Goal: Task Accomplishment & Management: Use online tool/utility

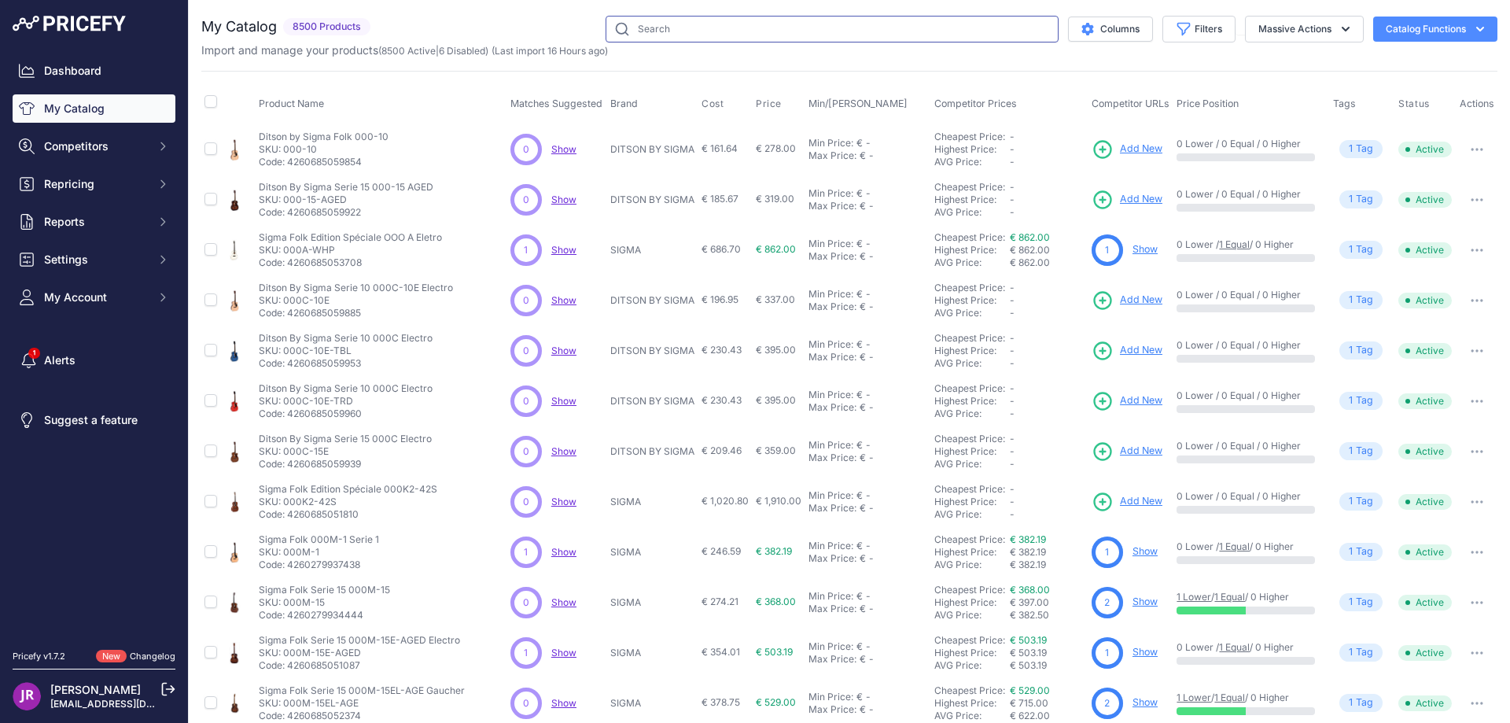
click at [649, 38] on input "text" at bounding box center [832, 29] width 453 height 27
paste input "nino552"
type input "nino552"
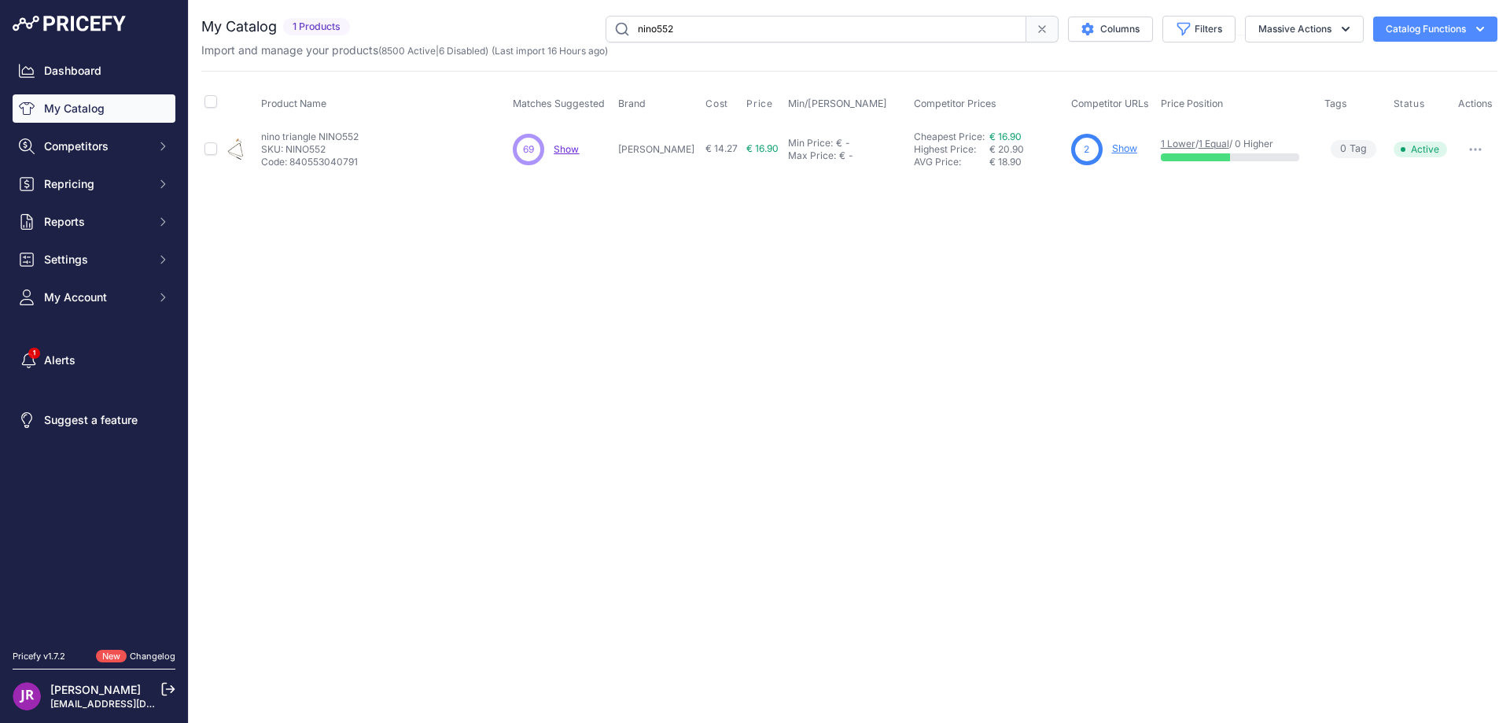
click at [1112, 149] on link "Show" at bounding box center [1124, 148] width 25 height 12
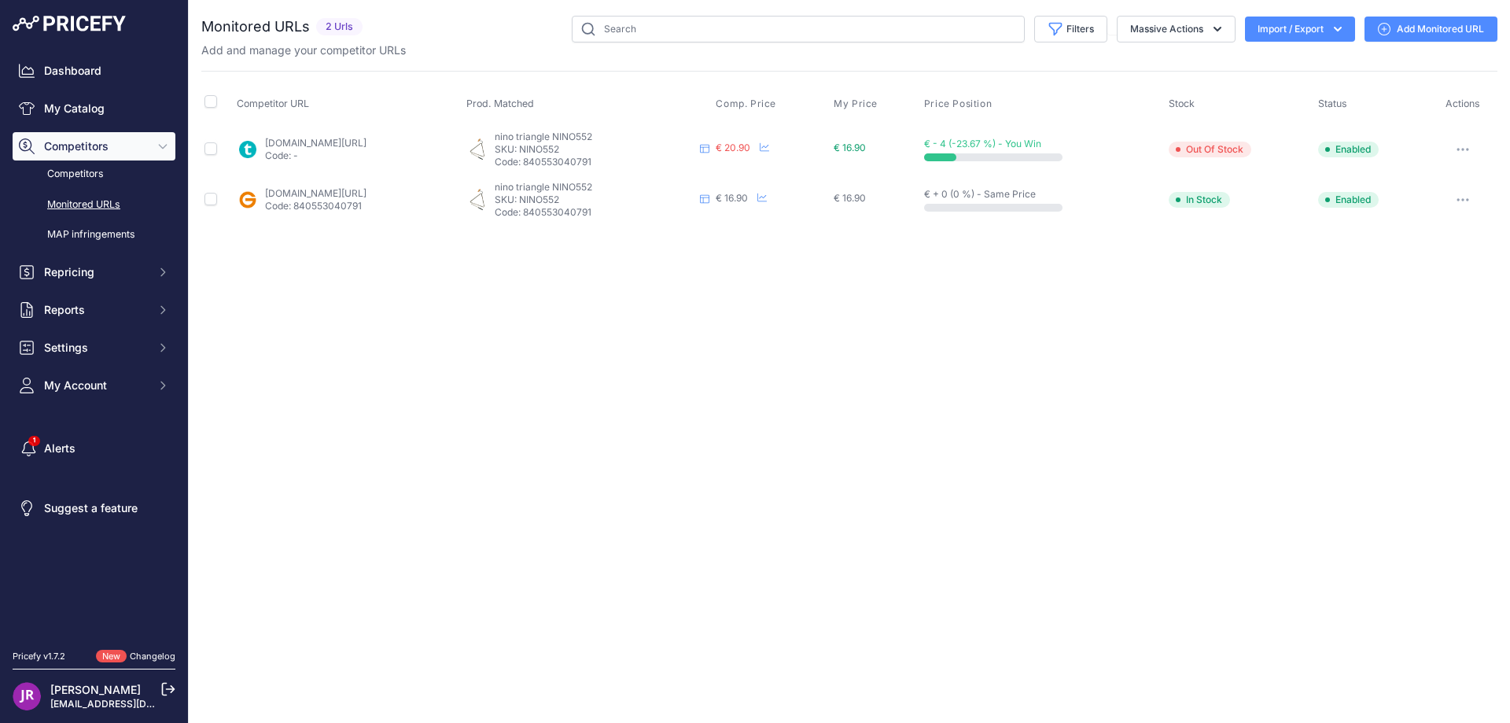
click at [1464, 149] on icon "button" at bounding box center [1463, 149] width 13 height 3
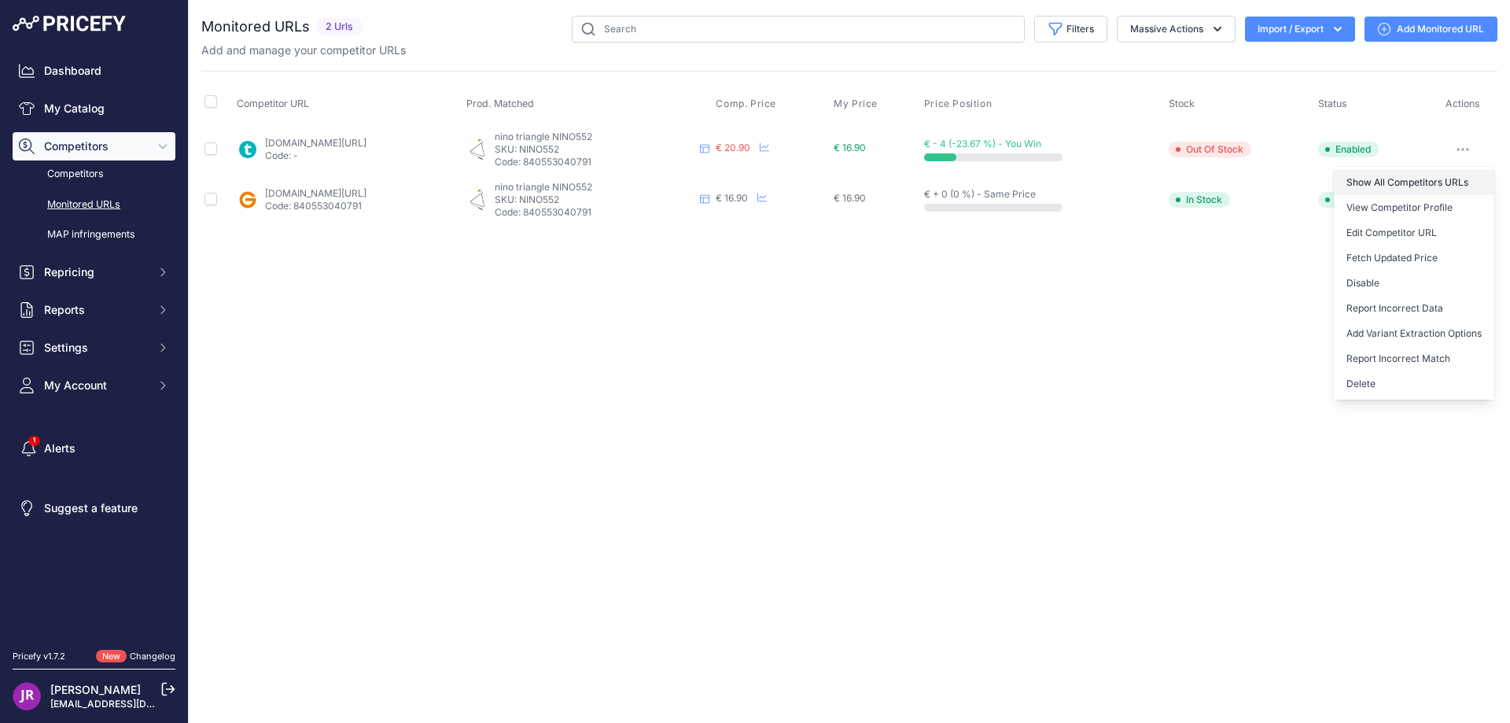
click at [1397, 182] on link "Show All Competitors URLs" at bounding box center [1414, 182] width 160 height 25
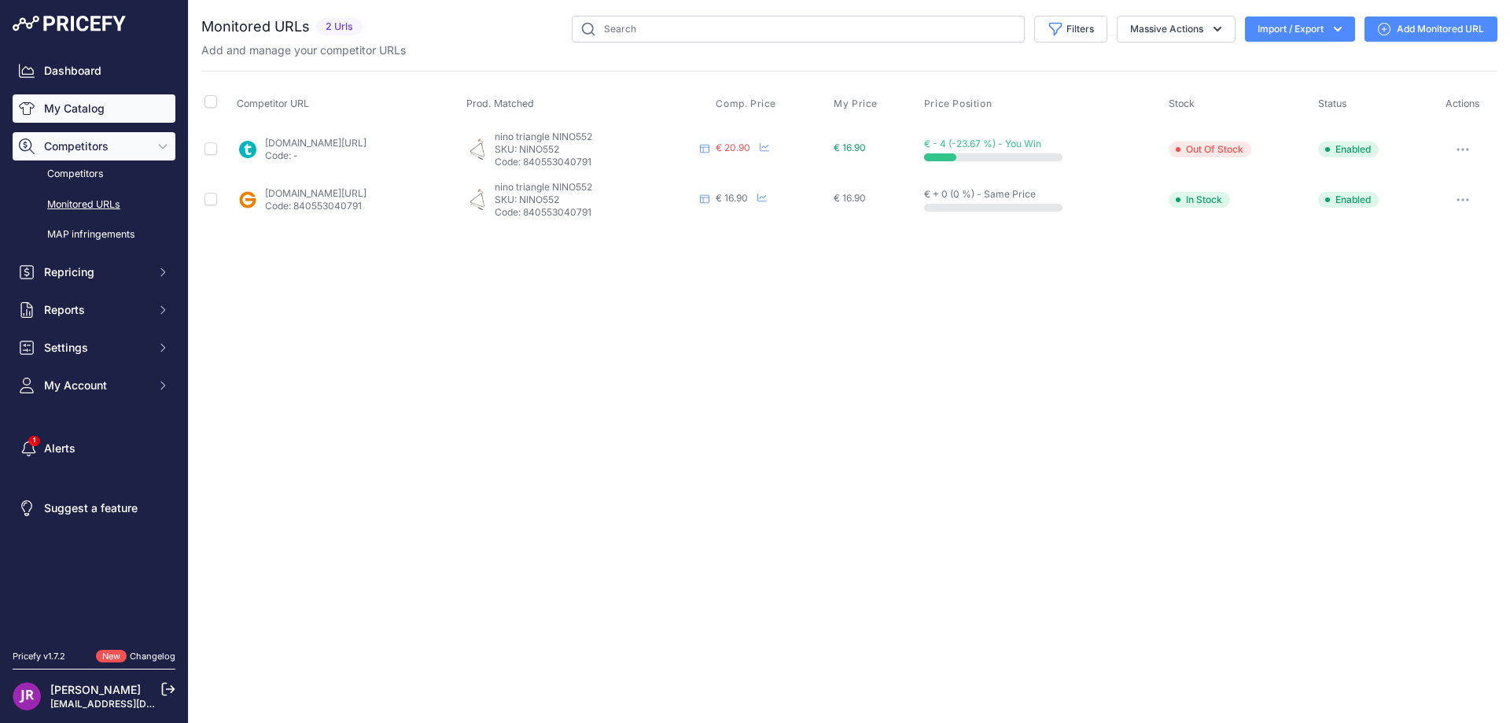
click at [65, 107] on link "My Catalog" at bounding box center [94, 108] width 163 height 28
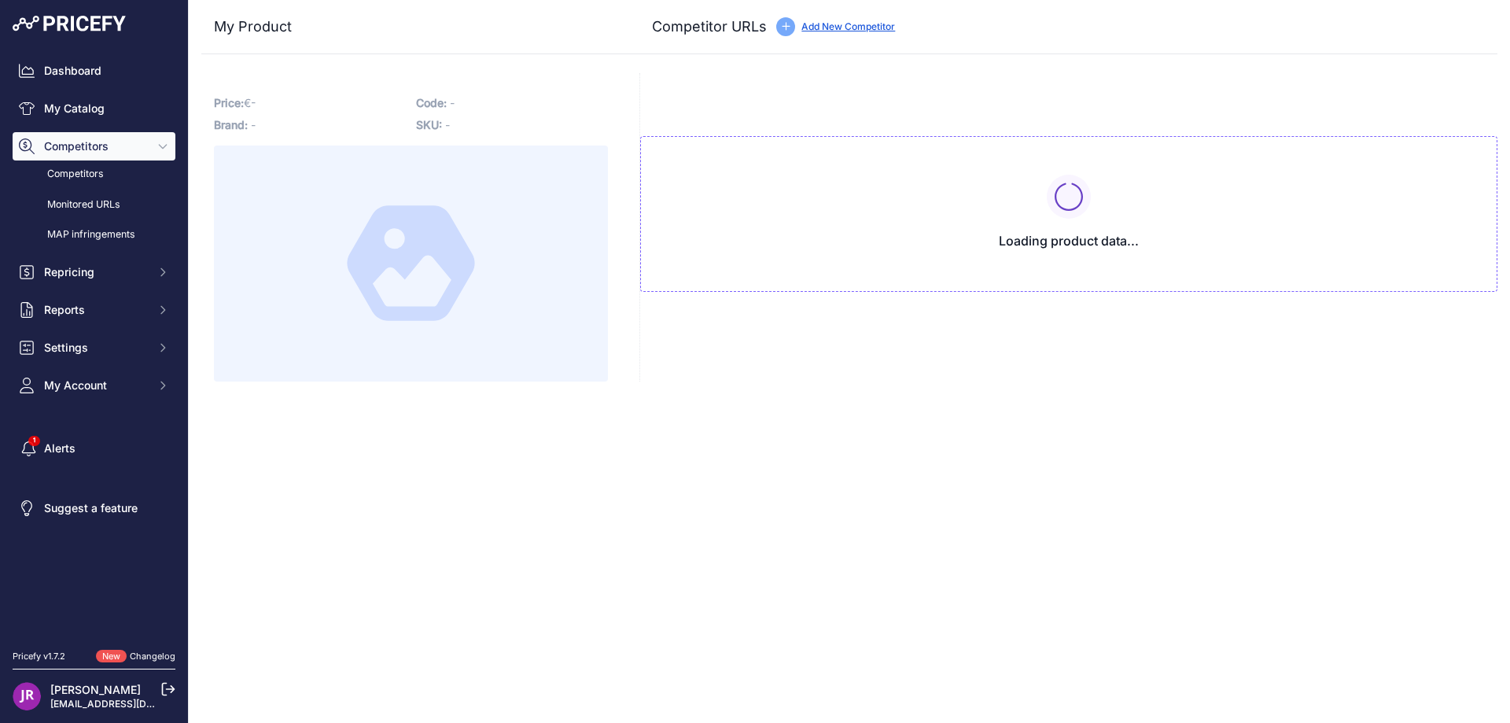
type input "www.gear4music.fr/fr/Batterie-and-Percussion/Nino-by-Meinl-8-Triangle/LY6?priru…"
type input "www.thomann.fr/meinl_nino552.htm?prirule_jdsnikfkfjsd=9365"
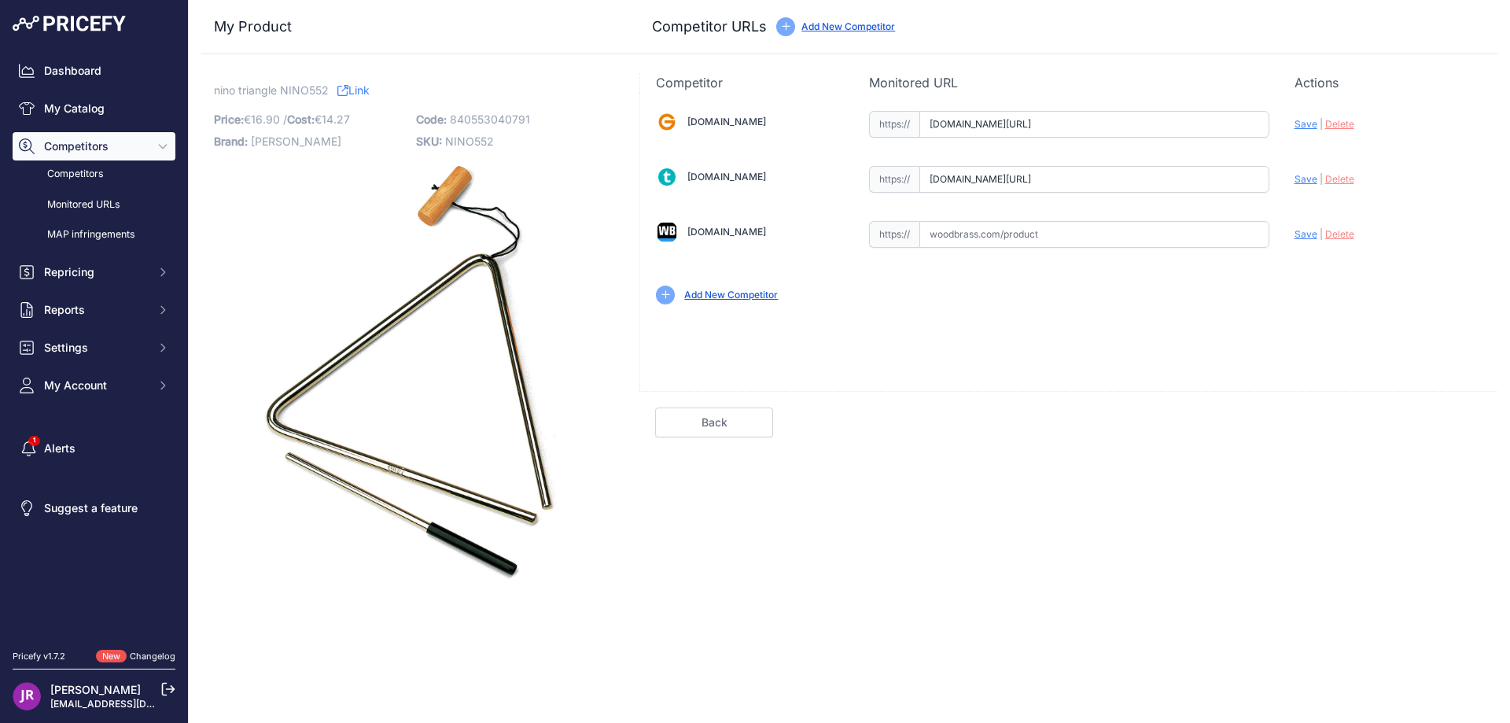
scroll to position [0, 139]
drag, startPoint x: 929, startPoint y: 119, endPoint x: 1298, endPoint y: 116, distance: 369.0
click at [1298, 116] on div "Gear4music.fr Valid Invalid" at bounding box center [1068, 206] width 857 height 228
drag, startPoint x: 932, startPoint y: 179, endPoint x: 1223, endPoint y: 179, distance: 290.3
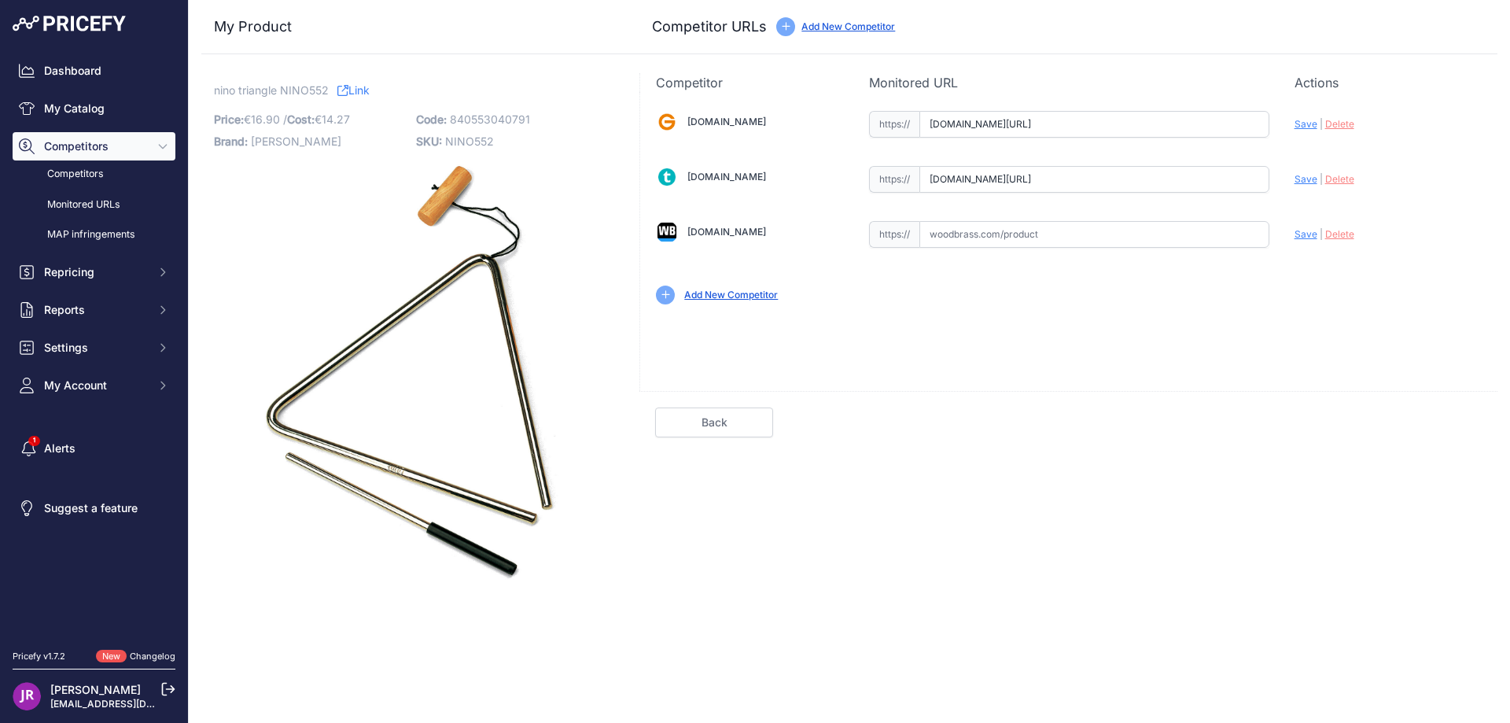
click at [1223, 179] on input "www.thomann.fr/meinl_nino552.htm?prirule_jdsnikfkfjsd=9365" at bounding box center [1095, 179] width 350 height 27
click at [1349, 124] on span "Delete" at bounding box center [1340, 124] width 29 height 12
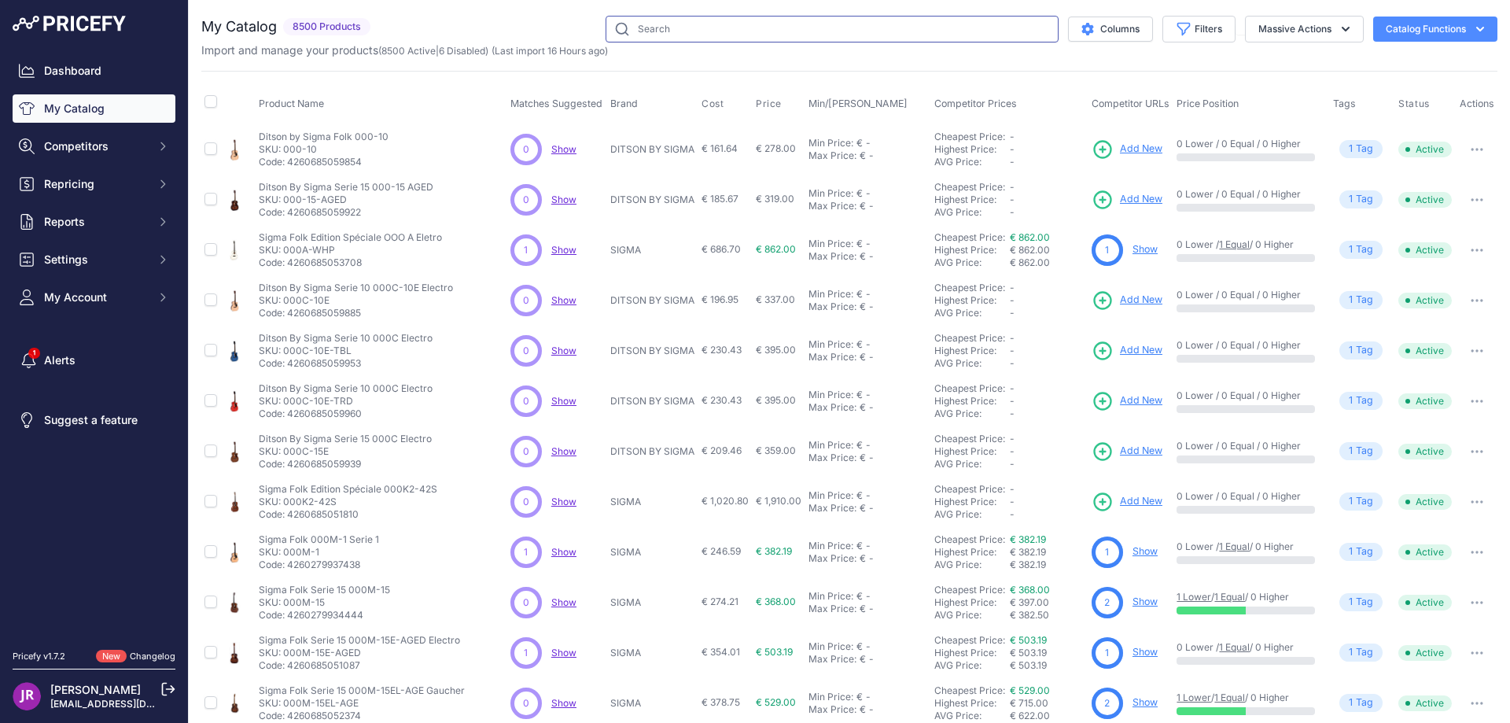
click at [647, 30] on input "text" at bounding box center [832, 29] width 453 height 27
type input "nino579l"
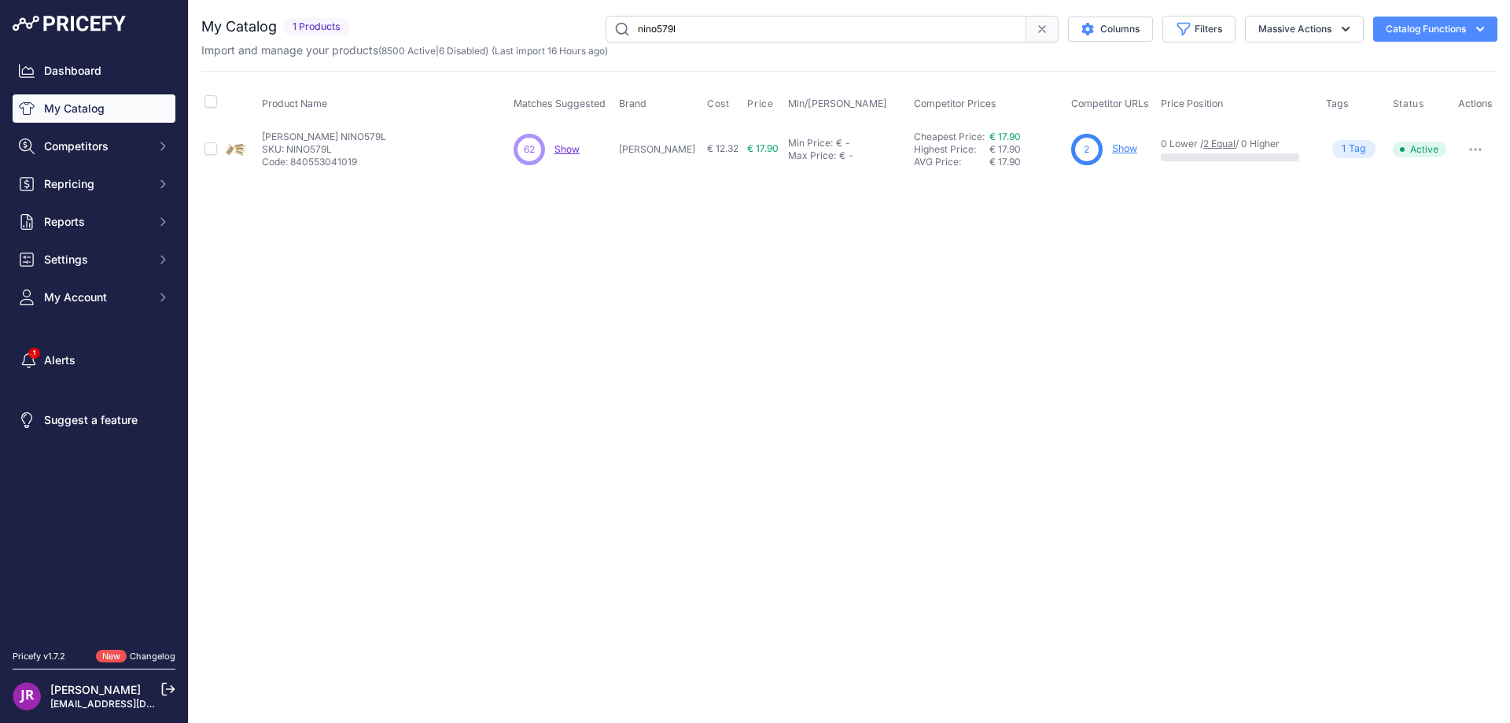
click at [1112, 149] on link "Show" at bounding box center [1124, 148] width 25 height 12
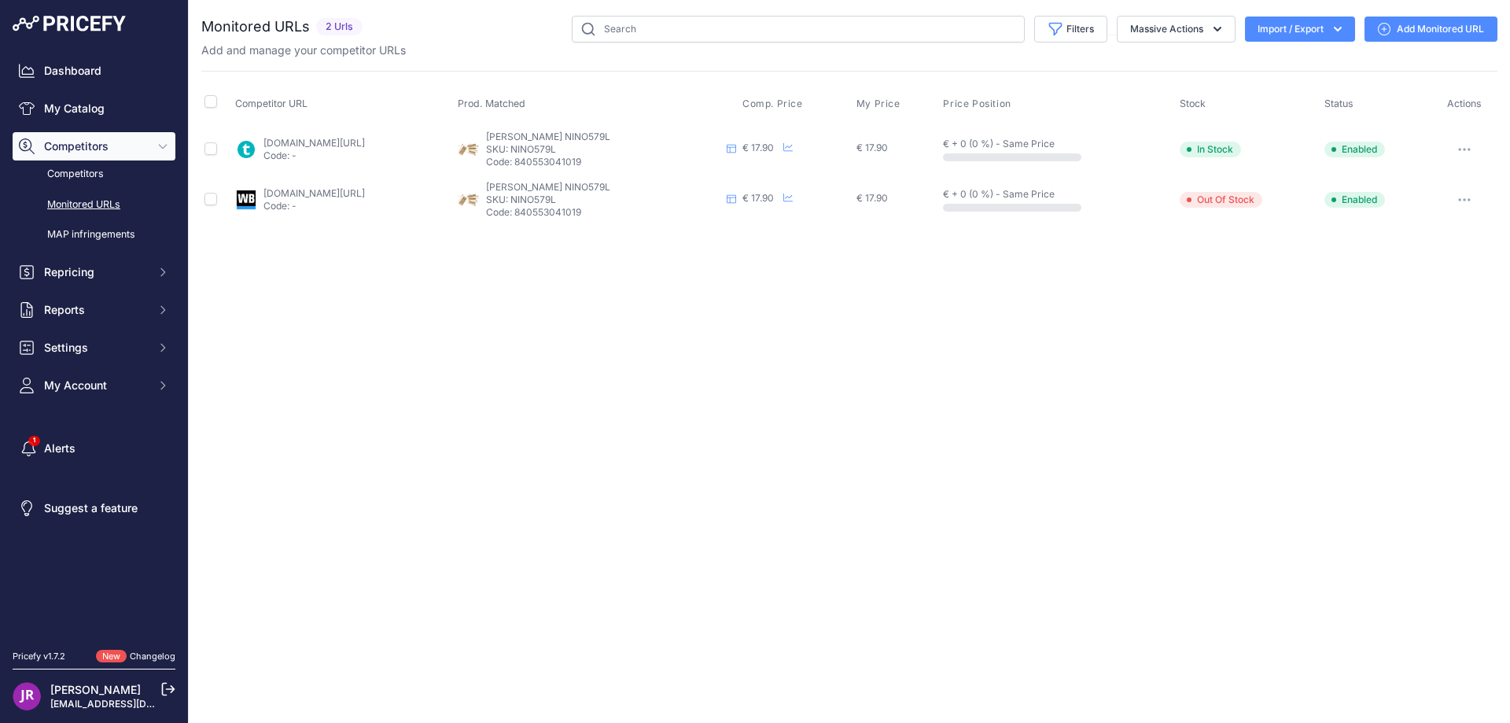
click at [1470, 152] on button "button" at bounding box center [1464, 149] width 31 height 22
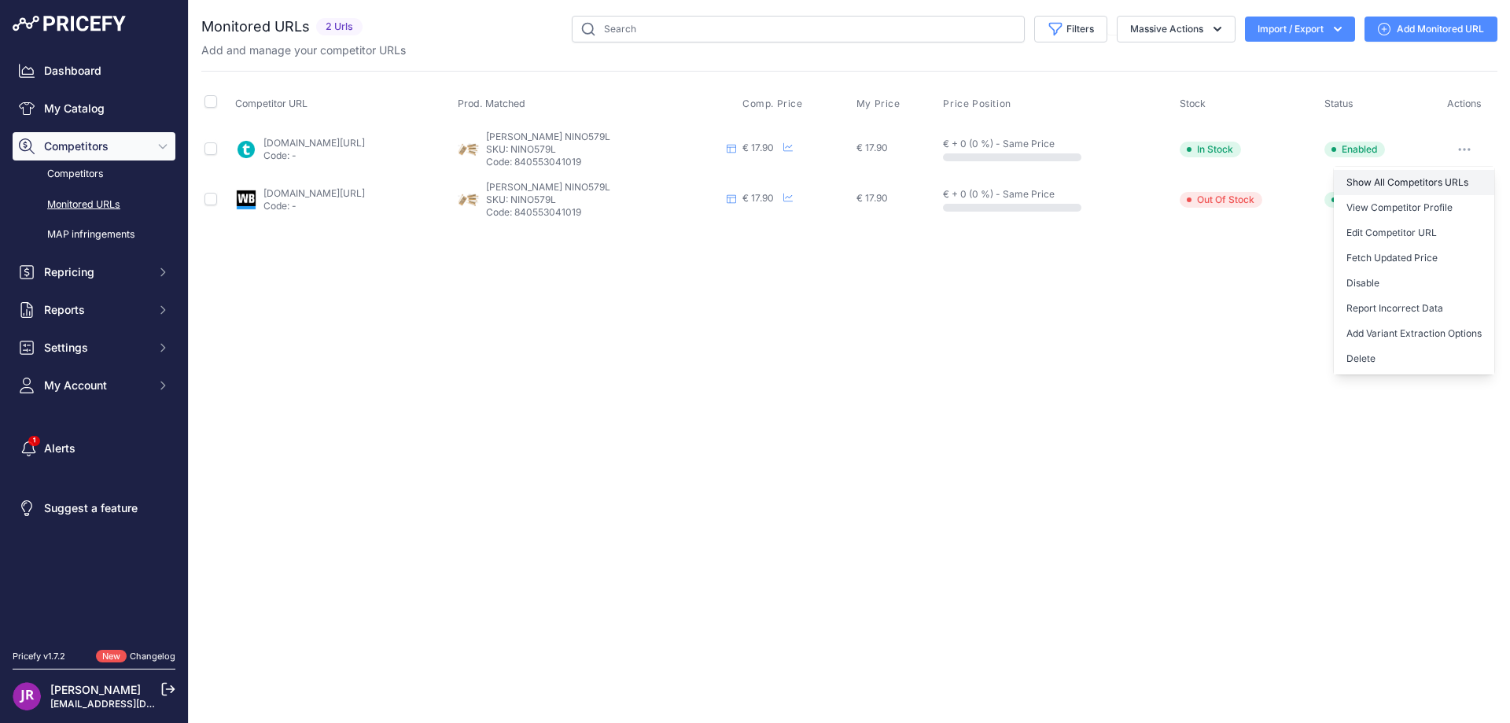
click at [1369, 181] on link "Show All Competitors URLs" at bounding box center [1414, 182] width 160 height 25
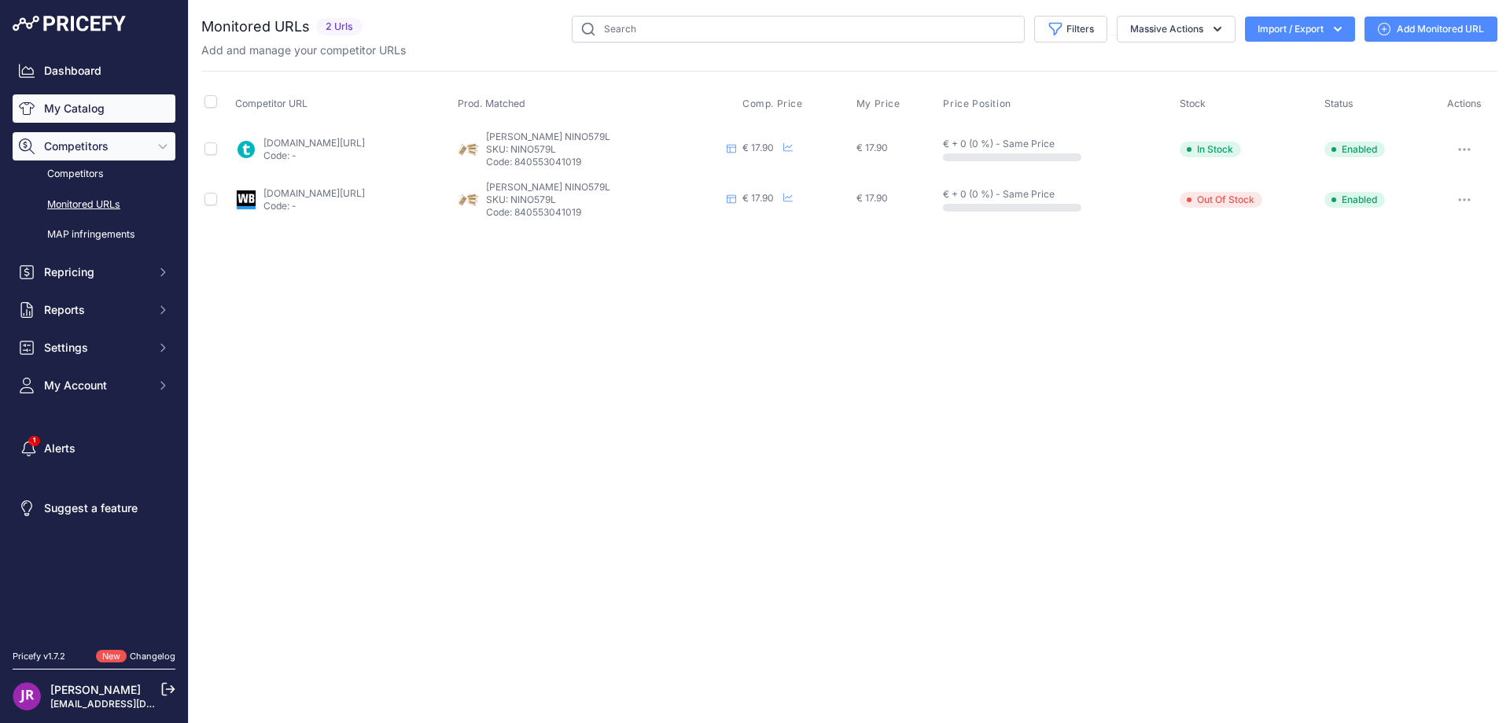
click at [73, 111] on link "My Catalog" at bounding box center [94, 108] width 163 height 28
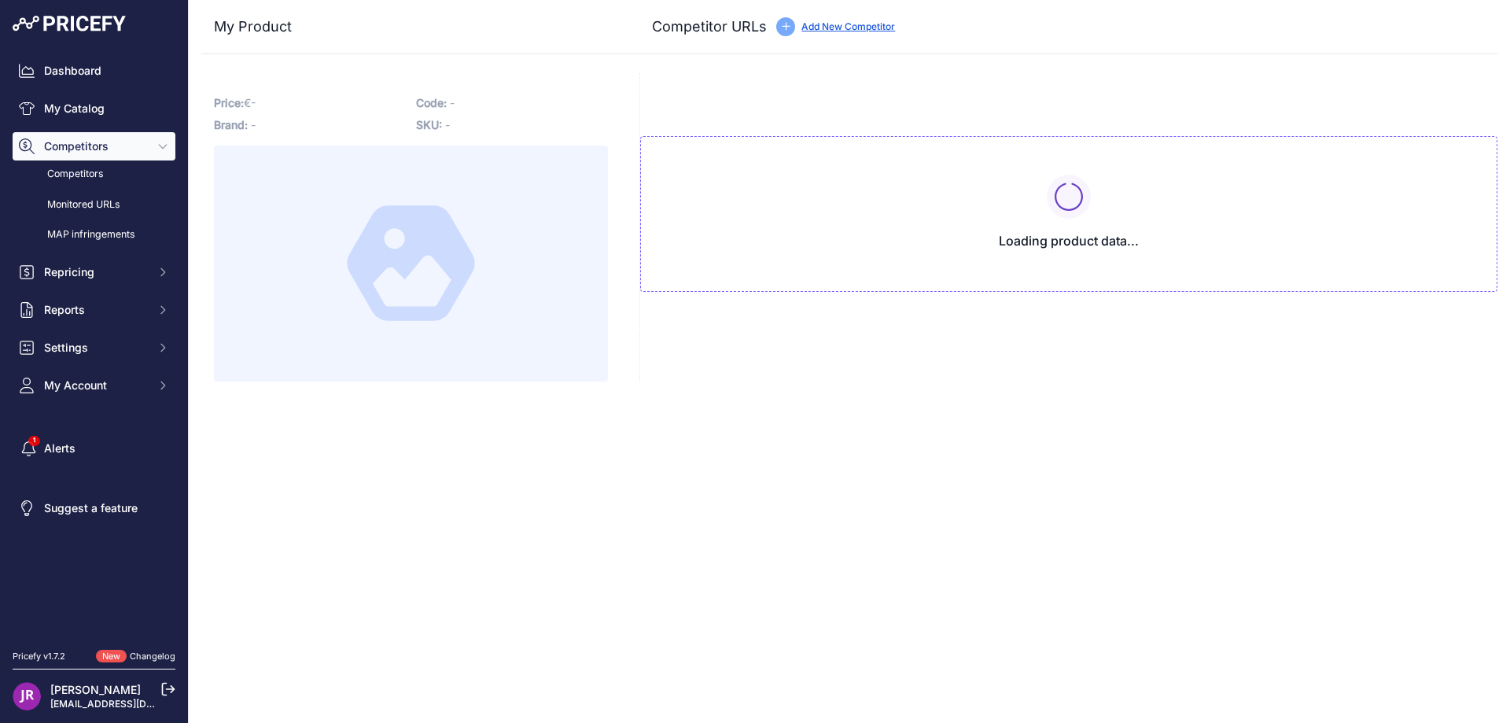
type input "[DOMAIN_NAME][URL]"
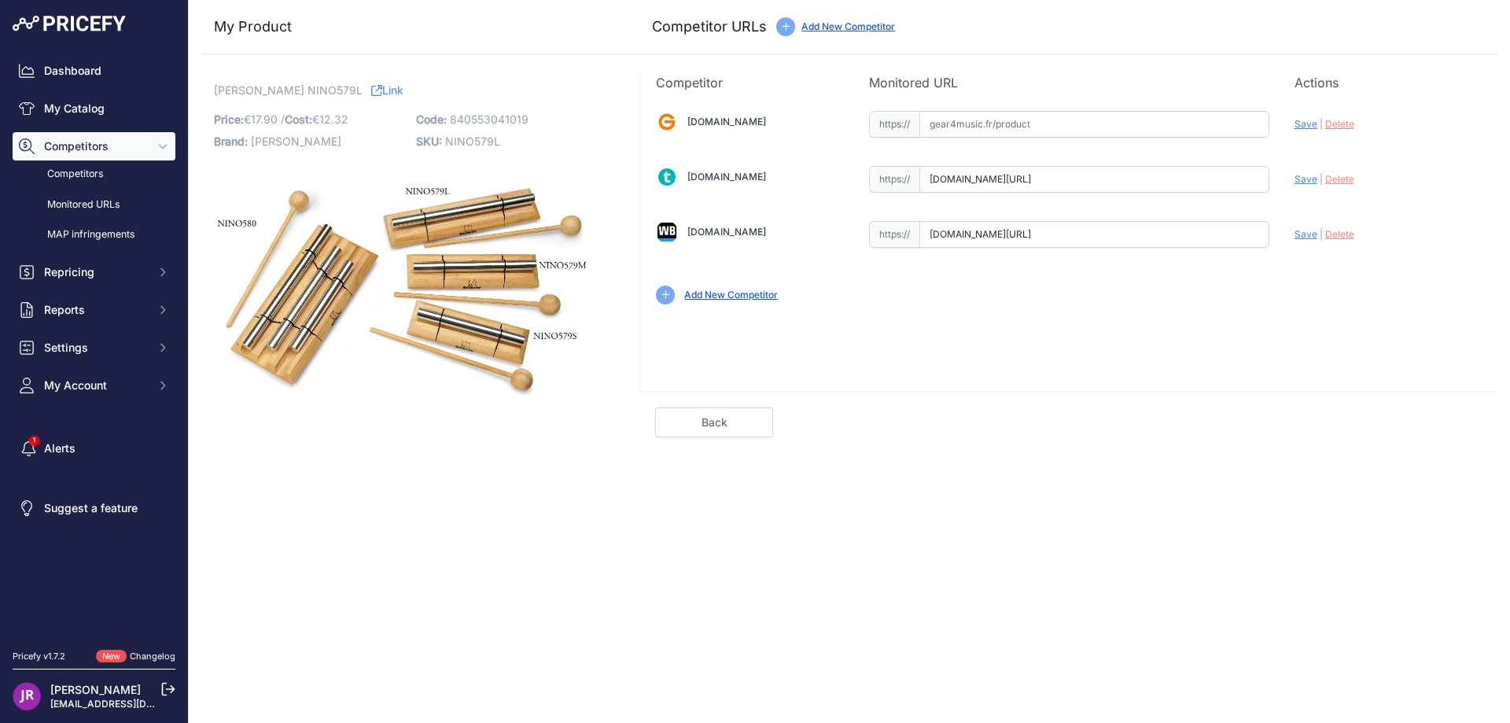
drag, startPoint x: 928, startPoint y: 180, endPoint x: 1243, endPoint y: 187, distance: 314.8
click at [1243, 187] on input "www.thomann.fr/meinl_nino579l.htm?prirule_jdsnikfkfjsd=9365" at bounding box center [1095, 179] width 350 height 27
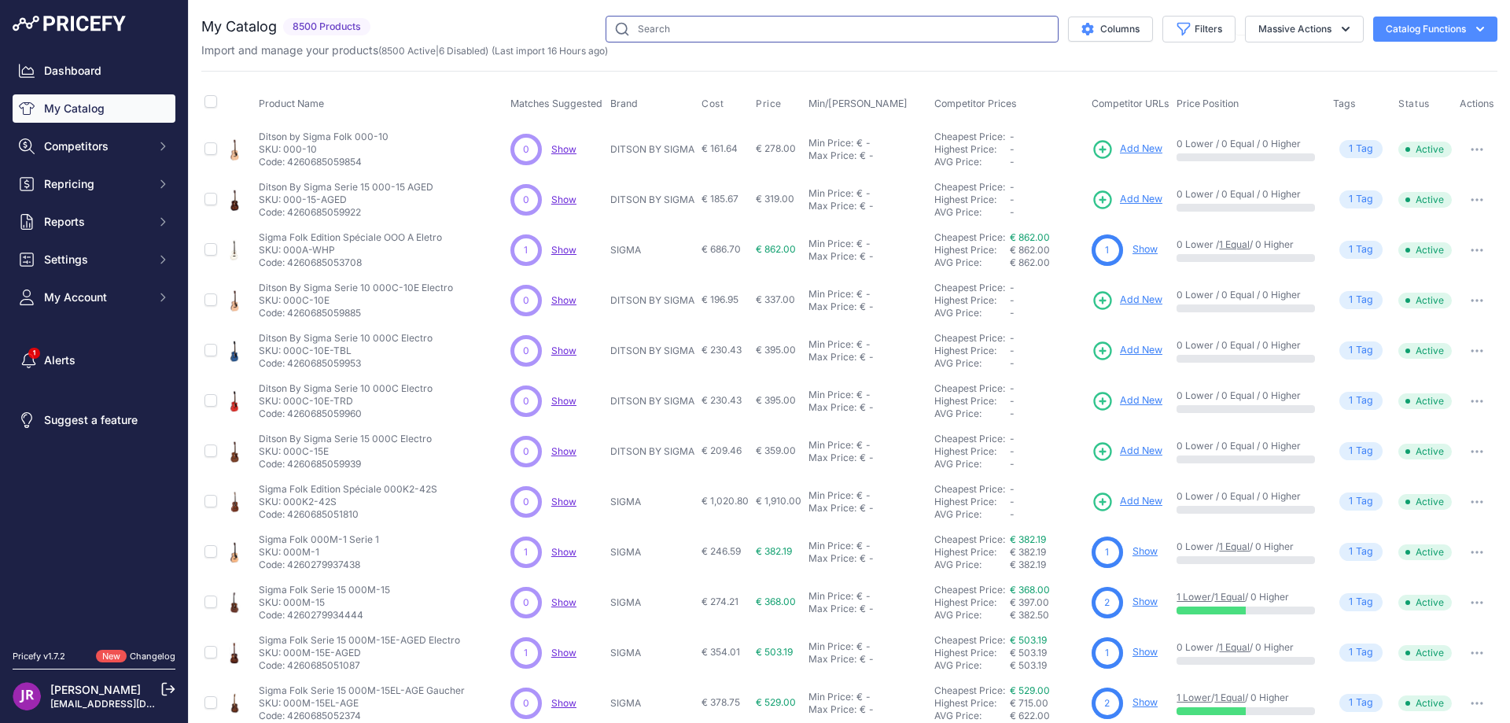
click at [663, 34] on input "text" at bounding box center [832, 29] width 453 height 27
click at [673, 28] on input "text" at bounding box center [832, 29] width 453 height 27
paste input "NINO45Y"
type input "NINO45Y"
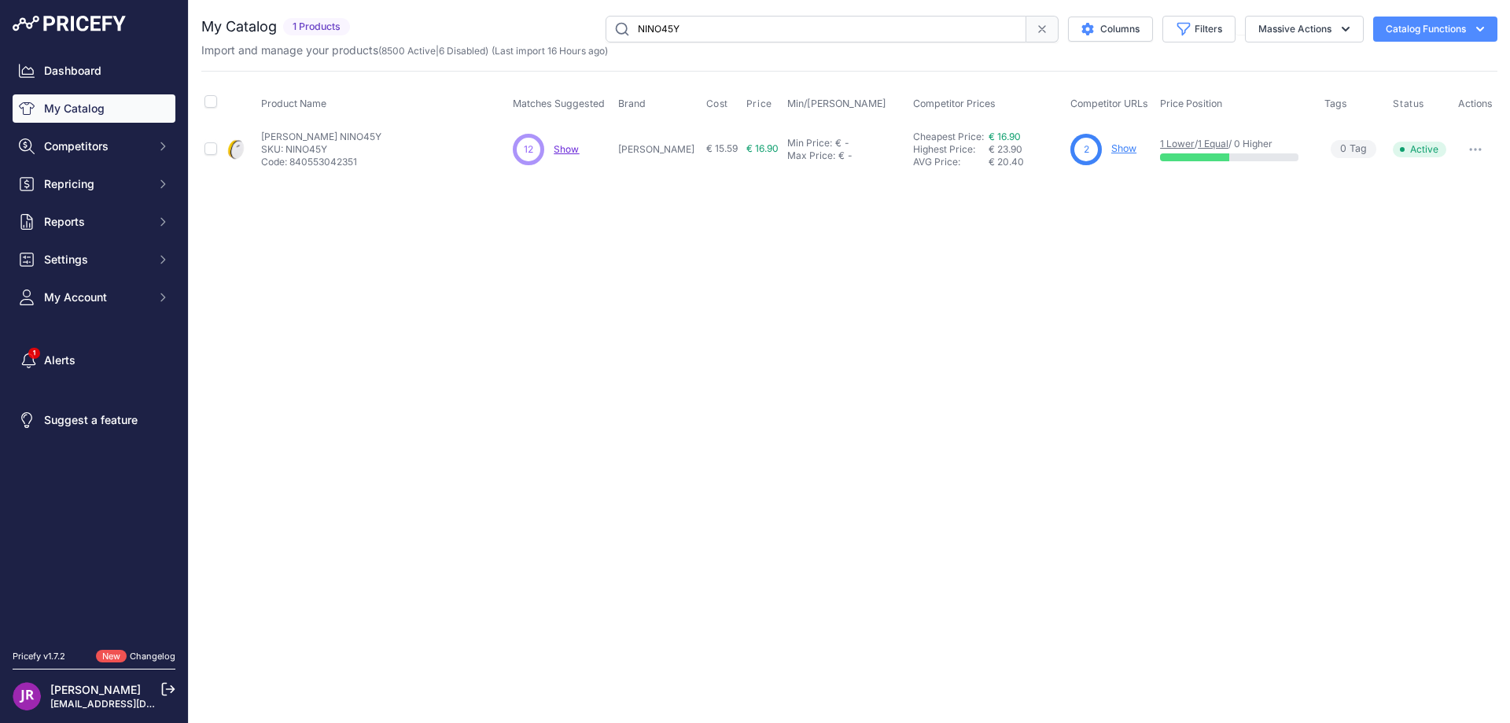
click at [1112, 150] on link "Show" at bounding box center [1124, 148] width 25 height 12
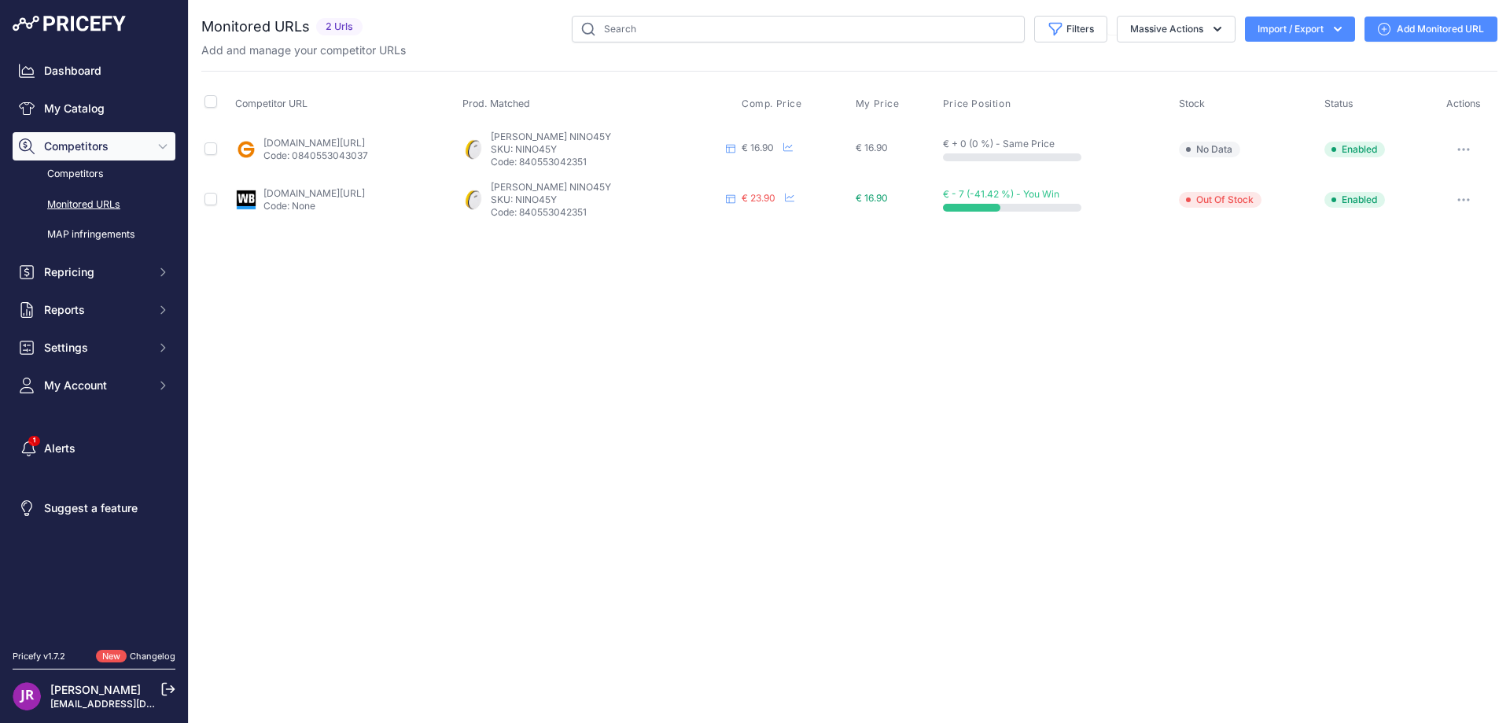
click at [1466, 149] on icon "button" at bounding box center [1465, 150] width 2 height 2
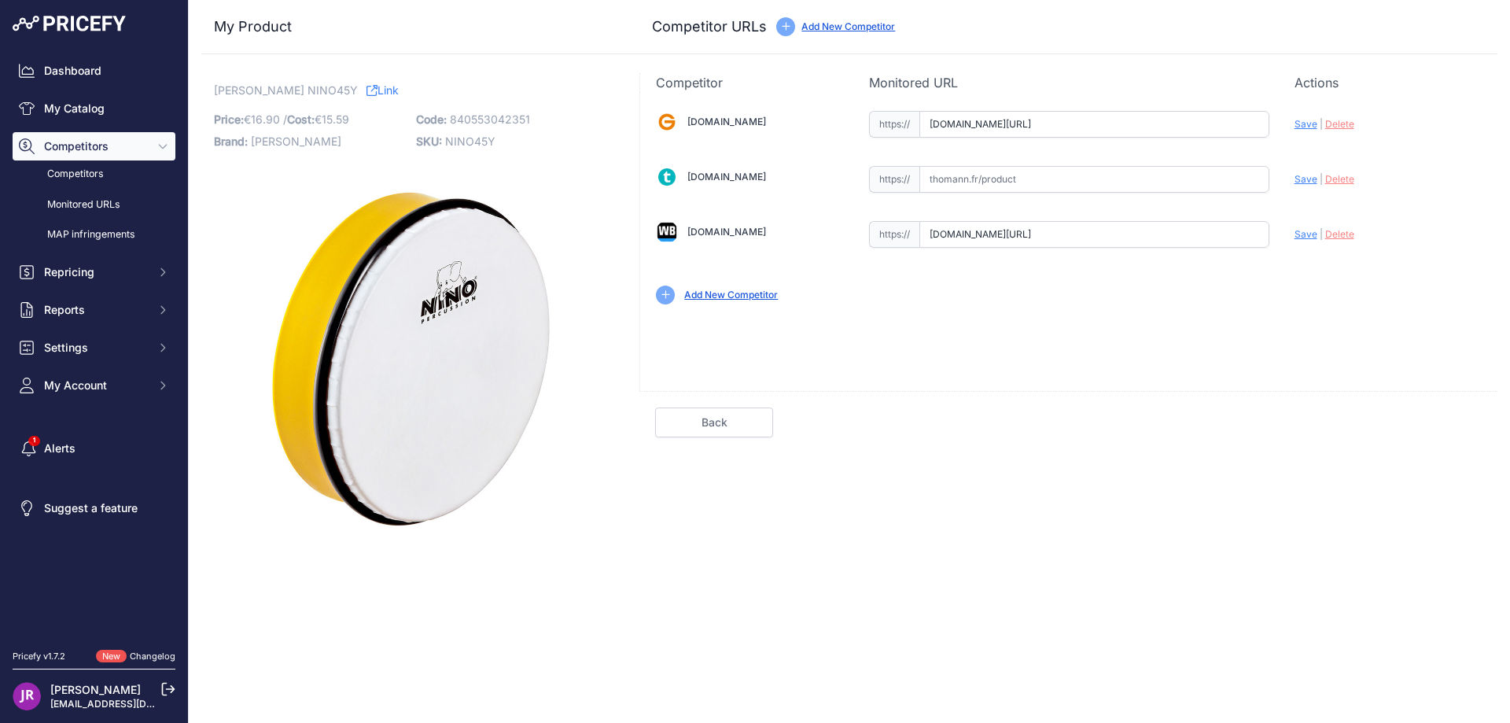
scroll to position [0, 377]
drag, startPoint x: 925, startPoint y: 121, endPoint x: 1296, endPoint y: 121, distance: 370.5
click at [1296, 121] on div "[DOMAIN_NAME] Valid Invalid" at bounding box center [1068, 206] width 857 height 228
click at [1344, 123] on span "Delete" at bounding box center [1340, 124] width 29 height 12
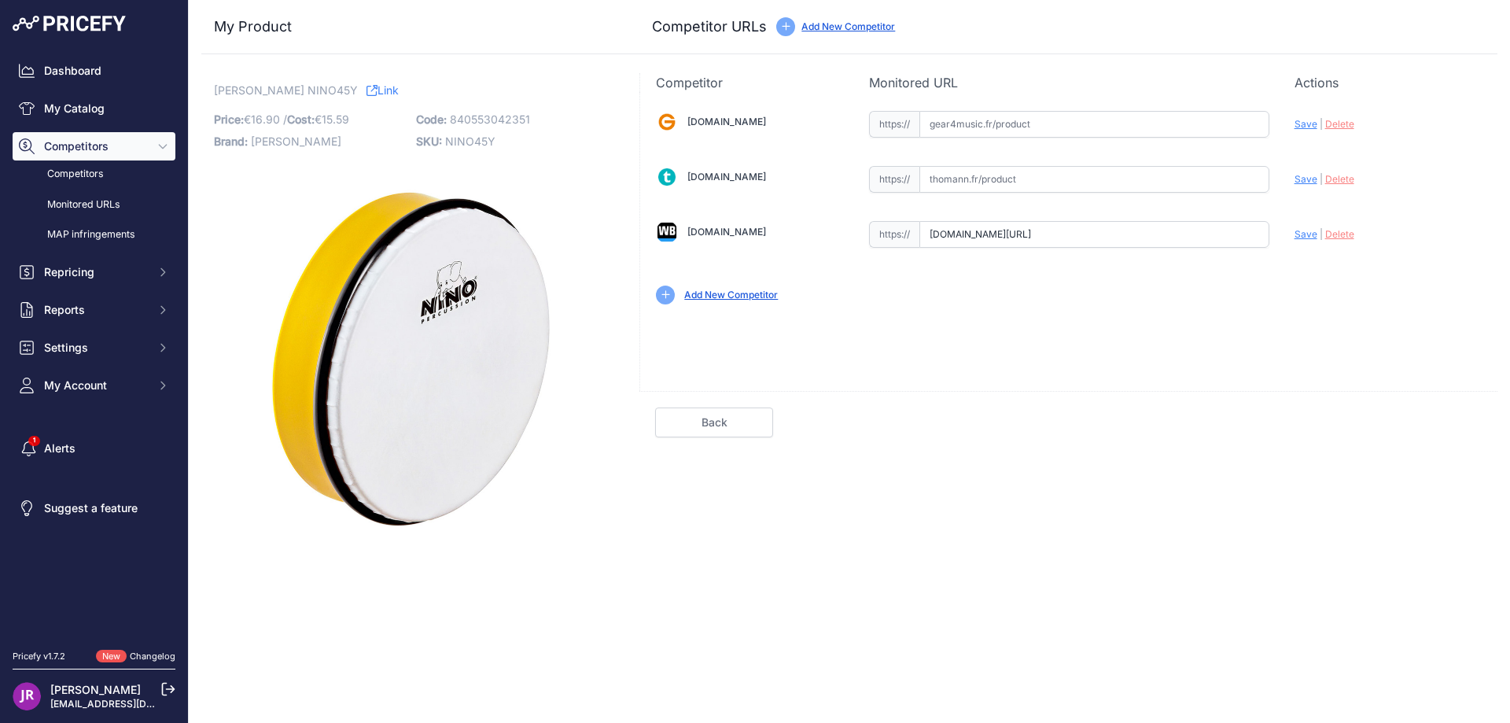
scroll to position [0, 157]
drag, startPoint x: 932, startPoint y: 234, endPoint x: 1344, endPoint y: 234, distance: 411.4
click at [1344, 234] on div "[DOMAIN_NAME] Valid Invalid" at bounding box center [1068, 206] width 857 height 228
click at [1334, 232] on span "Delete" at bounding box center [1340, 234] width 29 height 12
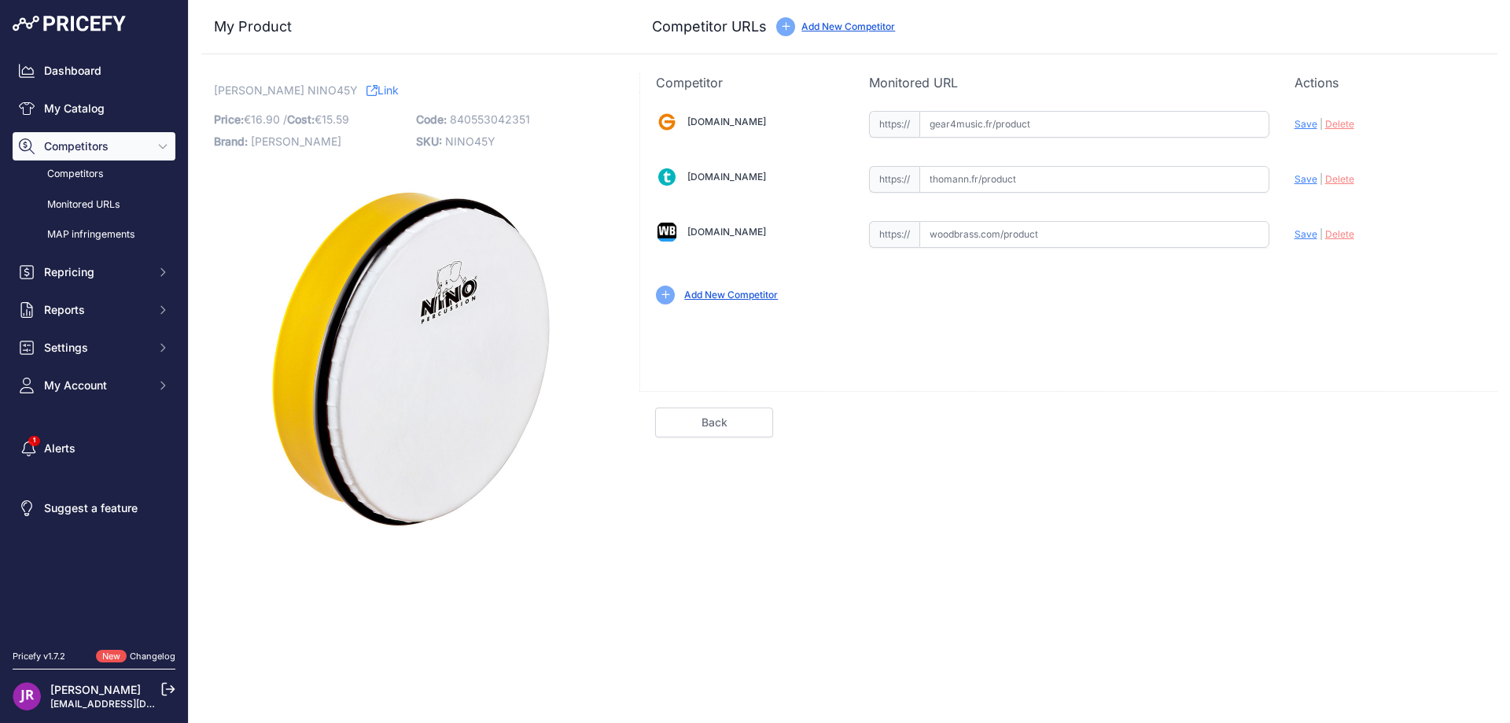
click at [957, 122] on input "text" at bounding box center [1095, 124] width 350 height 27
paste input "[URL][DOMAIN_NAME]"
type input "[DOMAIN_NAME][URL]"
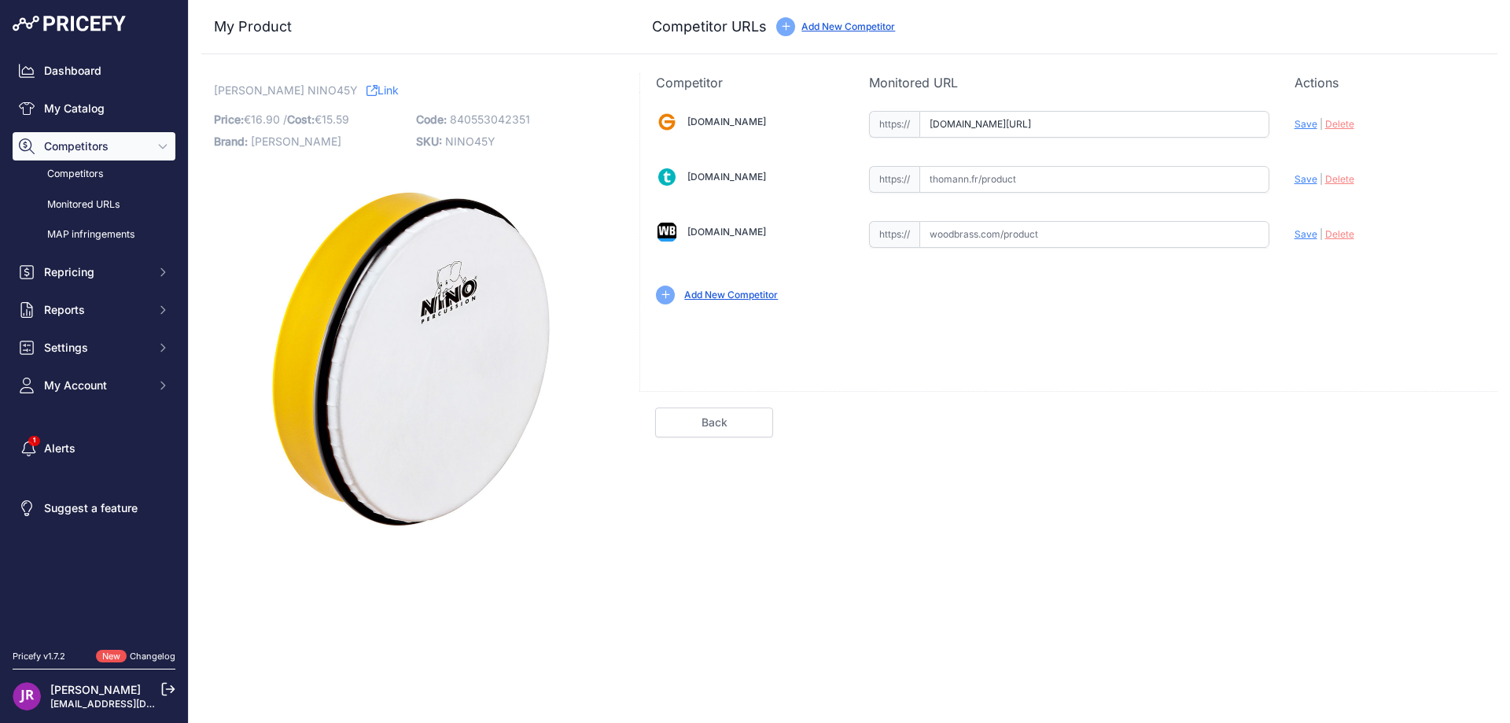
click at [1002, 182] on input "text" at bounding box center [1095, 179] width 350 height 27
paste input "https://www.thomann.fr/nino_nino_45y_framedrum.htm"
type input "www.thomann.fr/nino_nino_45y_framedrum.htm"
click at [964, 237] on input "text" at bounding box center [1095, 234] width 350 height 27
paste input "https://www.woodbrass.com/tambourins-tambours-bongos-nino-nino45y-p171534.html?…"
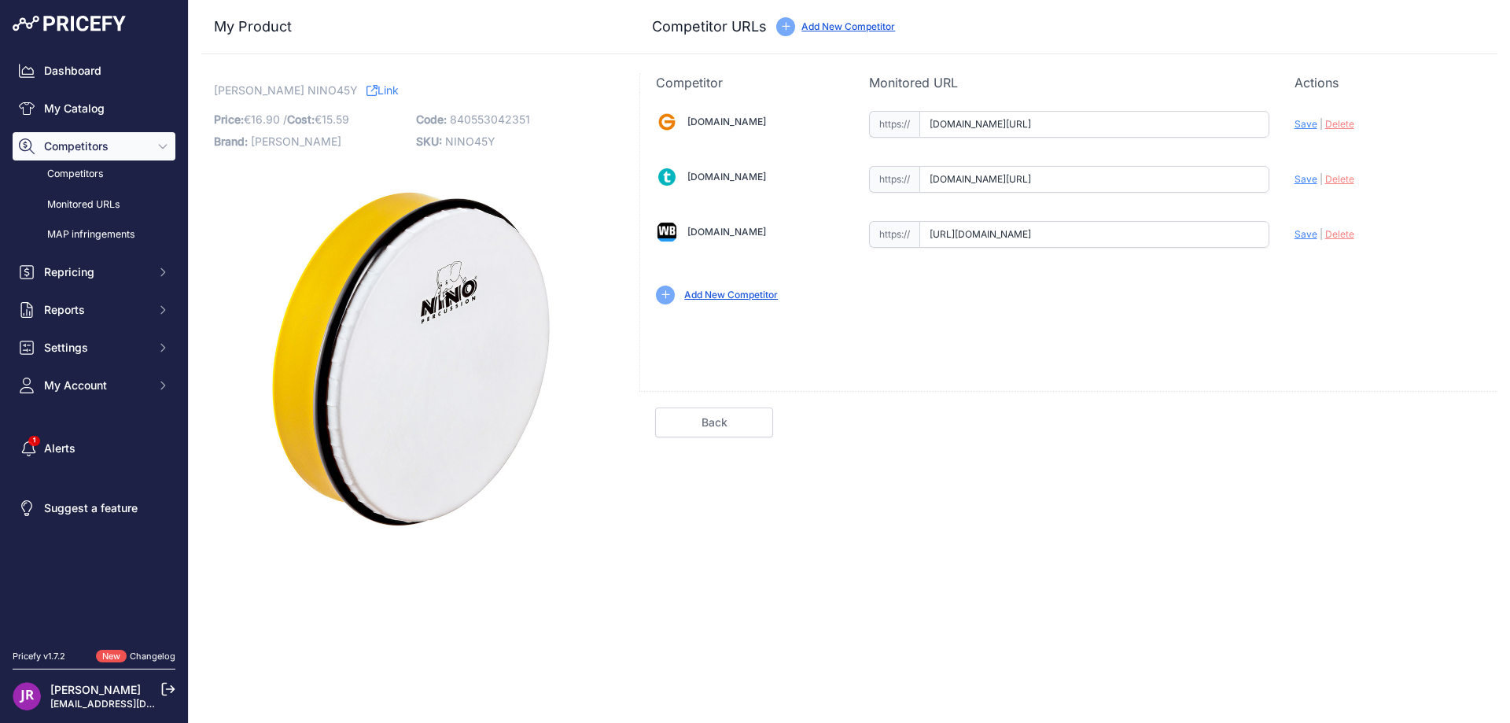
scroll to position [0, 282]
type input "www.woodbrass.com/tambourins-tambours-bongos-nino-nino45y-p171534.html?queryID=…"
click at [1298, 121] on span "Save" at bounding box center [1306, 124] width 23 height 12
type input "https://www.gear4music.fr/fr/Batterie-and-Percussion/Nino-de-Meinl-NINO45Y-Tamb…"
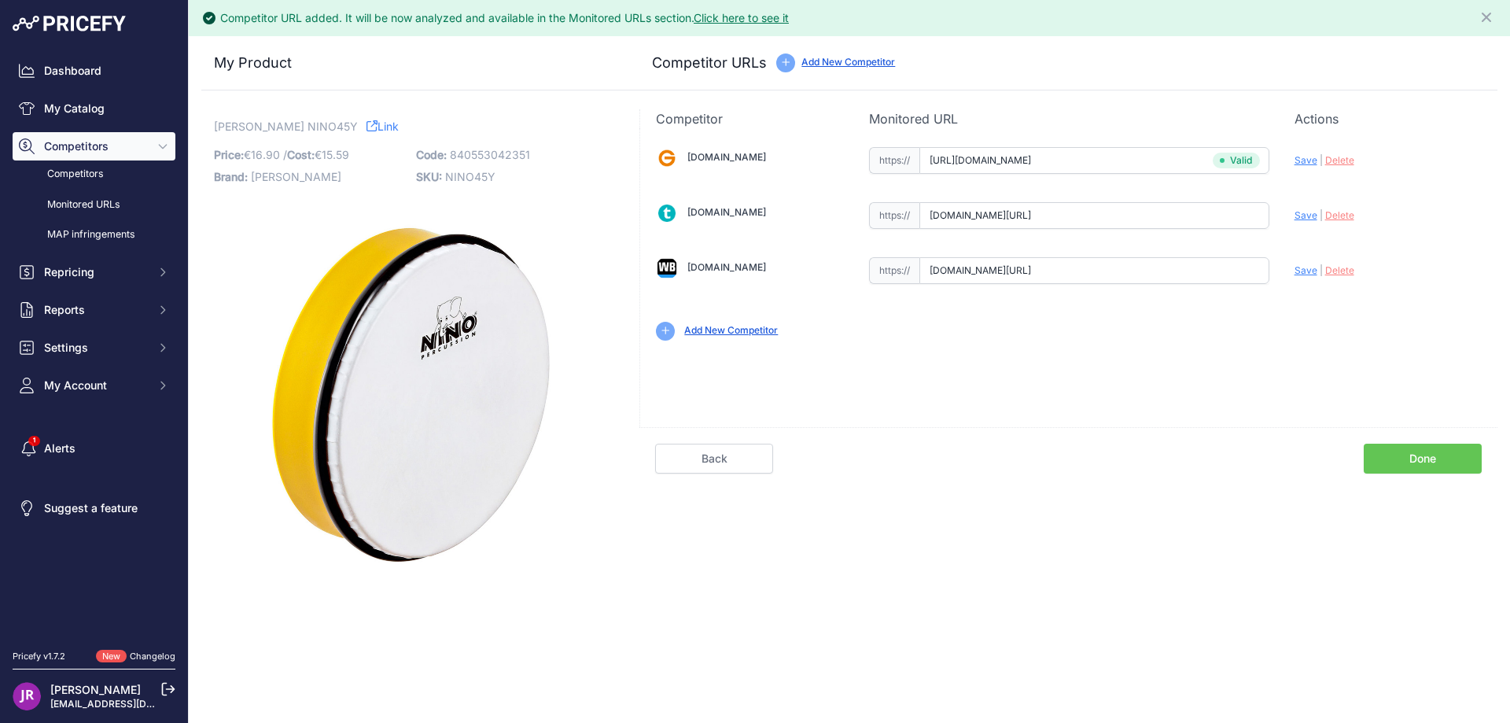
click at [1300, 216] on span "Save" at bounding box center [1306, 215] width 23 height 12
type input "https://www.thomann.fr/nino_nino_45y_framedrum.htm?prirule_jdsnikfkfjsd=9365"
click at [1304, 271] on span "Save" at bounding box center [1306, 270] width 23 height 12
type input "https://www.woodbrass.com/tambourins-tambours-bongos-nino-nino45y-p171534.html?…"
click at [1414, 467] on link "Done" at bounding box center [1423, 459] width 118 height 30
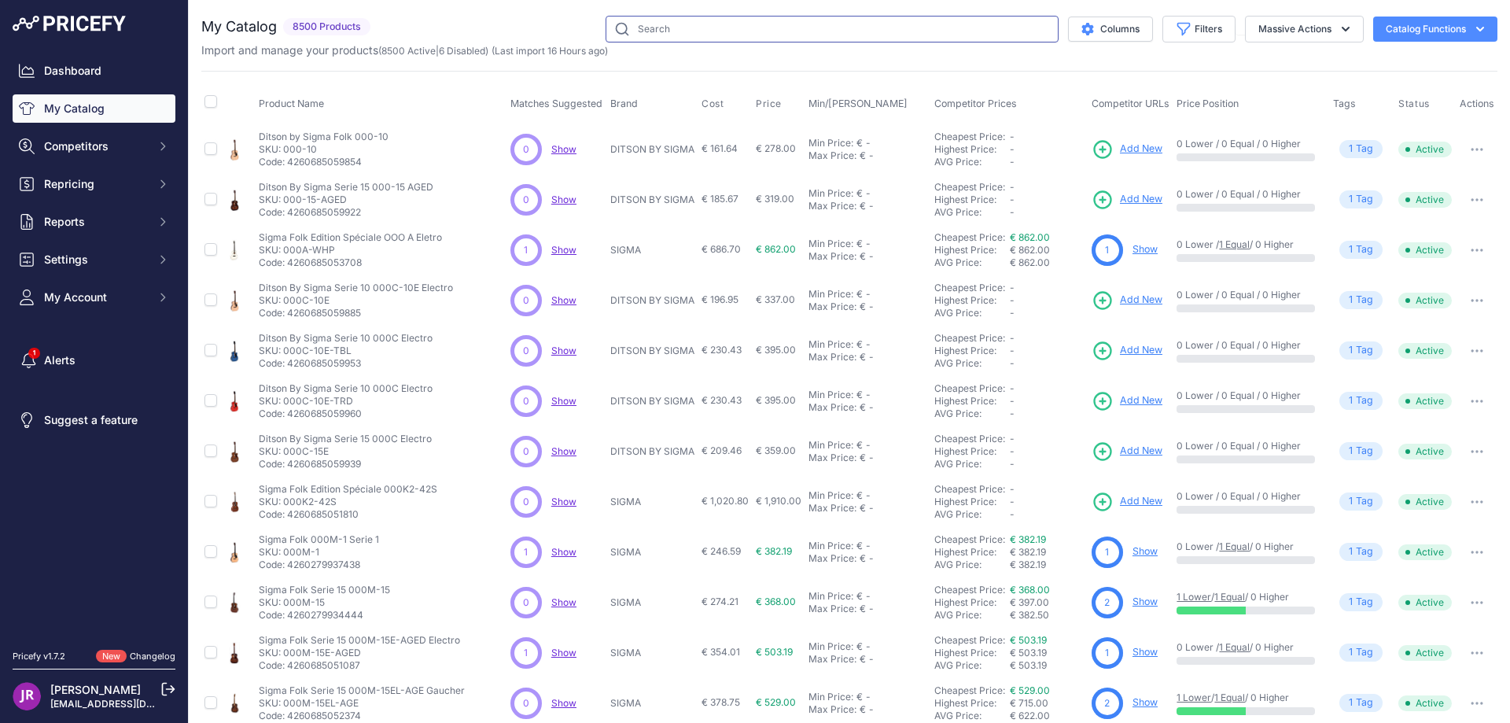
click at [624, 32] on input "text" at bounding box center [832, 29] width 453 height 27
paste input "NINO45SP"
type input "NINO45SP"
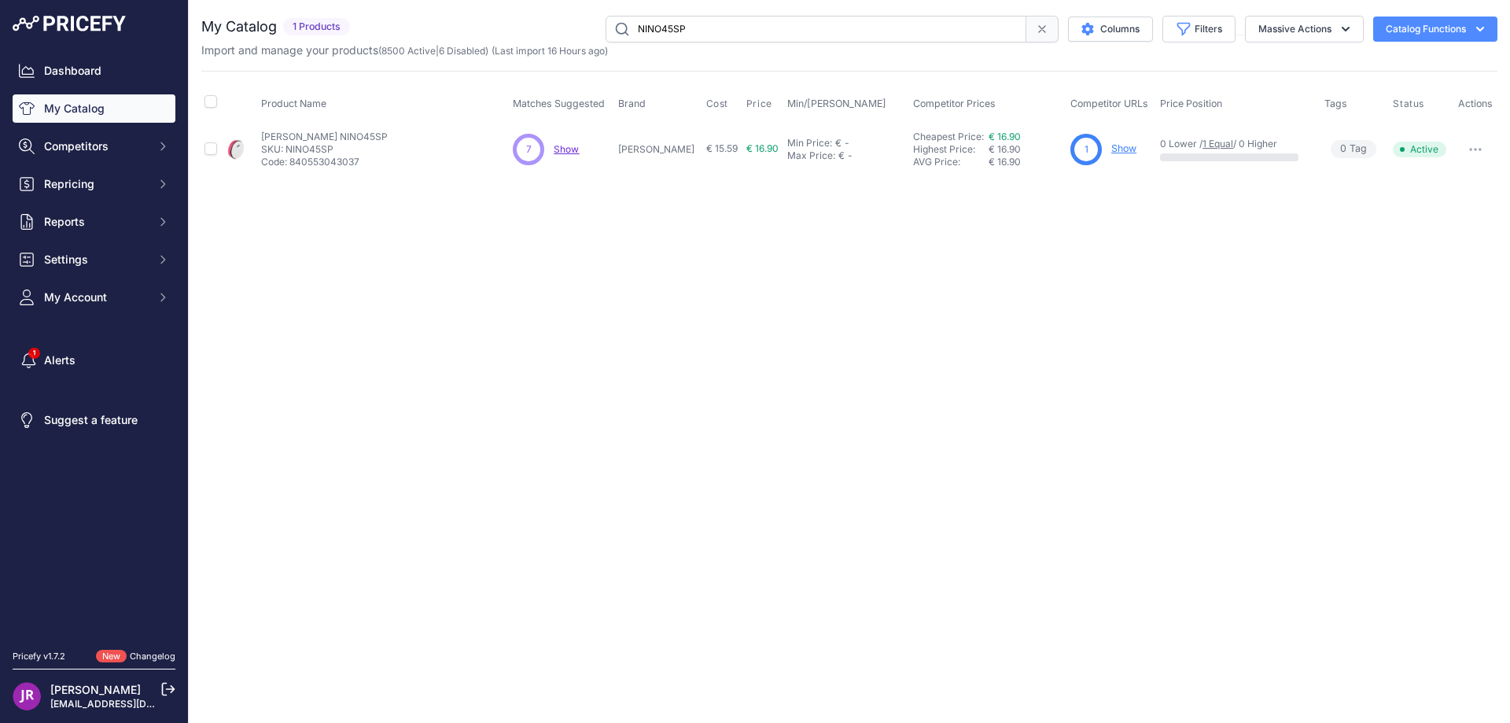
click at [1112, 153] on link "Show" at bounding box center [1124, 148] width 25 height 12
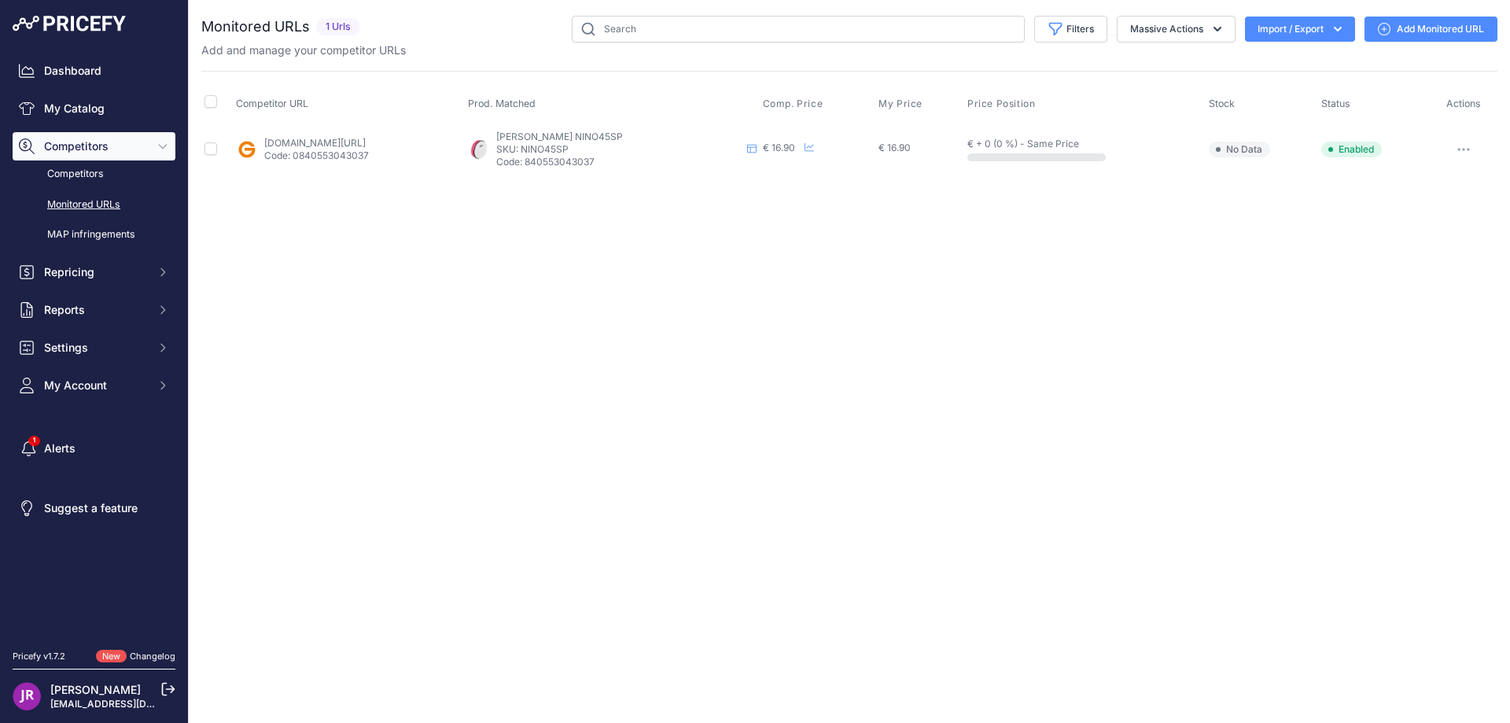
click at [1464, 150] on icon "button" at bounding box center [1464, 149] width 13 height 3
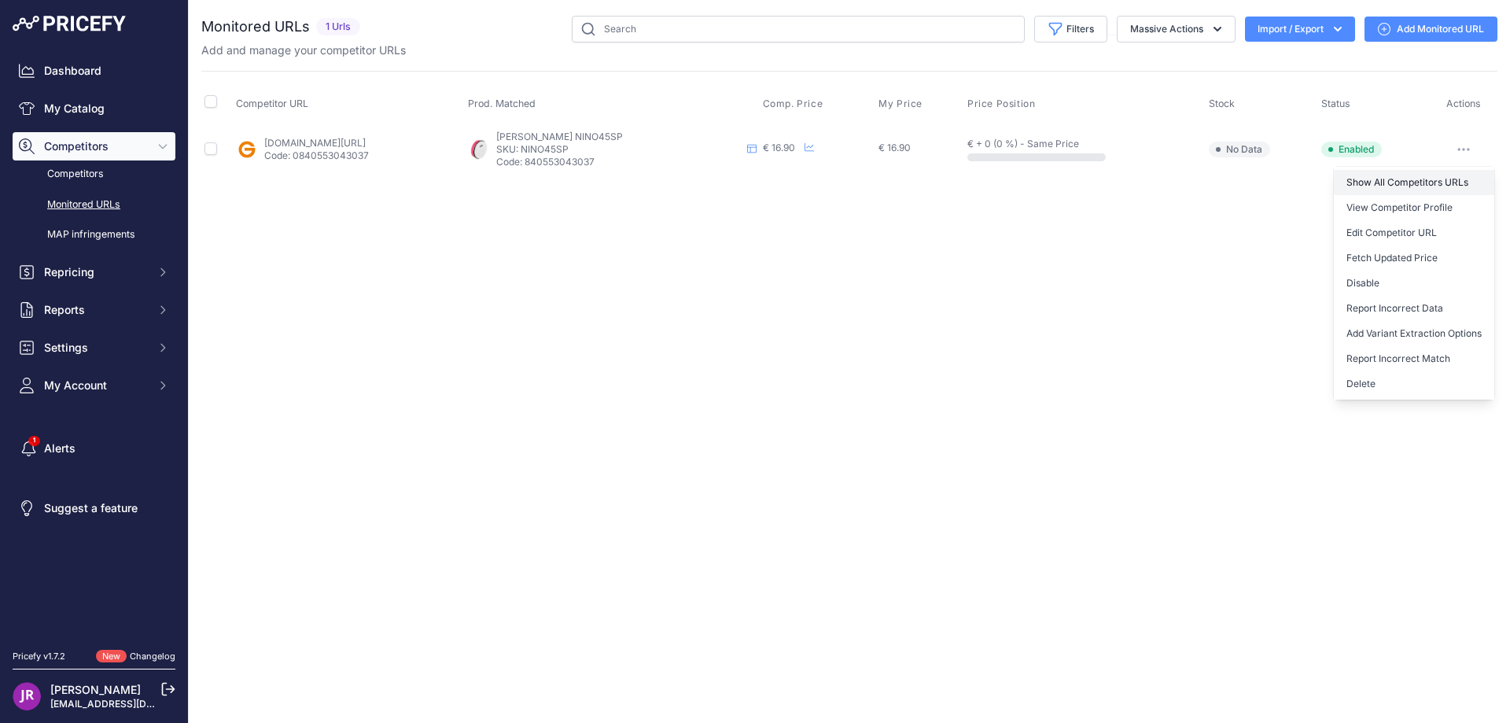
click at [1361, 186] on link "Show All Competitors URLs" at bounding box center [1414, 182] width 160 height 25
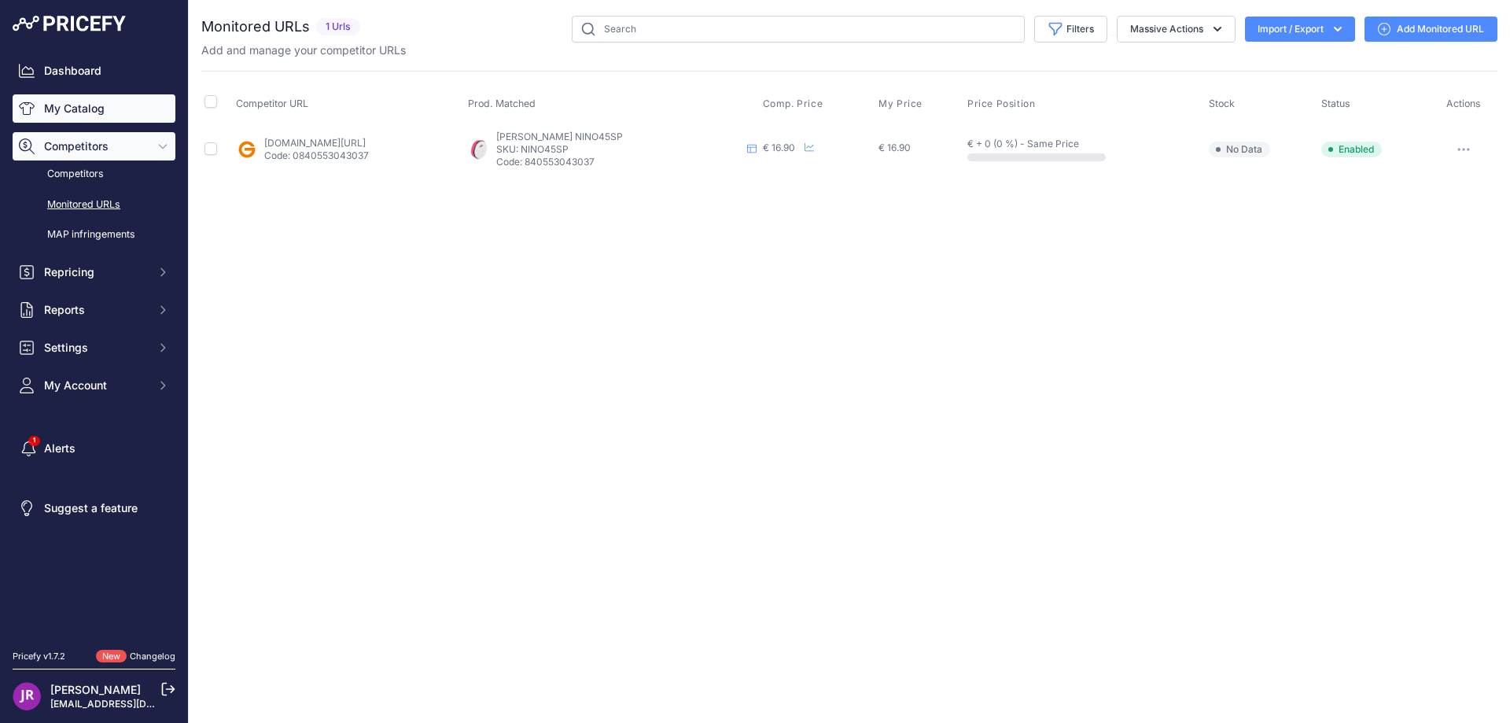
click at [87, 104] on link "My Catalog" at bounding box center [94, 108] width 163 height 28
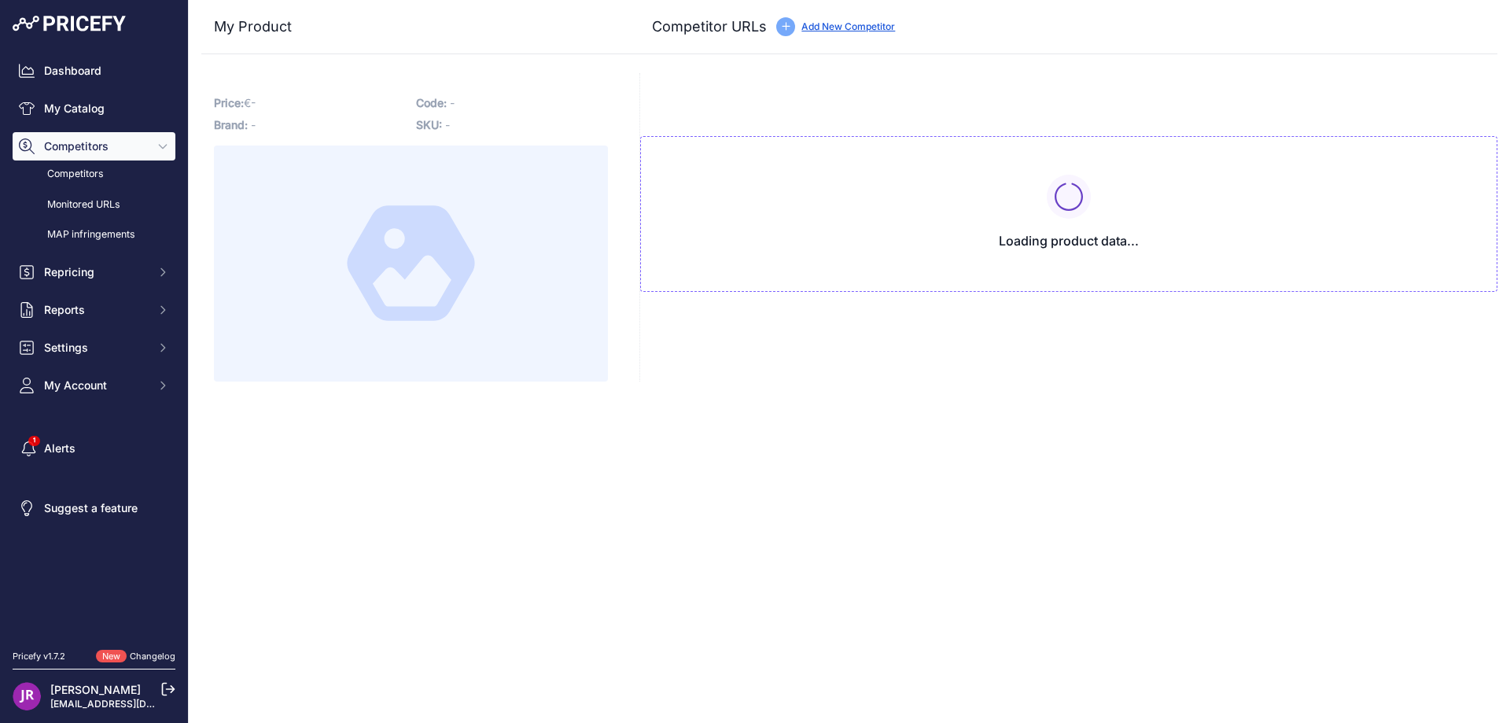
type input "www.gear4music.fr/fr/Batterie-and-Percussion/Nino-by-Meinl-NINO45SP-Tambour-sur…"
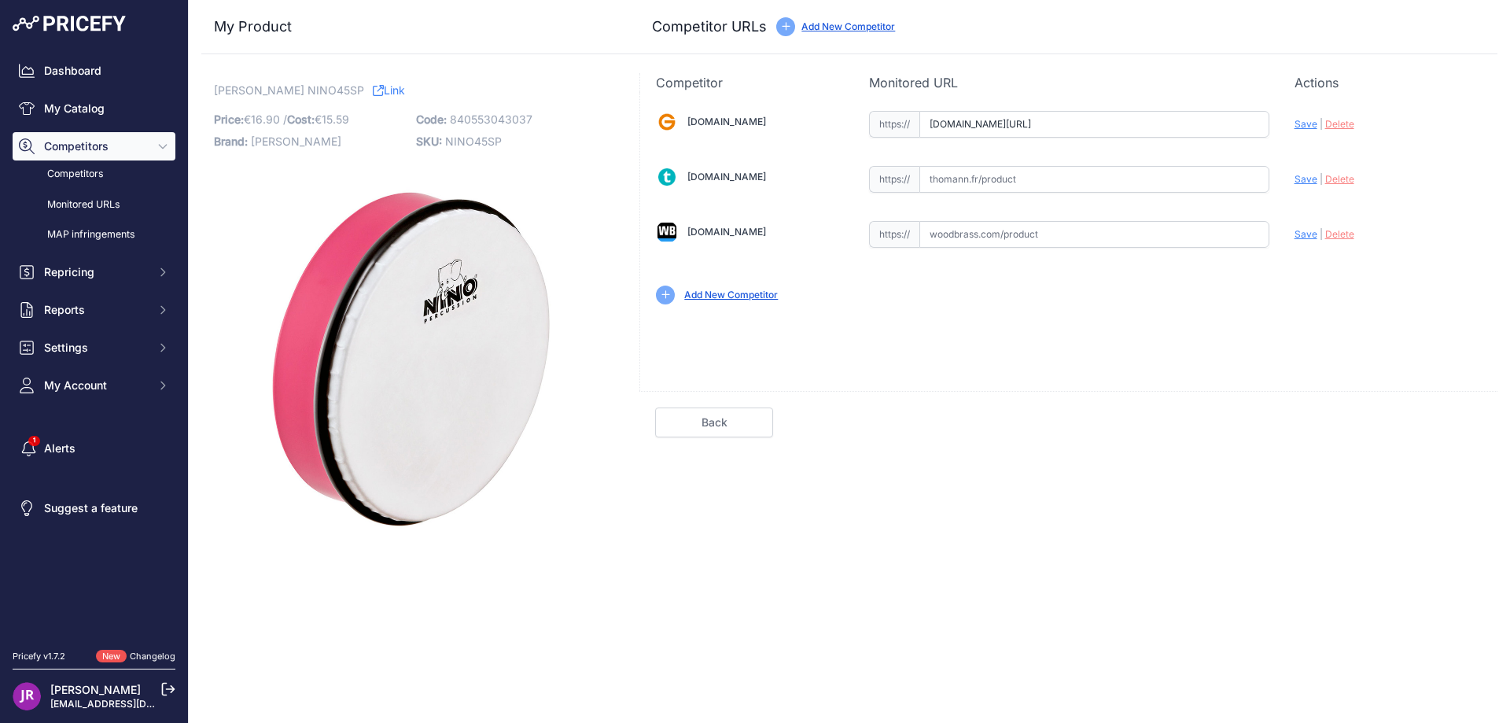
scroll to position [0, 377]
drag, startPoint x: 928, startPoint y: 125, endPoint x: 1341, endPoint y: 131, distance: 413.0
click at [1341, 131] on div "Gear4music.fr Valid Invalid" at bounding box center [1068, 206] width 857 height 228
click at [1341, 127] on span "Delete" at bounding box center [1340, 124] width 29 height 12
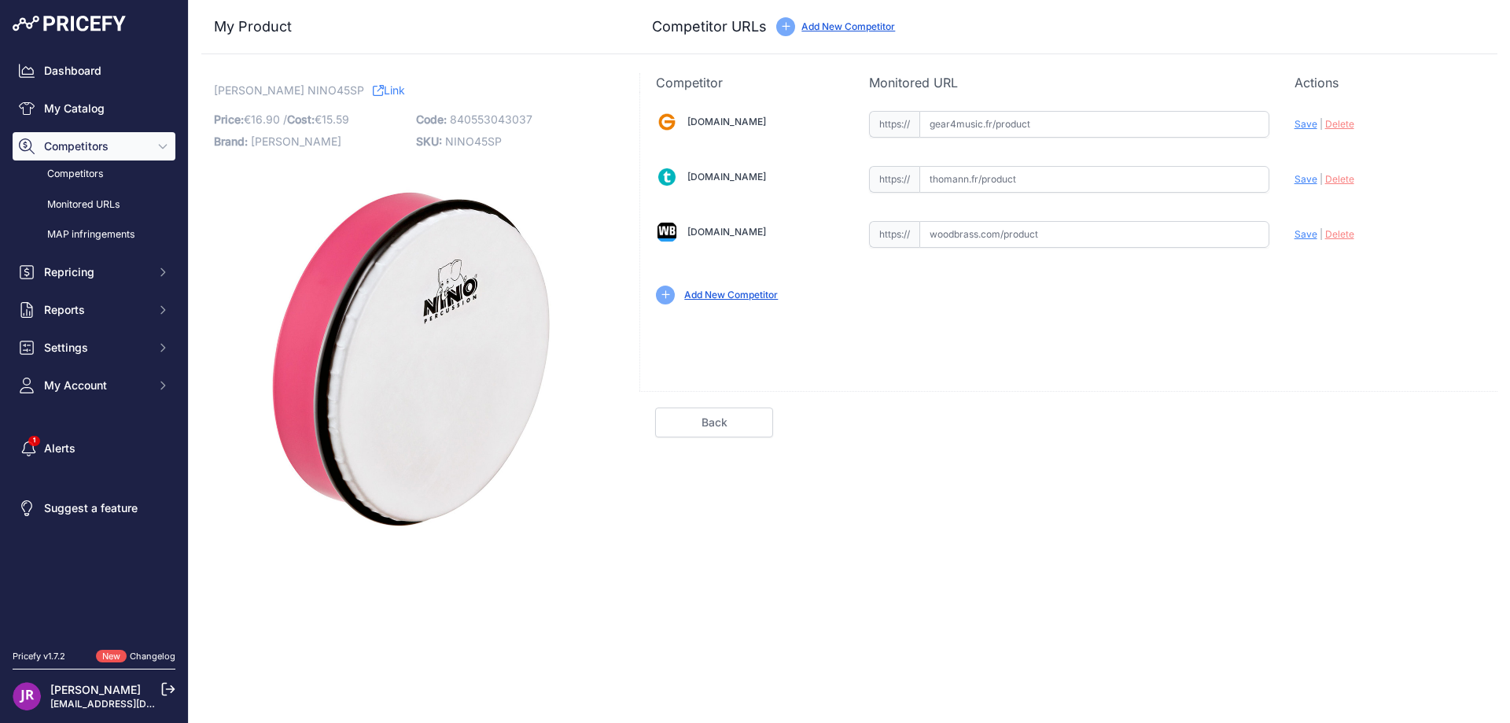
click at [951, 184] on input "text" at bounding box center [1095, 179] width 350 height 27
paste input "https://www.thomann.fr/nino_nino_45sp_framedrum.htm"
type input "https://www.thomann.fr/nino_nino_45sp_framedrum.htm"
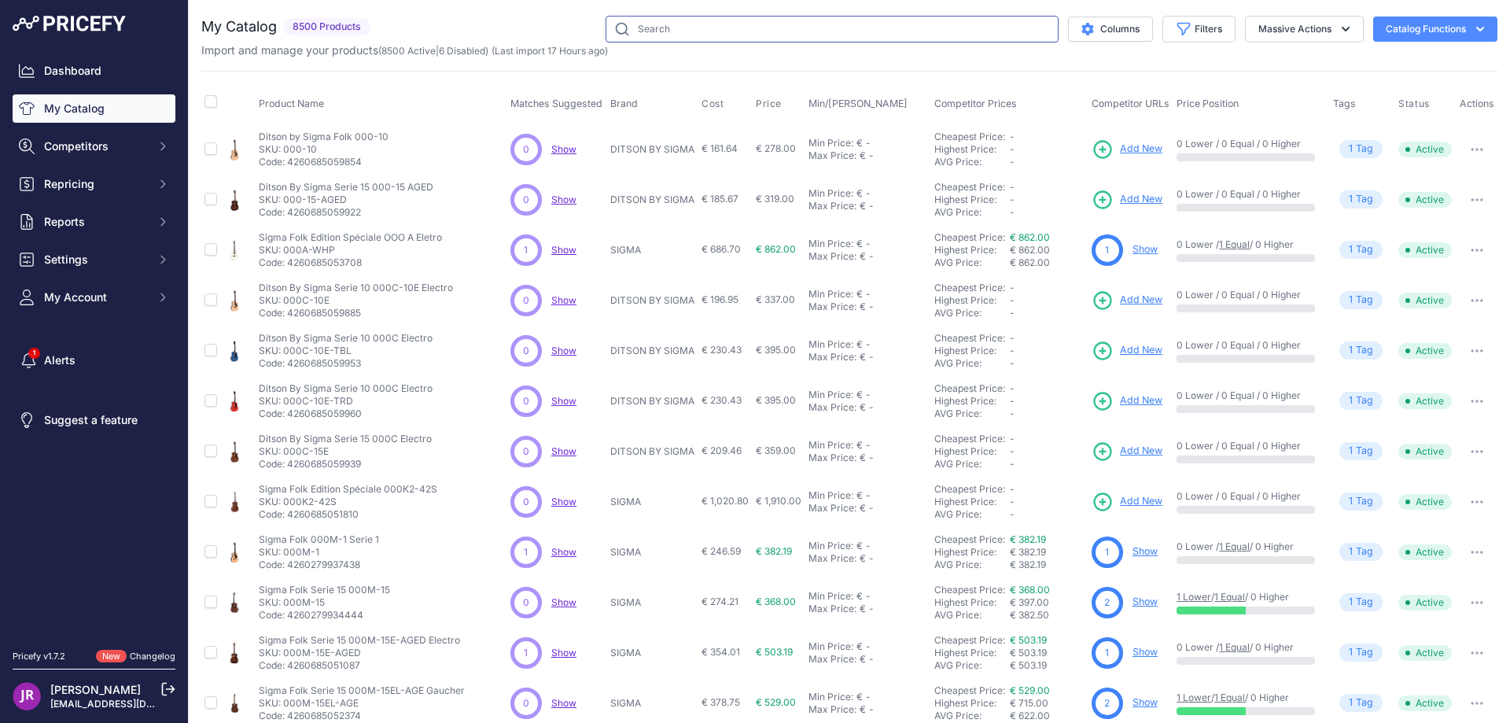
click at [681, 35] on input "text" at bounding box center [832, 29] width 453 height 27
paste input "NINO43"
type input "NINO43"
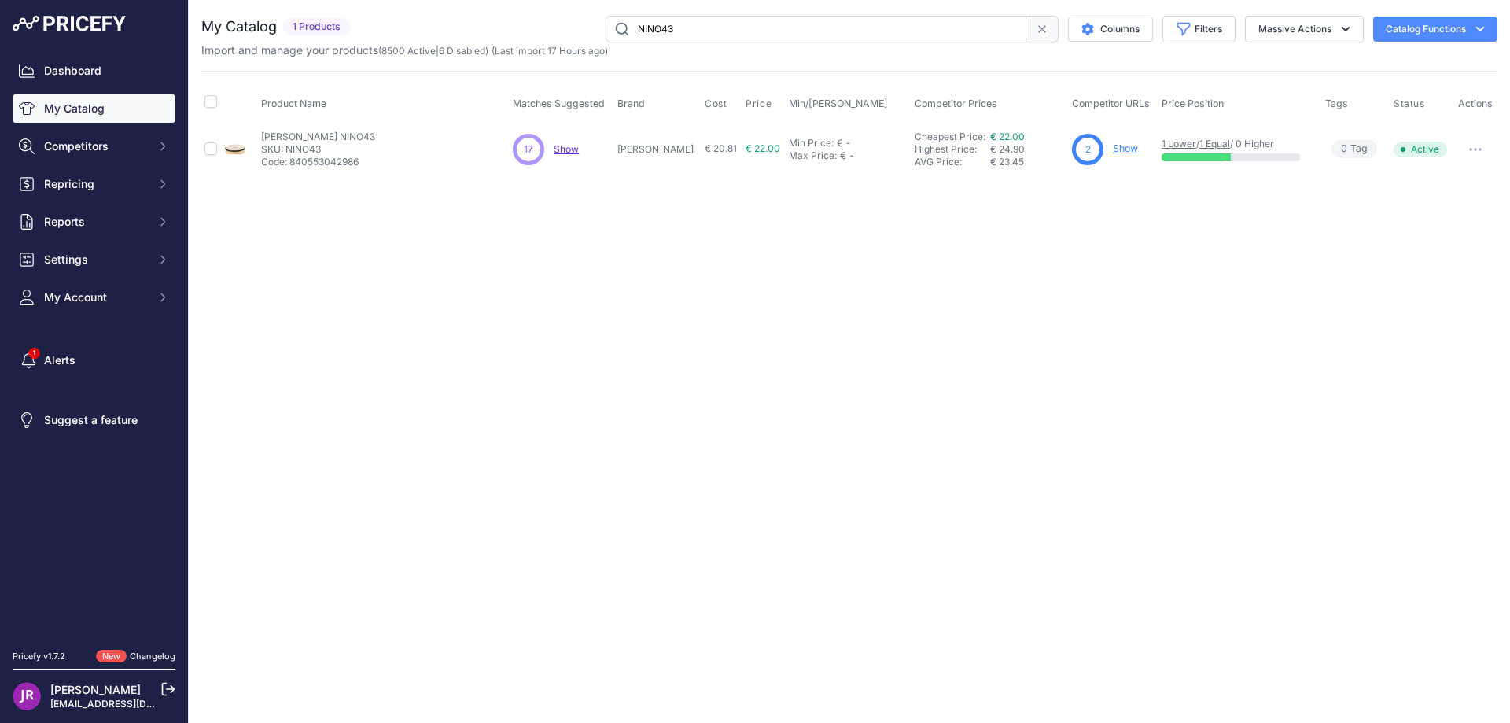
click at [1113, 150] on link "Show" at bounding box center [1125, 148] width 25 height 12
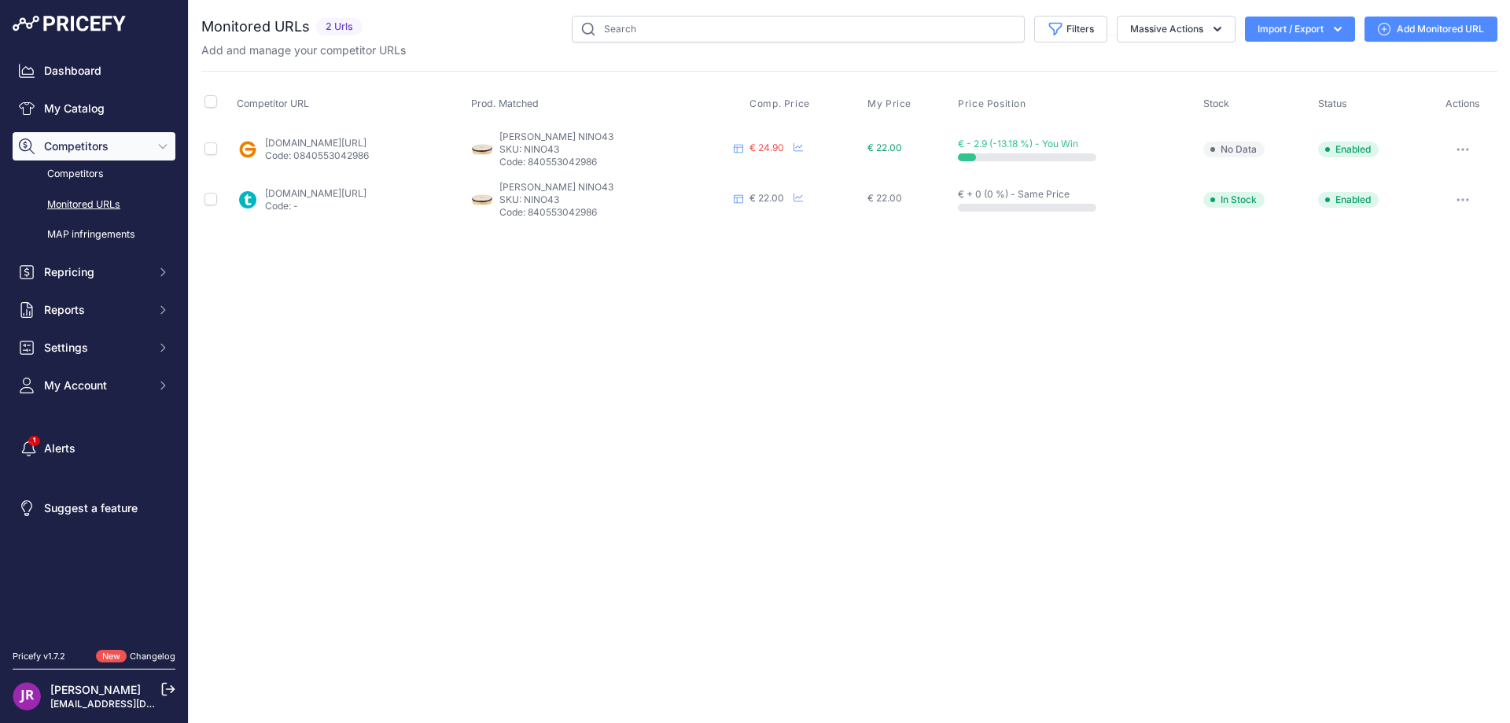
click at [1466, 152] on button "button" at bounding box center [1462, 149] width 31 height 22
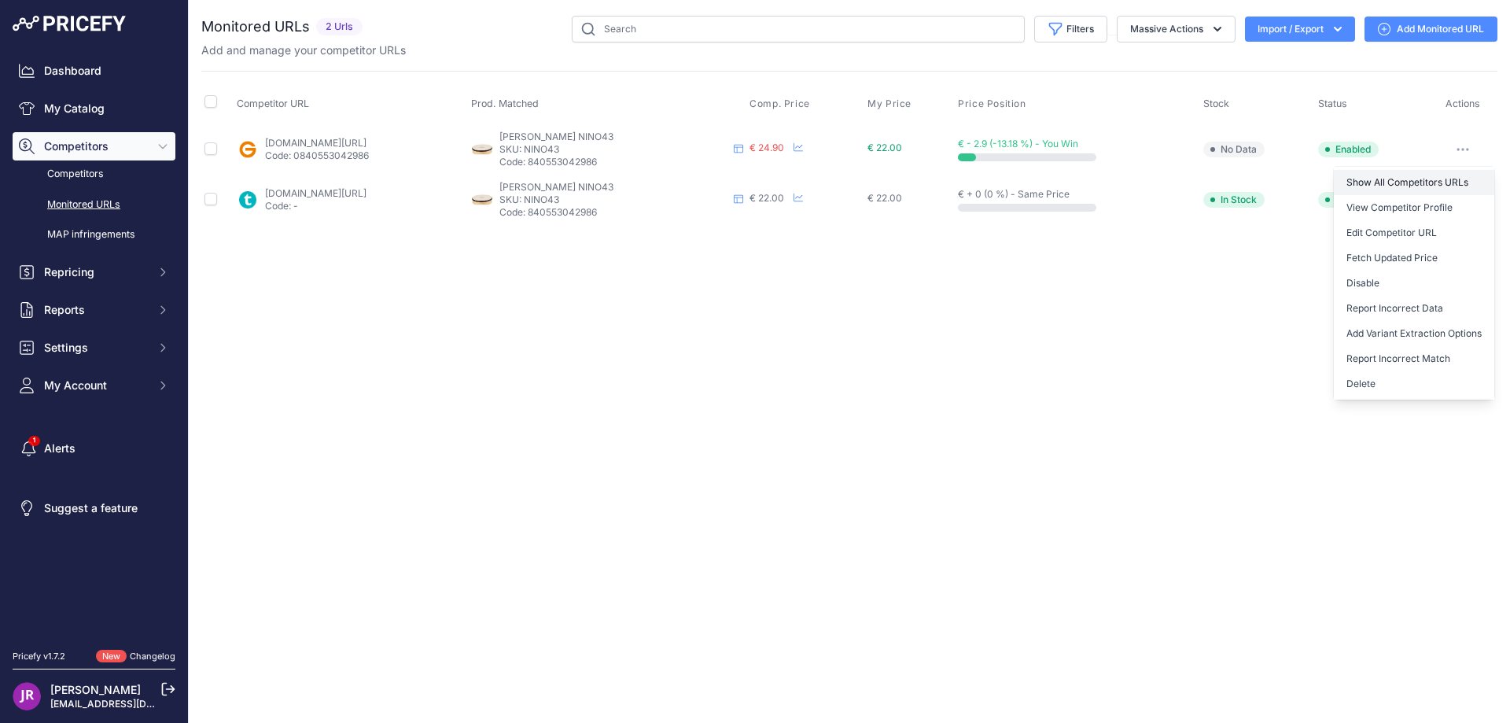
click at [1389, 183] on link "Show All Competitors URLs" at bounding box center [1414, 182] width 160 height 25
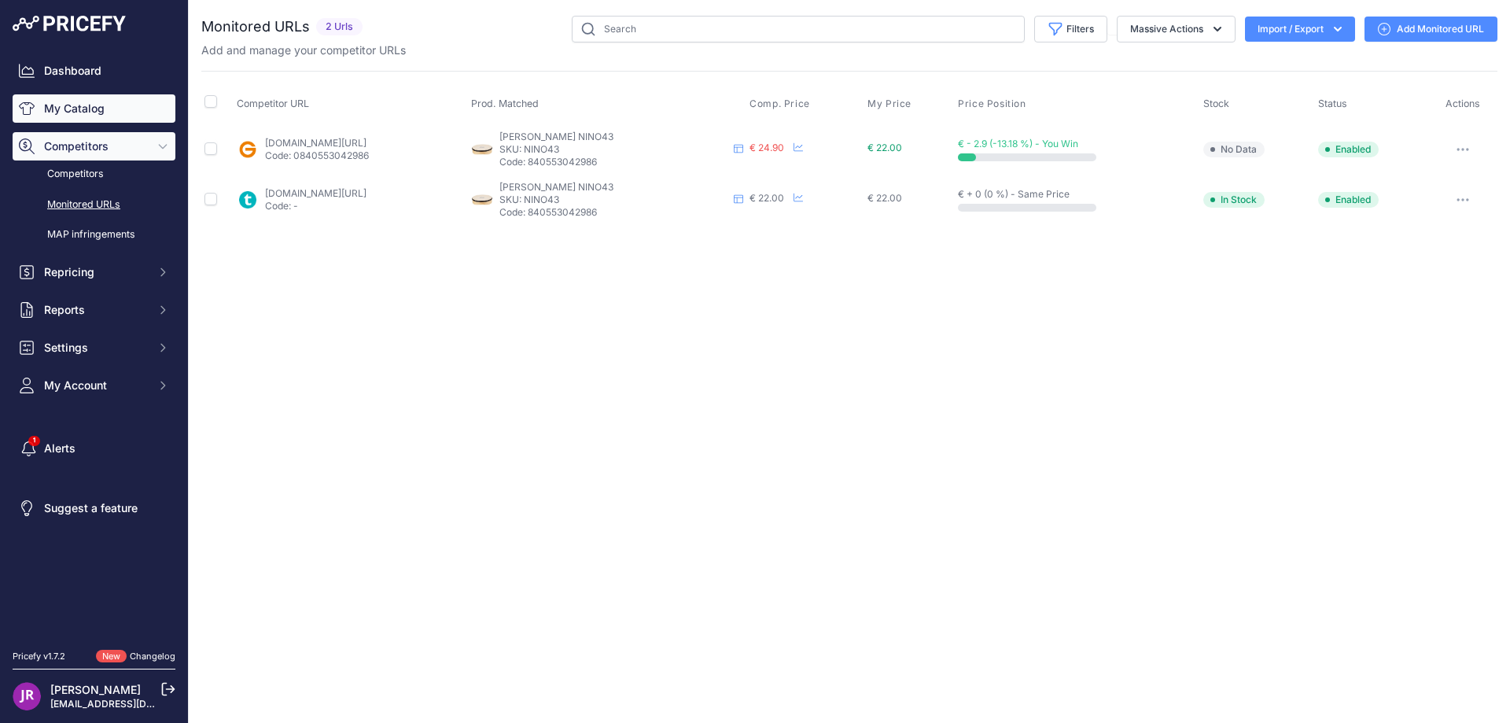
click at [102, 115] on link "My Catalog" at bounding box center [94, 108] width 163 height 28
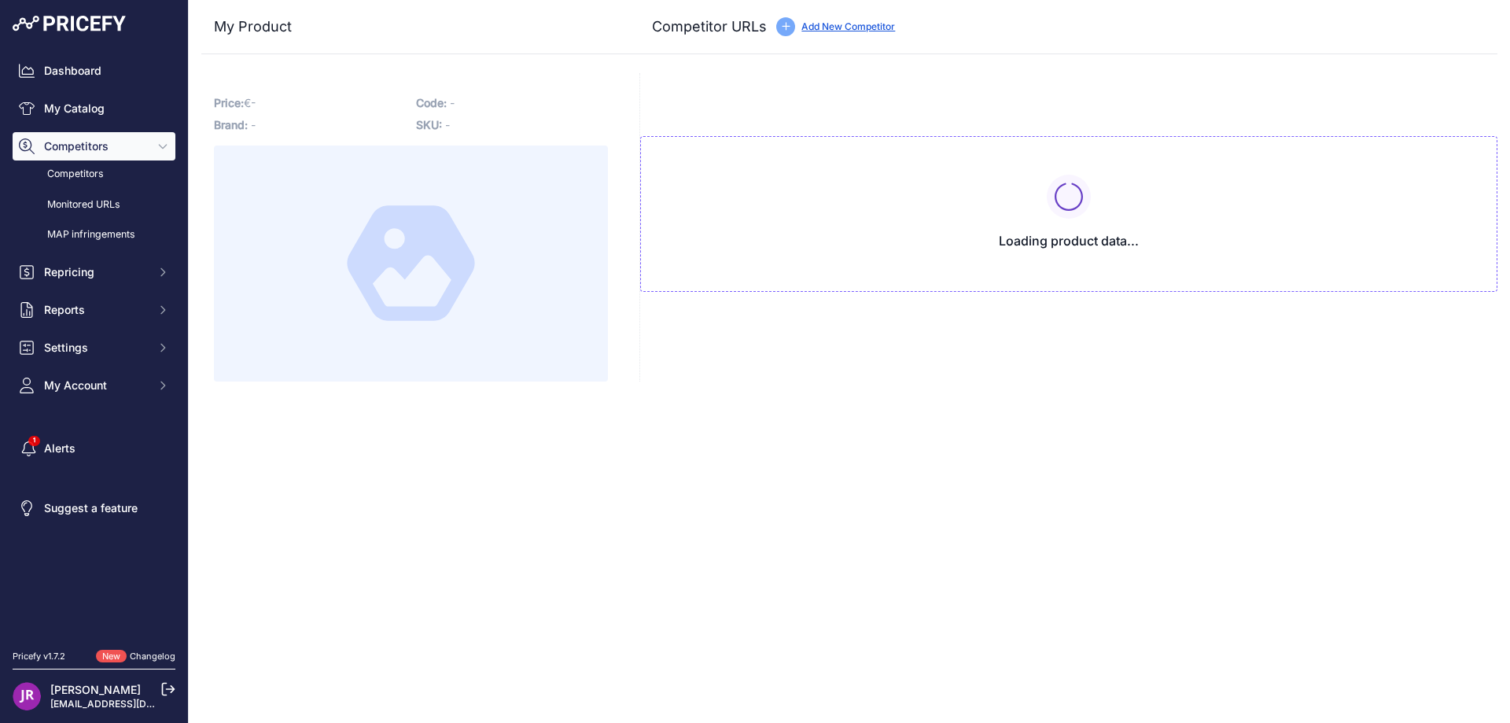
type input "www.gear4music.fr/fr/Batterie-and-Percussion/Nino-by-Meinl-NINO43-Percussion-8-…"
type input "www.thomann.fr/mplus_meinl_nino14_tambourin.htm?prirule_jdsnikfkfjsd=9365"
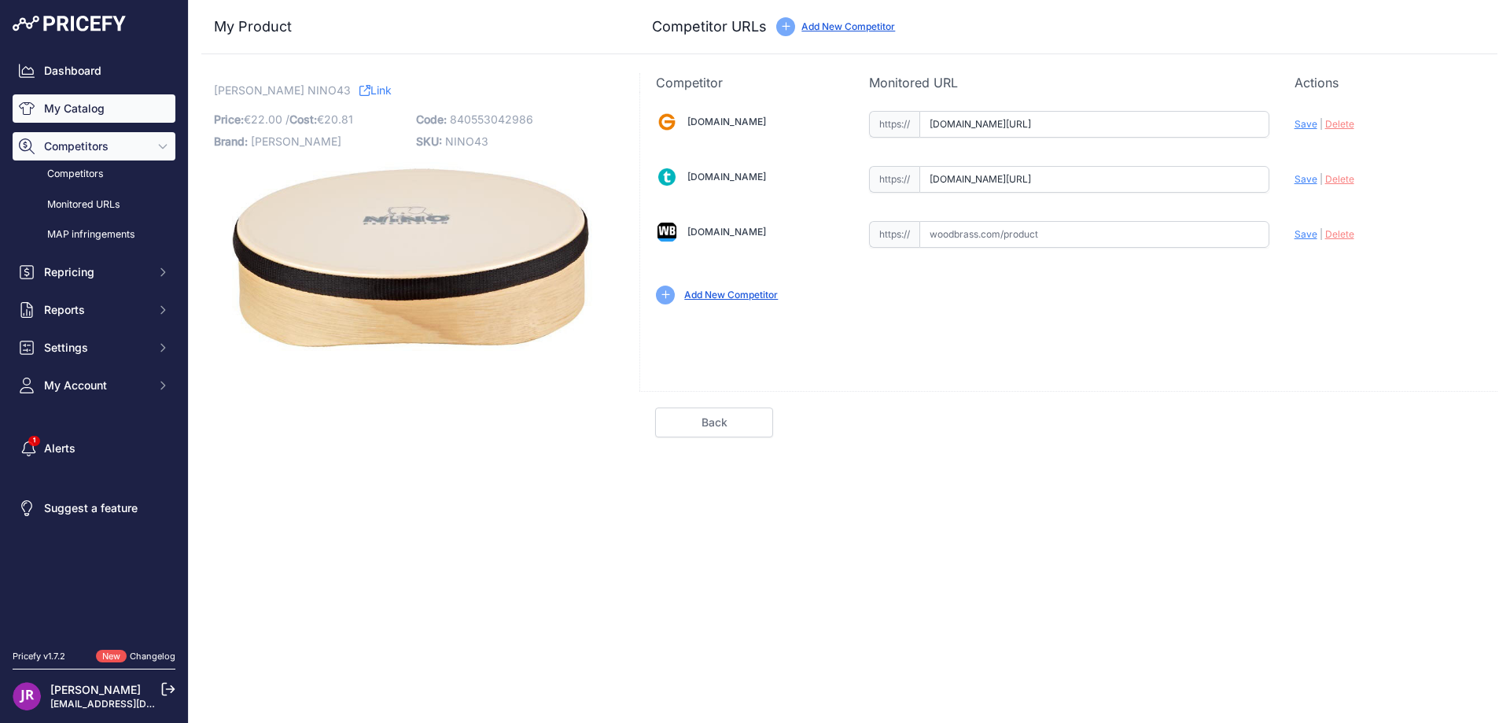
click at [68, 100] on link "My Catalog" at bounding box center [94, 108] width 163 height 28
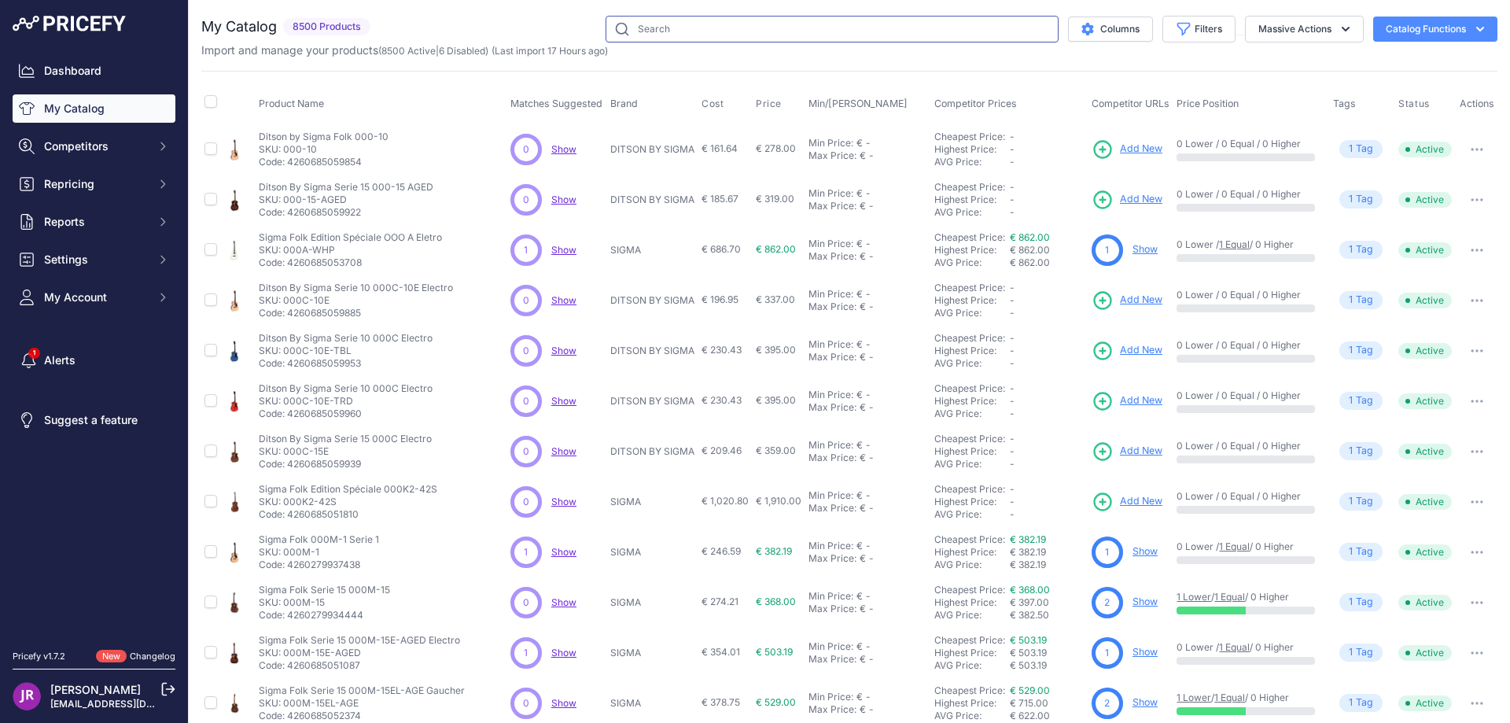
click at [648, 36] on input "text" at bounding box center [832, 29] width 453 height 27
paste input "NINO43"
type input "NINO43"
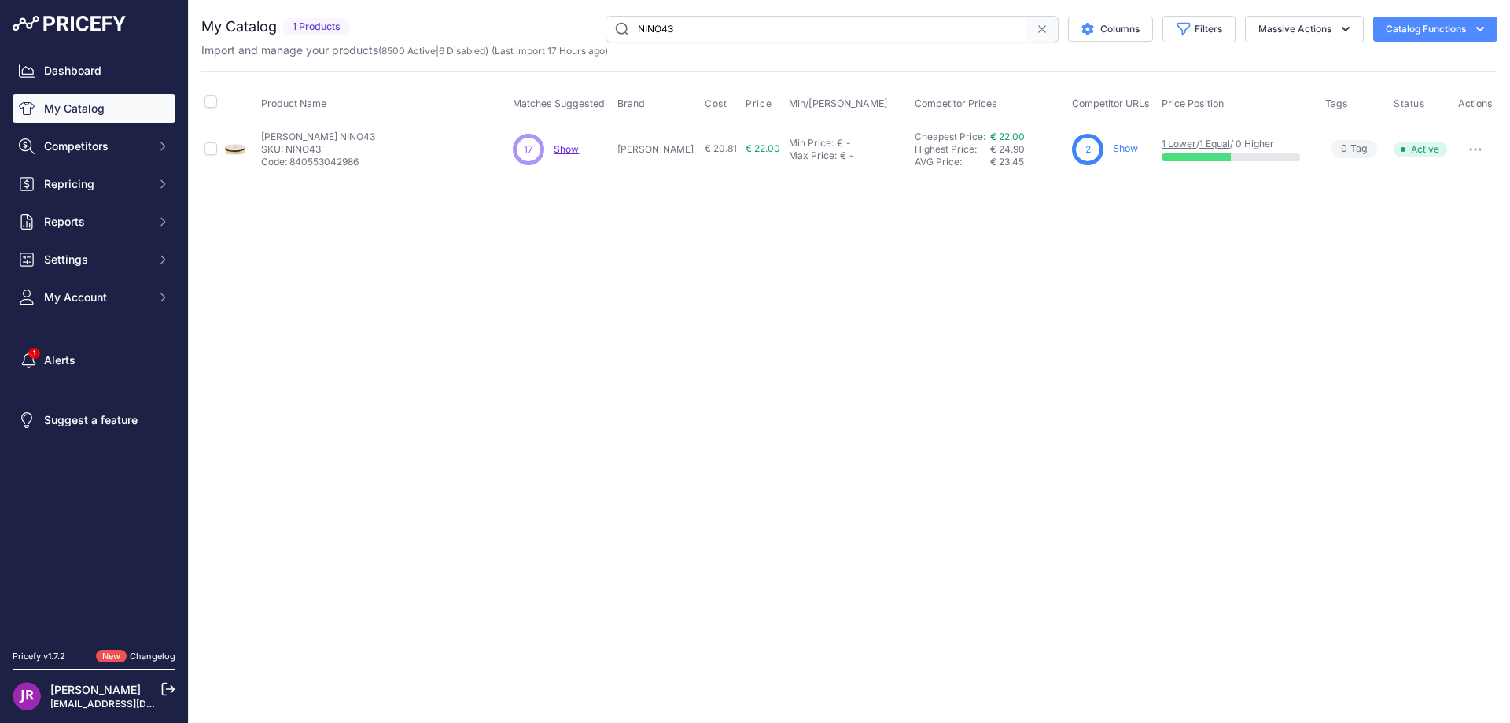
click at [1113, 148] on link "Show" at bounding box center [1125, 148] width 25 height 12
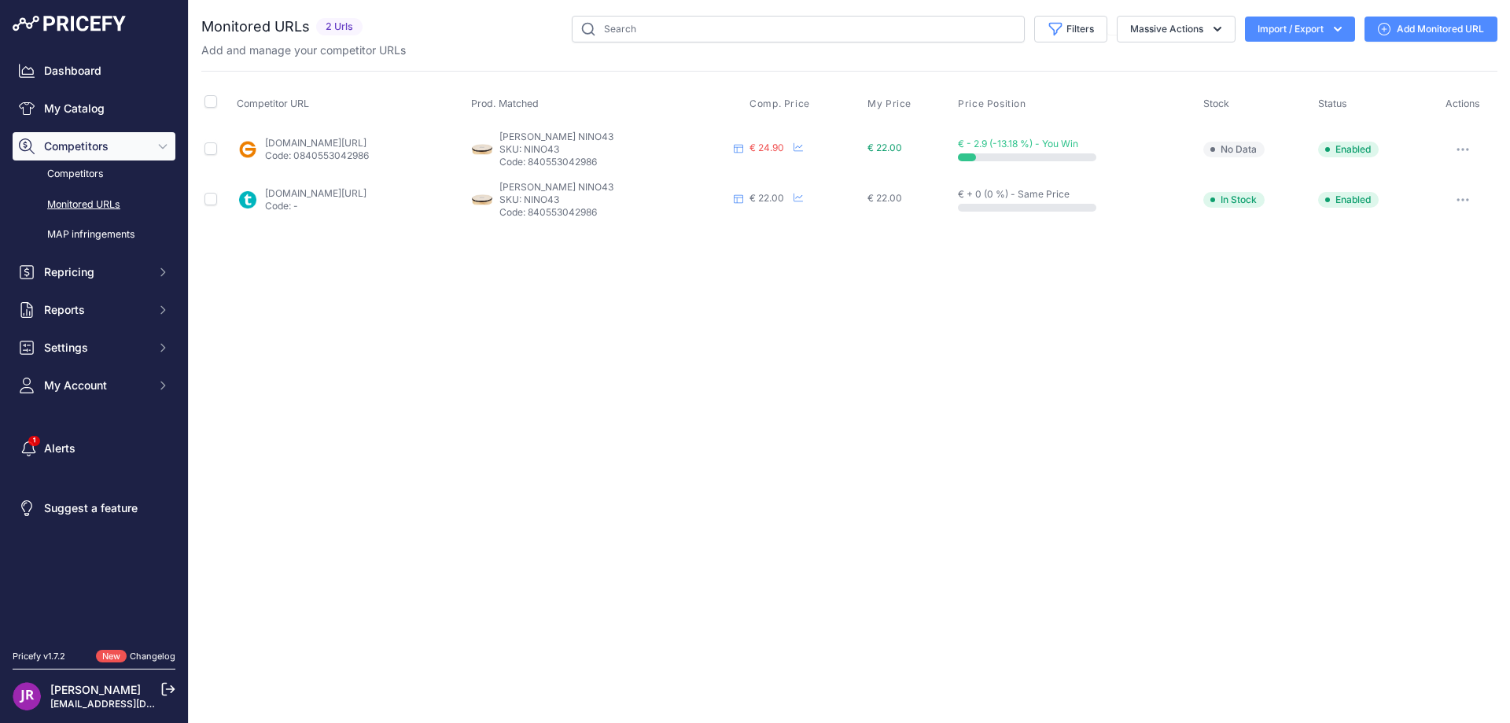
click at [1460, 148] on icon "button" at bounding box center [1463, 149] width 13 height 3
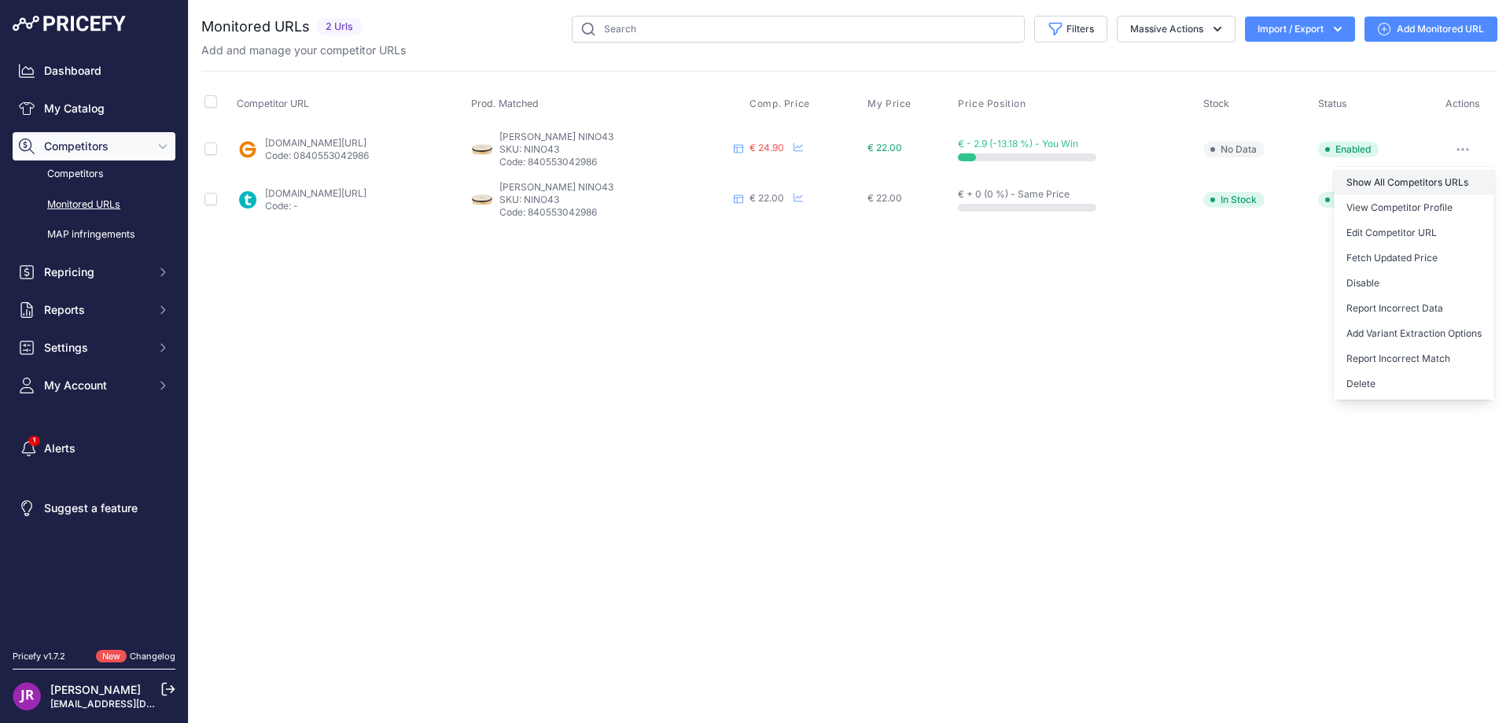
click at [1392, 181] on link "Show All Competitors URLs" at bounding box center [1414, 182] width 160 height 25
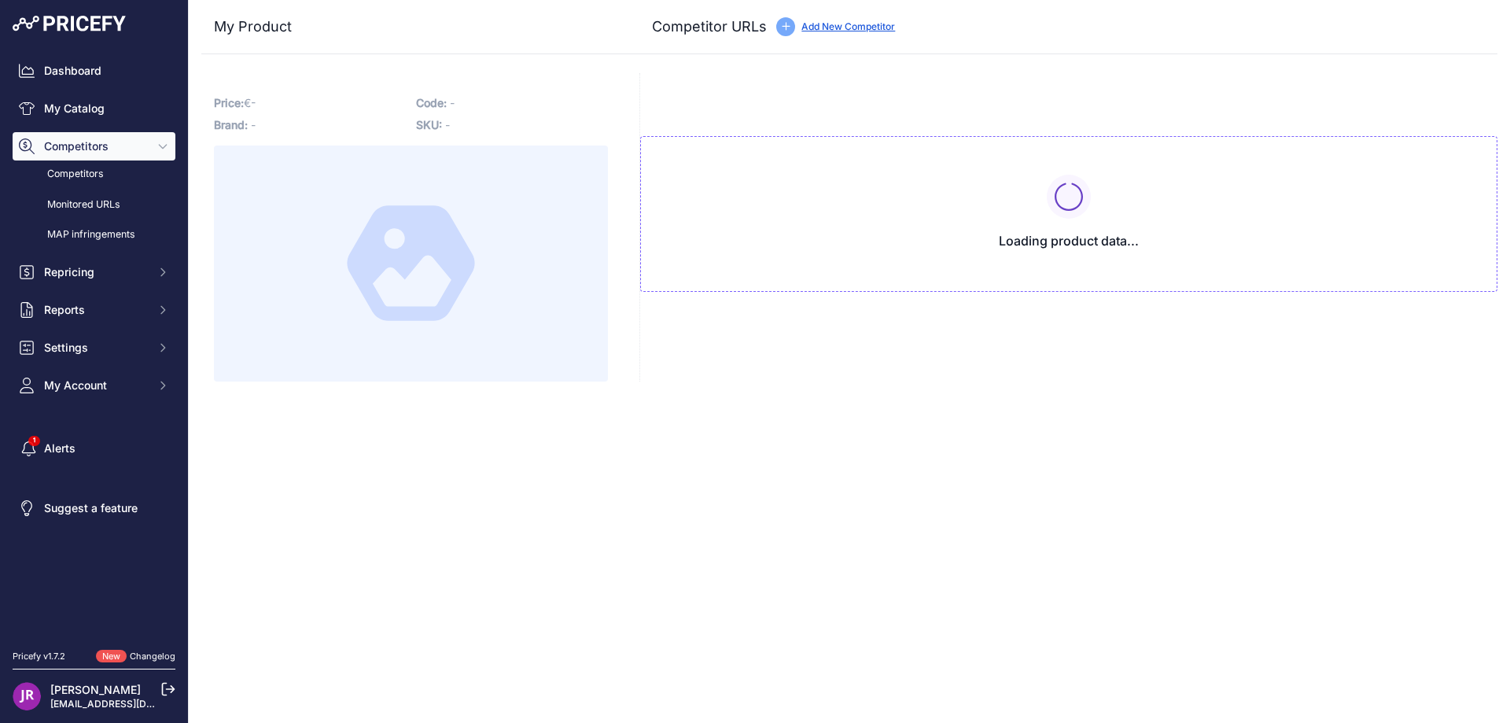
type input "[DOMAIN_NAME][URL]"
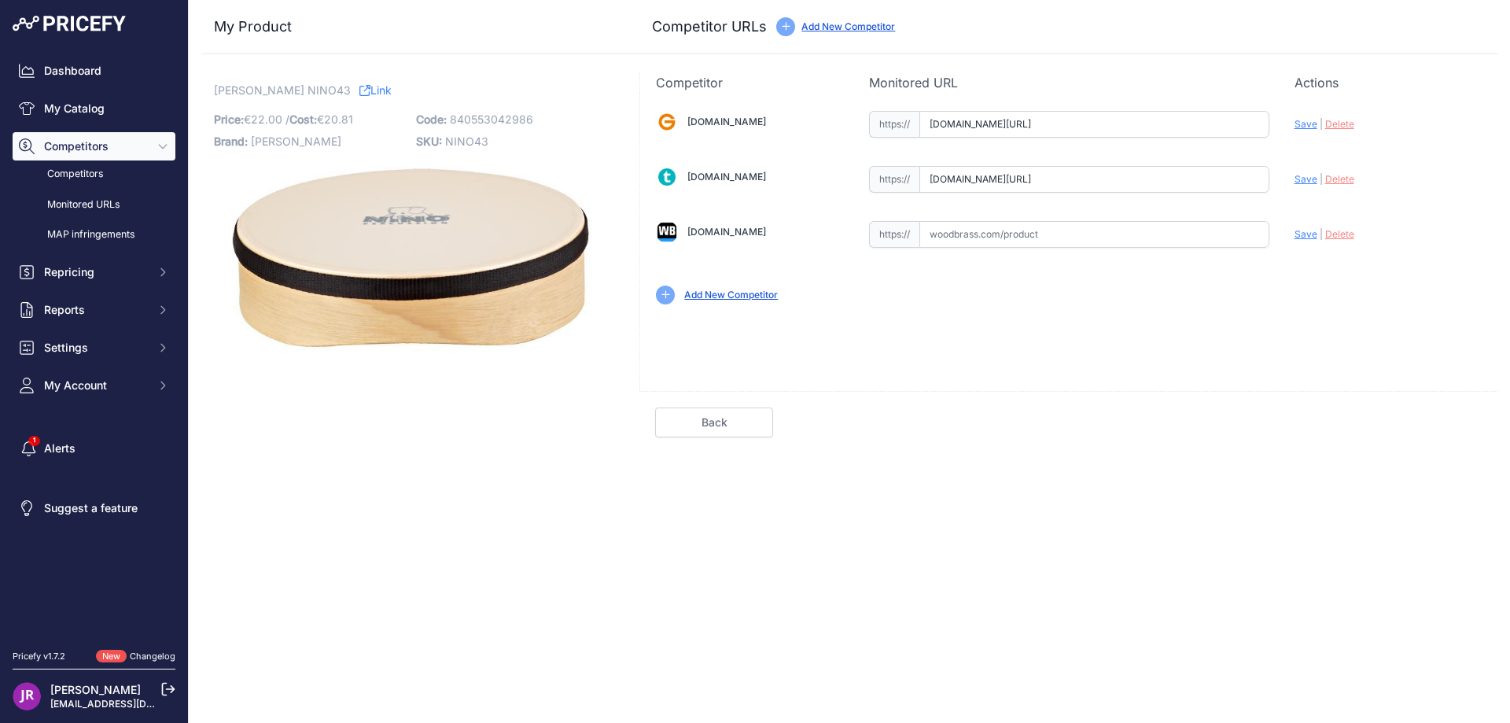
scroll to position [0, 305]
drag, startPoint x: 929, startPoint y: 113, endPoint x: 1341, endPoint y: 127, distance: 411.7
click at [1341, 127] on div "Gear4music.fr Valid Invalid" at bounding box center [1068, 206] width 857 height 228
drag, startPoint x: 933, startPoint y: 179, endPoint x: 1307, endPoint y: 194, distance: 373.9
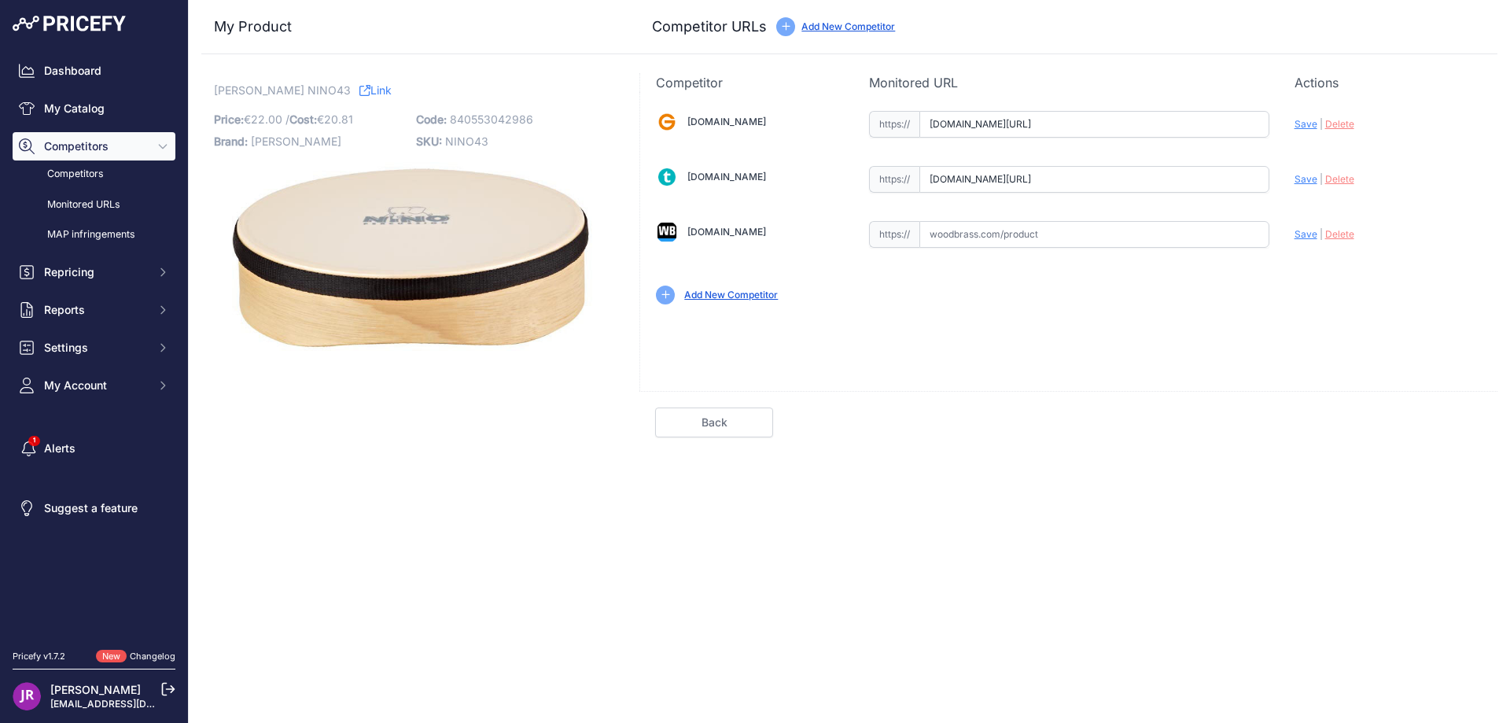
click at [1307, 194] on div "Gear4music.fr Valid Invalid" at bounding box center [1068, 206] width 857 height 228
click at [1344, 176] on span "Delete" at bounding box center [1340, 179] width 29 height 12
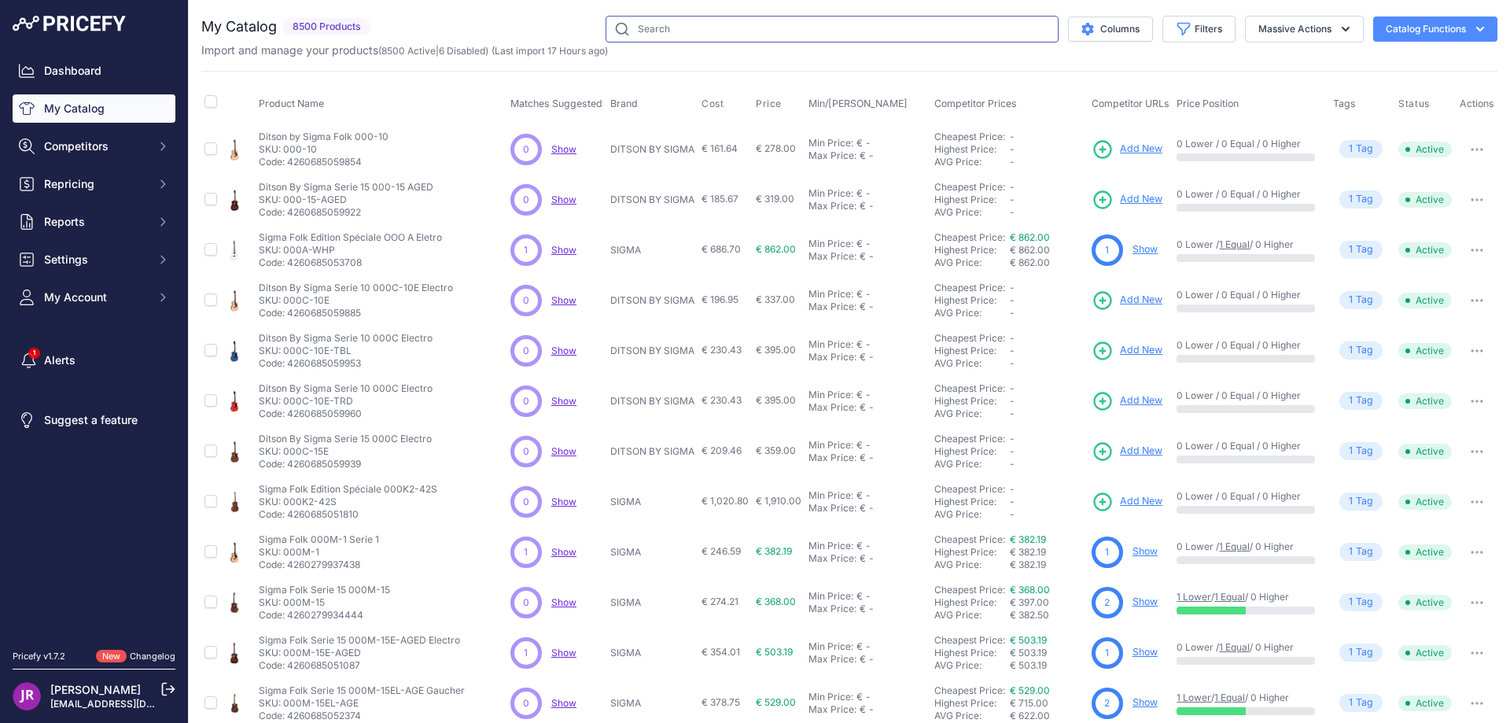
click at [651, 31] on input "text" at bounding box center [832, 29] width 453 height 27
paste input "NINO24R"
type input "NINO24R"
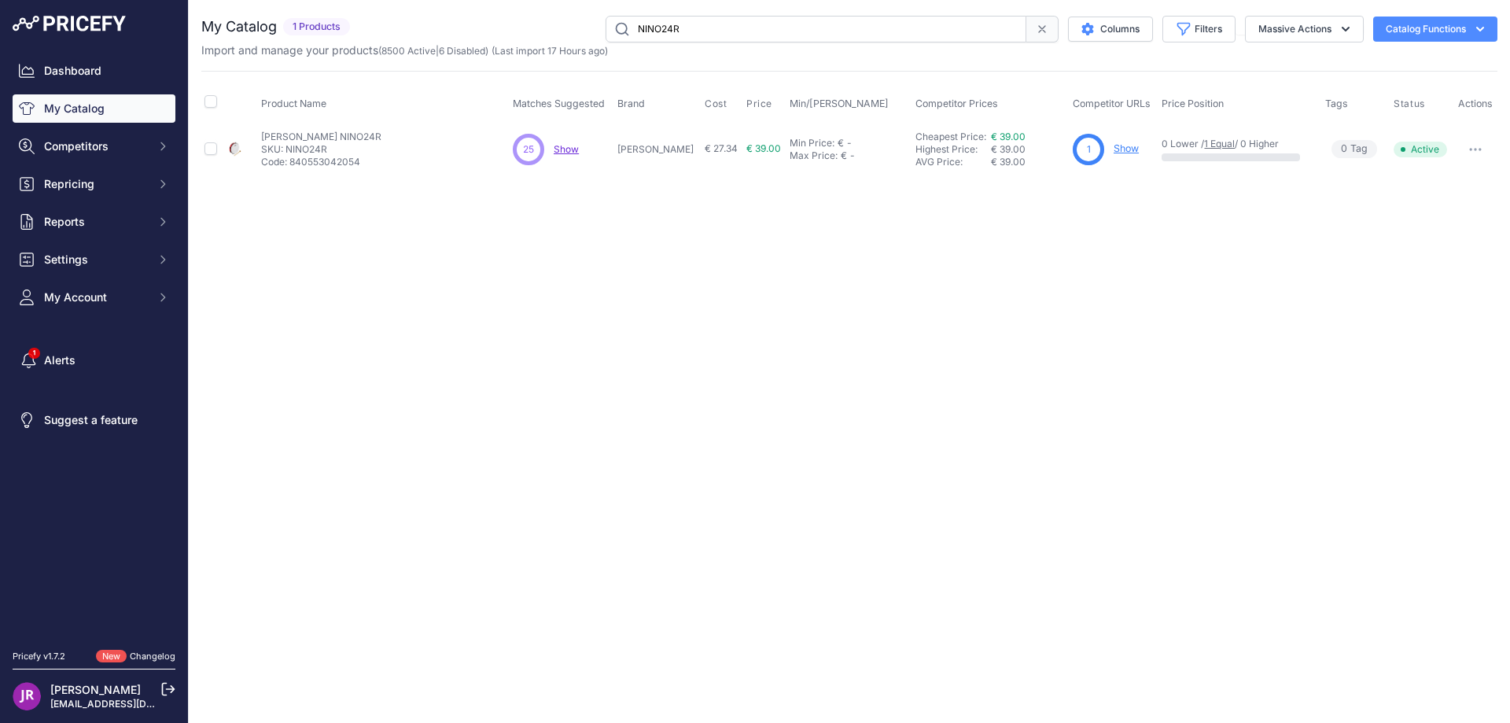
click at [1114, 146] on link "Show" at bounding box center [1126, 148] width 25 height 12
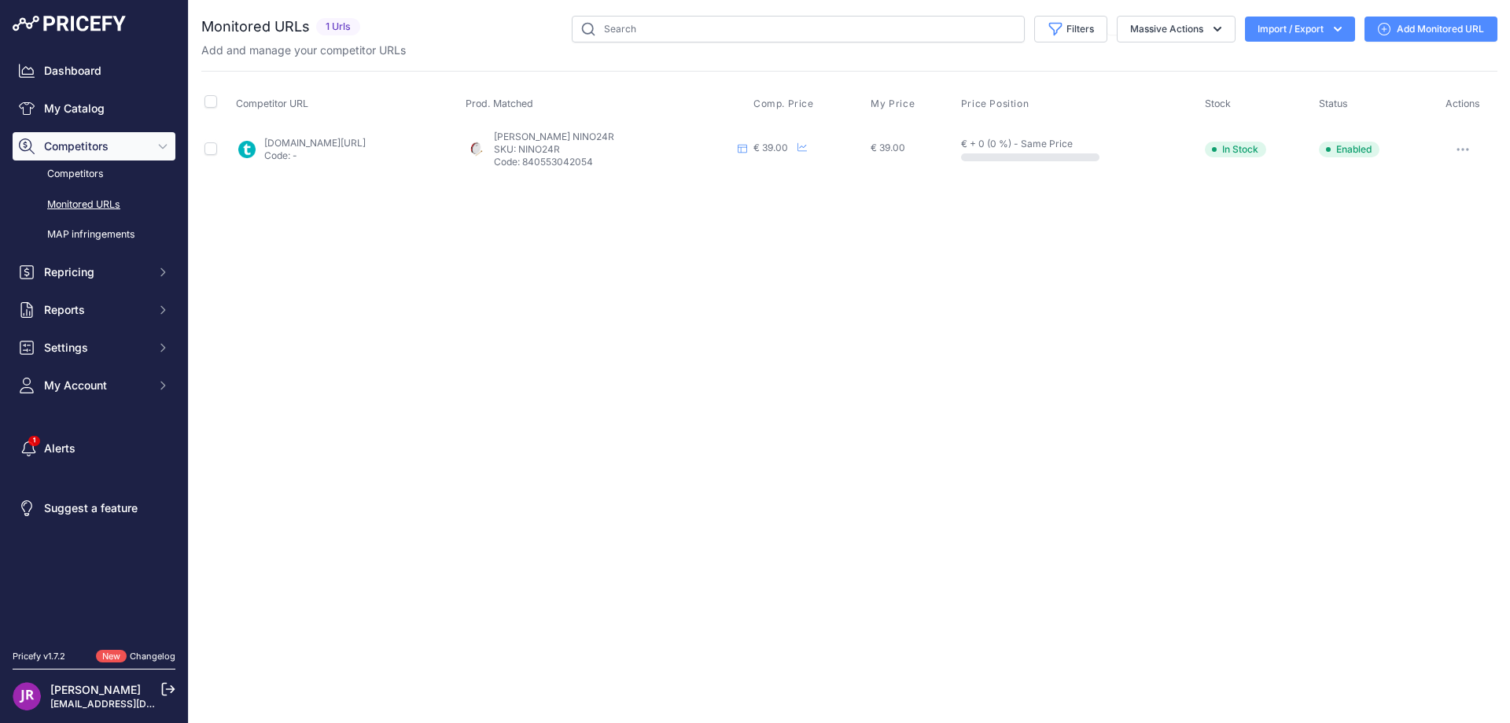
click at [1466, 146] on button "button" at bounding box center [1462, 149] width 31 height 22
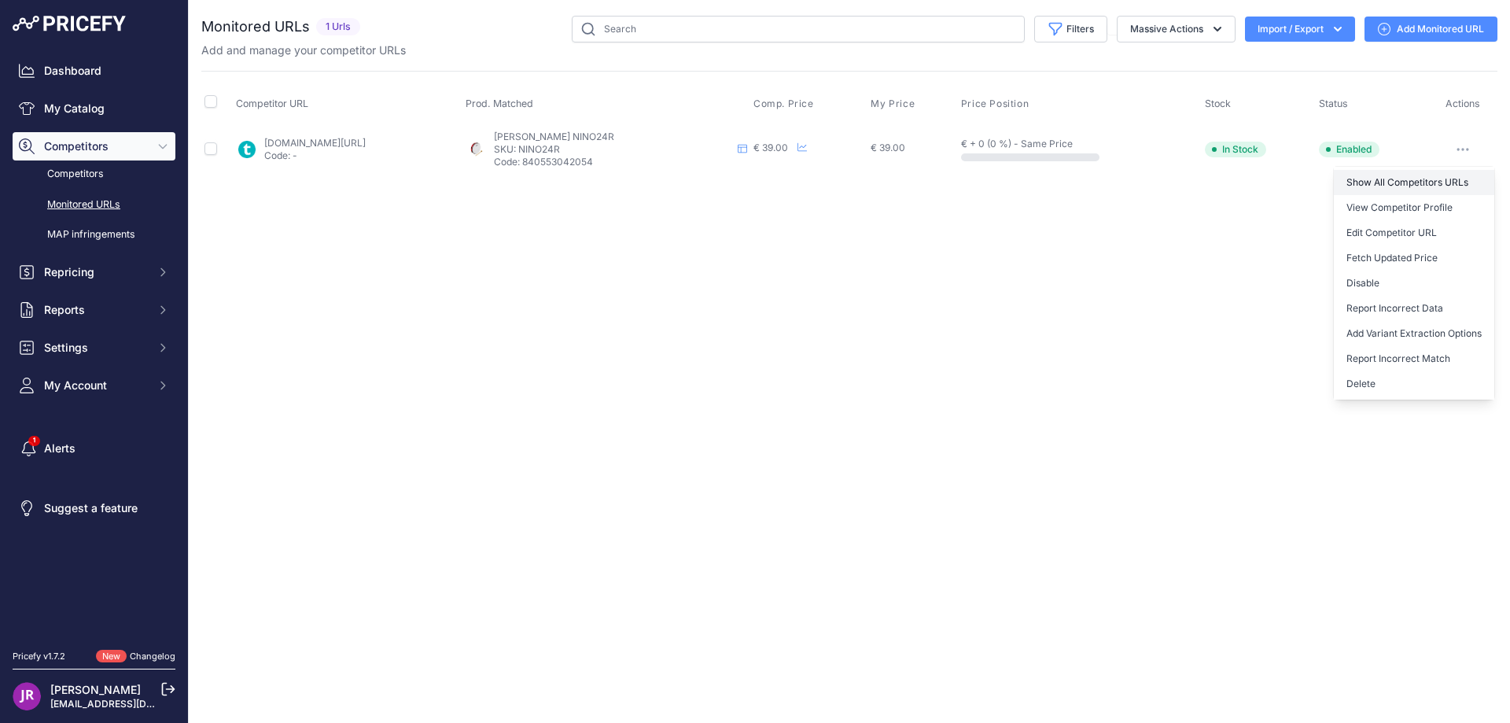
click at [1374, 184] on link "Show All Competitors URLs" at bounding box center [1414, 182] width 160 height 25
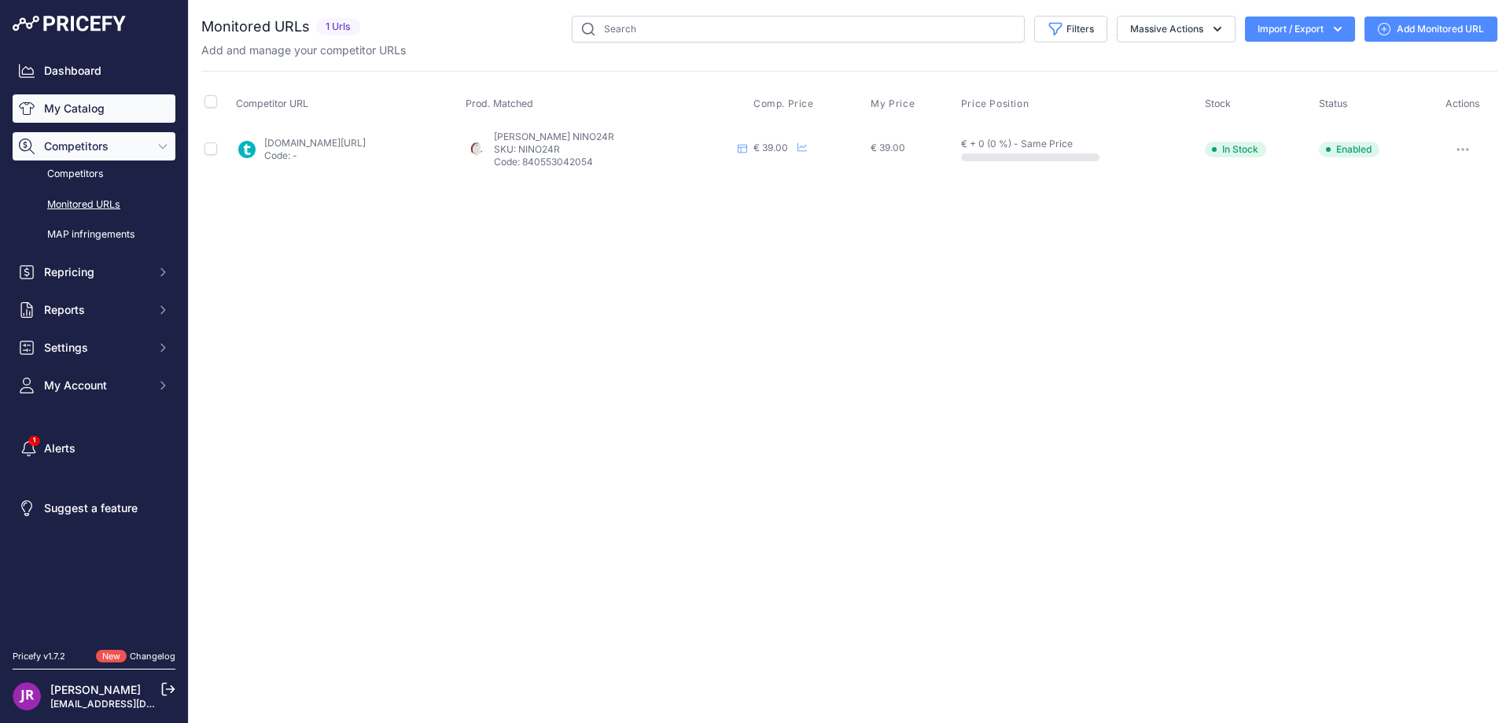
click at [69, 106] on link "My Catalog" at bounding box center [94, 108] width 163 height 28
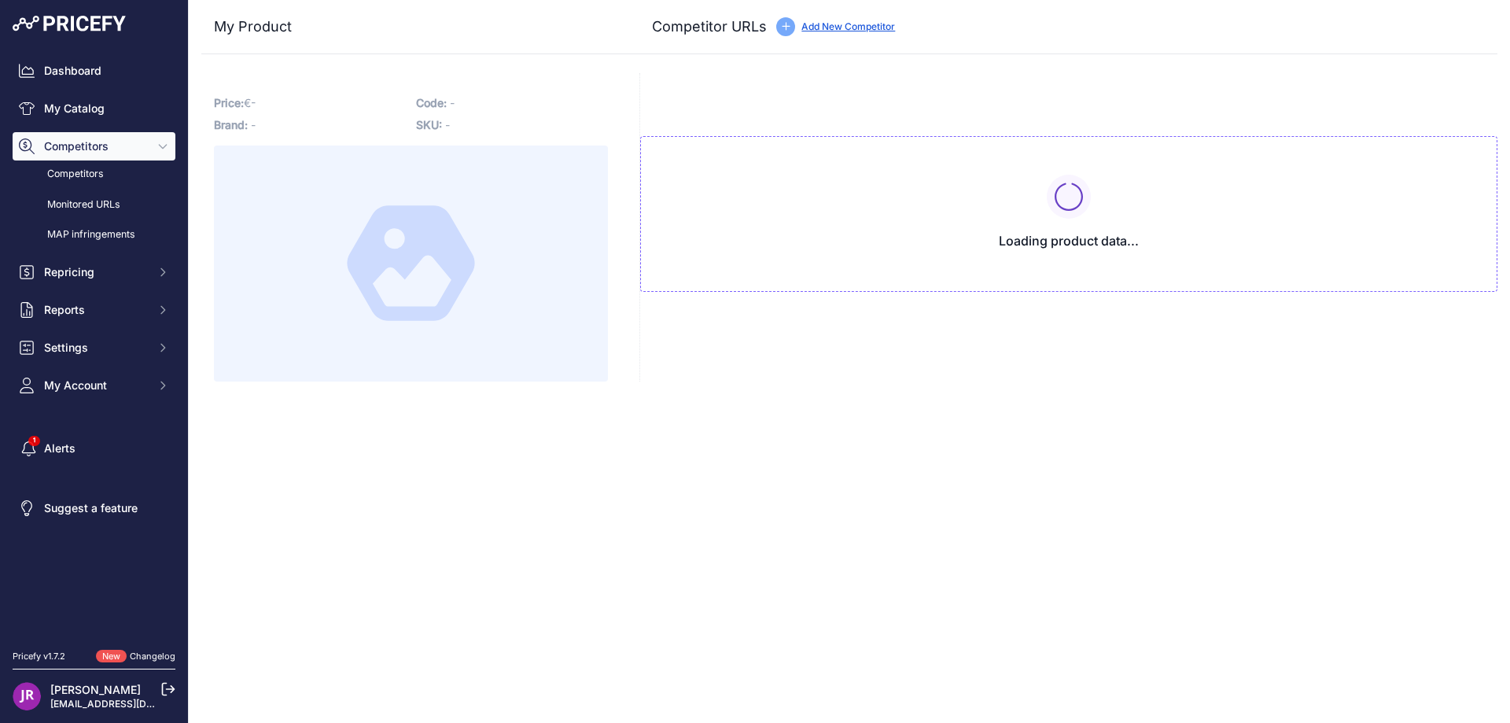
type input "[DOMAIN_NAME][URL]"
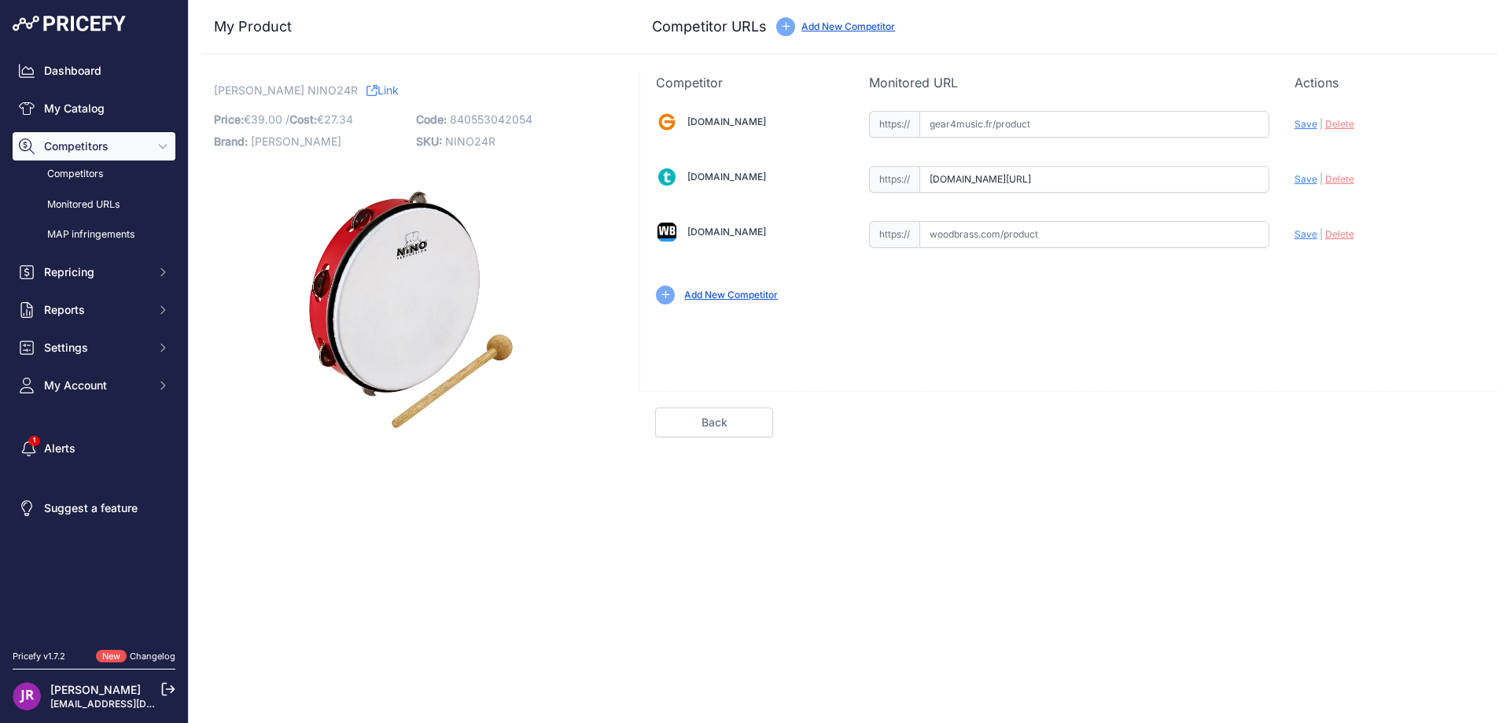
scroll to position [0, 4]
drag, startPoint x: 932, startPoint y: 179, endPoint x: 1314, endPoint y: 167, distance: 381.7
click at [1314, 167] on div "[DOMAIN_NAME] Valid Invalid" at bounding box center [1068, 206] width 857 height 228
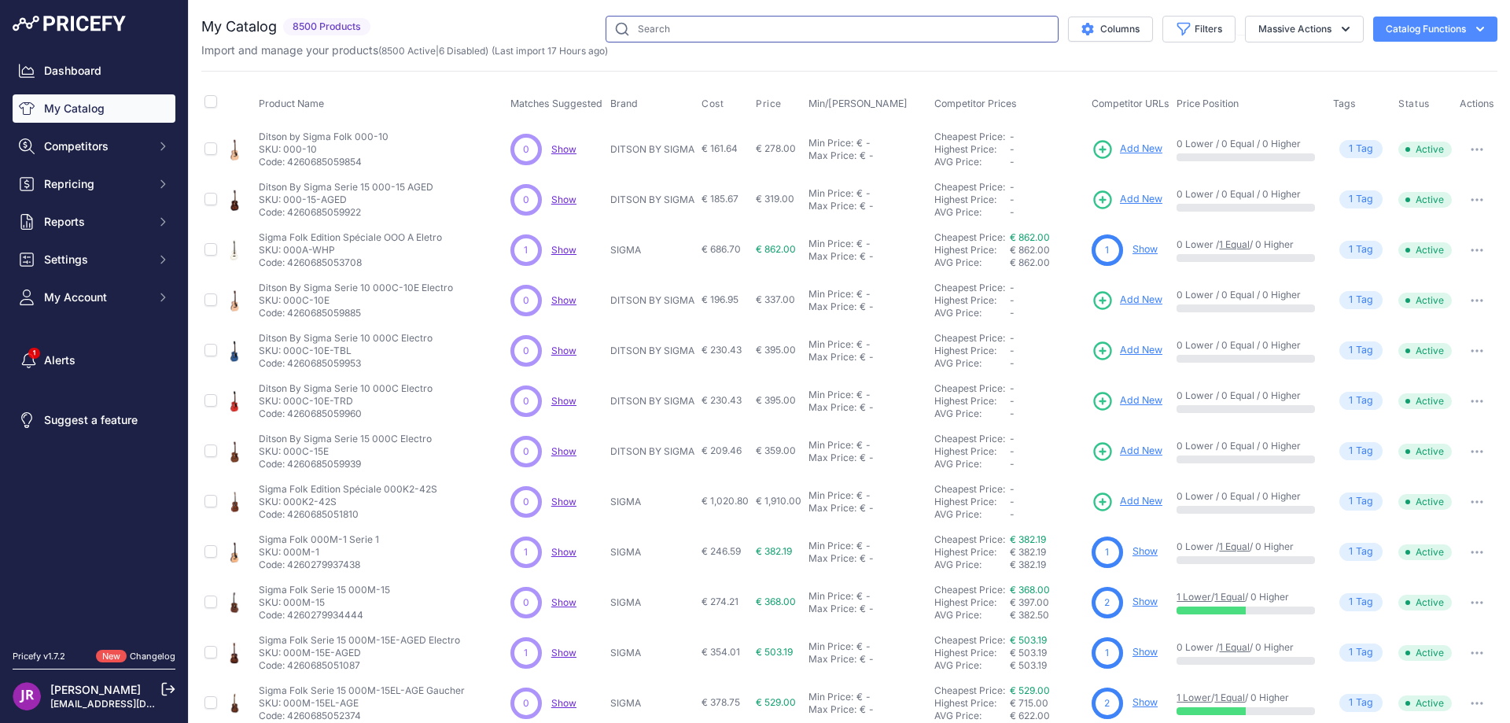
click at [763, 29] on input "text" at bounding box center [832, 29] width 453 height 27
paste input "NINO10"
type input "NINO10"
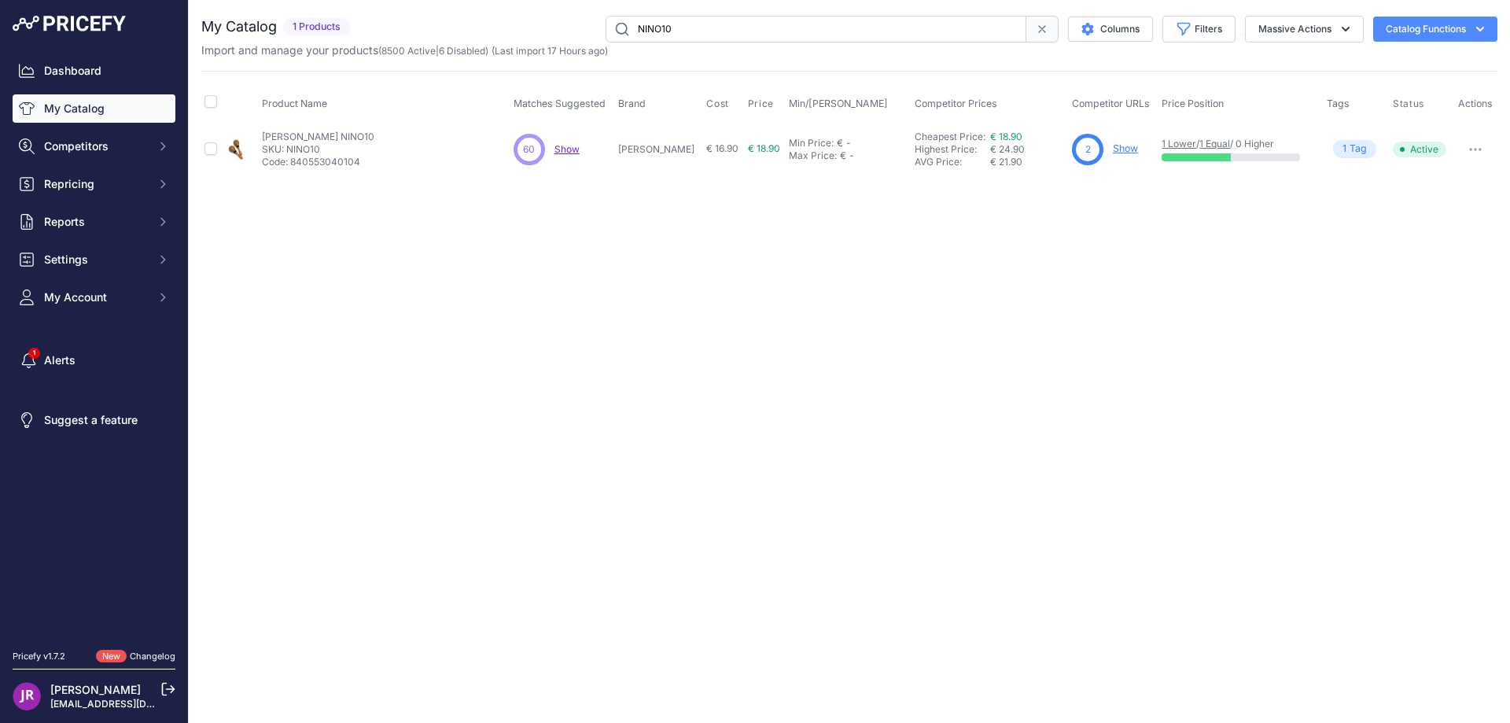
click at [1113, 151] on link "Show" at bounding box center [1125, 148] width 25 height 12
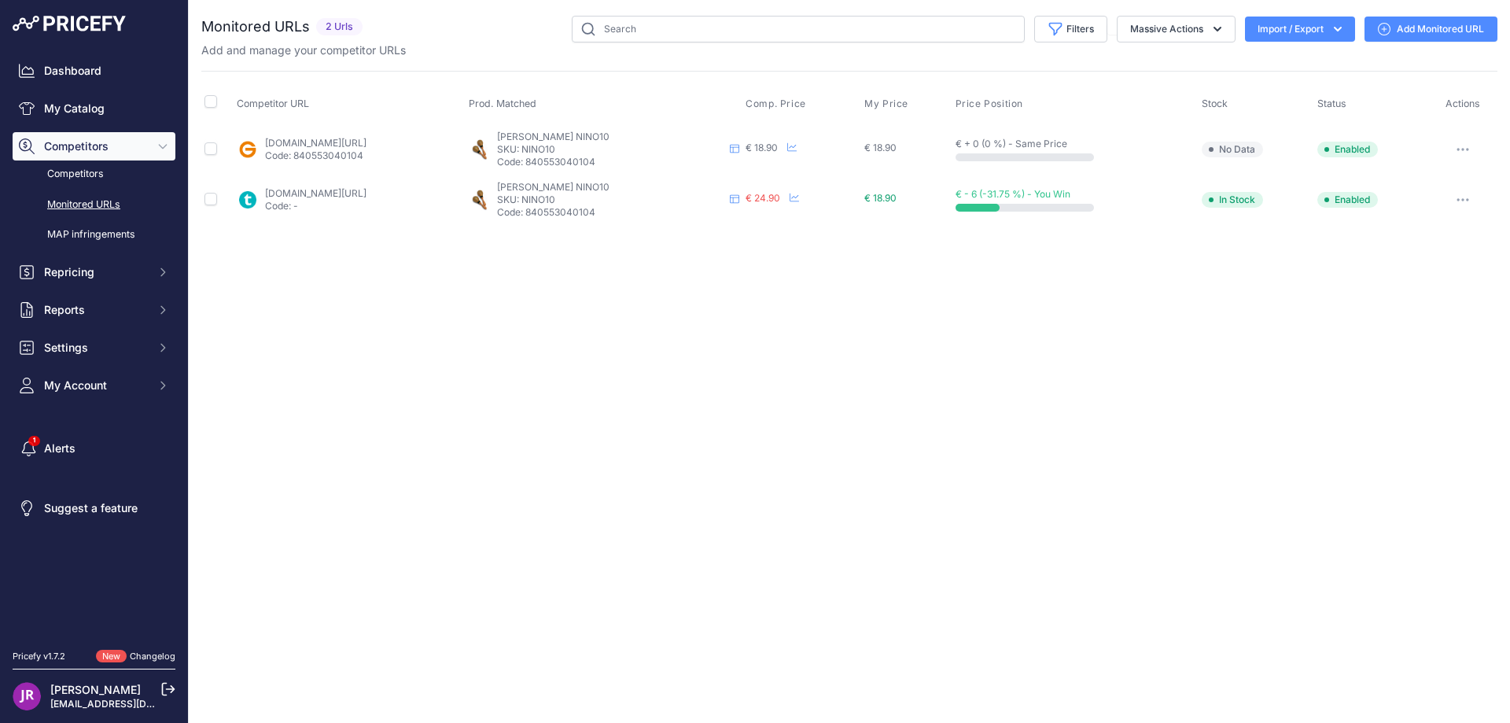
click at [1464, 149] on icon "button" at bounding box center [1463, 150] width 2 height 2
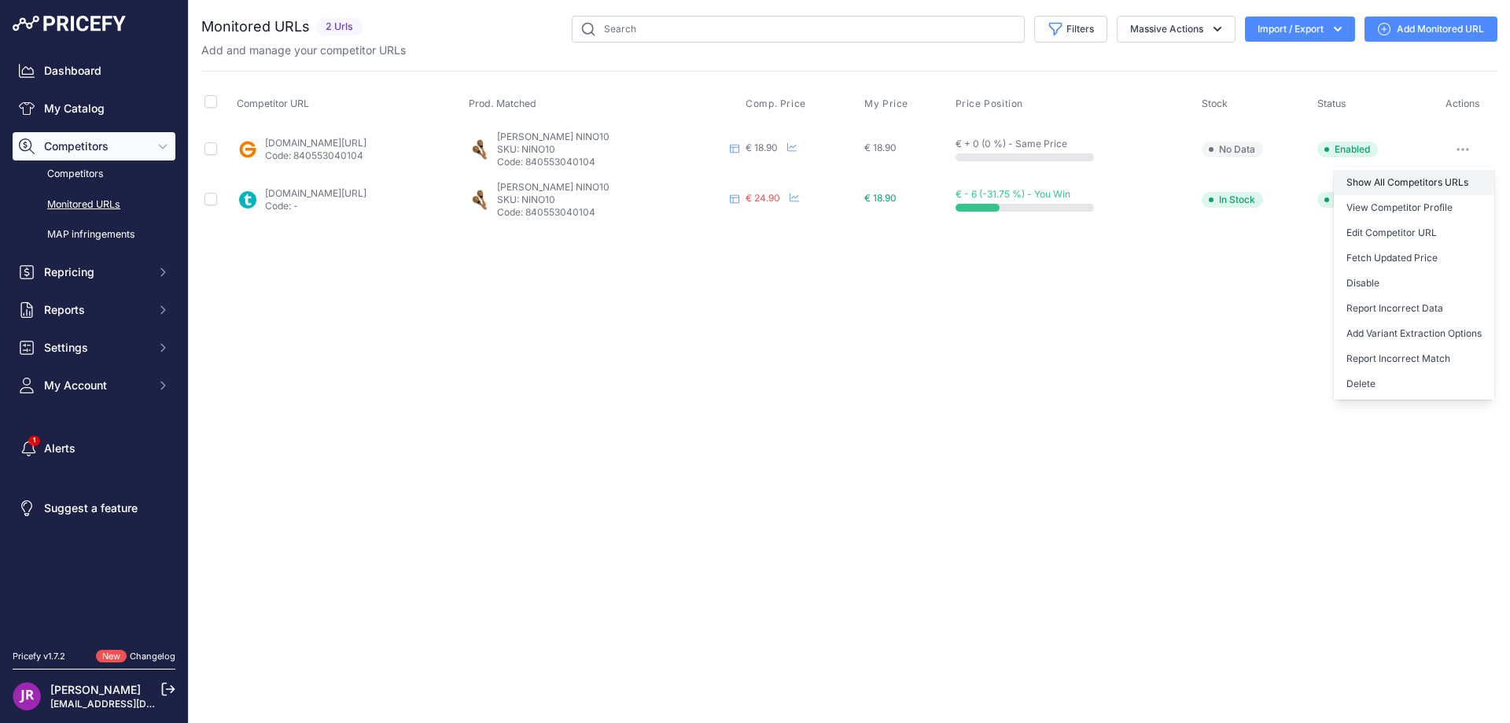
click at [1354, 182] on link "Show All Competitors URLs" at bounding box center [1414, 182] width 160 height 25
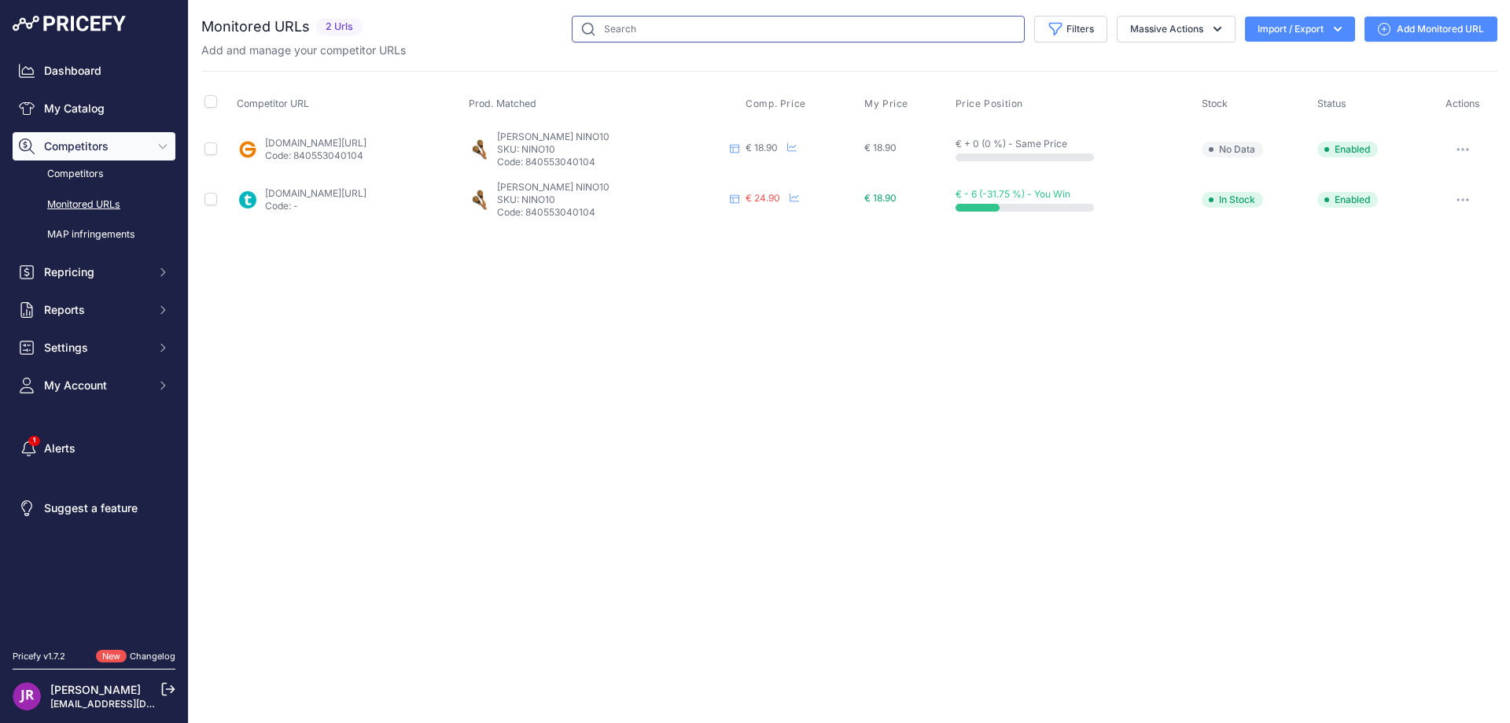
click at [681, 29] on input "text" at bounding box center [798, 29] width 453 height 27
paste input "NINO-SRS1M"
type input "NINO-SRS1M"
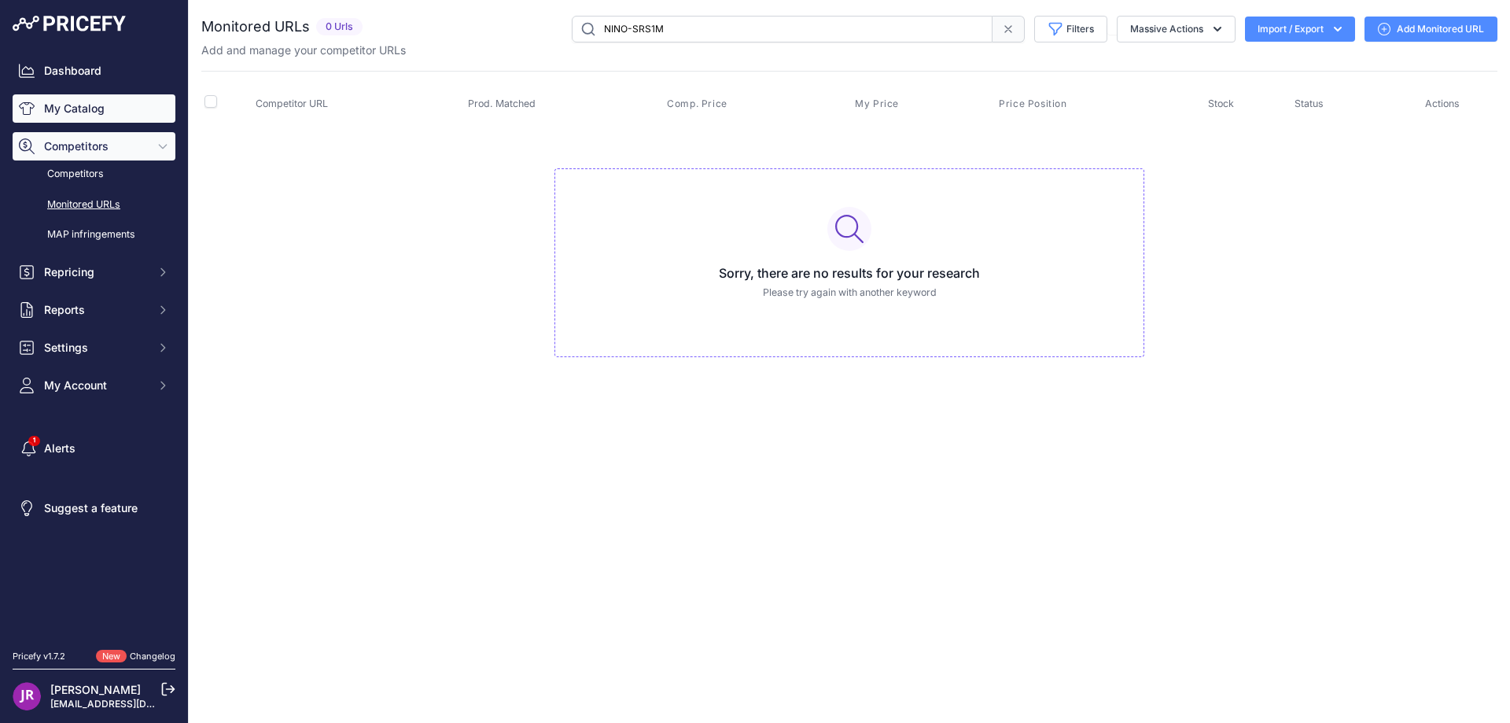
click at [68, 105] on link "My Catalog" at bounding box center [94, 108] width 163 height 28
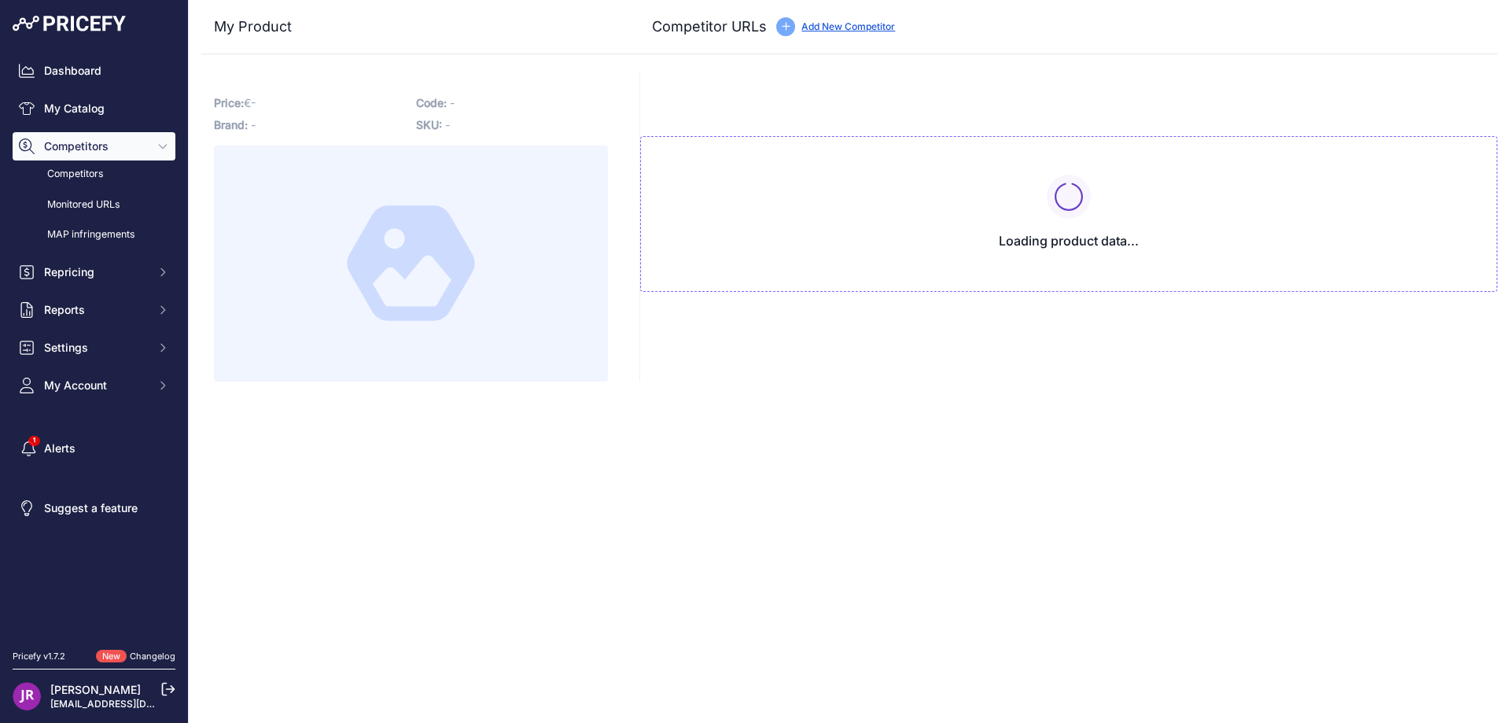
type input "[DOMAIN_NAME][URL]"
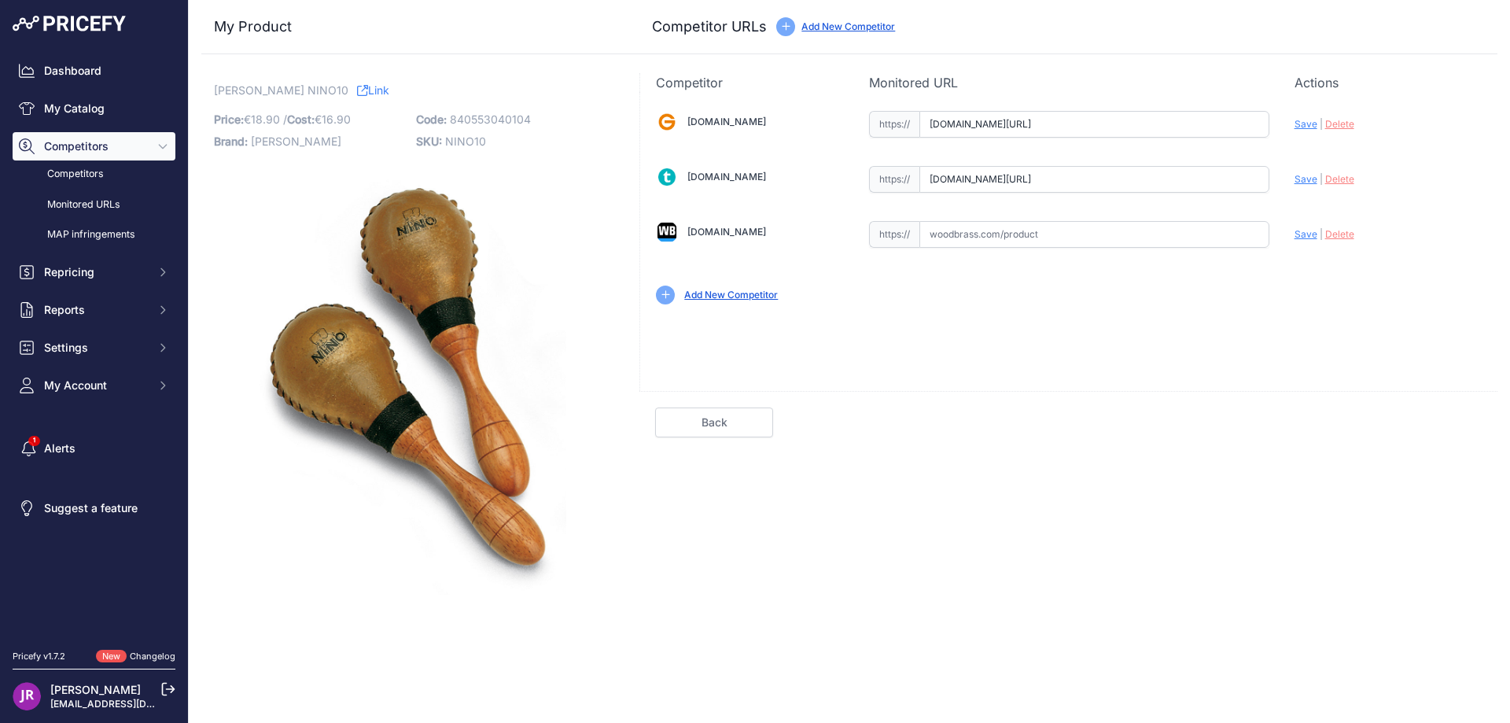
scroll to position [0, 175]
drag, startPoint x: 931, startPoint y: 126, endPoint x: 1297, endPoint y: 126, distance: 365.8
click at [1297, 126] on div "[DOMAIN_NAME] Valid Invalid" at bounding box center [1068, 206] width 857 height 228
drag, startPoint x: 931, startPoint y: 179, endPoint x: 1308, endPoint y: 190, distance: 377.0
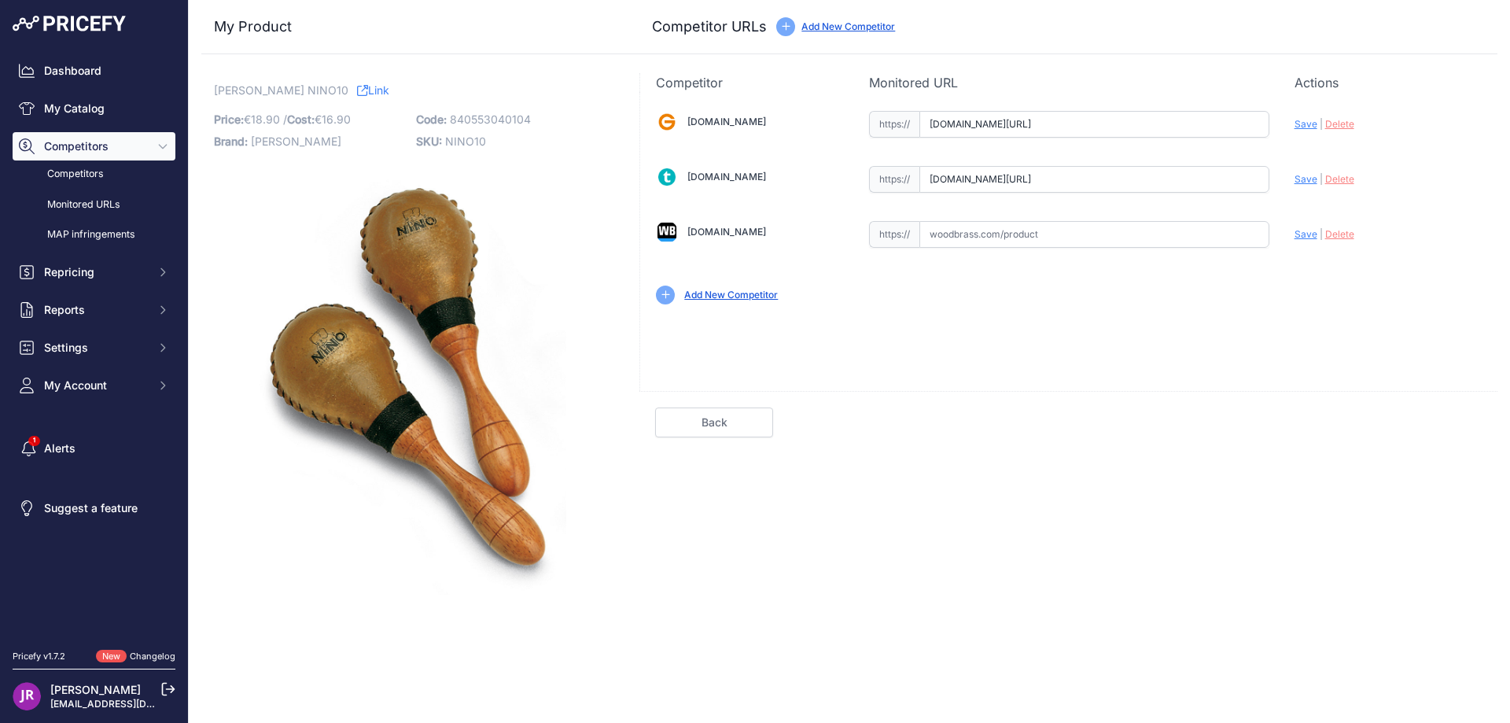
click at [1308, 190] on div "[DOMAIN_NAME] Valid Invalid" at bounding box center [1068, 206] width 857 height 228
click at [1347, 126] on span "Delete" at bounding box center [1340, 124] width 29 height 12
click at [101, 102] on link "My Catalog" at bounding box center [94, 108] width 163 height 28
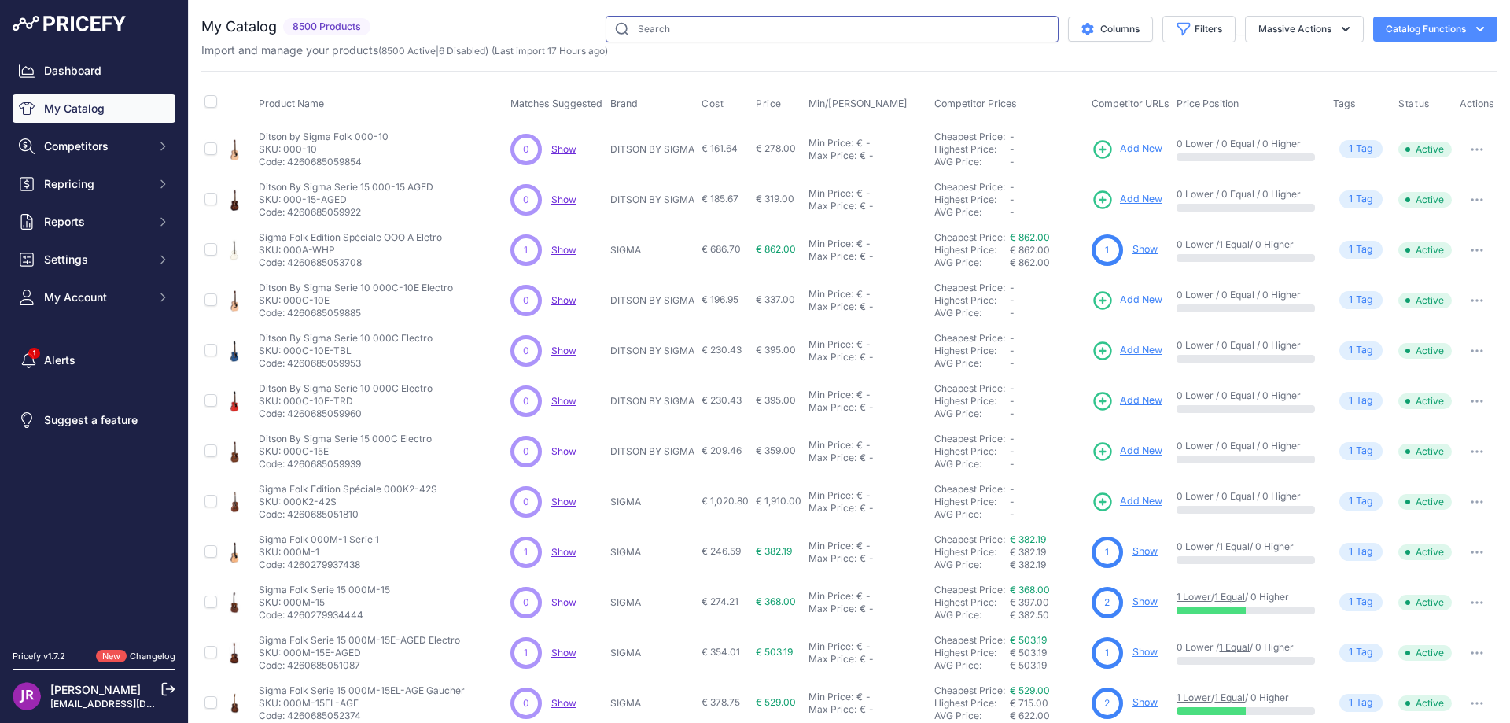
click at [651, 24] on input "text" at bounding box center [832, 29] width 453 height 27
paste input "NINO-SRS1M"
type input "NINO-SRS1M"
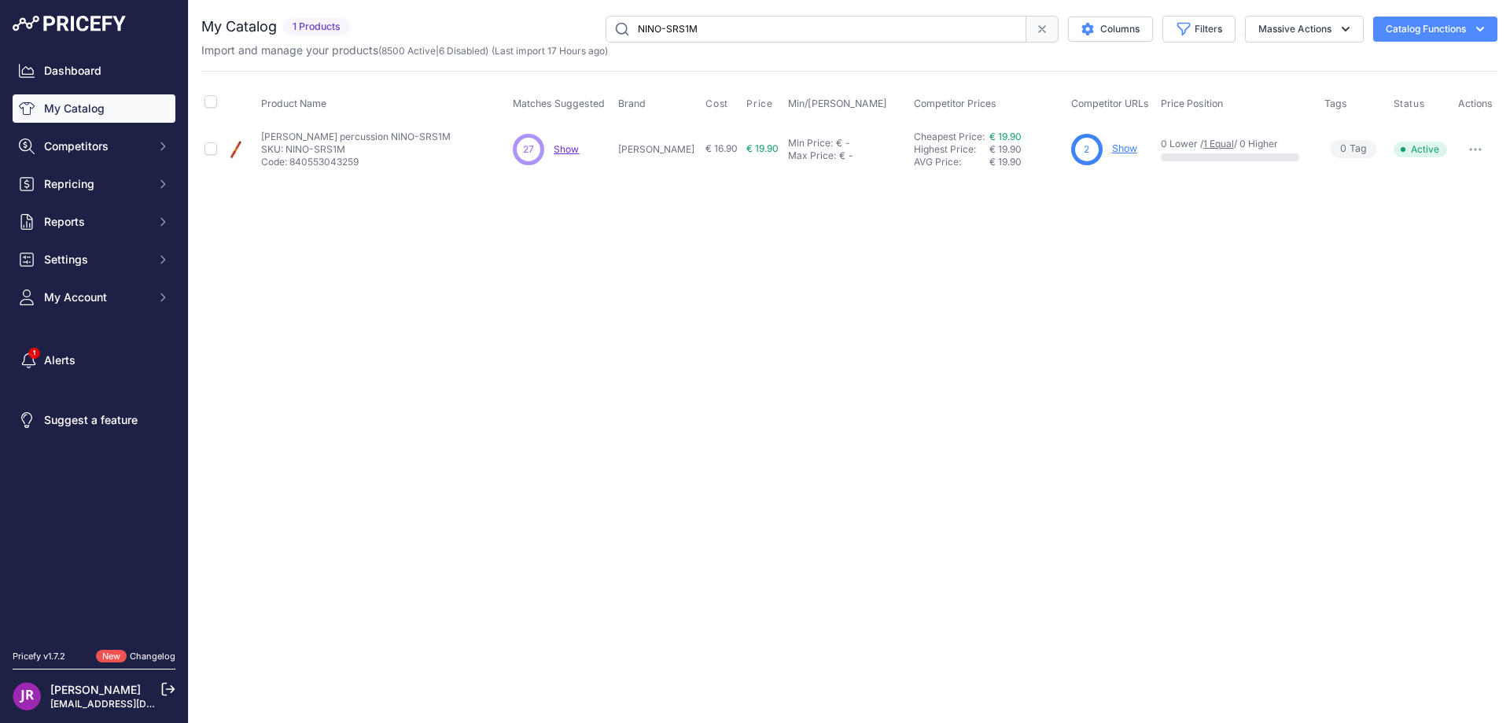
click at [1112, 146] on link "Show" at bounding box center [1124, 148] width 25 height 12
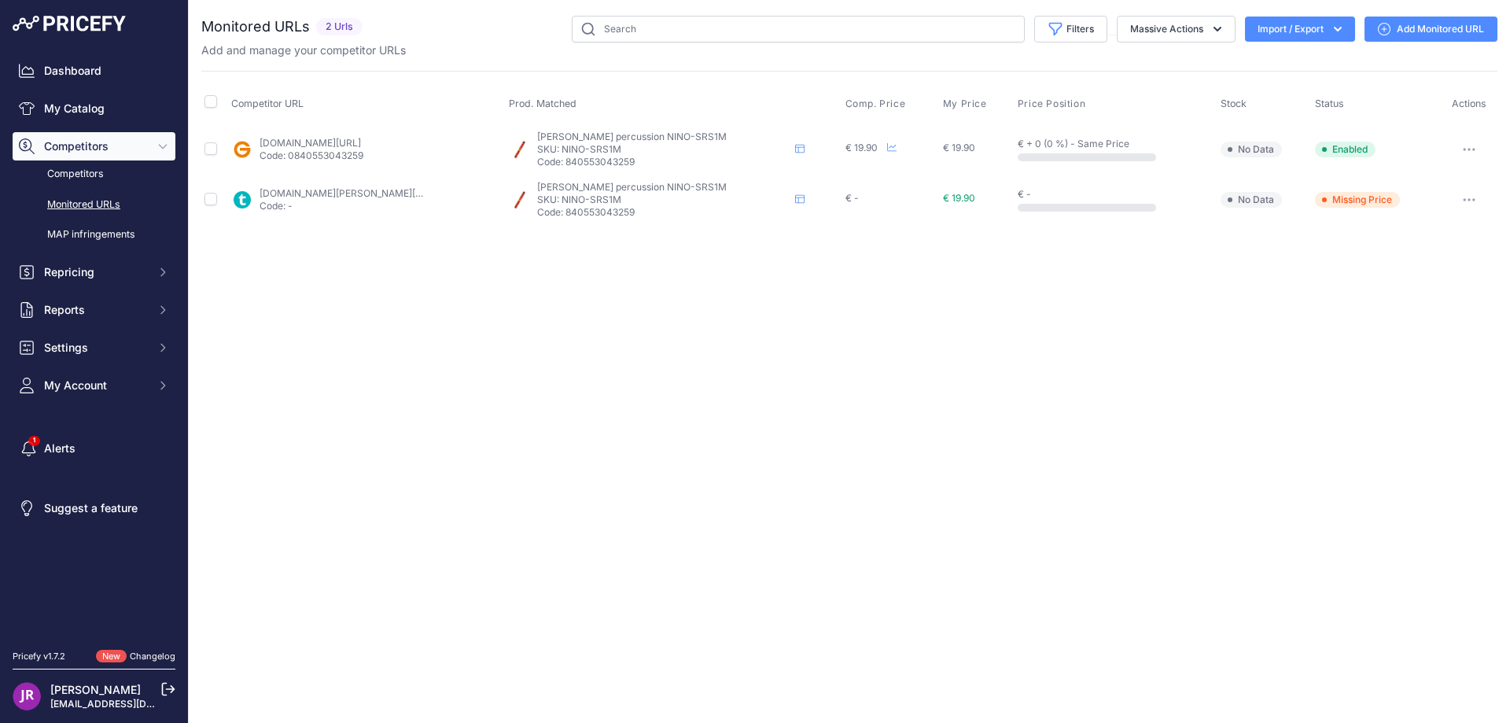
click at [1469, 153] on button "button" at bounding box center [1469, 149] width 31 height 22
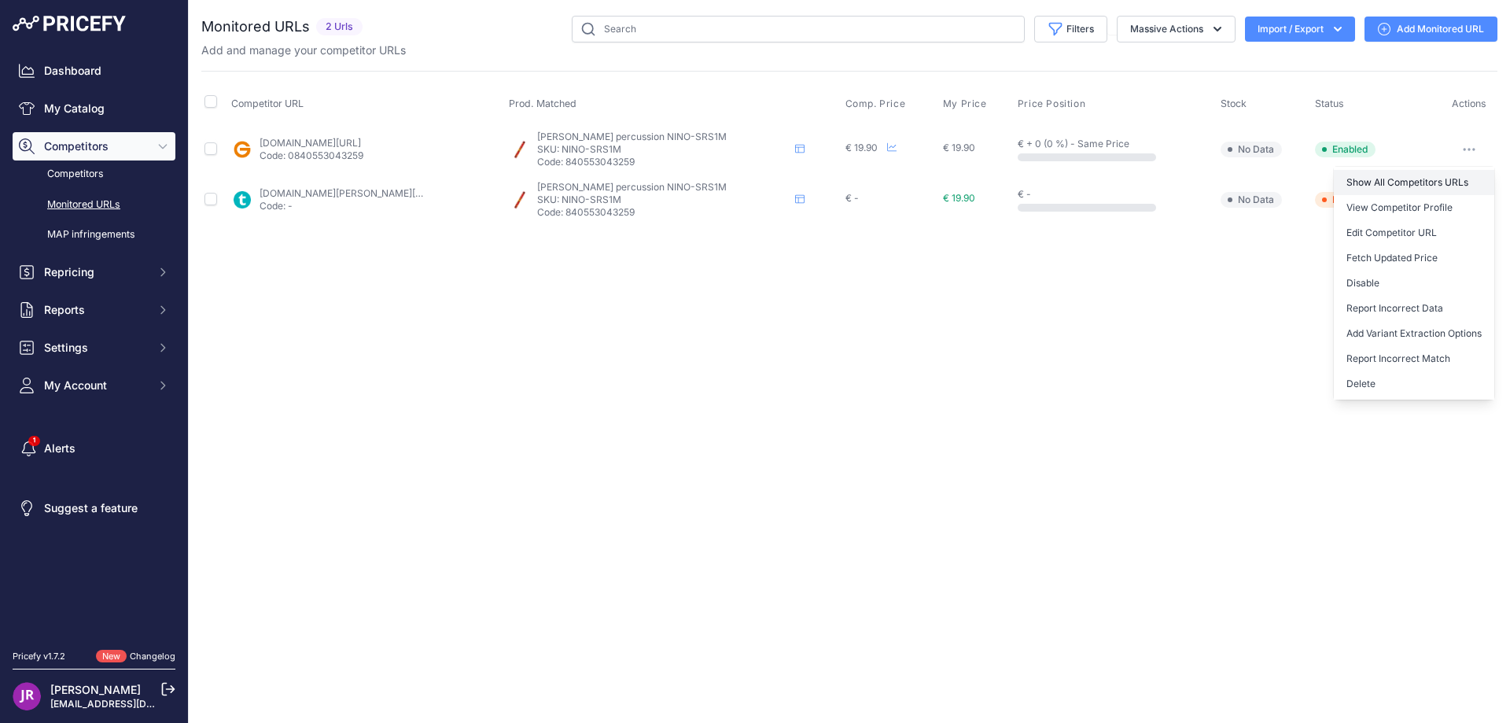
click at [1388, 179] on link "Show All Competitors URLs" at bounding box center [1414, 182] width 160 height 25
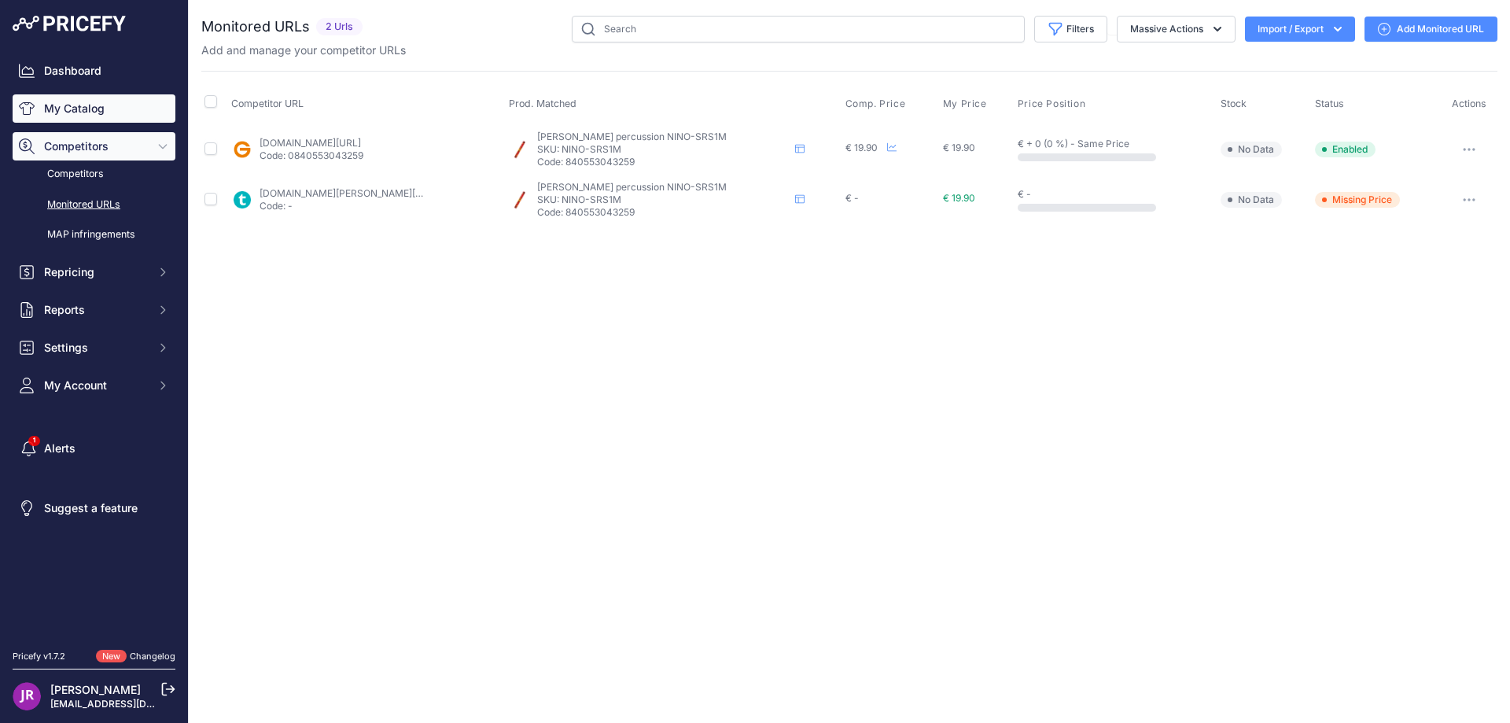
click at [55, 104] on link "My Catalog" at bounding box center [94, 108] width 163 height 28
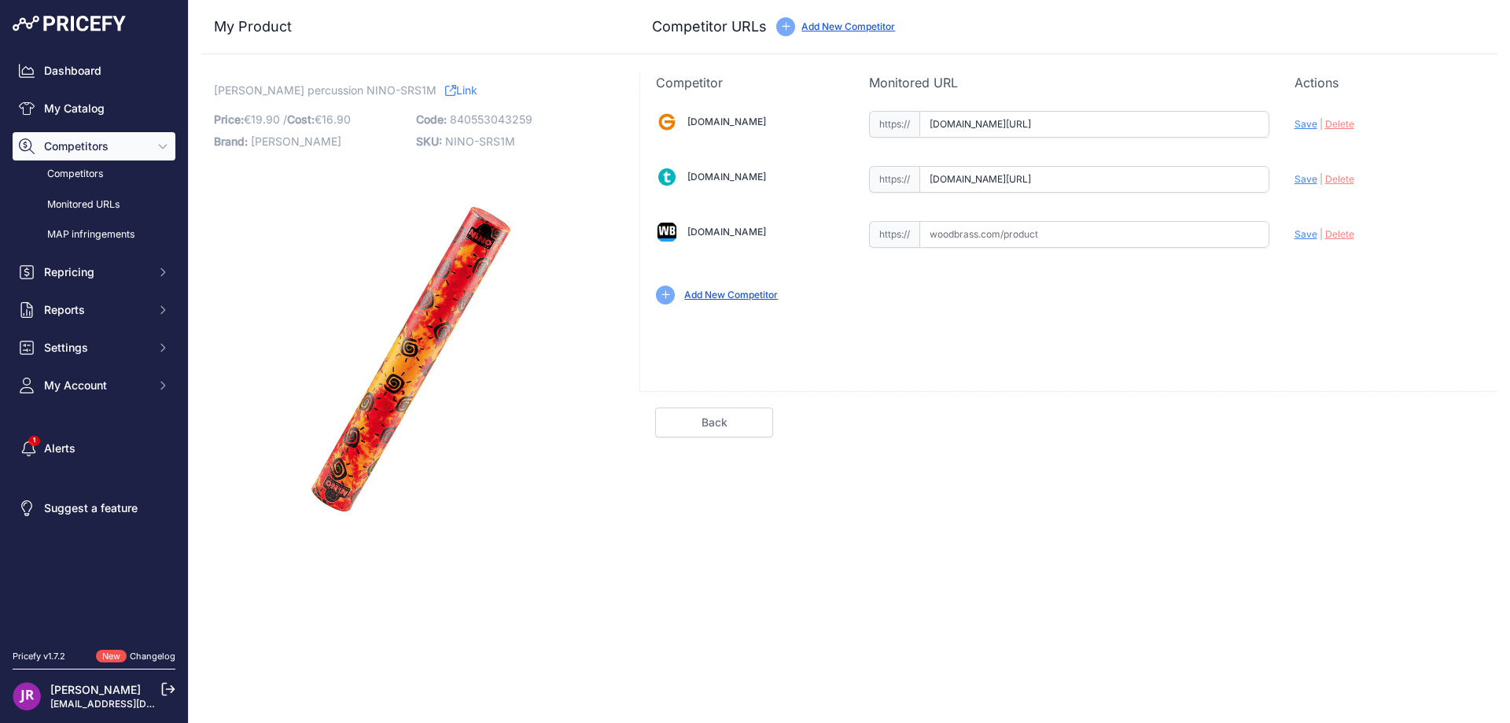
scroll to position [0, 344]
drag, startPoint x: 928, startPoint y: 122, endPoint x: 1292, endPoint y: 159, distance: 366.1
click at [1292, 159] on div "Gear4music.fr Valid Invalid" at bounding box center [1068, 206] width 857 height 228
click at [1339, 122] on span "Delete" at bounding box center [1340, 124] width 29 height 12
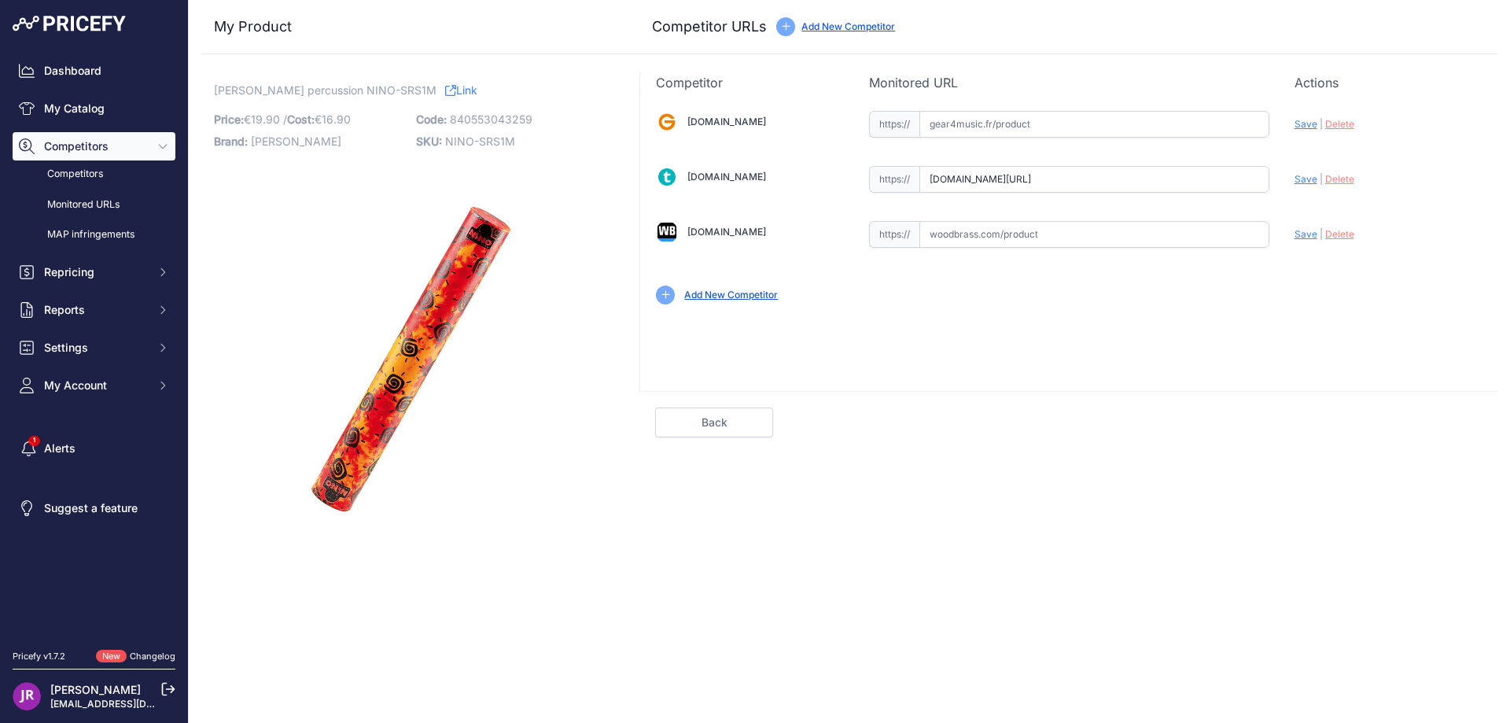
drag, startPoint x: 1035, startPoint y: 183, endPoint x: 1259, endPoint y: 190, distance: 223.5
click at [1259, 190] on input "www.thomann.fr/nino_percussion.html?prirule_jdsnikfkfjsd=9365" at bounding box center [1095, 179] width 350 height 27
click at [1340, 178] on span "Delete" at bounding box center [1340, 179] width 29 height 12
drag, startPoint x: 526, startPoint y: 141, endPoint x: 448, endPoint y: 147, distance: 77.4
click at [448, 147] on p "SKU: NINO-SRS1M" at bounding box center [512, 142] width 193 height 22
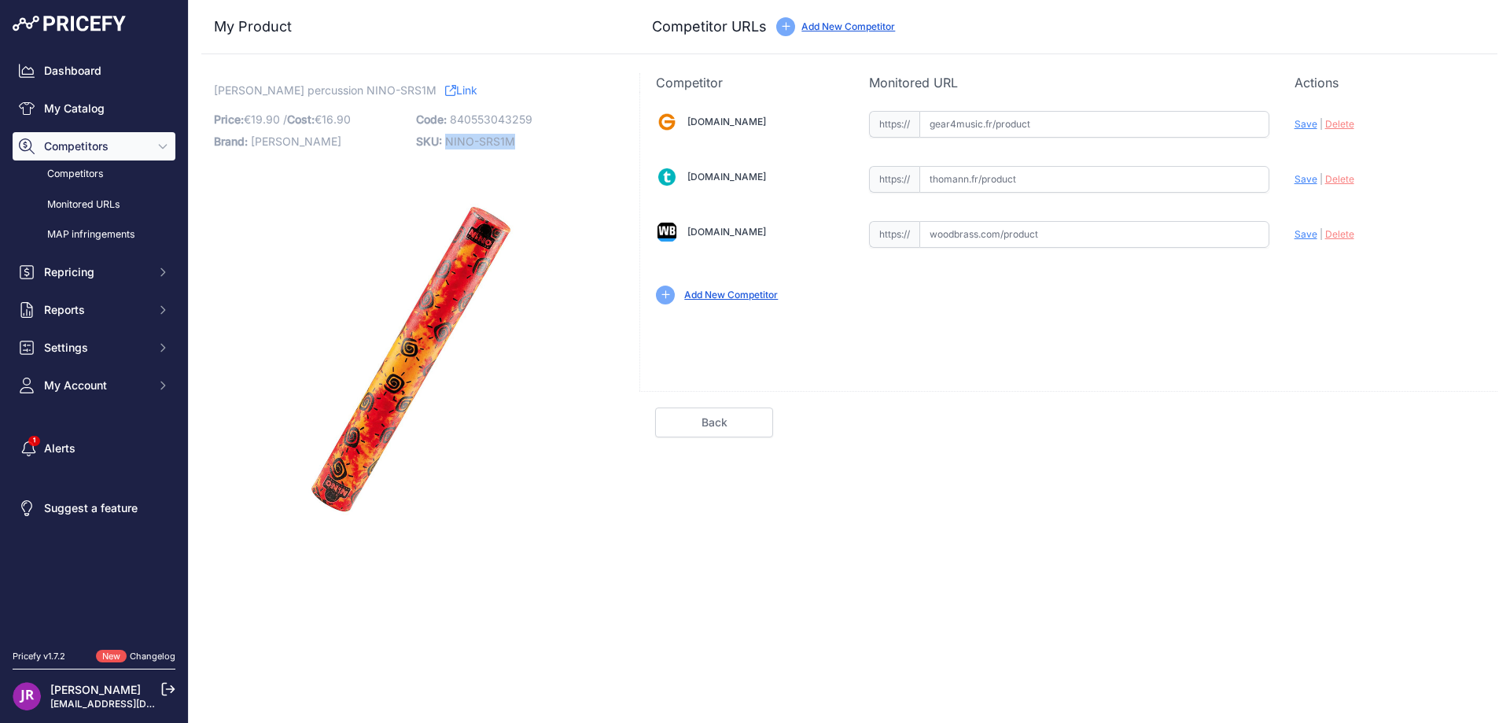
copy span "NINO-SRS1M"
click at [940, 234] on input "text" at bounding box center [1095, 234] width 350 height 27
paste input "https://www.woodbrass.com/batons-de-pluie-nino-nino-srs1m-p171615.html?queryID=…"
click at [1302, 234] on span "Save" at bounding box center [1306, 234] width 23 height 12
type input "https://www.woodbrass.com/batons-de-pluie-nino-nino-srs1m-p171615.html?queryID=…"
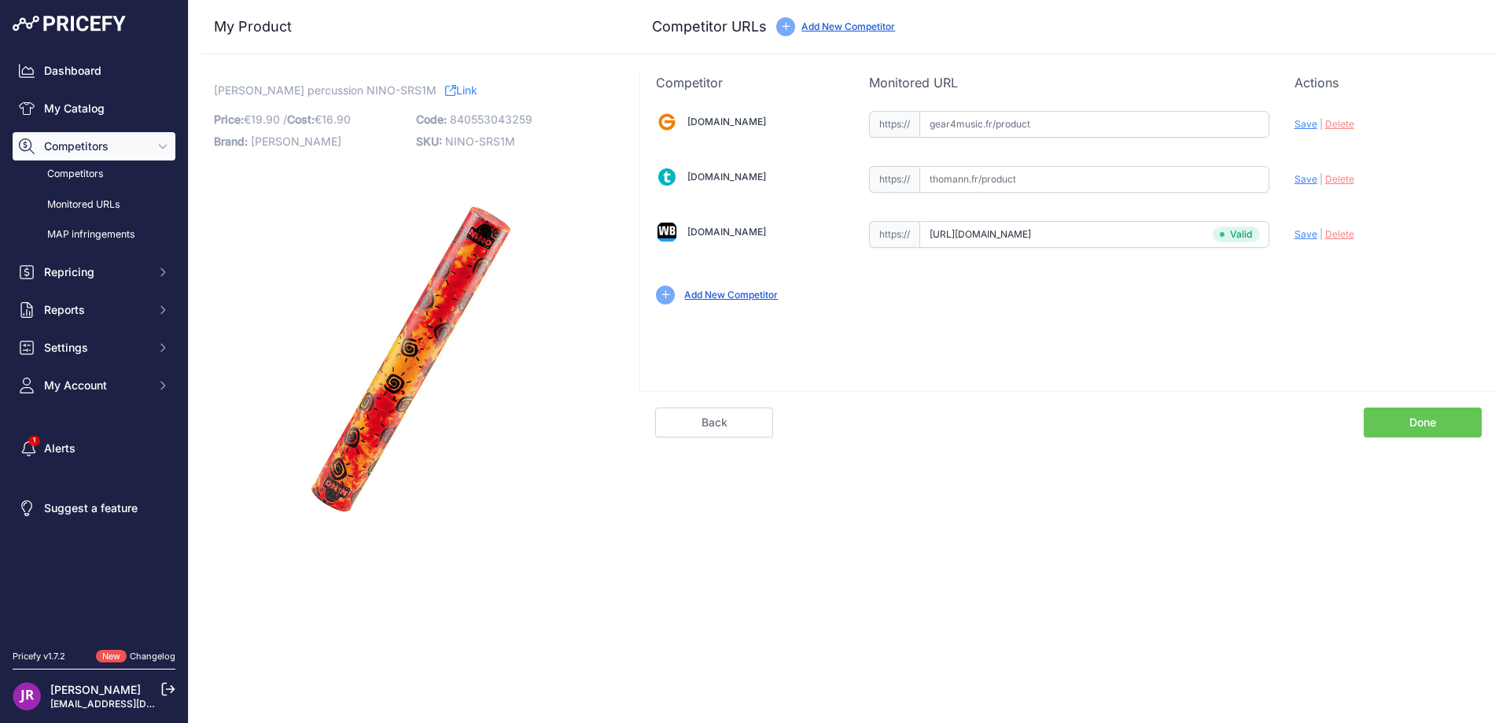
click at [1425, 426] on link "Done" at bounding box center [1423, 423] width 118 height 30
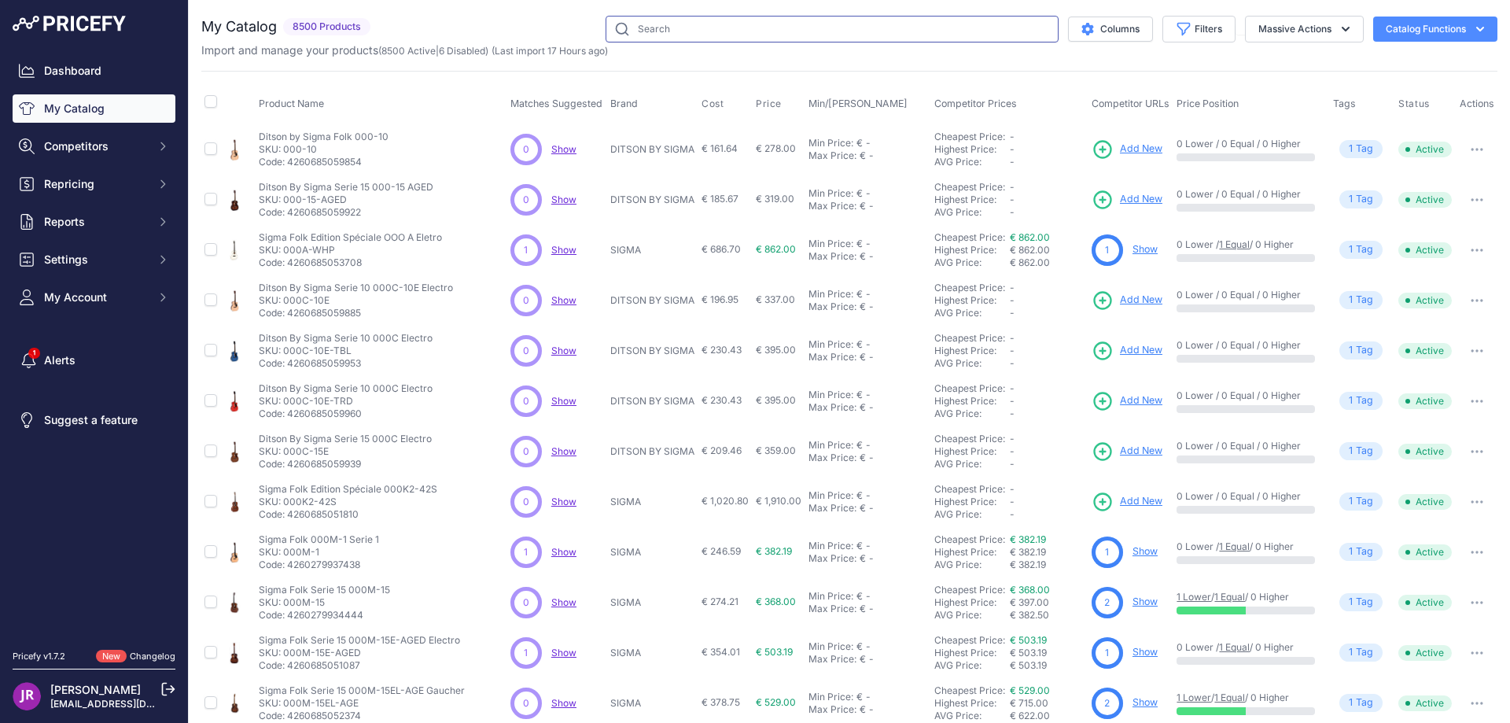
click at [640, 26] on input "text" at bounding box center [832, 29] width 453 height 27
type input "ni24756"
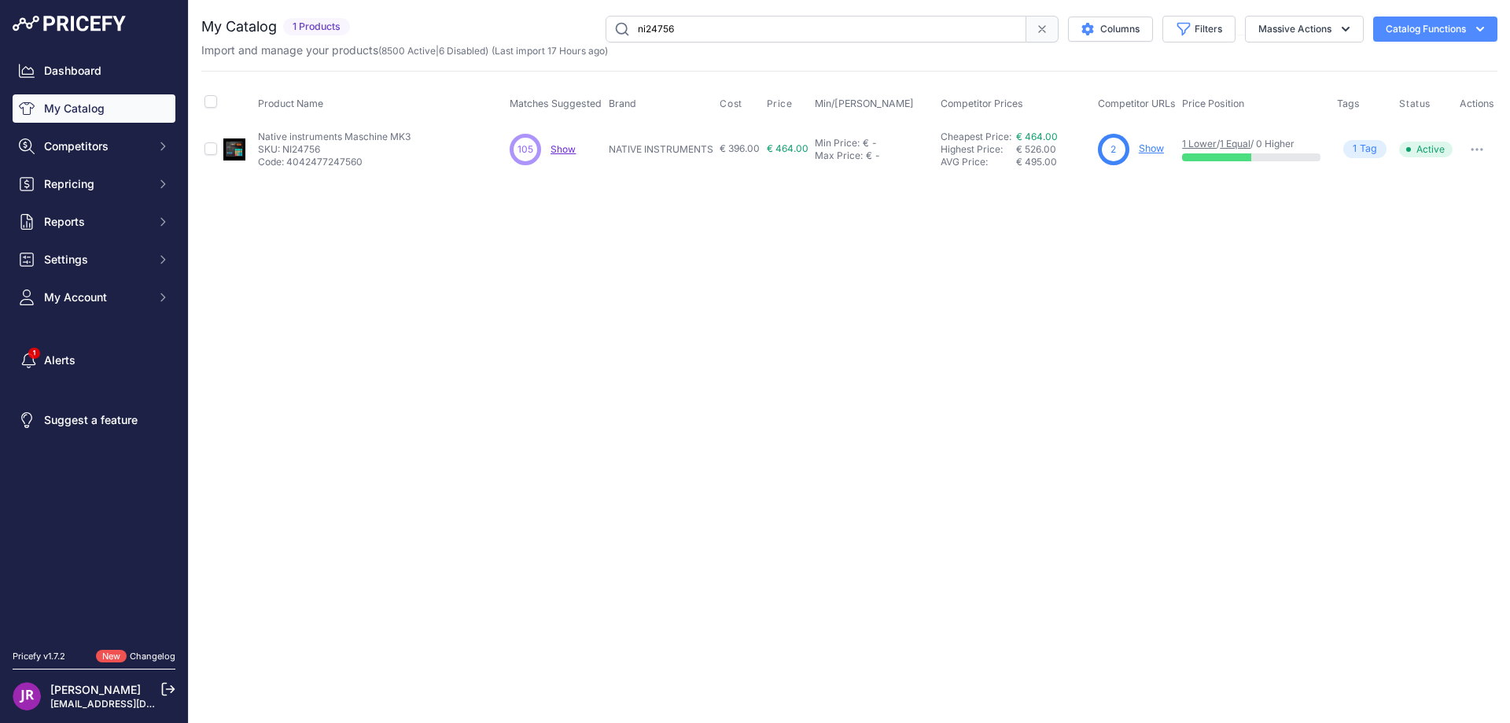
click at [1159, 152] on link "Show" at bounding box center [1151, 148] width 25 height 12
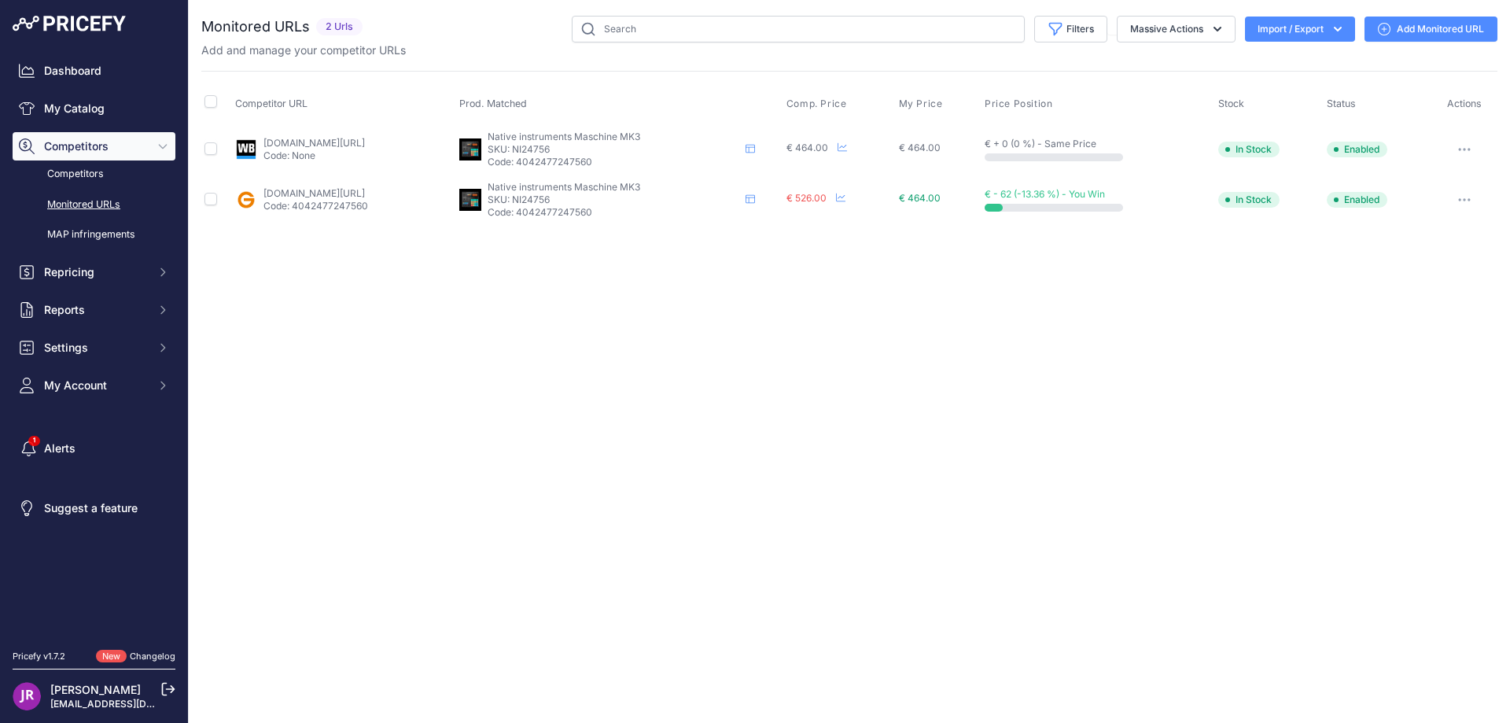
click at [1466, 143] on button "button" at bounding box center [1464, 149] width 31 height 22
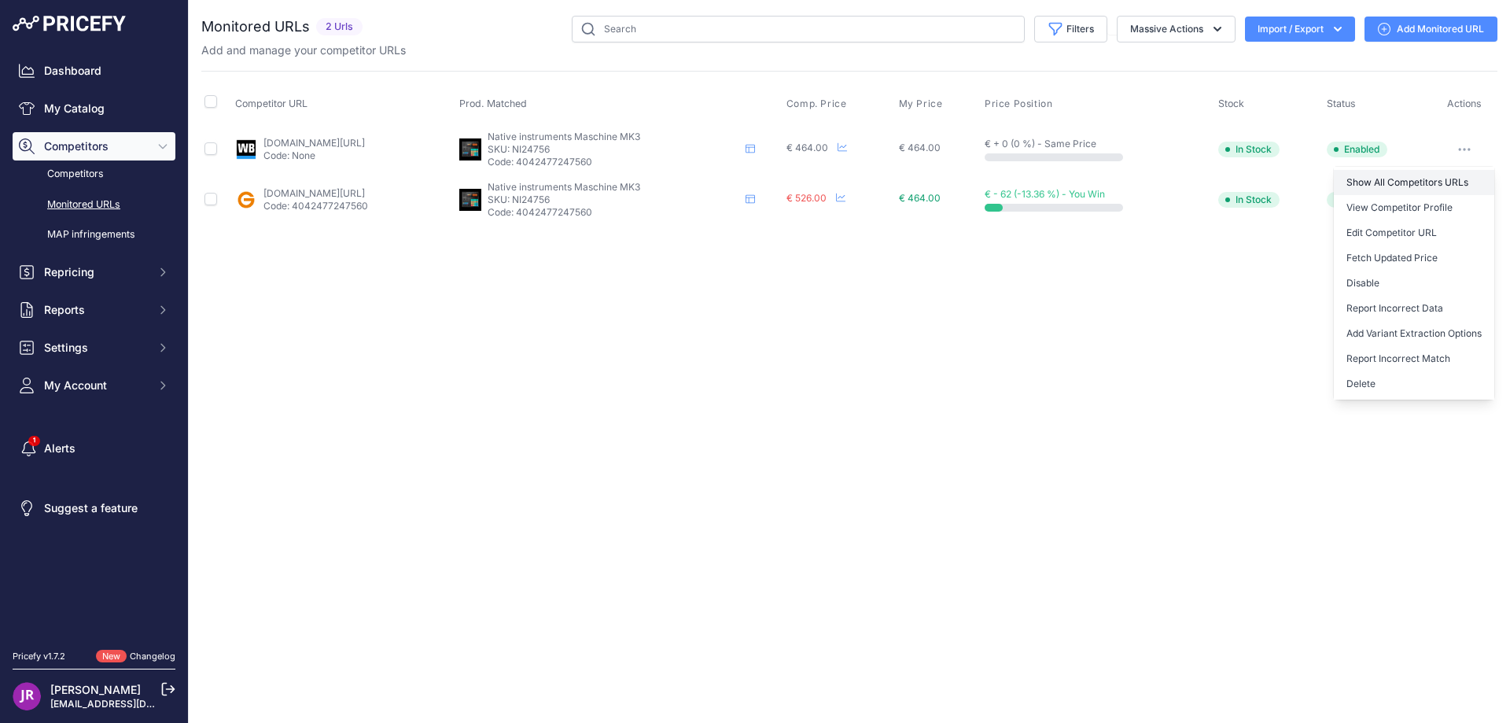
click at [1398, 179] on link "Show All Competitors URLs" at bounding box center [1414, 182] width 160 height 25
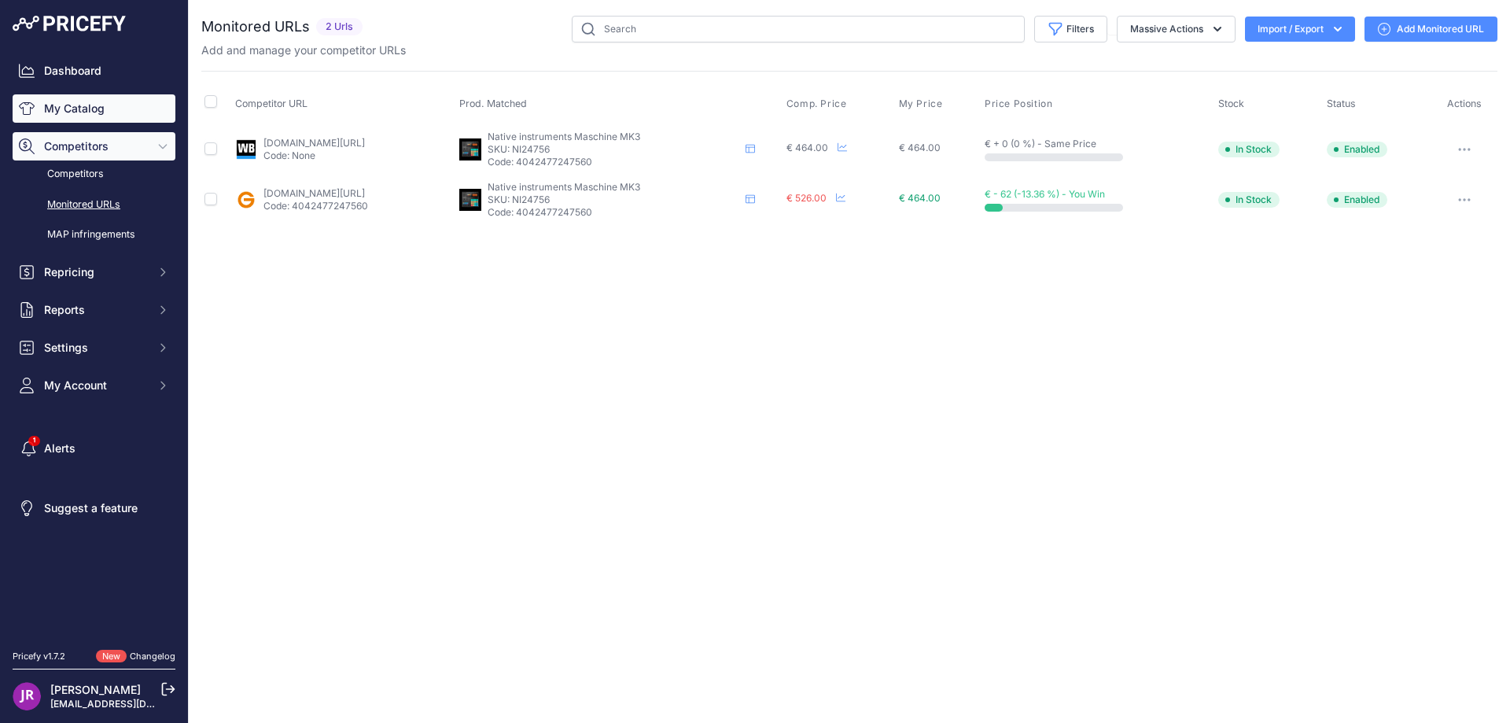
click at [87, 108] on link "My Catalog" at bounding box center [94, 108] width 163 height 28
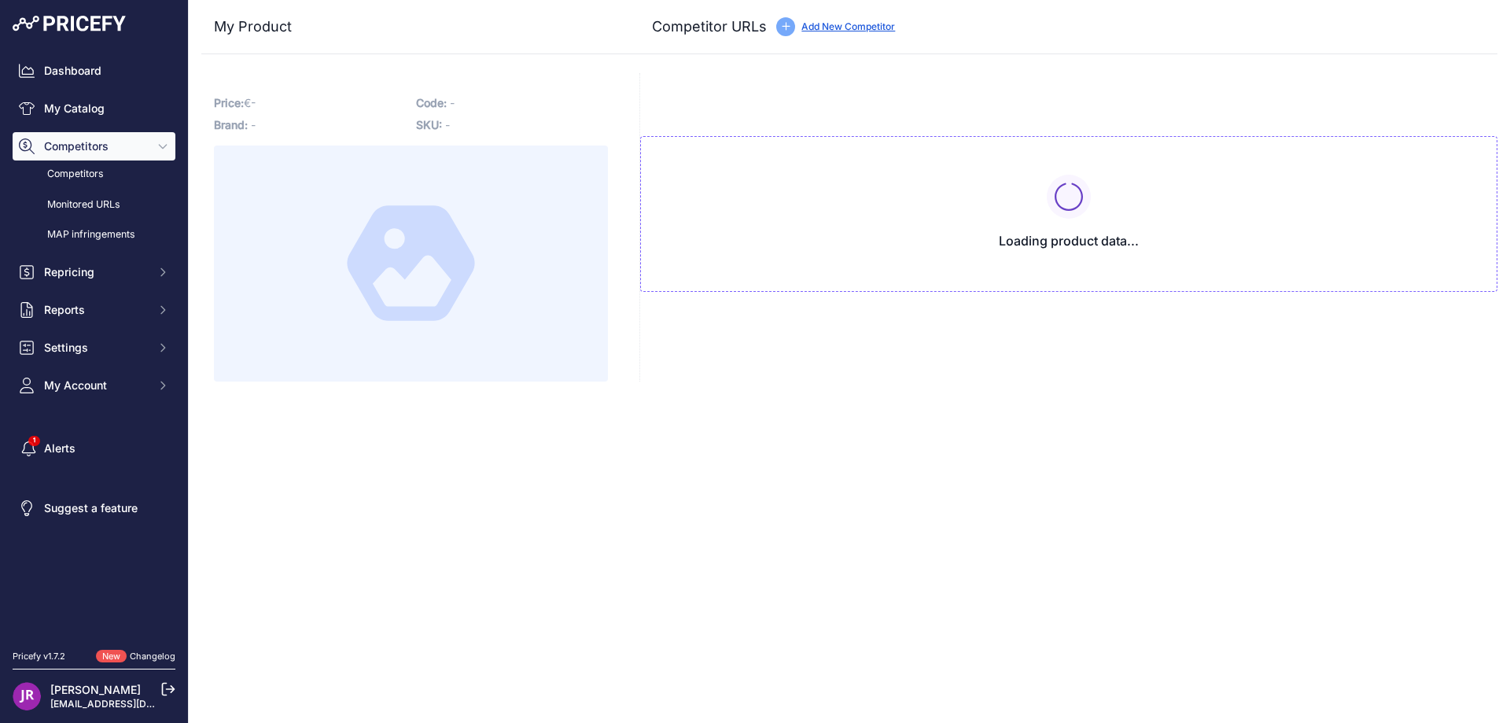
type input "[DOMAIN_NAME][URL]"
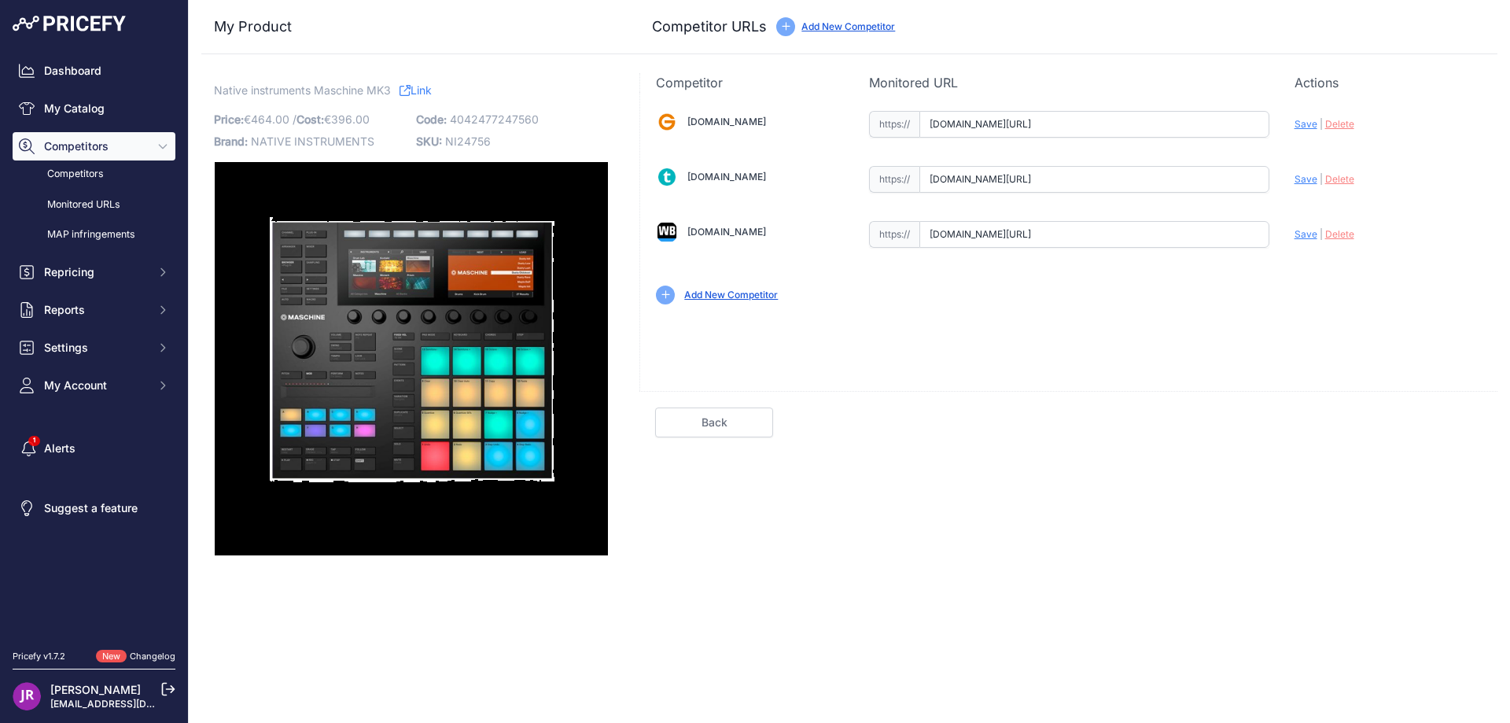
scroll to position [0, 173]
drag, startPoint x: 932, startPoint y: 127, endPoint x: 1290, endPoint y: 128, distance: 357.9
click at [1290, 128] on div "[DOMAIN_NAME] Valid Invalid" at bounding box center [1068, 206] width 857 height 228
click at [451, 137] on span "NI24756" at bounding box center [468, 141] width 46 height 13
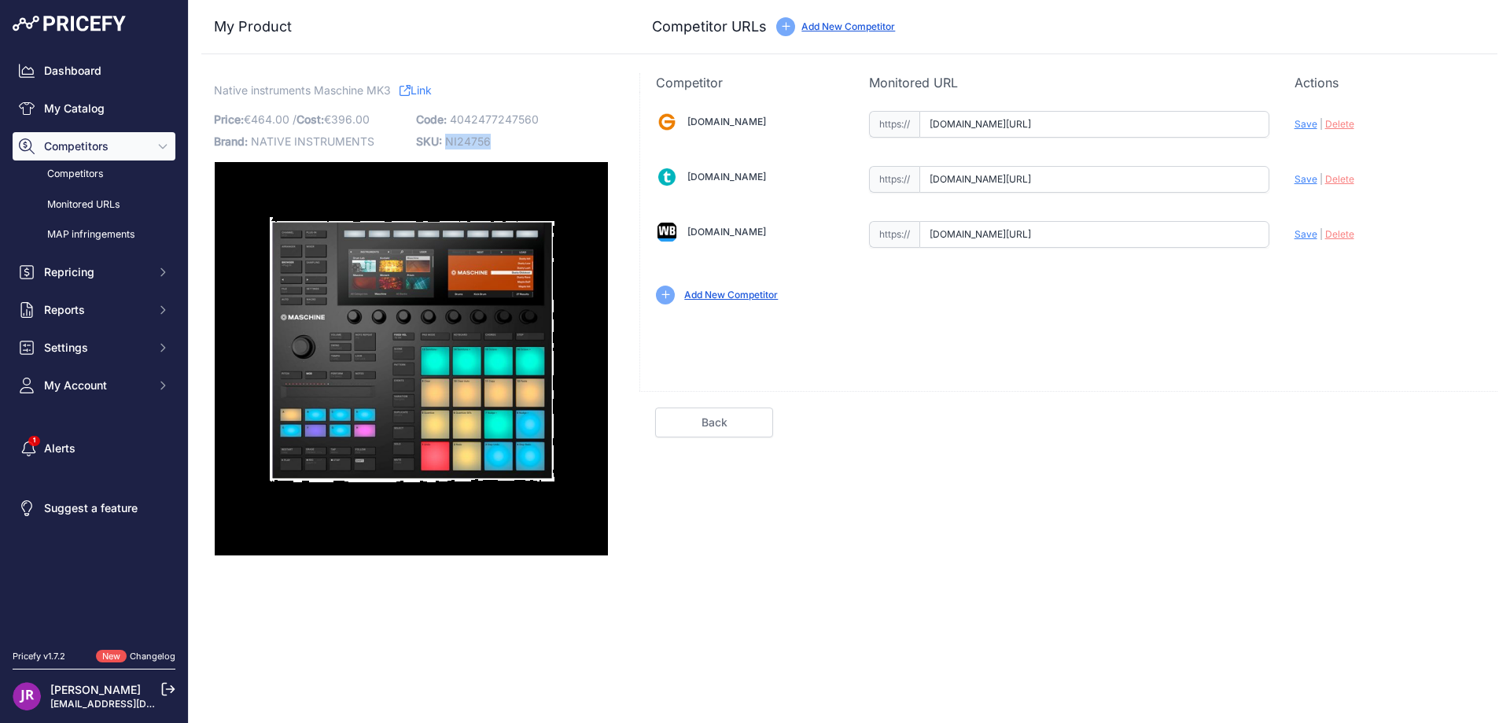
click at [451, 137] on span "NI24756" at bounding box center [468, 141] width 46 height 13
copy span "NI24756"
drag, startPoint x: 929, startPoint y: 179, endPoint x: 1311, endPoint y: 175, distance: 382.3
click at [1311, 175] on div "Gear4music.fr Valid Invalid" at bounding box center [1068, 206] width 857 height 228
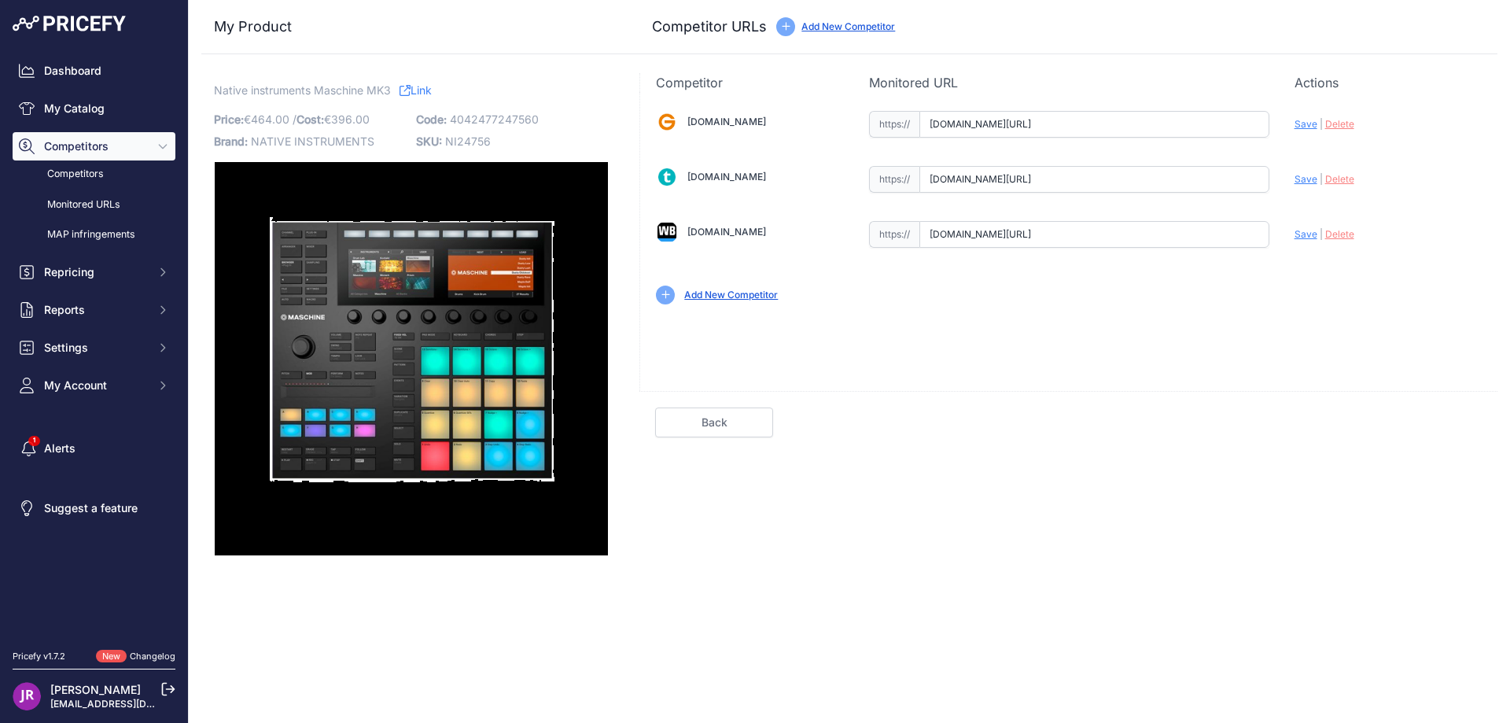
scroll to position [0, 284]
drag, startPoint x: 928, startPoint y: 234, endPoint x: 1295, endPoint y: 242, distance: 366.7
click at [1295, 242] on div "Gear4music.fr Valid Invalid" at bounding box center [1068, 206] width 857 height 228
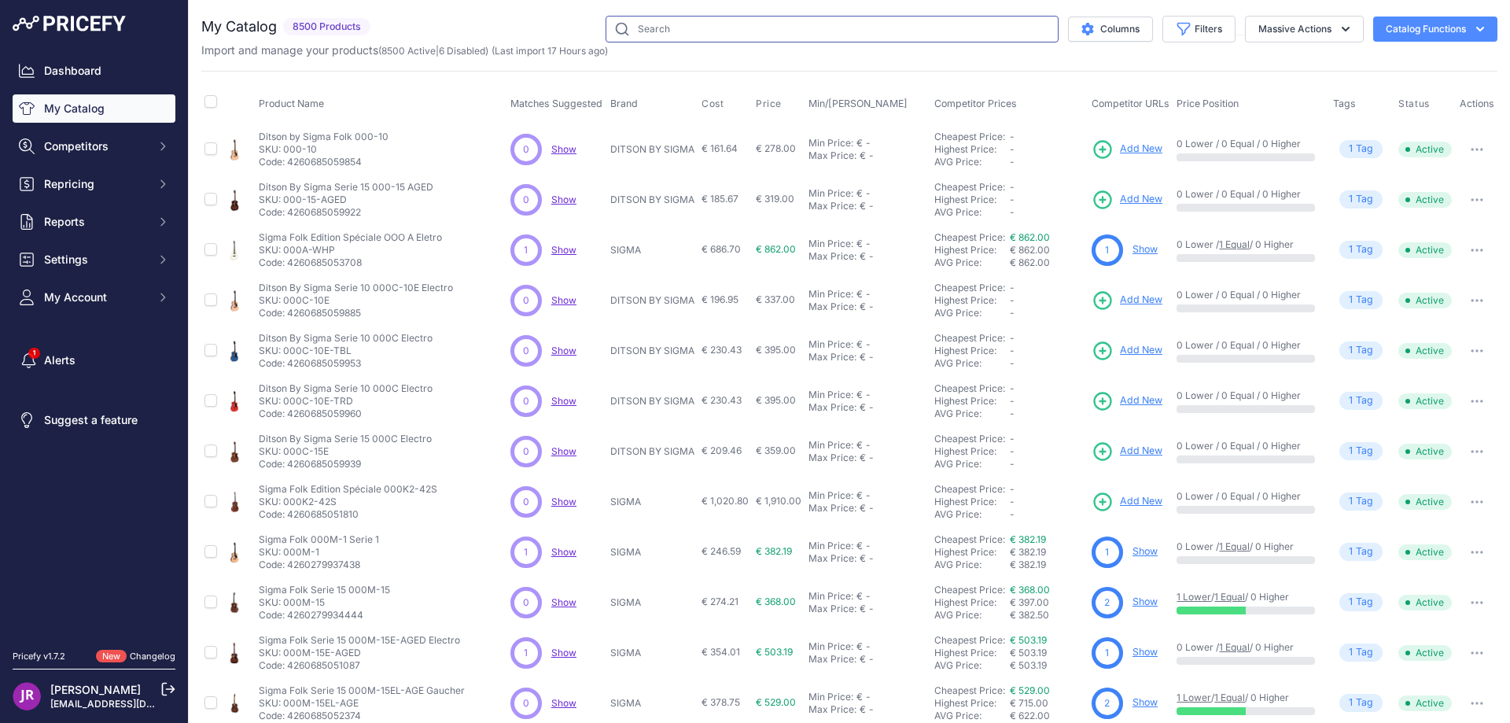
click at [636, 22] on input "text" at bounding box center [832, 29] width 453 height 27
type input "m234"
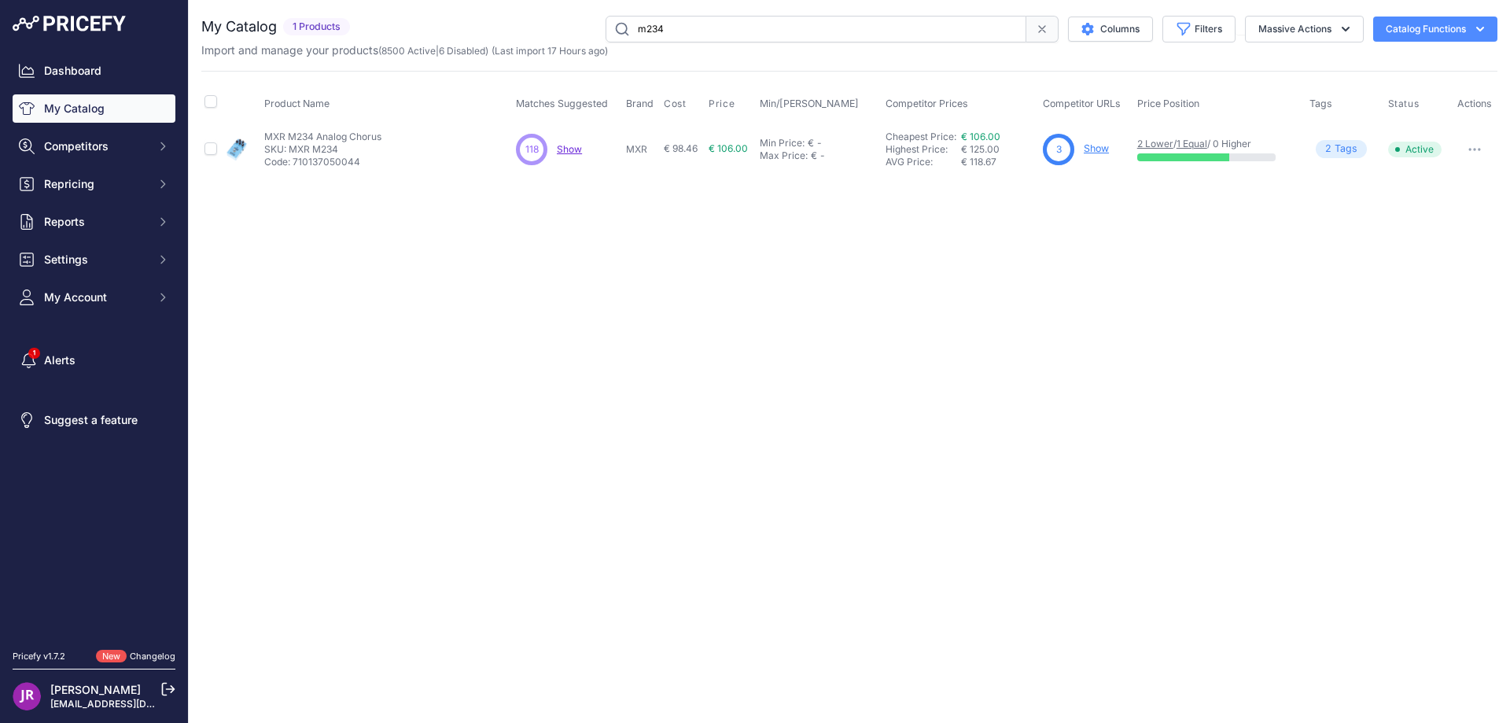
click at [1093, 148] on link "Show" at bounding box center [1096, 148] width 25 height 12
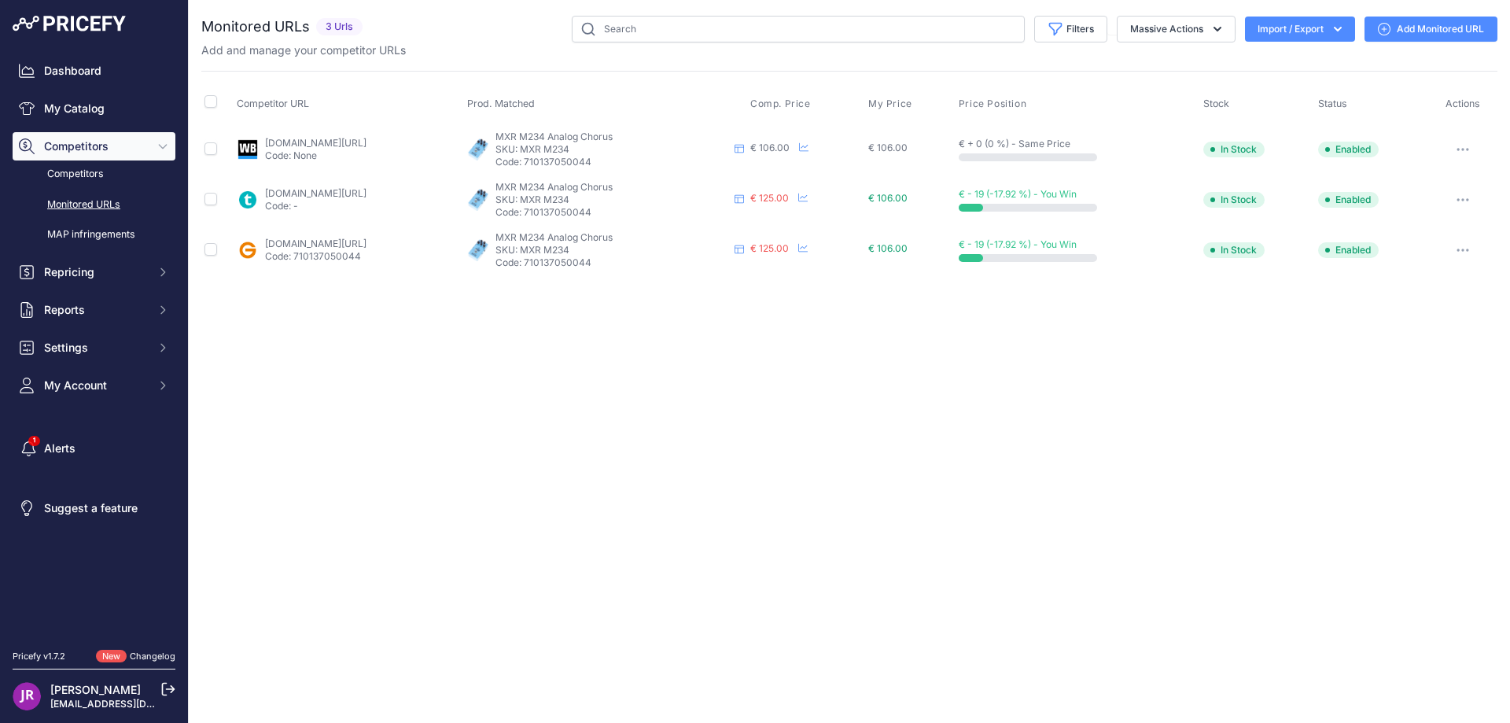
click at [1459, 149] on icon "button" at bounding box center [1459, 150] width 2 height 2
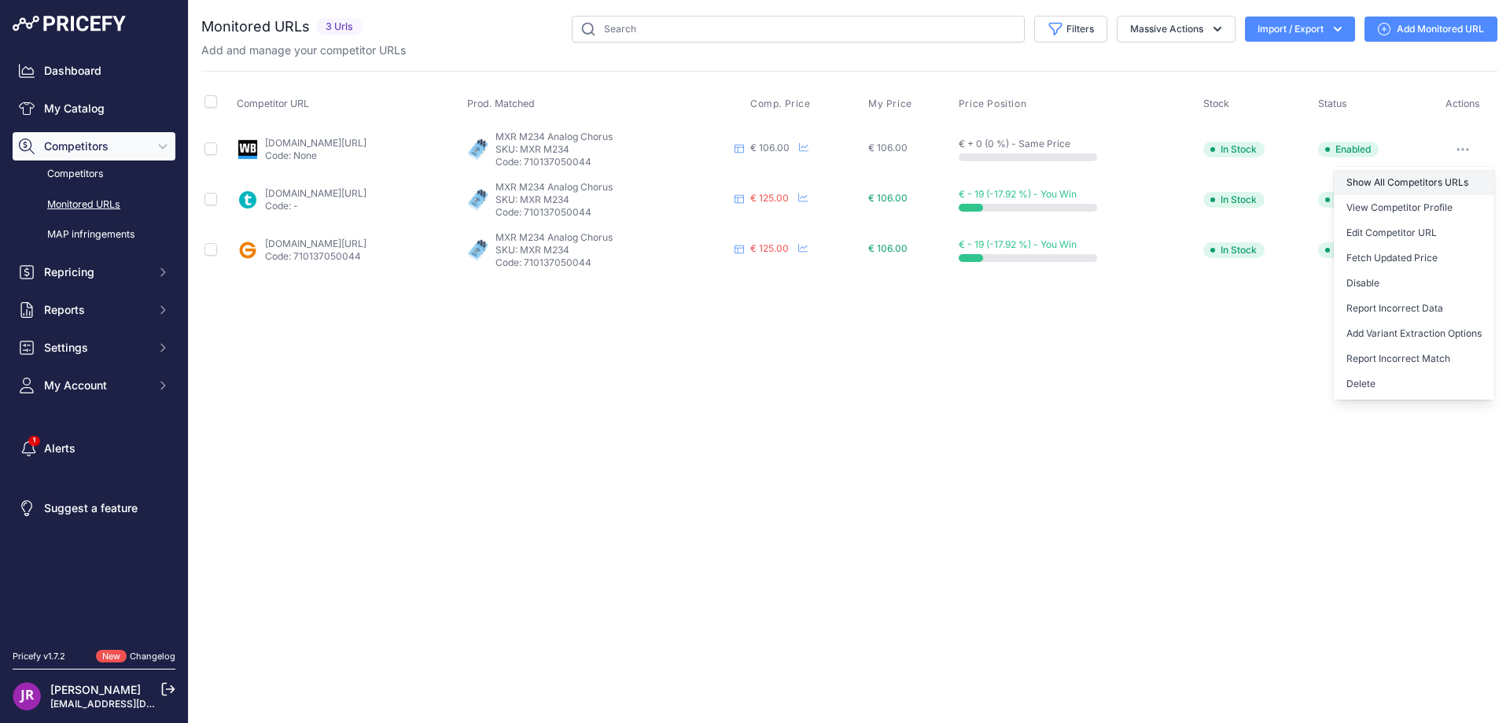
click at [1362, 181] on link "Show All Competitors URLs" at bounding box center [1414, 182] width 160 height 25
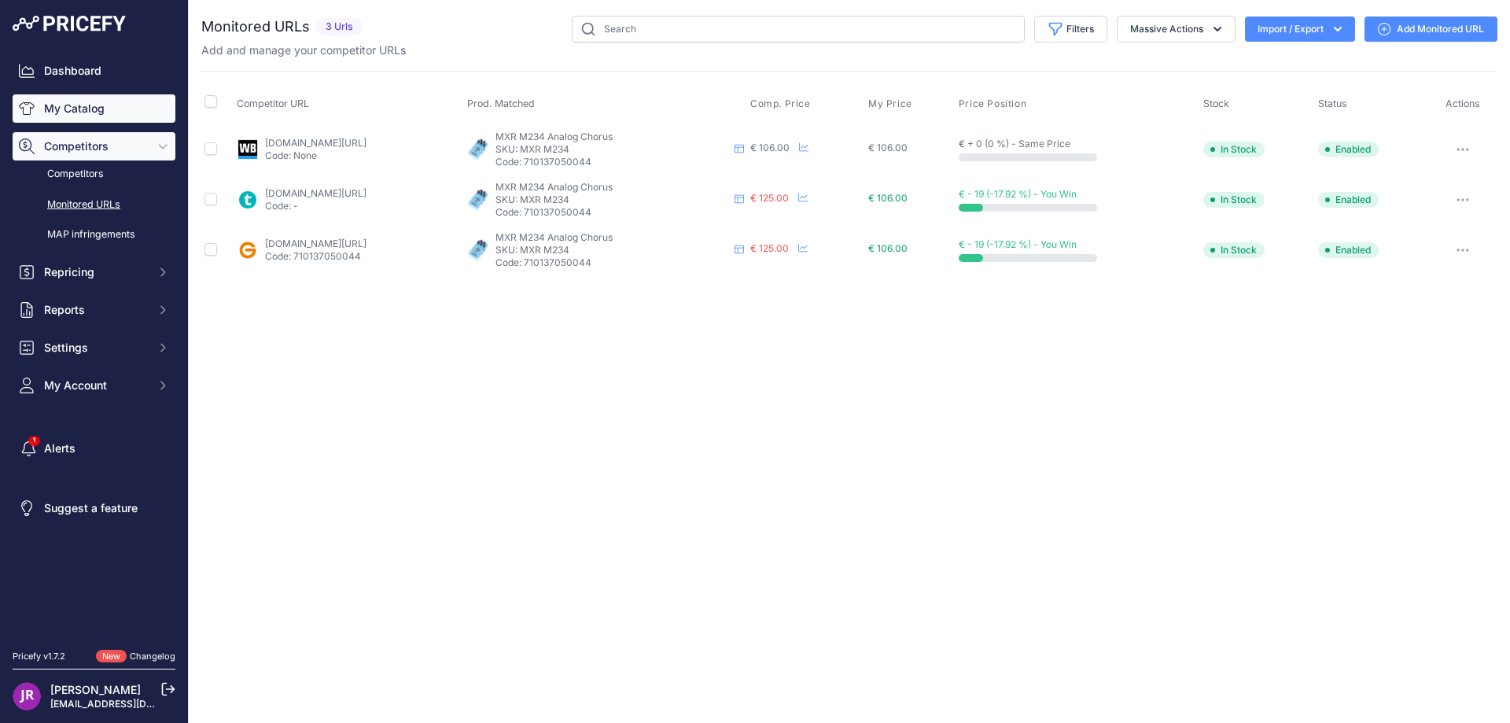
click at [57, 104] on link "My Catalog" at bounding box center [94, 108] width 163 height 28
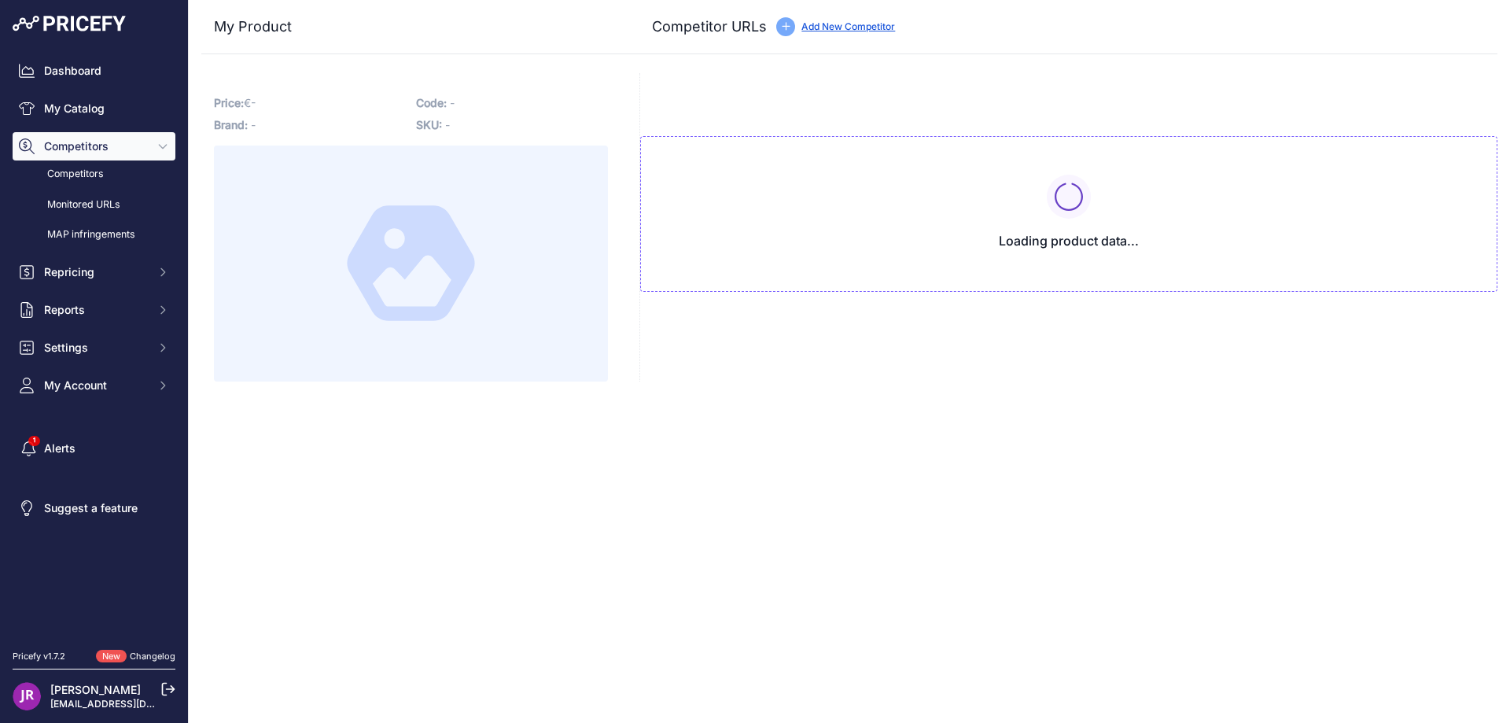
type input "www.gear4music.fr/fr/Guitare-and-Basse/MXR-M234-Analog-Chorus-Guitar-Pedal/K3O?…"
type input "www.thomann.fr/mxr_m_234_analog_chorus.htm?prirule_jdsnikfkfjsd=9365"
type input "www.woodbrass.com/chorus-flanger-phaser-mxr-m234-analog-chorus-stock-b-p415257.…"
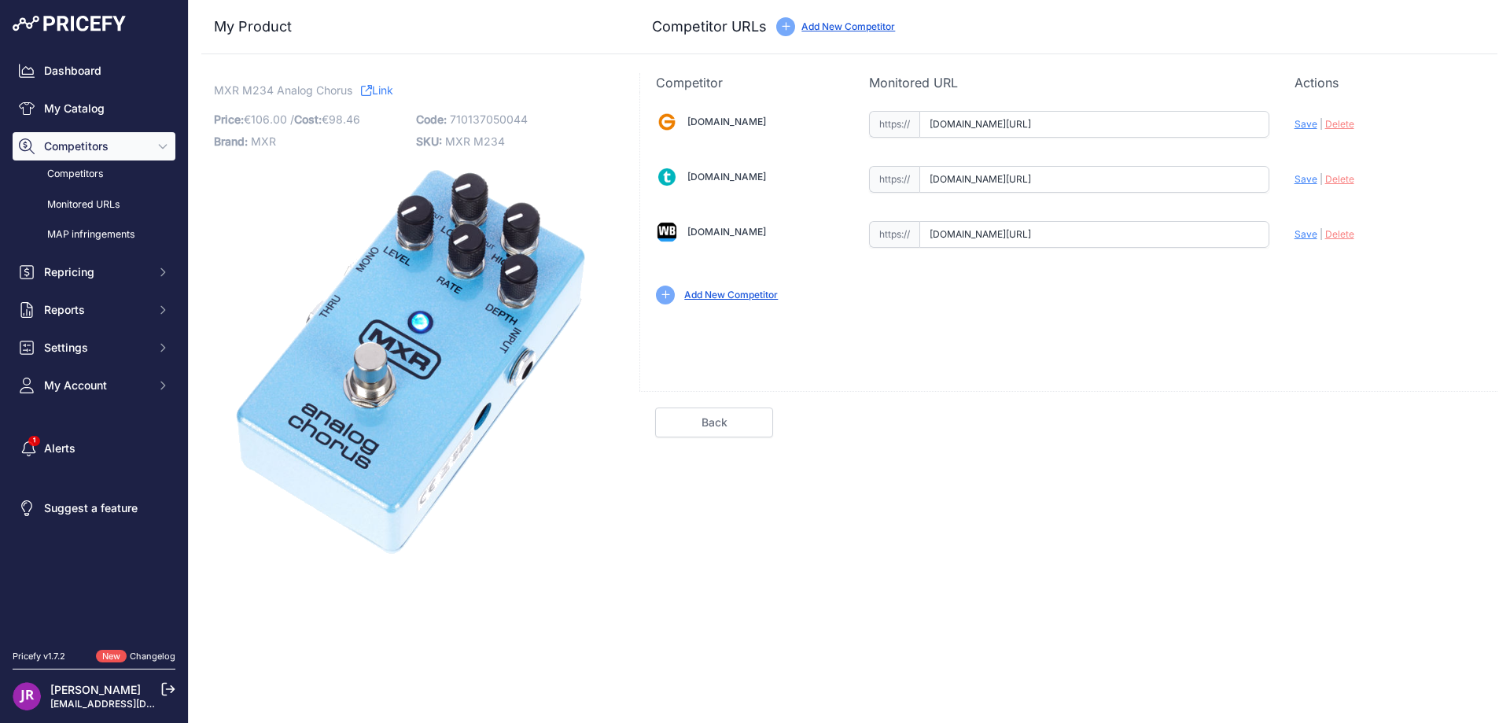
scroll to position [0, 186]
drag, startPoint x: 928, startPoint y: 122, endPoint x: 1300, endPoint y: 119, distance: 372.1
click at [1300, 119] on div "Gear4music.fr Valid Invalid" at bounding box center [1068, 206] width 857 height 228
drag, startPoint x: 929, startPoint y: 183, endPoint x: 1320, endPoint y: 161, distance: 391.6
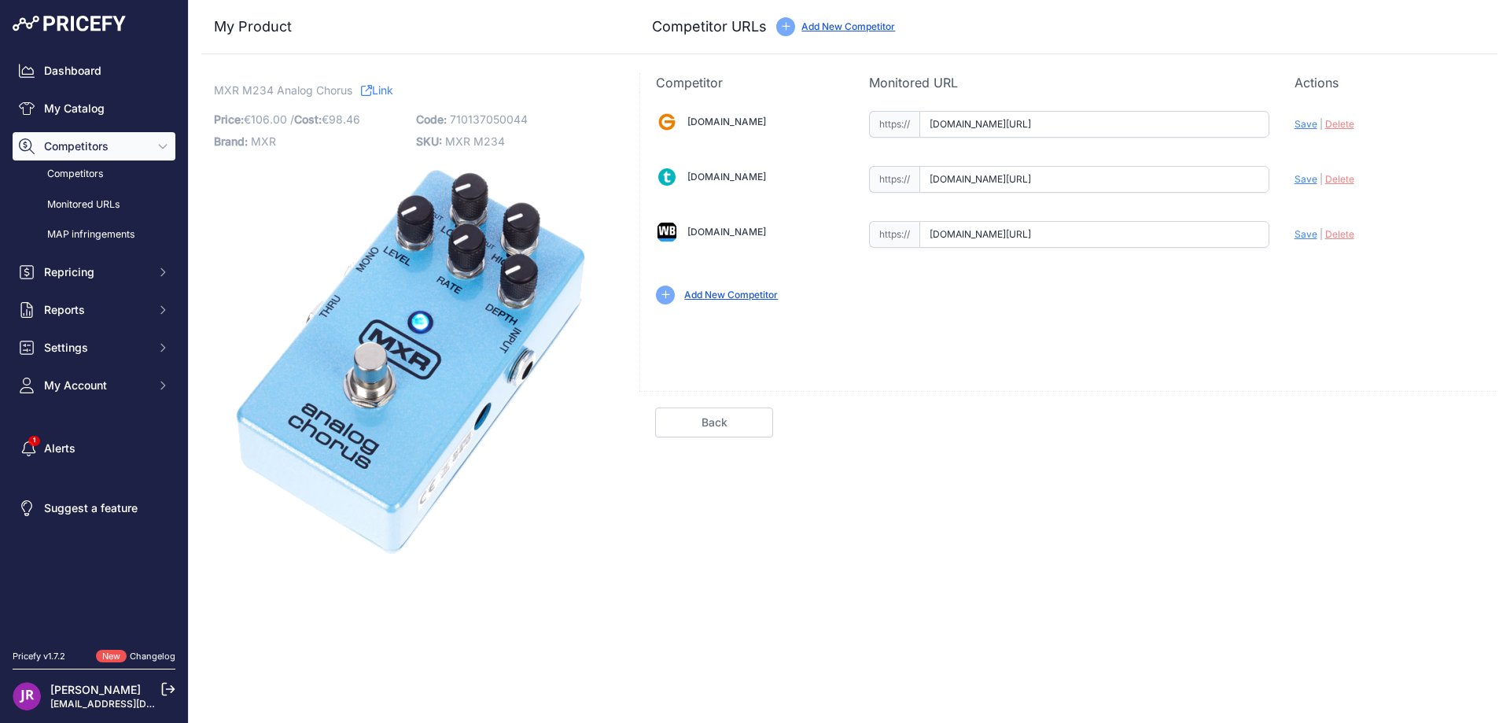
click at [1320, 161] on div "[DOMAIN_NAME] Valid Invalid" at bounding box center [1068, 206] width 857 height 228
click at [935, 176] on input "text" at bounding box center [1095, 179] width 350 height 27
paste input "https://www.thomann.fr/mxr_m_234_analog_chorus.htm?prirule_jdsnikfkfjsd=9365"
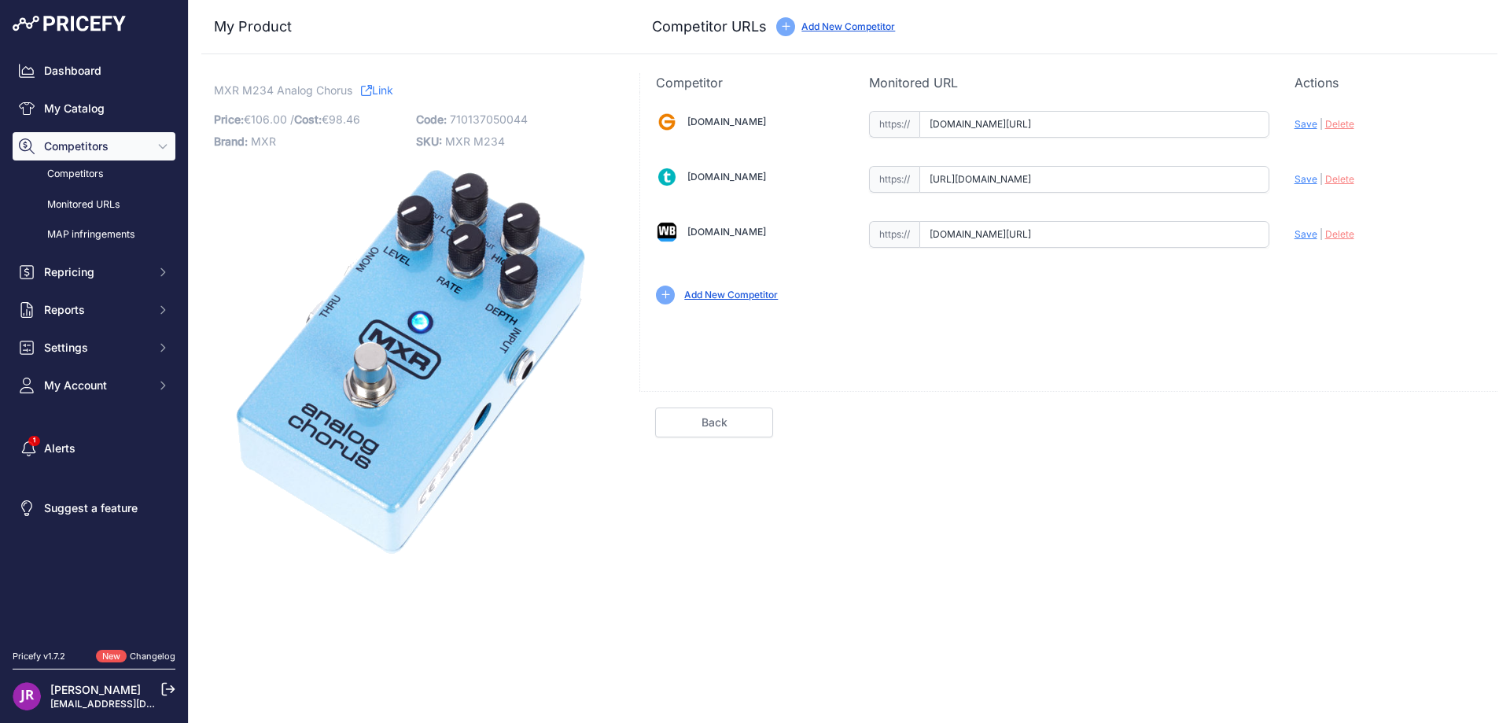
type input "www.thomann.fr/mxr_m_234_analog_chorus.htm?prirule_jdsnikfkfjsd=9365"
drag, startPoint x: 925, startPoint y: 238, endPoint x: 1401, endPoint y: 271, distance: 477.0
click at [1401, 271] on div "Gear4music.fr Valid Invalid" at bounding box center [1068, 206] width 857 height 228
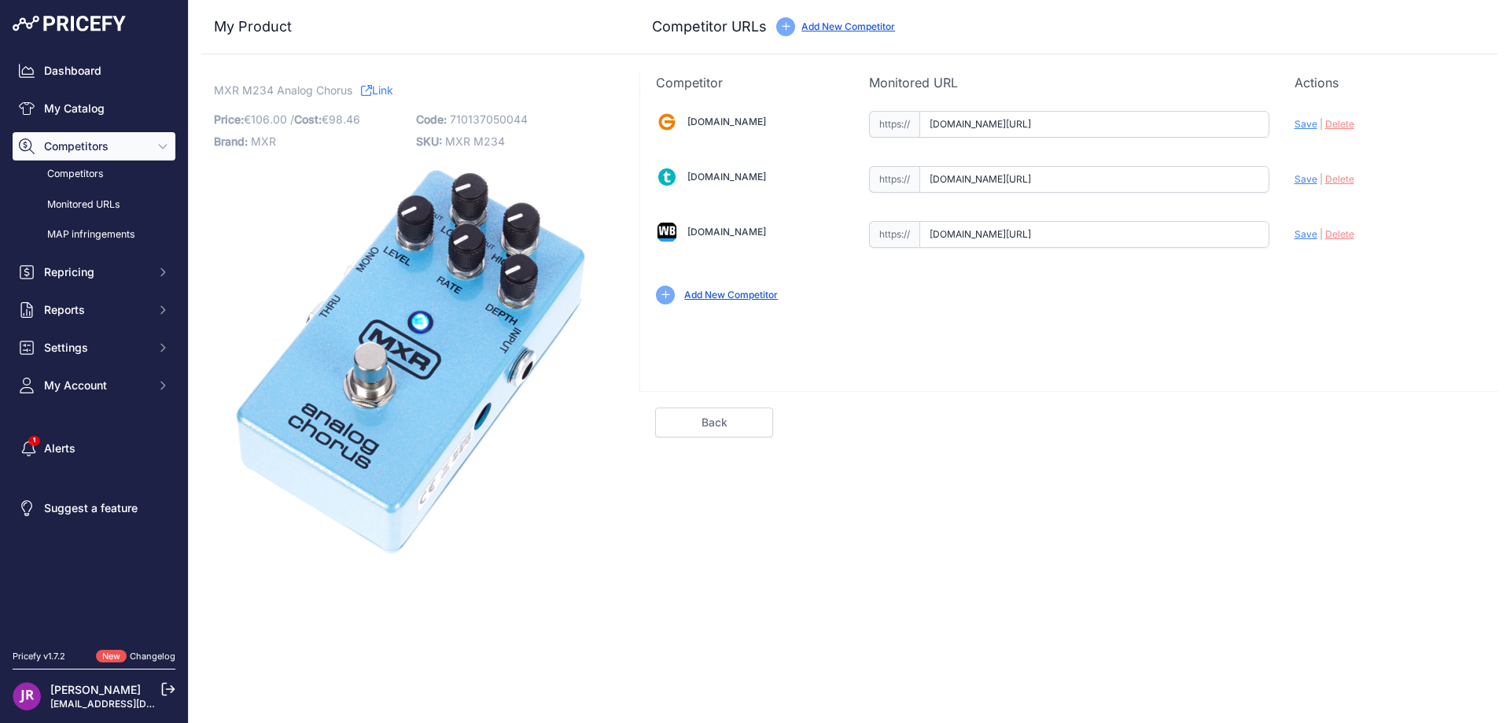
click at [1334, 236] on span "Delete" at bounding box center [1340, 234] width 29 height 12
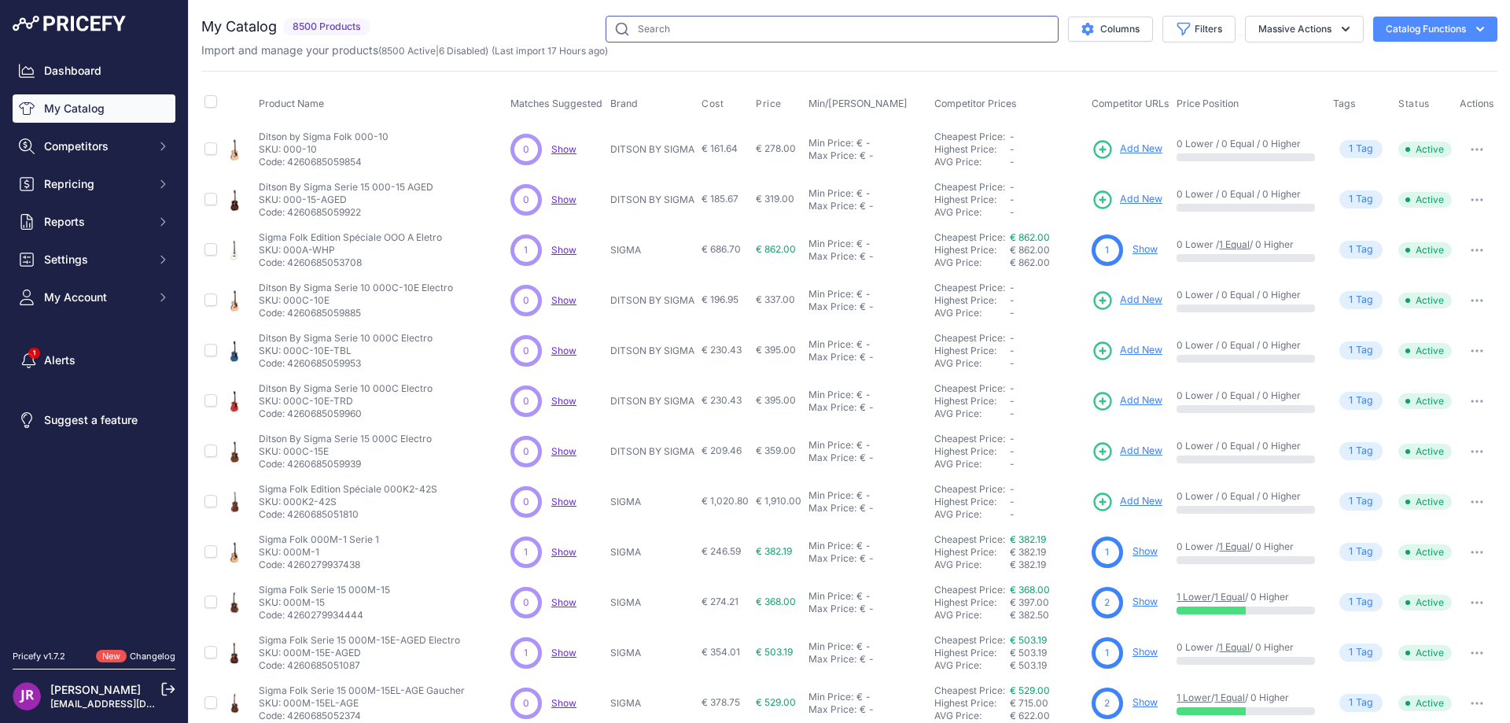
click at [685, 29] on input "text" at bounding box center [832, 29] width 453 height 27
type input "m132"
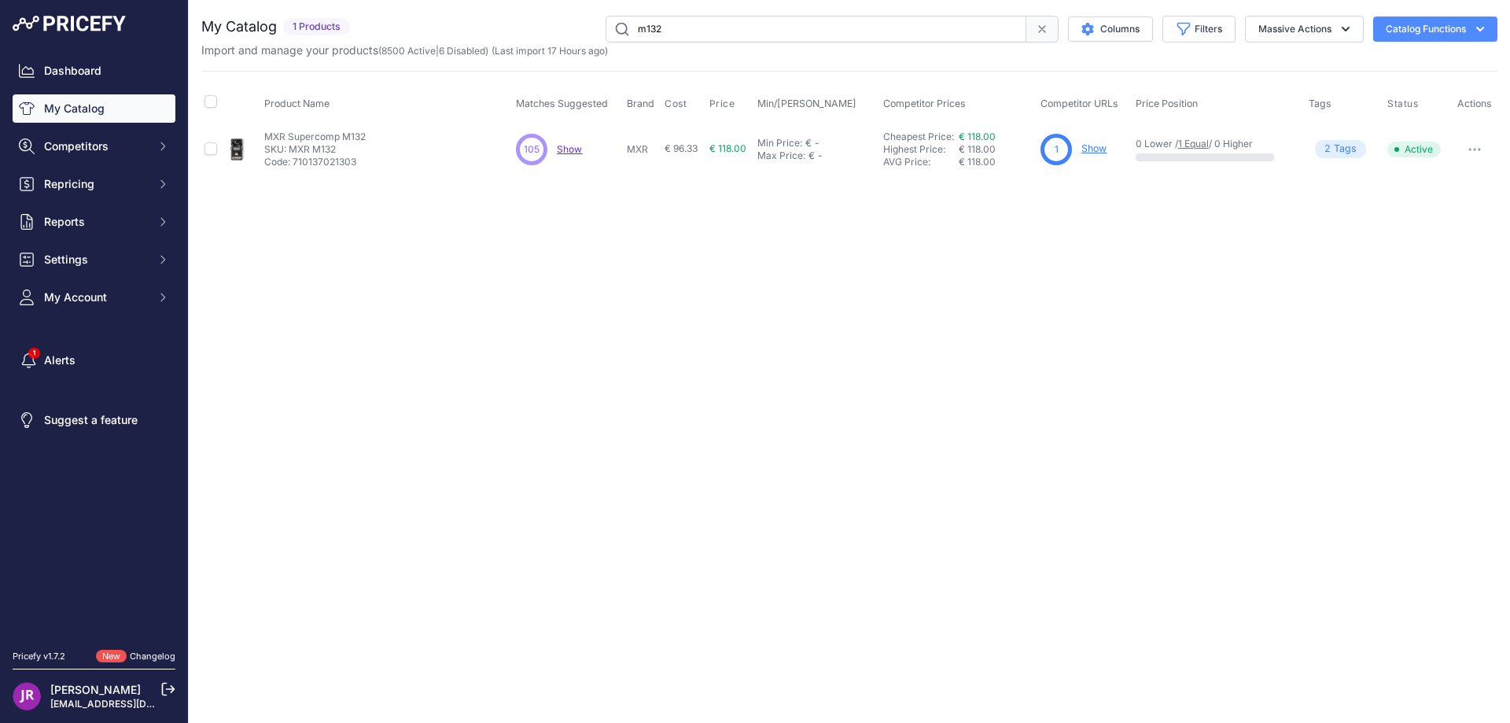
click at [1101, 146] on link "Show" at bounding box center [1094, 148] width 25 height 12
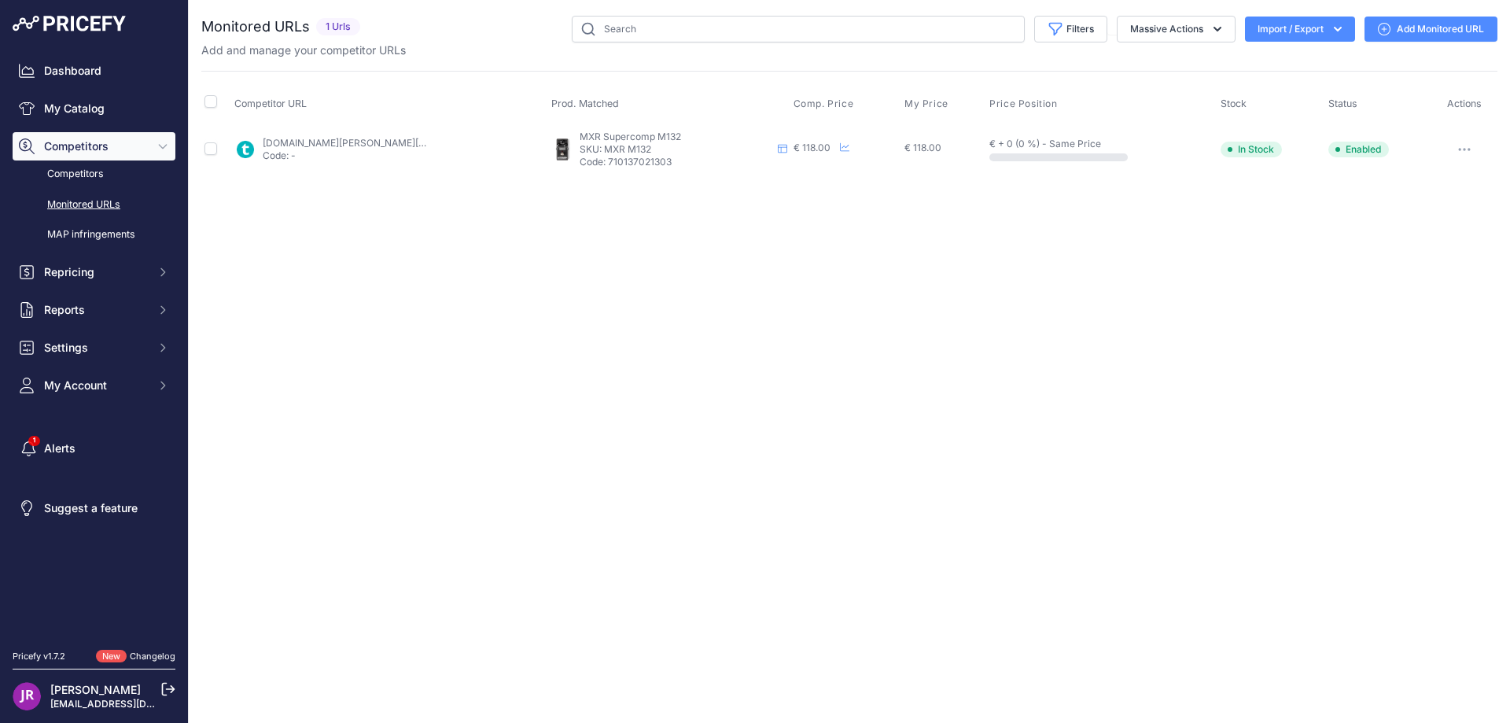
click at [1461, 150] on icon "button" at bounding box center [1461, 150] width 2 height 2
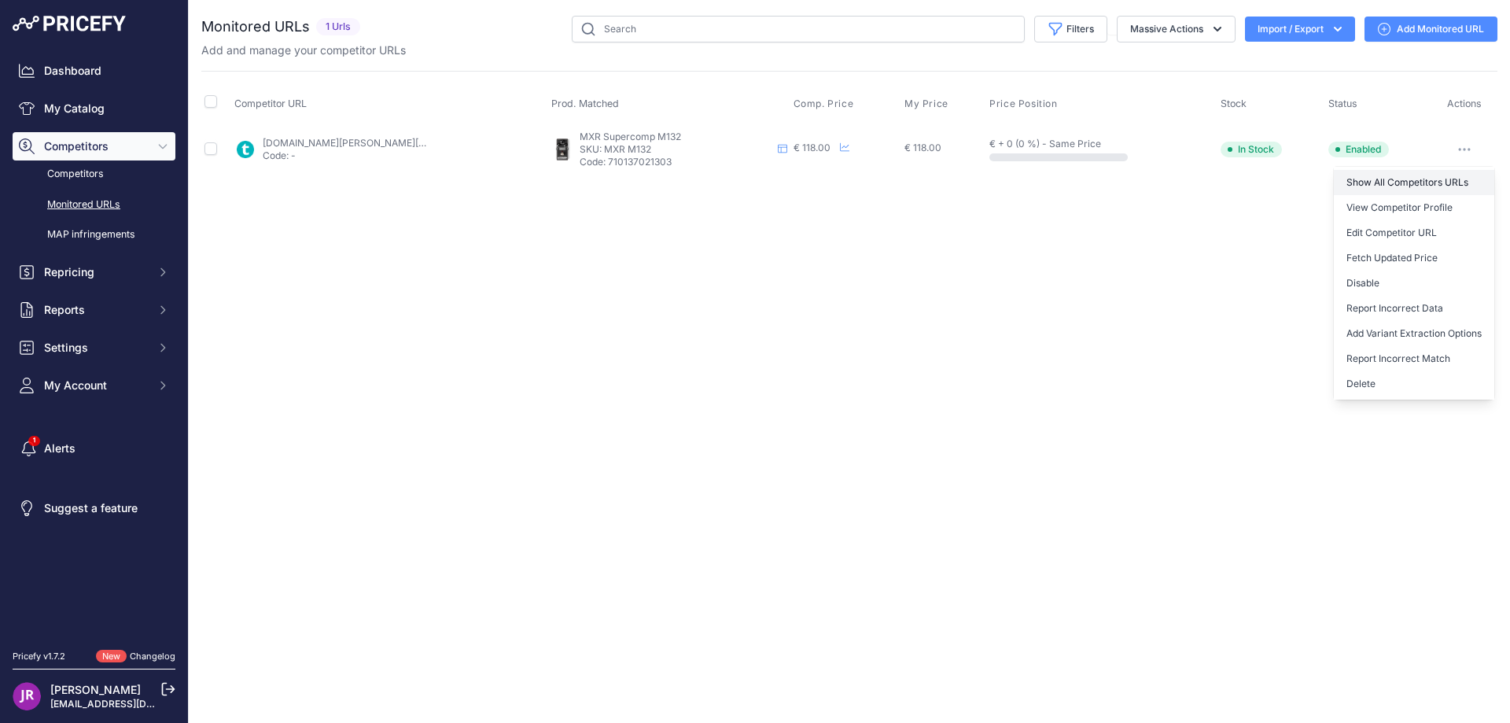
click at [1402, 179] on link "Show All Competitors URLs" at bounding box center [1414, 182] width 160 height 25
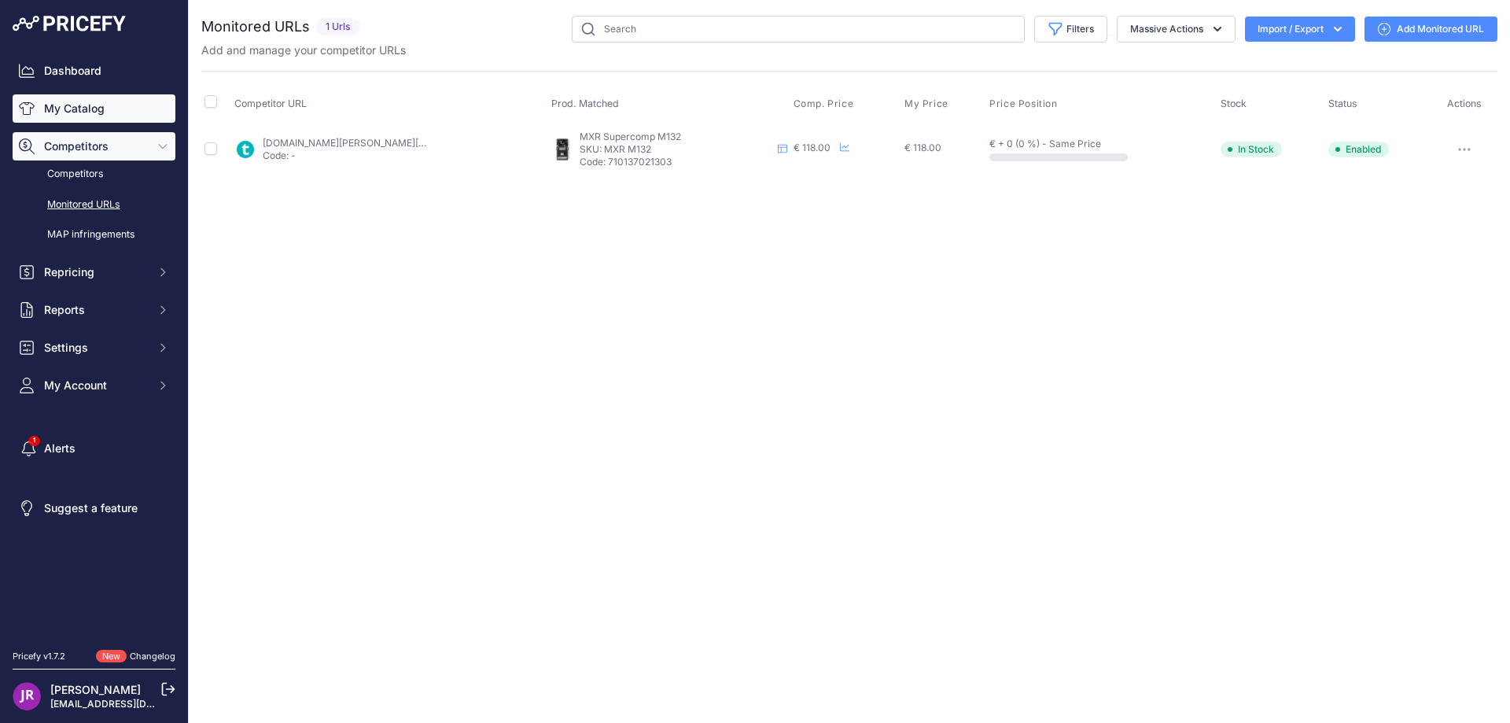
click at [92, 110] on link "My Catalog" at bounding box center [94, 108] width 163 height 28
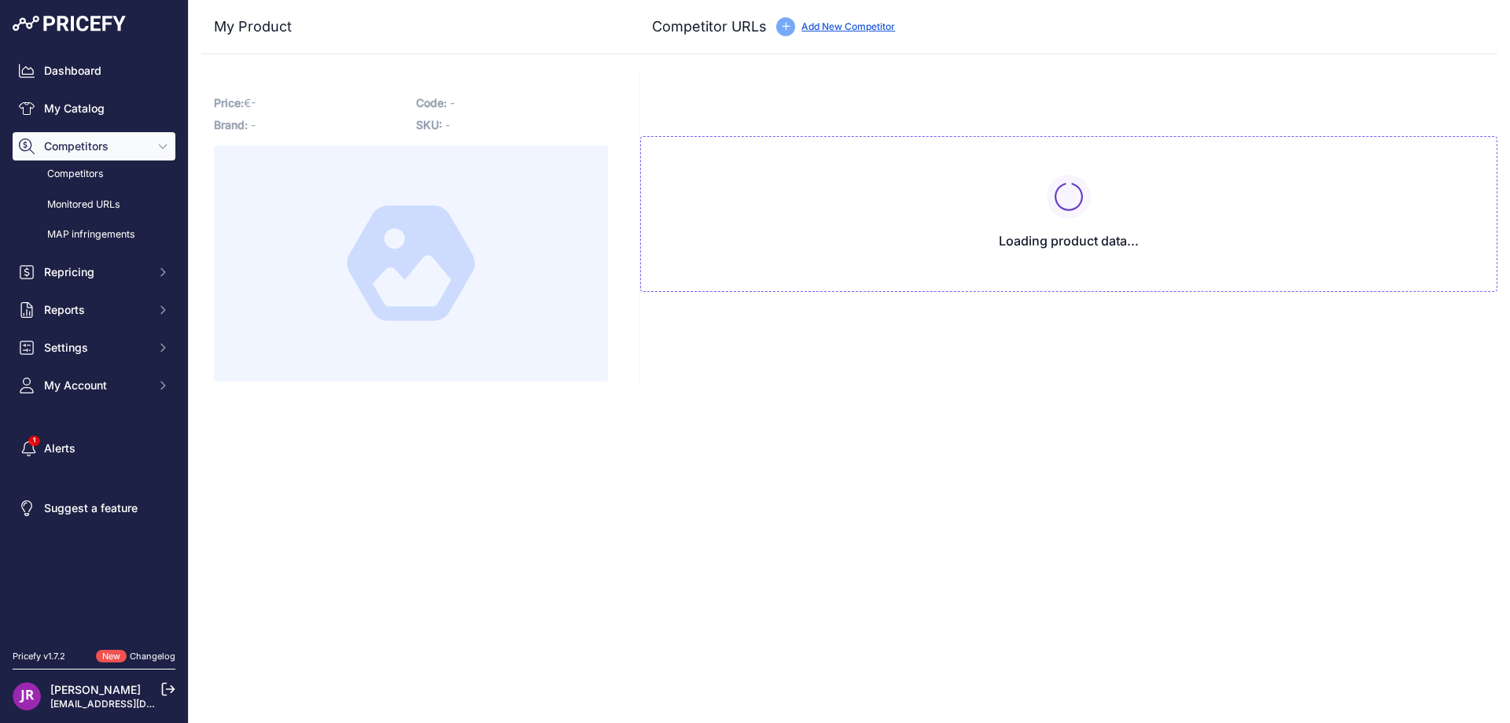
type input "[DOMAIN_NAME][URL]"
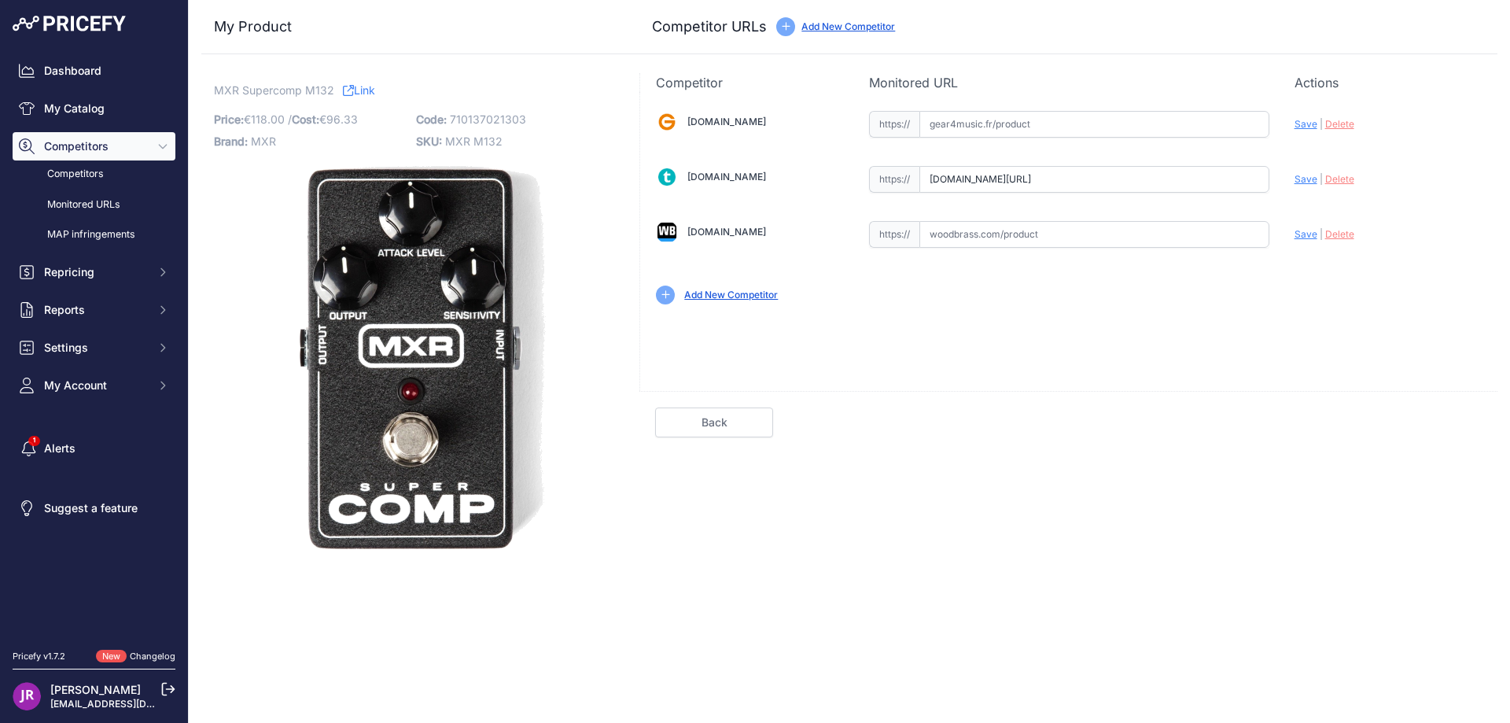
drag, startPoint x: 928, startPoint y: 178, endPoint x: 1299, endPoint y: 192, distance: 370.8
click at [1308, 191] on div "Gear4music.fr Valid Invalid" at bounding box center [1068, 206] width 857 height 228
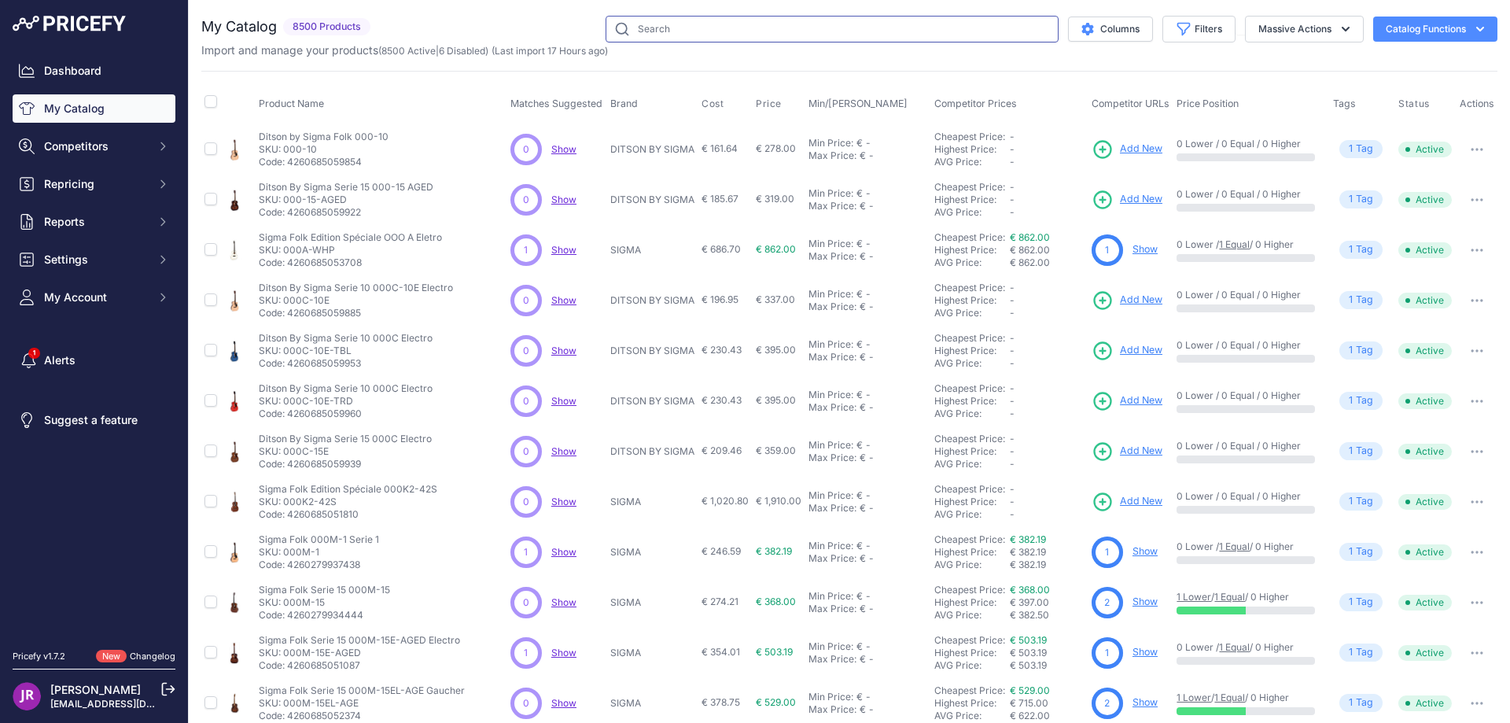
click at [636, 34] on input "text" at bounding box center [832, 29] width 453 height 27
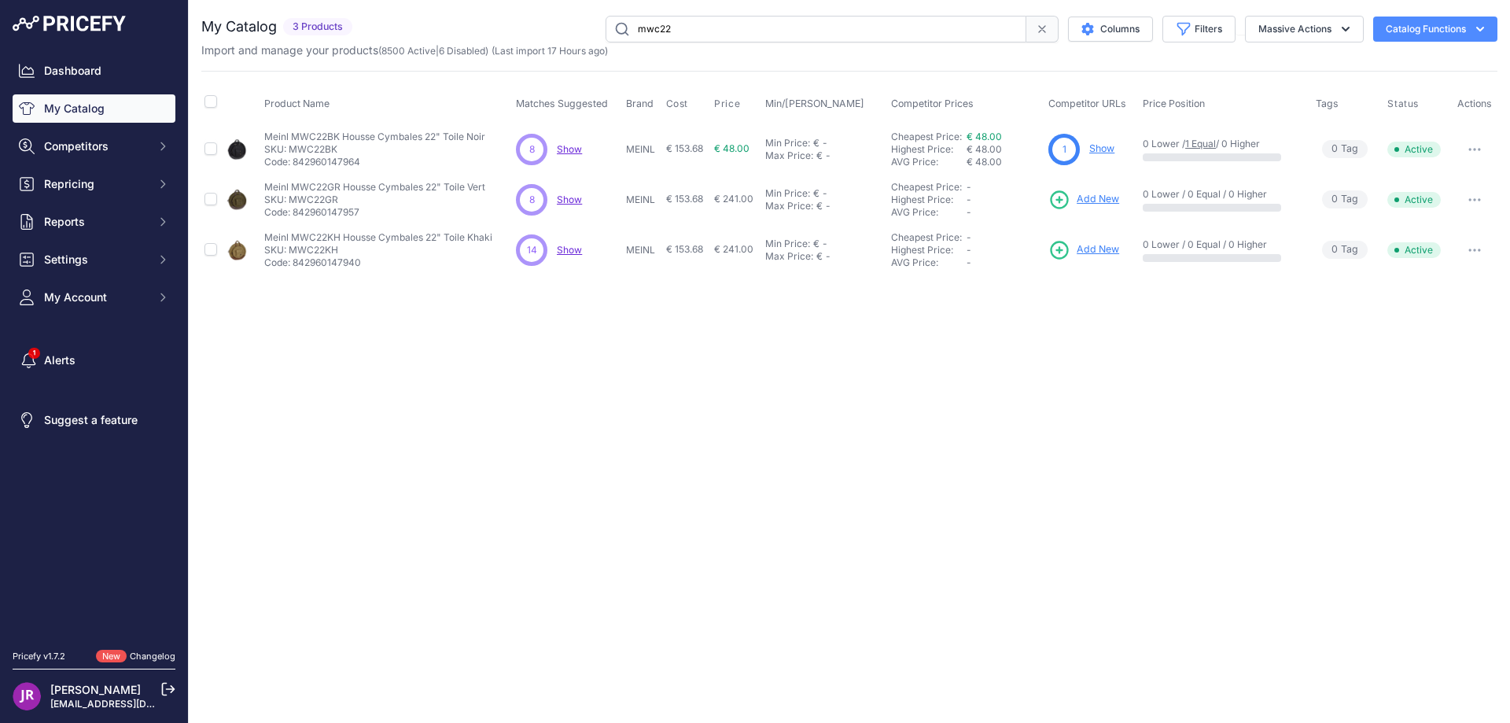
click at [321, 712] on div "Close You are not connected to the internet." at bounding box center [850, 361] width 1322 height 723
click at [704, 24] on input "mwc22" at bounding box center [816, 29] width 421 height 27
type input "mwc22bk"
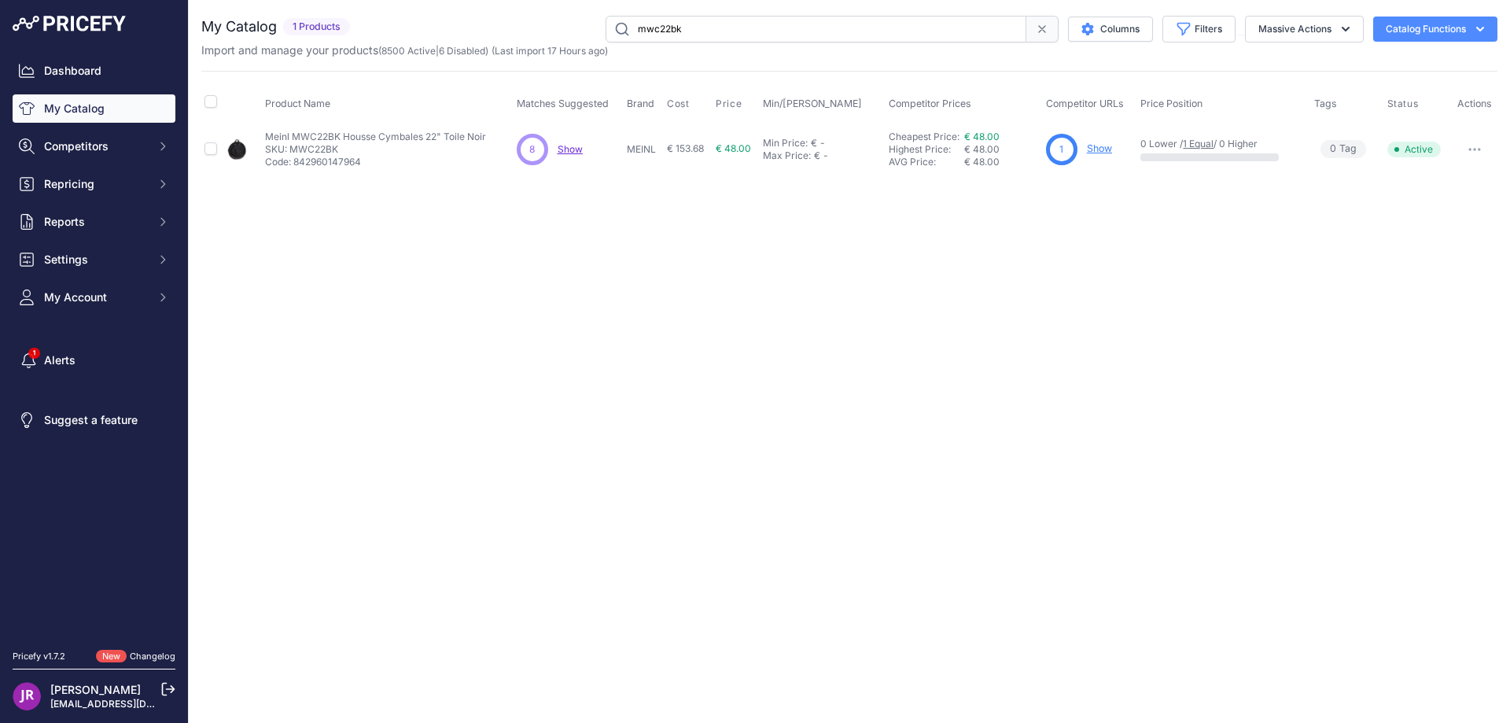
click at [315, 153] on p "SKU: MWC22BK" at bounding box center [375, 149] width 221 height 13
copy p "MWC22BK"
click at [1102, 153] on link "Show" at bounding box center [1099, 148] width 25 height 12
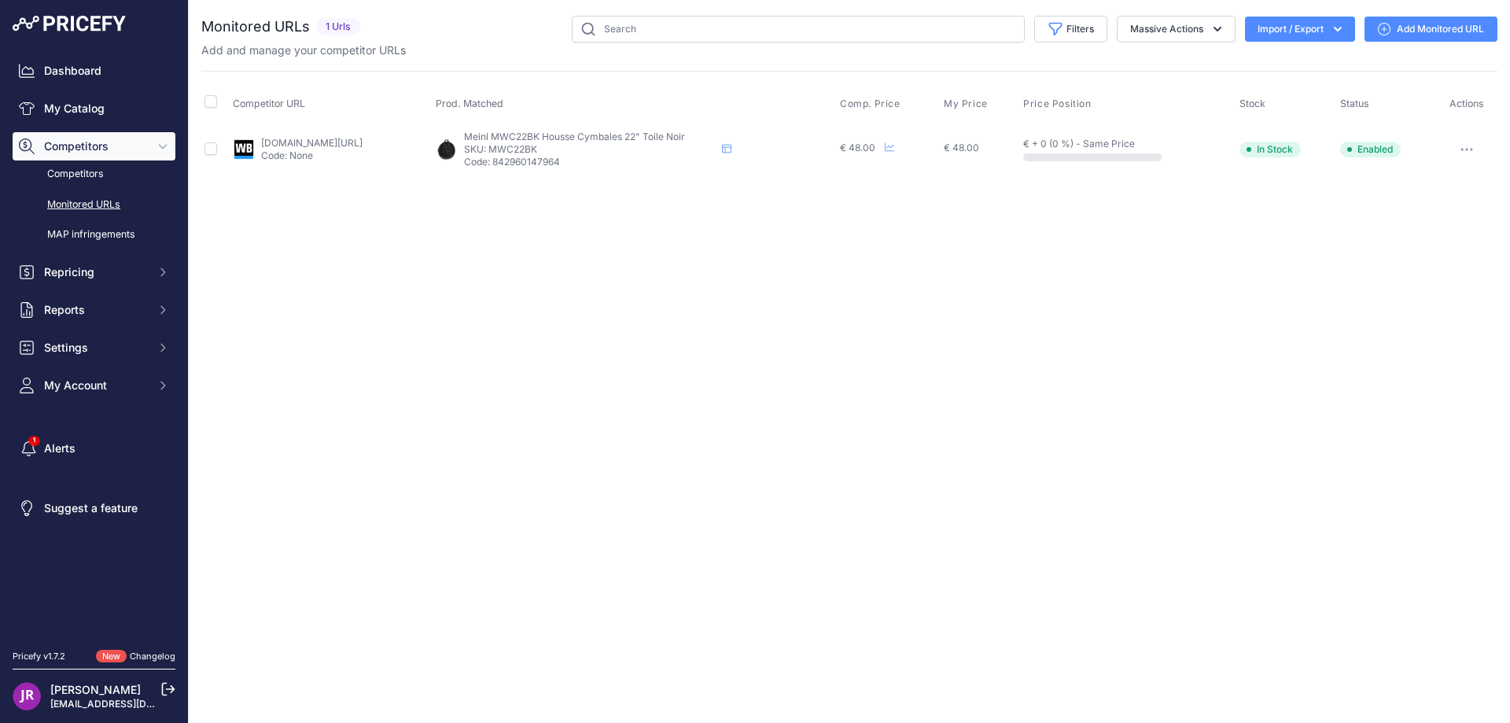
click at [1473, 148] on icon "button" at bounding box center [1467, 149] width 13 height 3
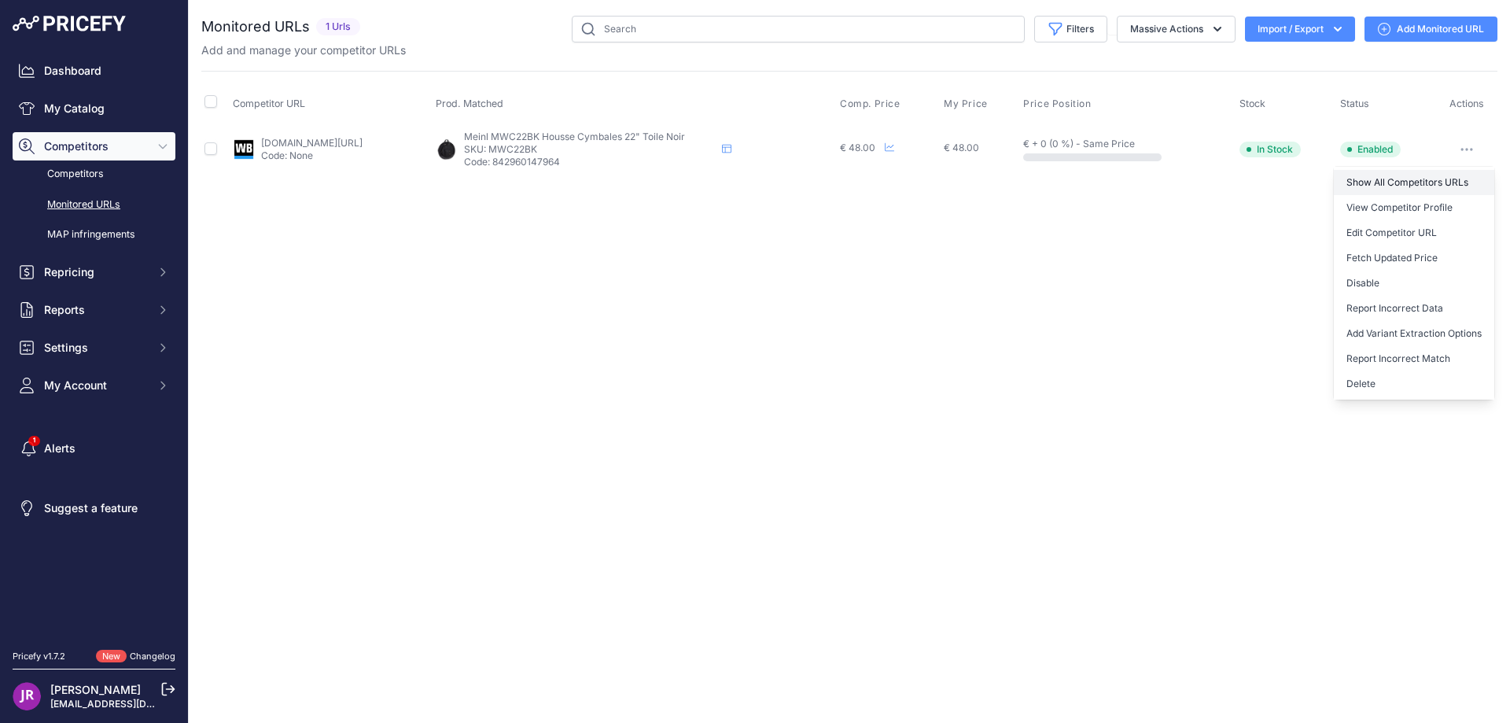
click at [1388, 183] on link "Show All Competitors URLs" at bounding box center [1414, 182] width 160 height 25
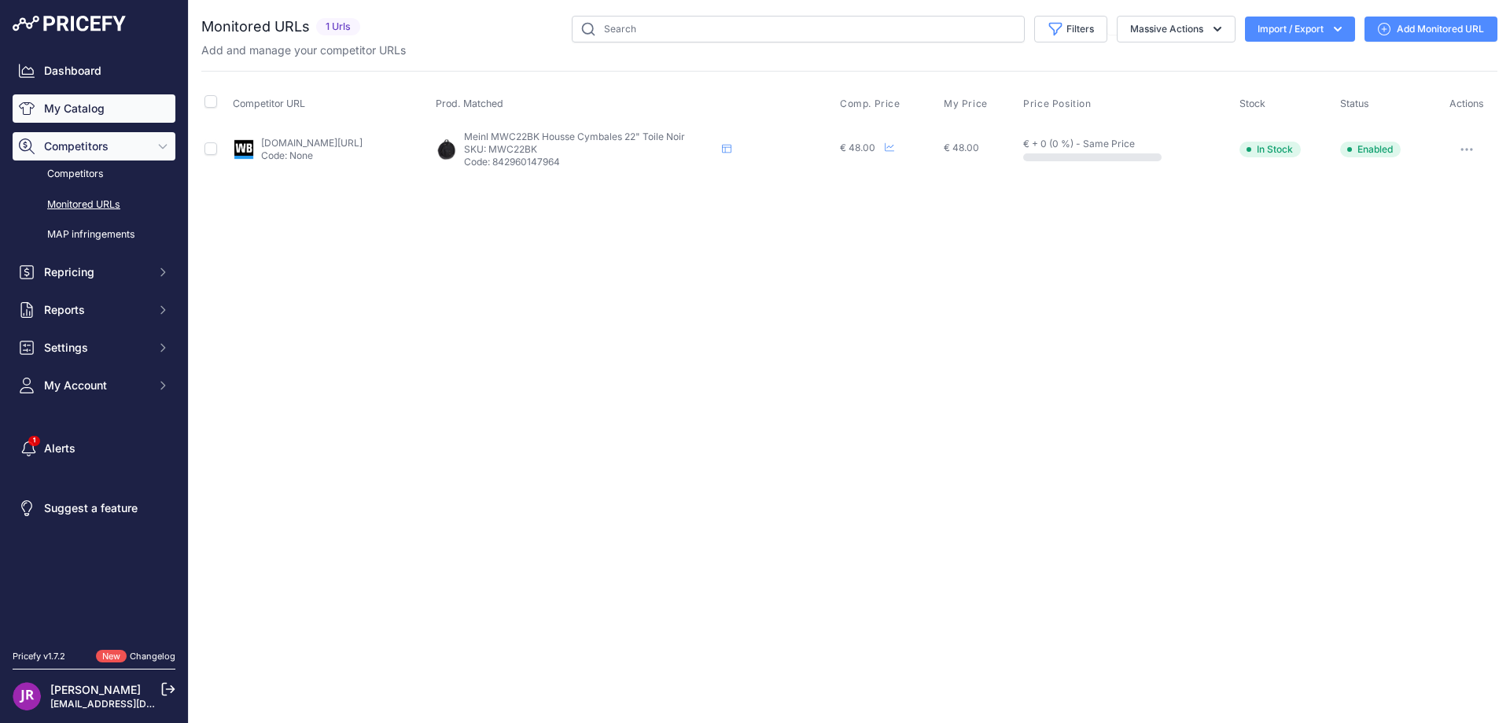
click at [72, 103] on link "My Catalog" at bounding box center [94, 108] width 163 height 28
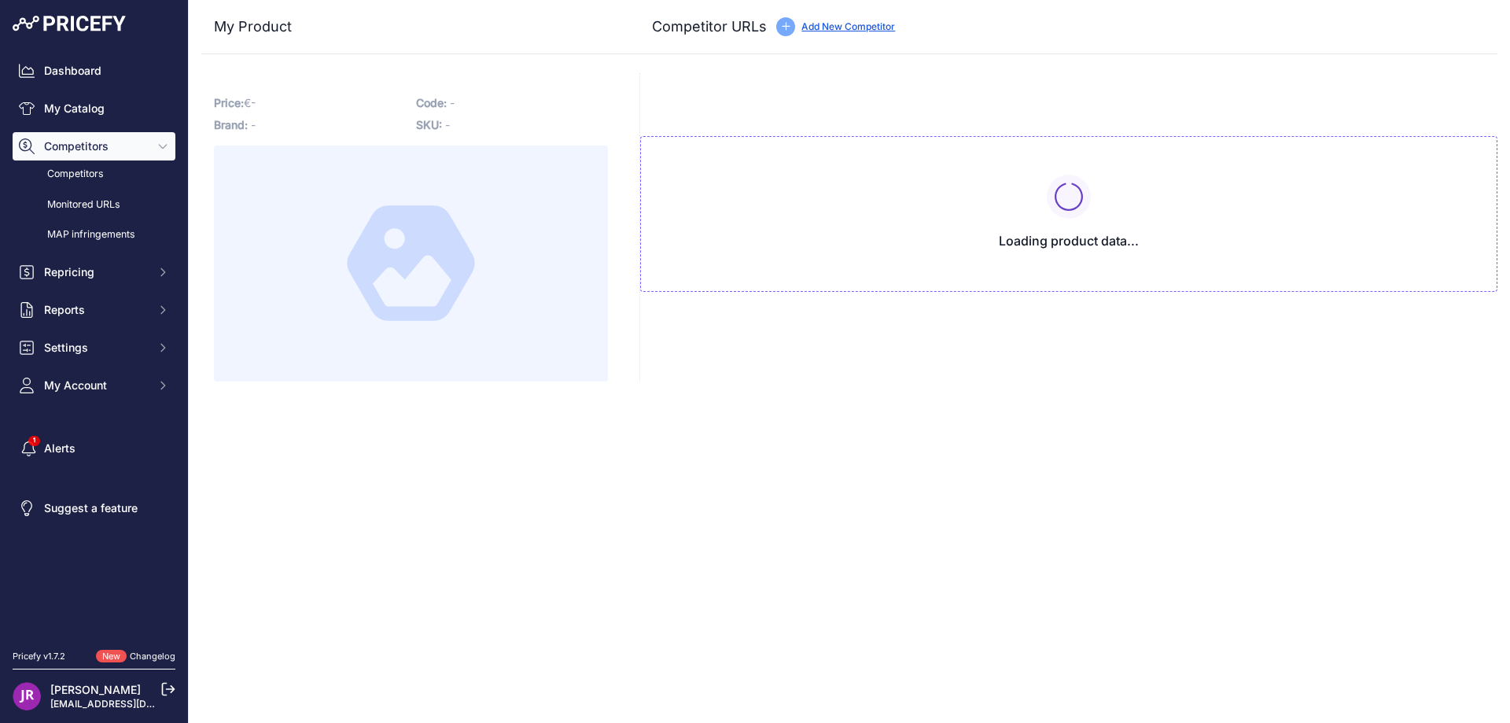
type input "[DOMAIN_NAME][URL]"
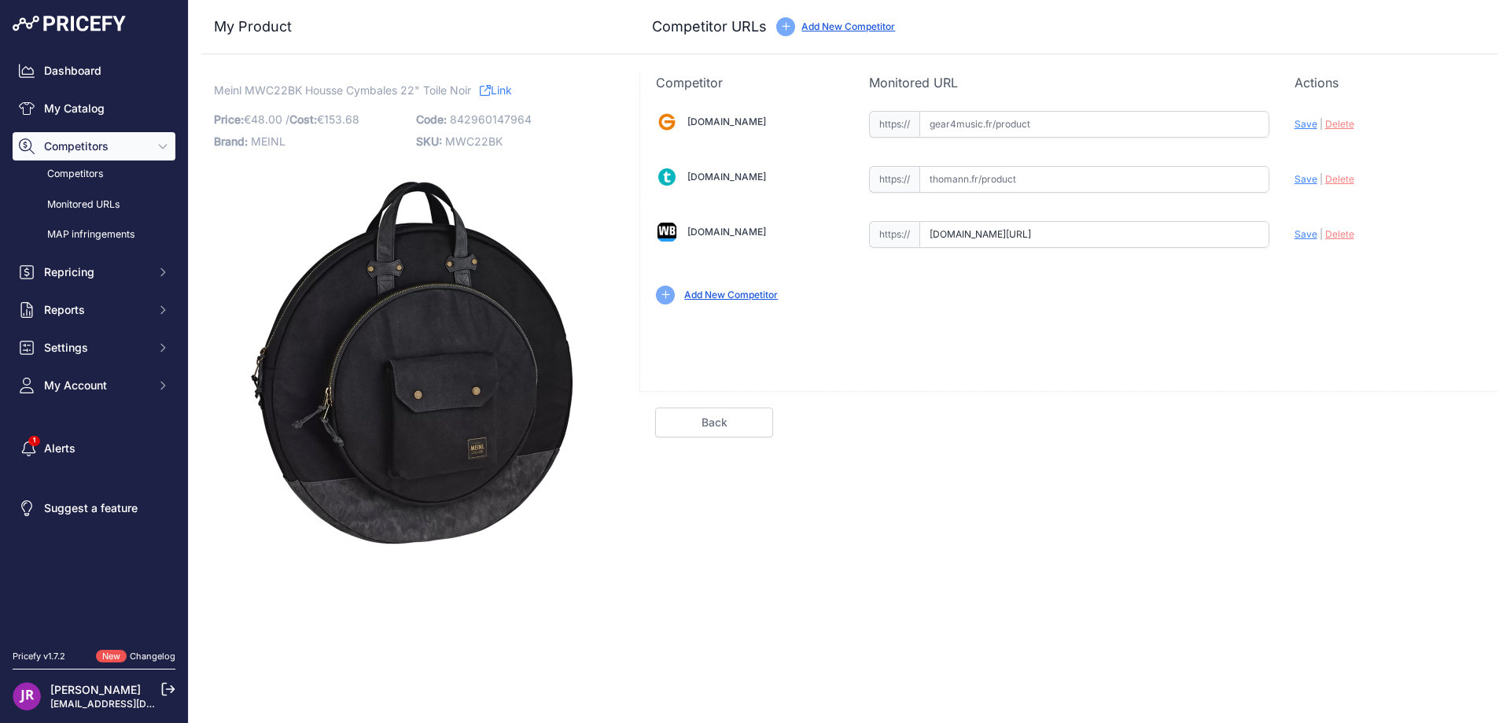
scroll to position [0, 237]
drag, startPoint x: 931, startPoint y: 237, endPoint x: 1355, endPoint y: 248, distance: 423.4
click at [1355, 248] on div "[DOMAIN_NAME] Valid Invalid" at bounding box center [1068, 206] width 857 height 228
click at [1343, 238] on span "Delete" at bounding box center [1340, 234] width 29 height 12
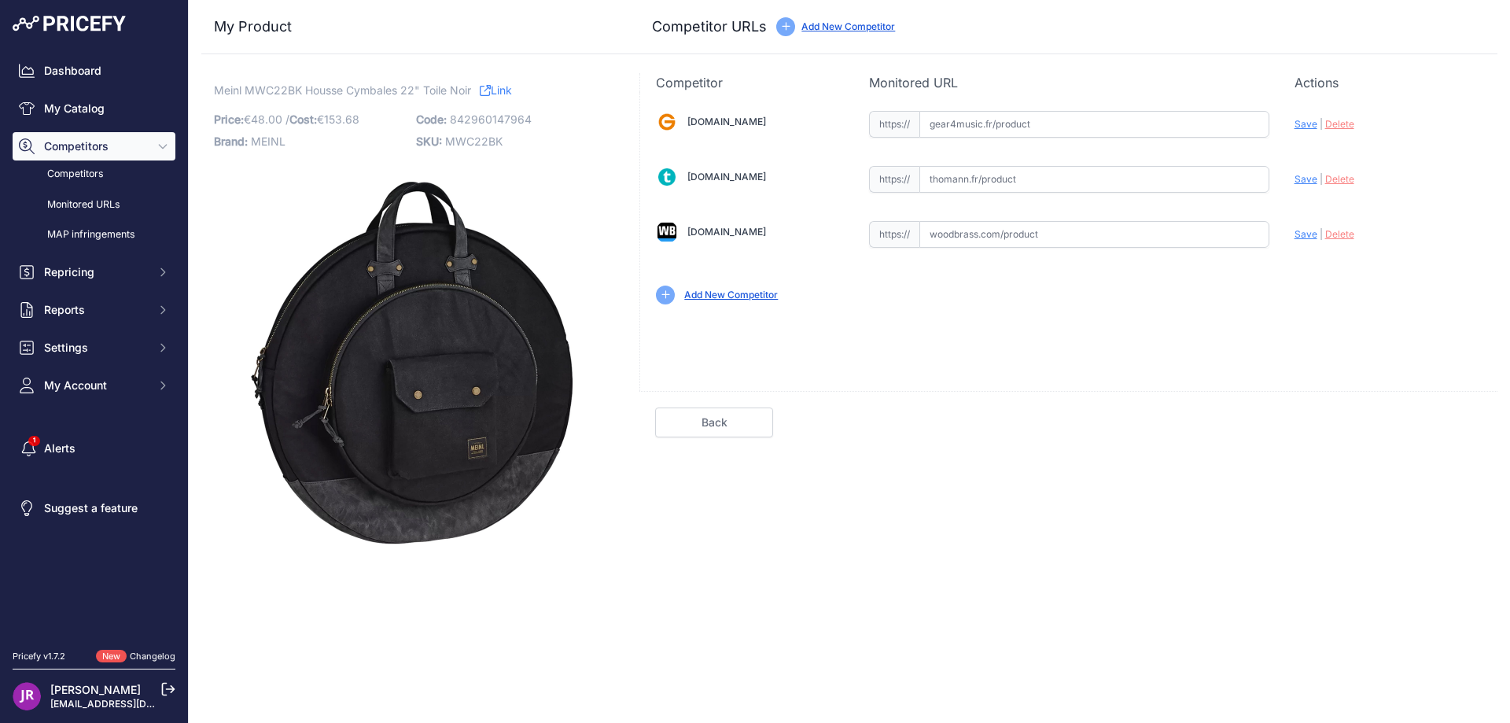
click at [465, 142] on span "MWC22BK" at bounding box center [473, 141] width 57 height 13
copy span "MWC22BK"
click at [1001, 121] on input "text" at bounding box center [1095, 124] width 350 height 27
paste input "https://www.gear4music.fr/fr/Batterie-and-Percussion/Meinl-Canvas-Collection-Ho…"
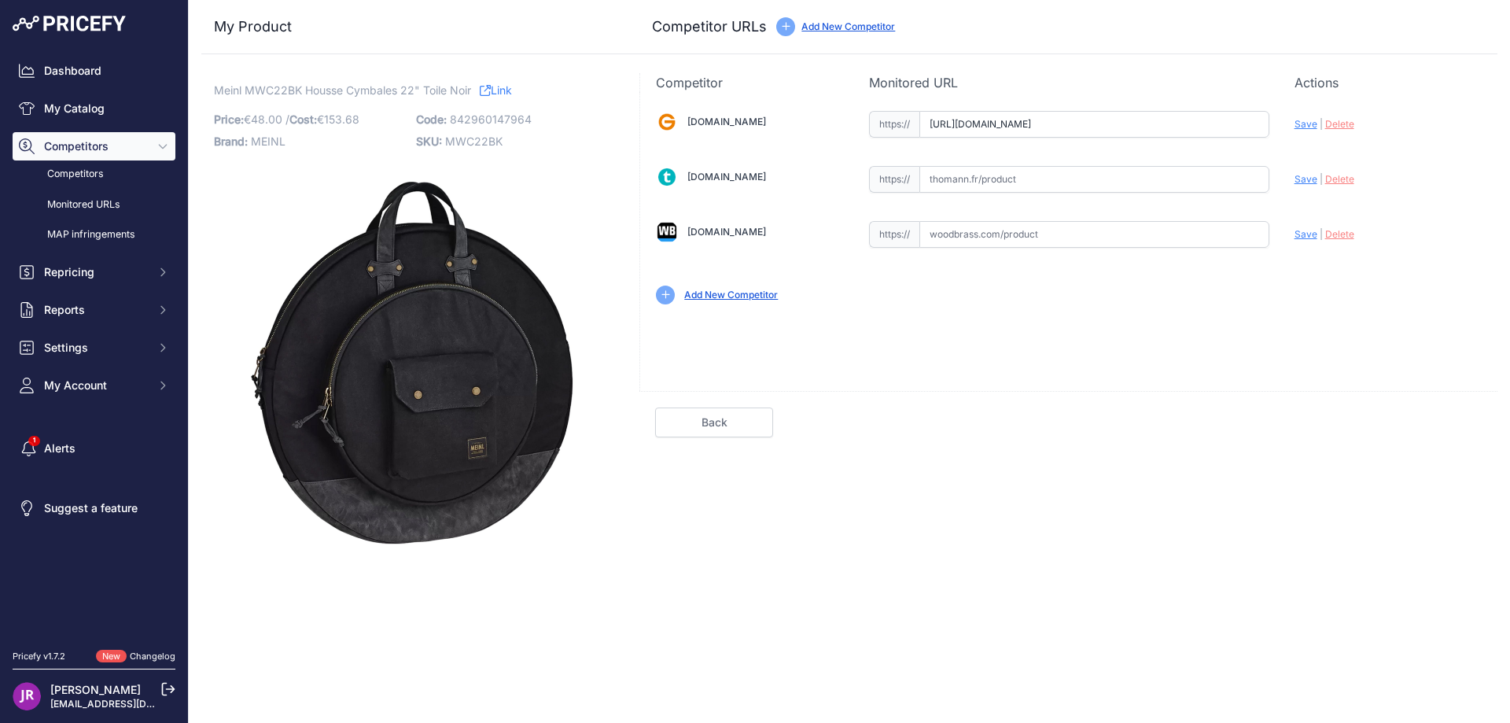
scroll to position [0, 1781]
type input "www.gear4music.fr/fr/Batterie-and-Percussion/Meinl-Canvas-Collection-Housse-de-…"
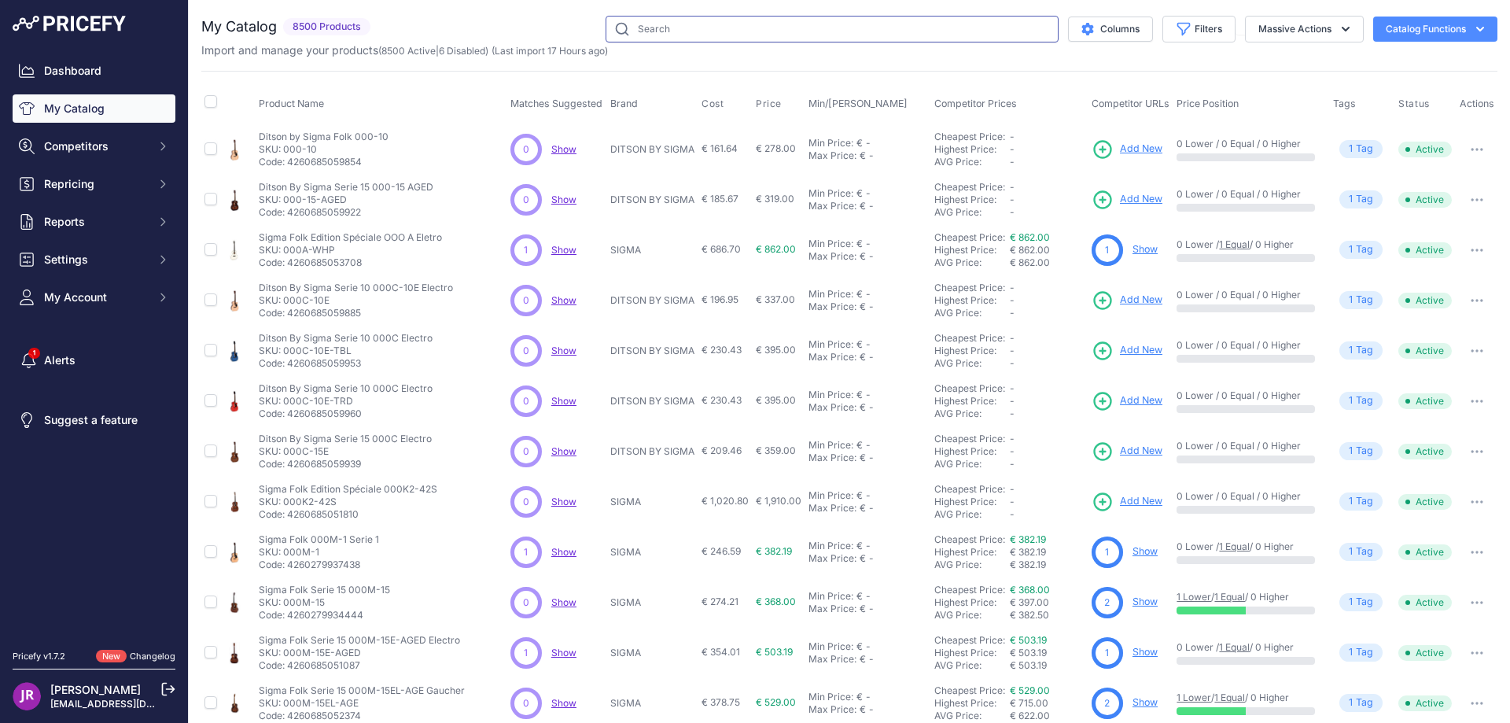
click at [652, 31] on input "text" at bounding box center [832, 29] width 453 height 27
paste input "MSUB18"
type input "MSUB18"
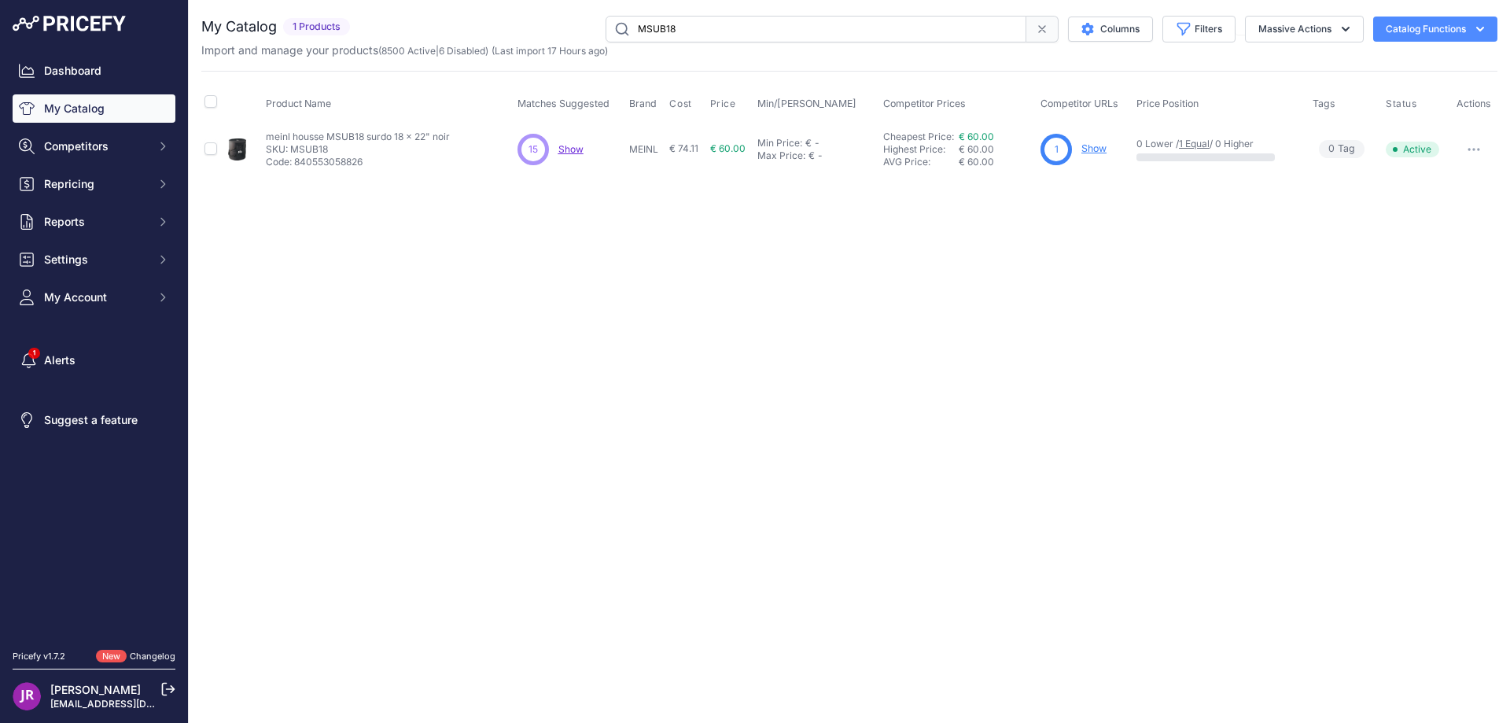
click at [1099, 147] on link "Show" at bounding box center [1094, 148] width 25 height 12
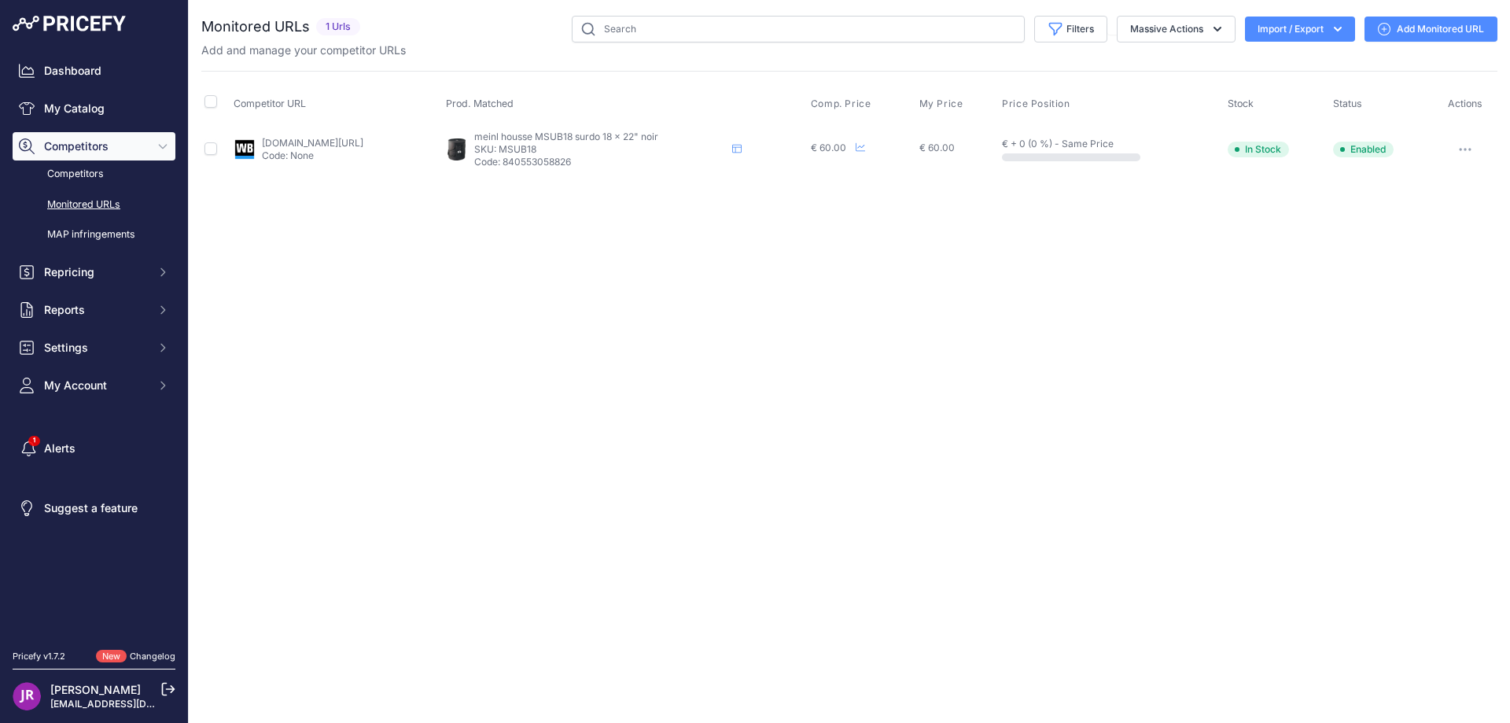
click at [1467, 149] on icon "button" at bounding box center [1467, 150] width 2 height 2
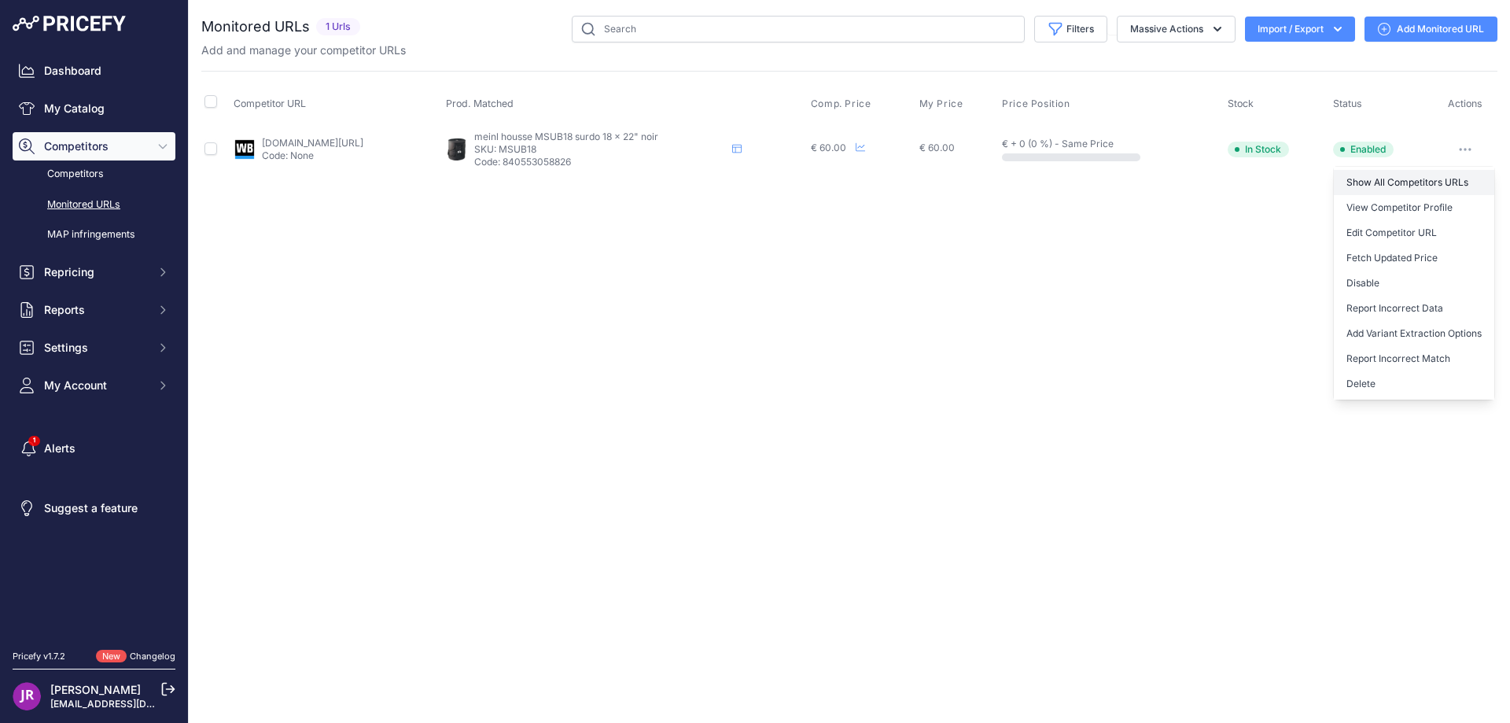
click at [1384, 183] on link "Show All Competitors URLs" at bounding box center [1414, 182] width 160 height 25
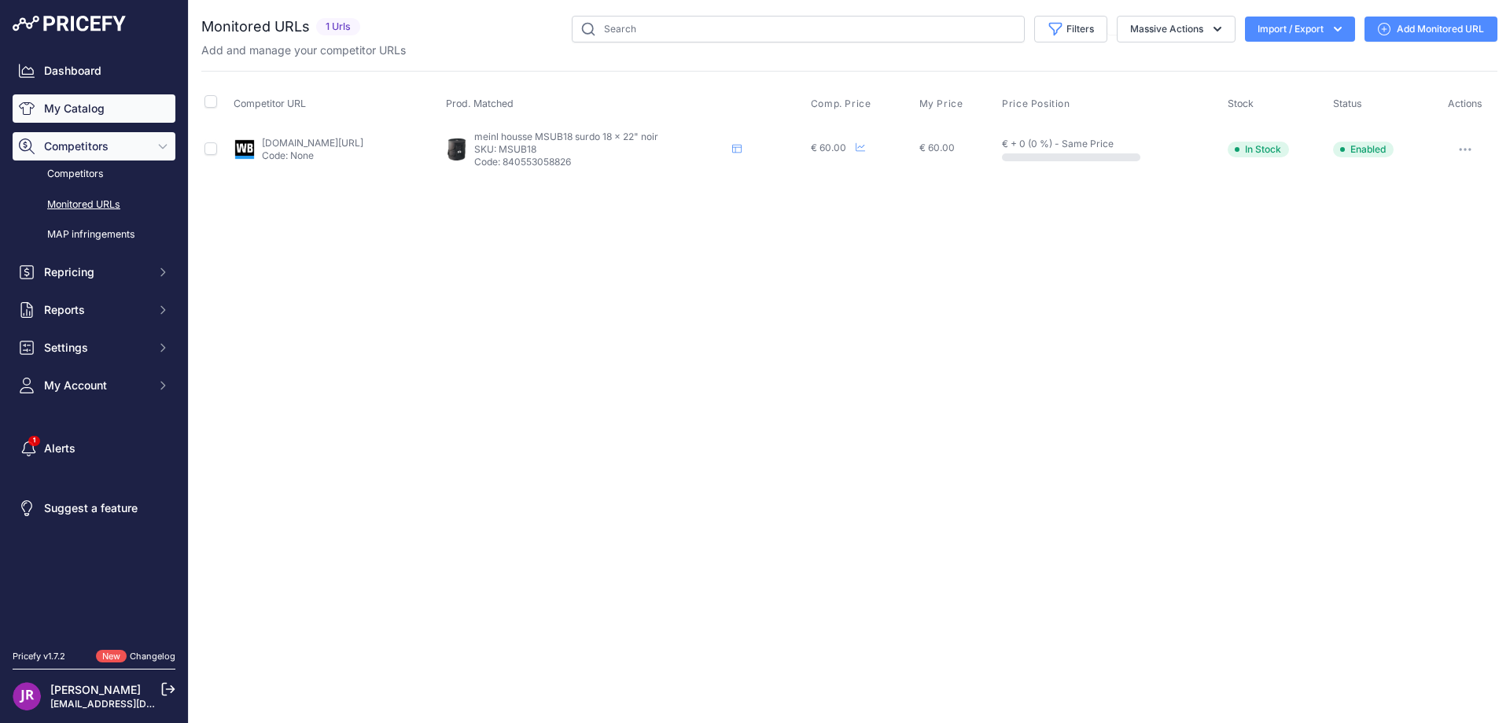
click at [77, 109] on link "My Catalog" at bounding box center [94, 108] width 163 height 28
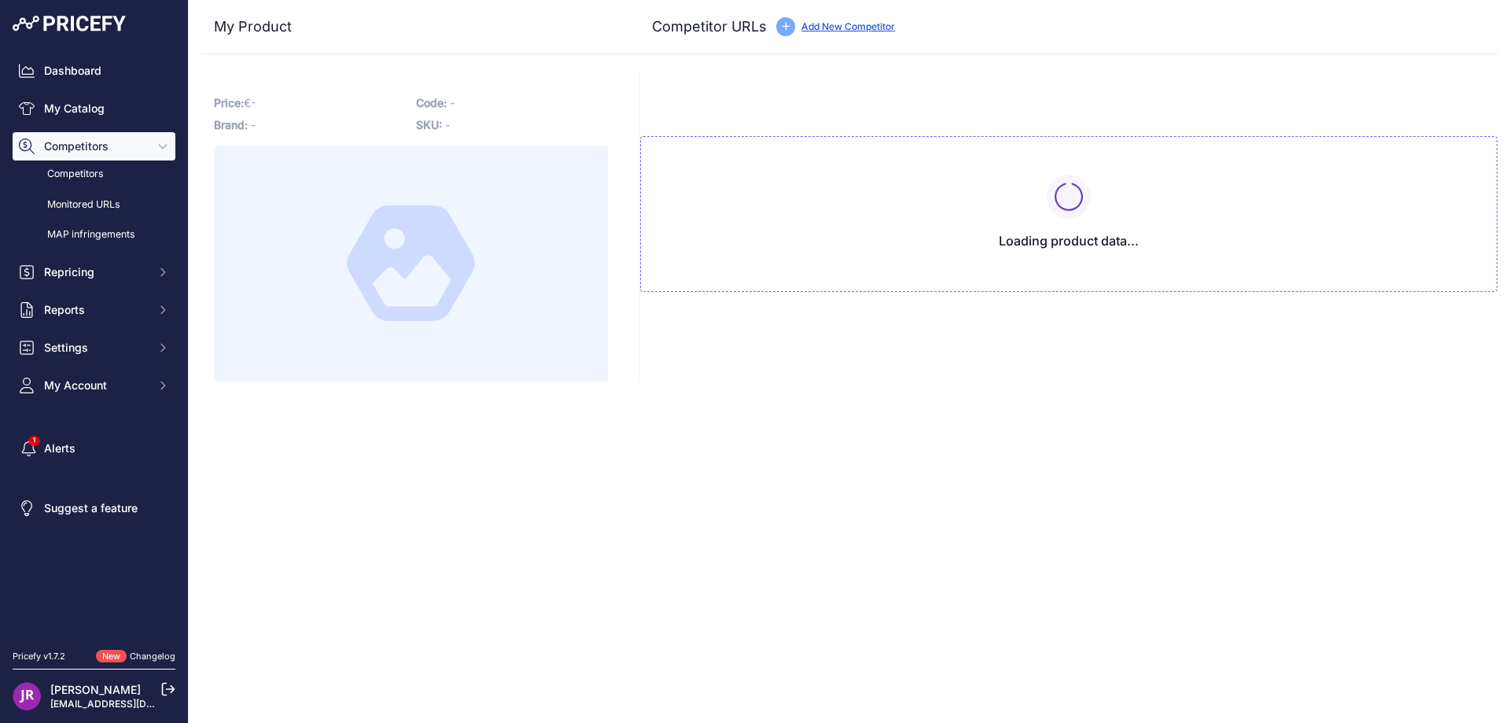
type input "[DOMAIN_NAME][URL]"
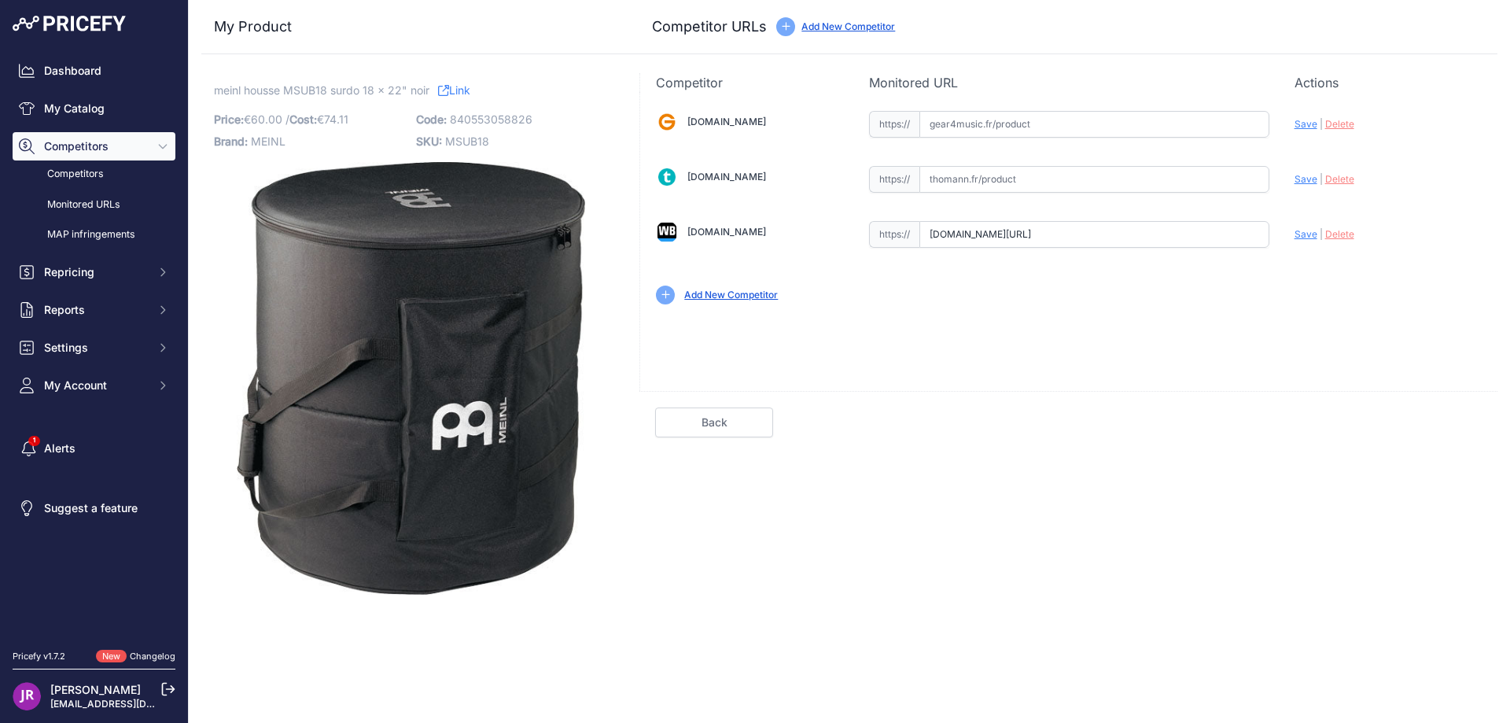
scroll to position [0, 150]
drag, startPoint x: 926, startPoint y: 236, endPoint x: 1327, endPoint y: 235, distance: 401.2
click at [1327, 235] on div "Gear4music.fr Valid Invalid" at bounding box center [1068, 206] width 857 height 228
click at [463, 138] on span "MSUB18" at bounding box center [467, 141] width 44 height 13
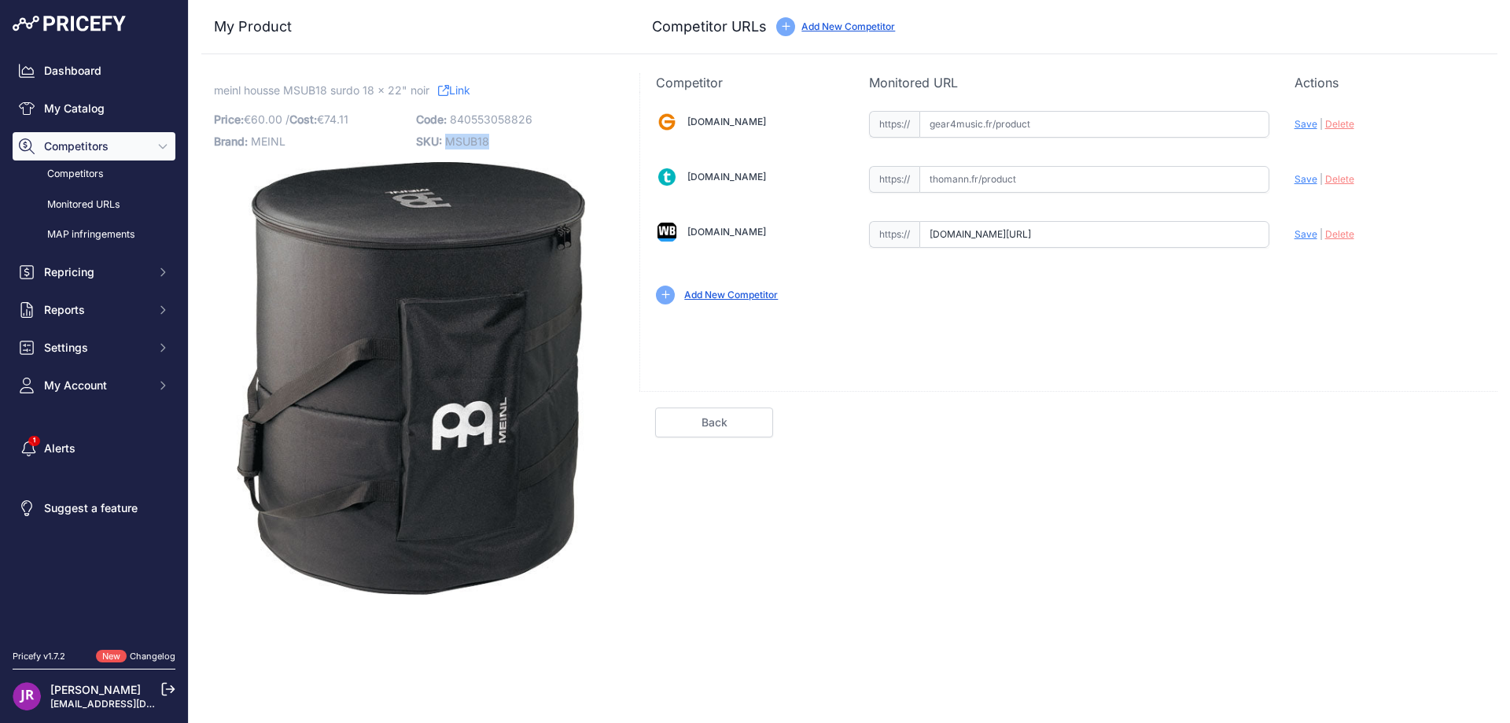
click at [463, 138] on span "MSUB18" at bounding box center [467, 141] width 44 height 13
copy span "MSUB18"
click at [1339, 236] on span "Delete" at bounding box center [1340, 234] width 29 height 12
click at [1008, 115] on input "text" at bounding box center [1095, 124] width 350 height 27
paste input "https://www.gear4music.fr/fr/Batterie-and-Percussion/Meinl-MSUB-18-Professional…"
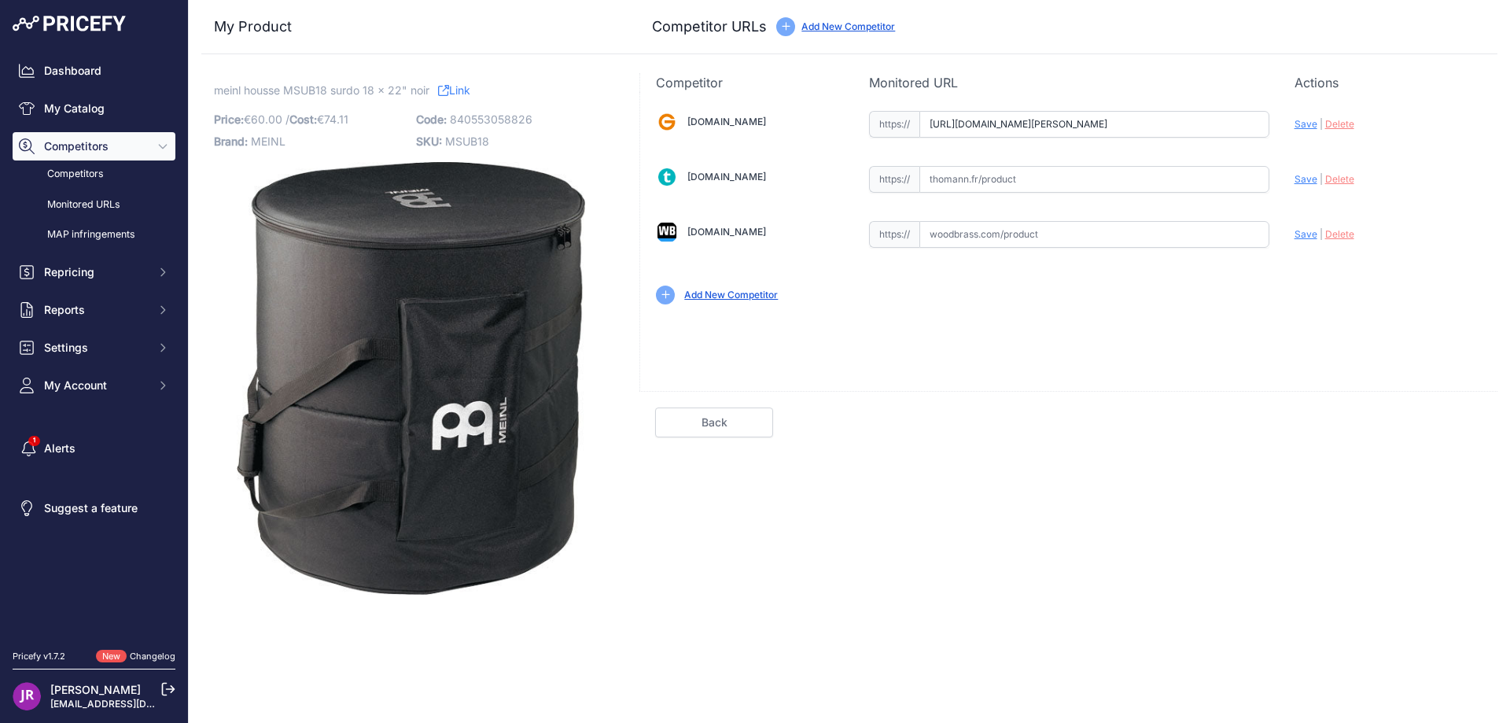
scroll to position [0, 1727]
type input "www.gear4music.fr/fr/Batterie-and-Percussion/Meinl-MSUB-18-Professional-Housse-…"
click at [996, 181] on input "text" at bounding box center [1095, 179] width 350 height 27
paste input "https://www.thomann.fr/meinl_msub_18_surdo_bag.htm"
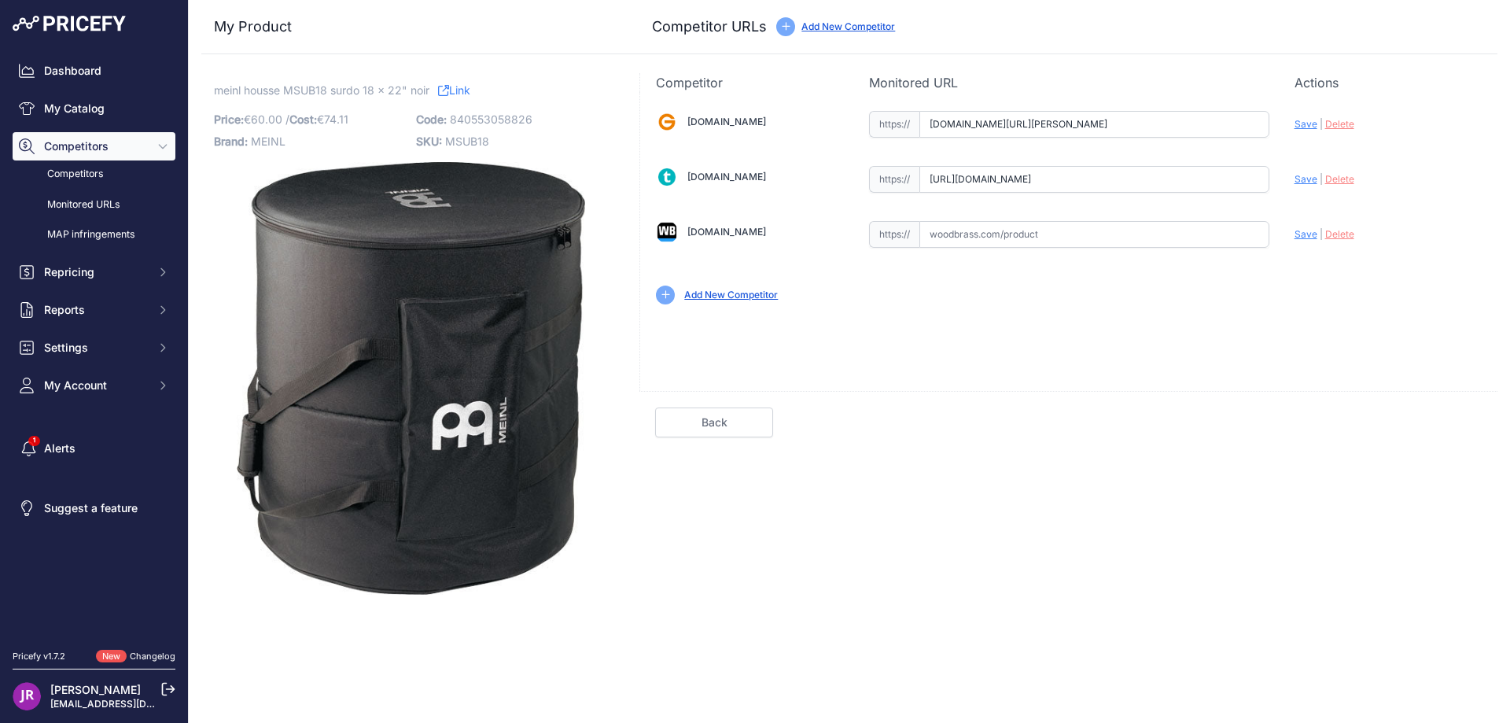
type input "www.thomann.fr/meinl_msub_18_surdo_bag.htm"
drag, startPoint x: 1307, startPoint y: 124, endPoint x: 1300, endPoint y: 146, distance: 22.9
click at [1306, 126] on span "Save" at bounding box center [1306, 124] width 23 height 12
type input "https://www.gear4music.fr/fr/Batterie-and-Percussion/Meinl-MSUB-18-Professional…"
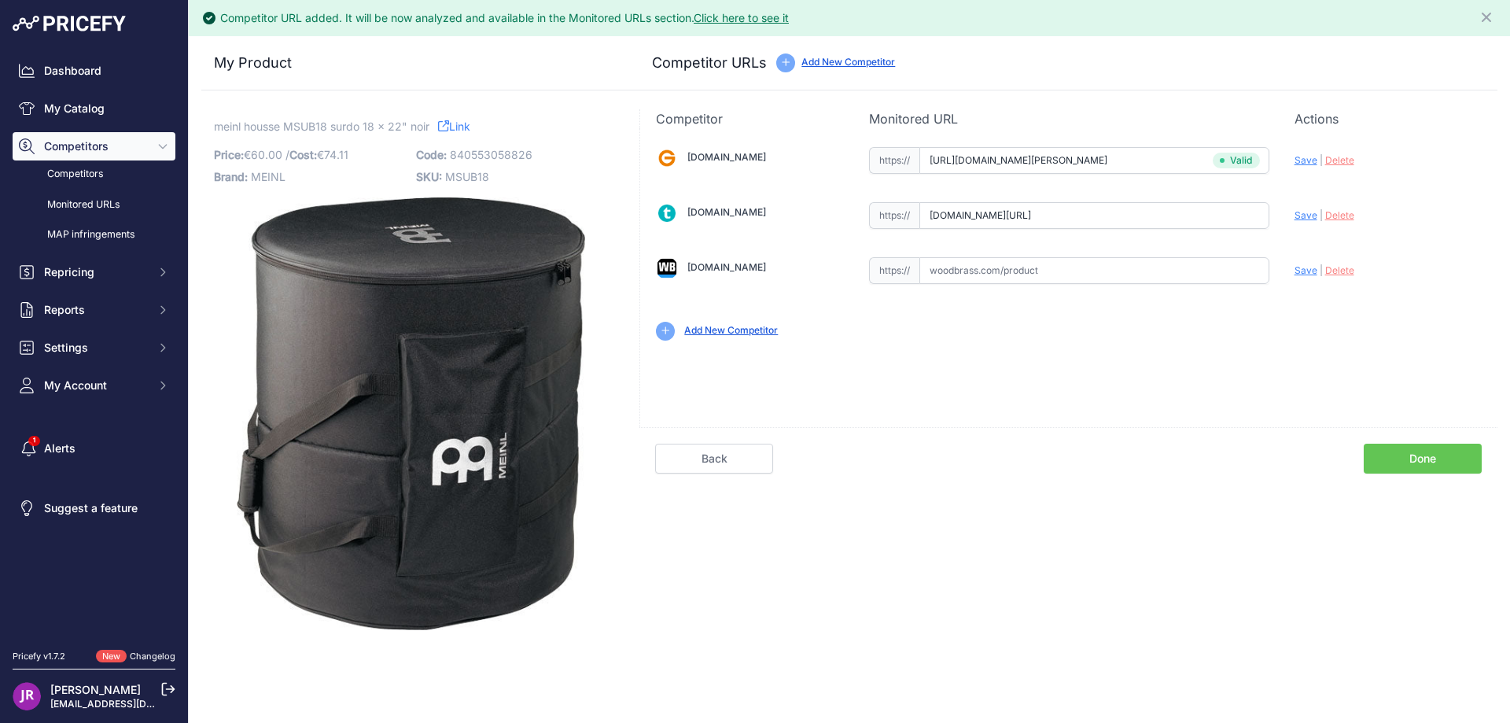
click at [1300, 213] on span "Save" at bounding box center [1306, 215] width 23 height 12
type input "https://www.thomann.fr/meinl_msub_18_surdo_bag.htm?prirule_jdsnikfkfjsd=9365"
click at [1429, 458] on link "Done" at bounding box center [1423, 459] width 118 height 30
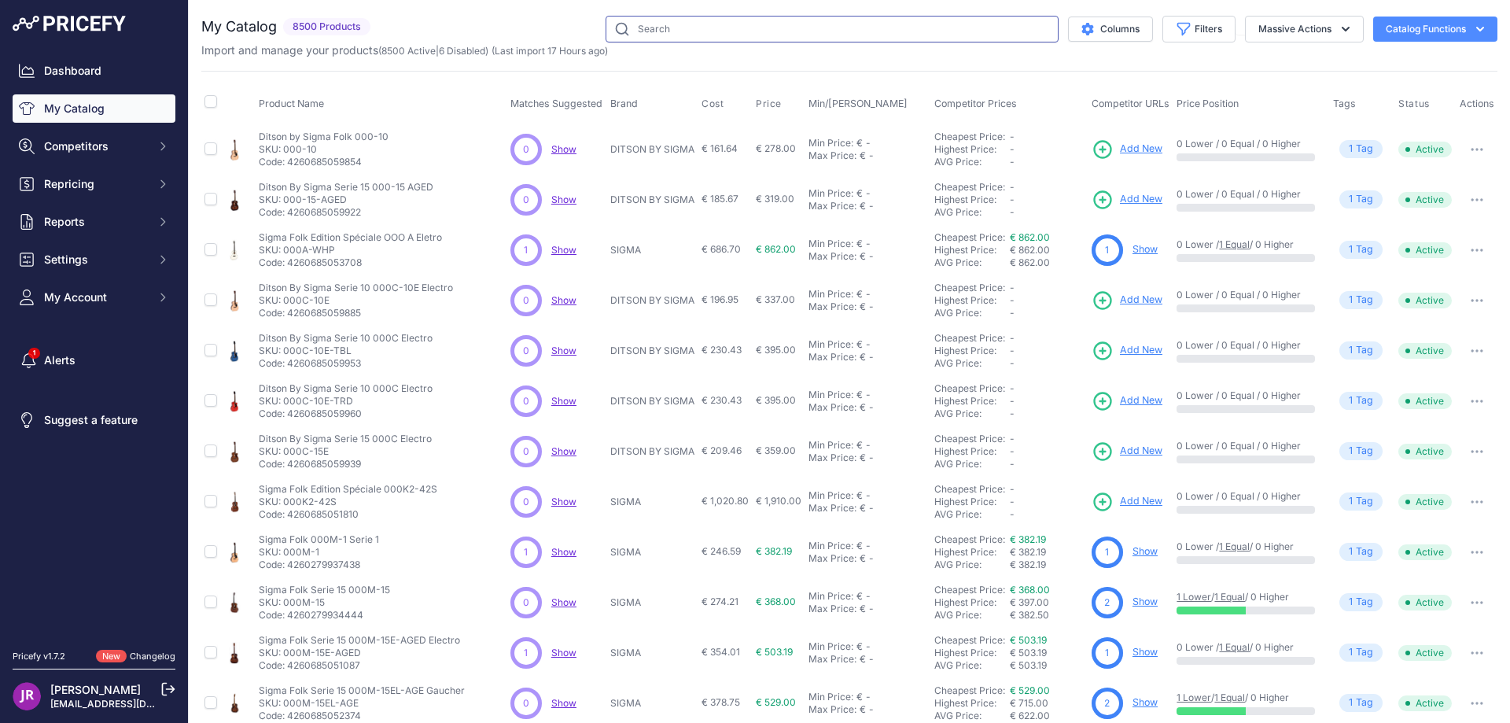
click at [648, 21] on input "text" at bounding box center [832, 29] width 453 height 27
type input "mssb"
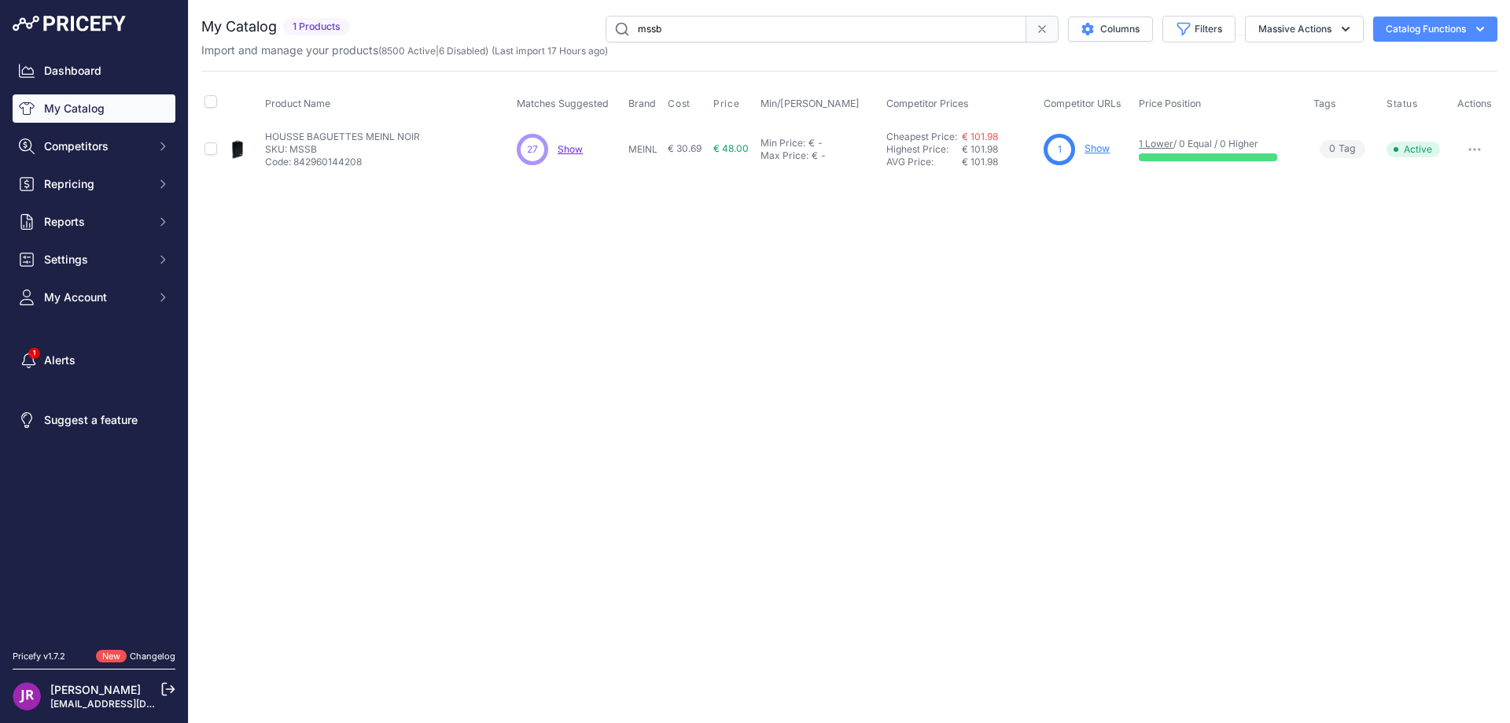
click at [1104, 149] on link "Show" at bounding box center [1097, 148] width 25 height 12
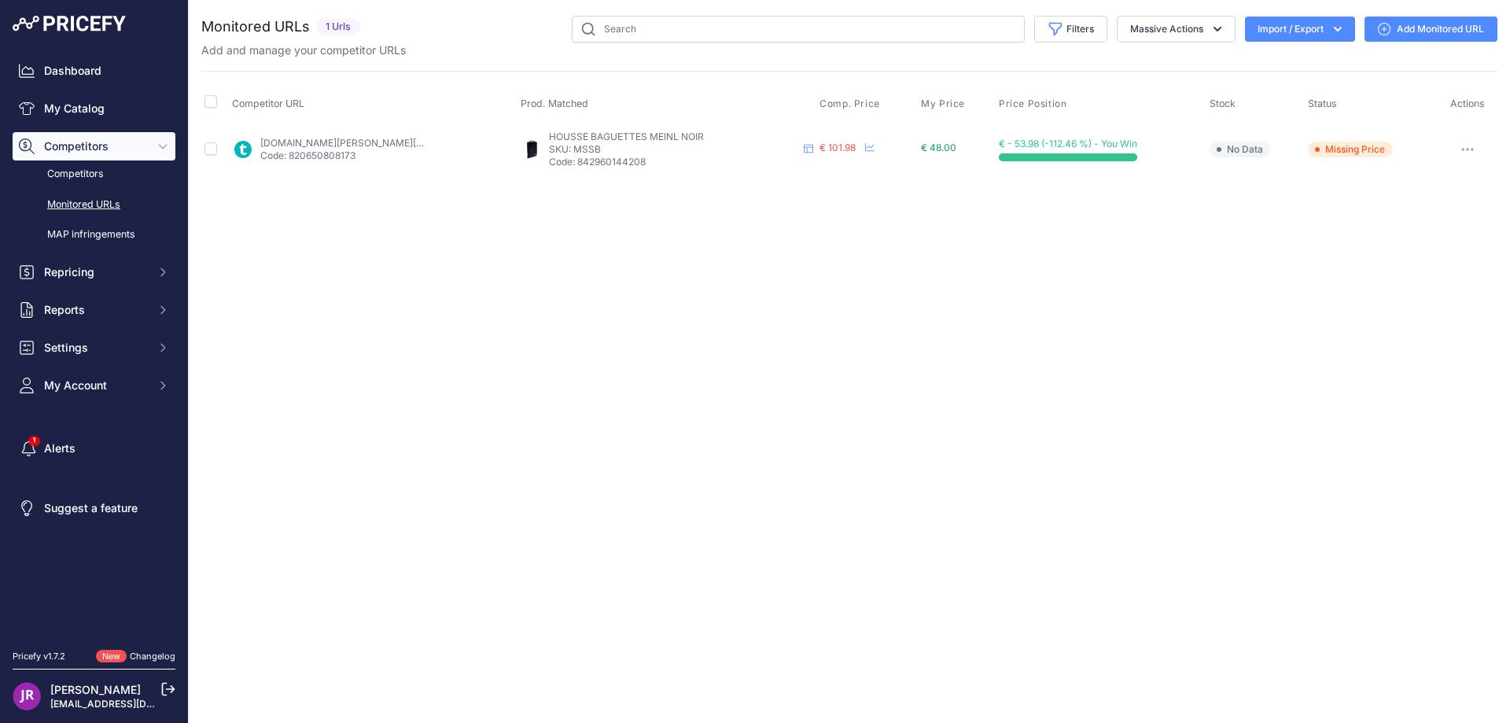
click at [1473, 149] on icon "button" at bounding box center [1473, 150] width 2 height 2
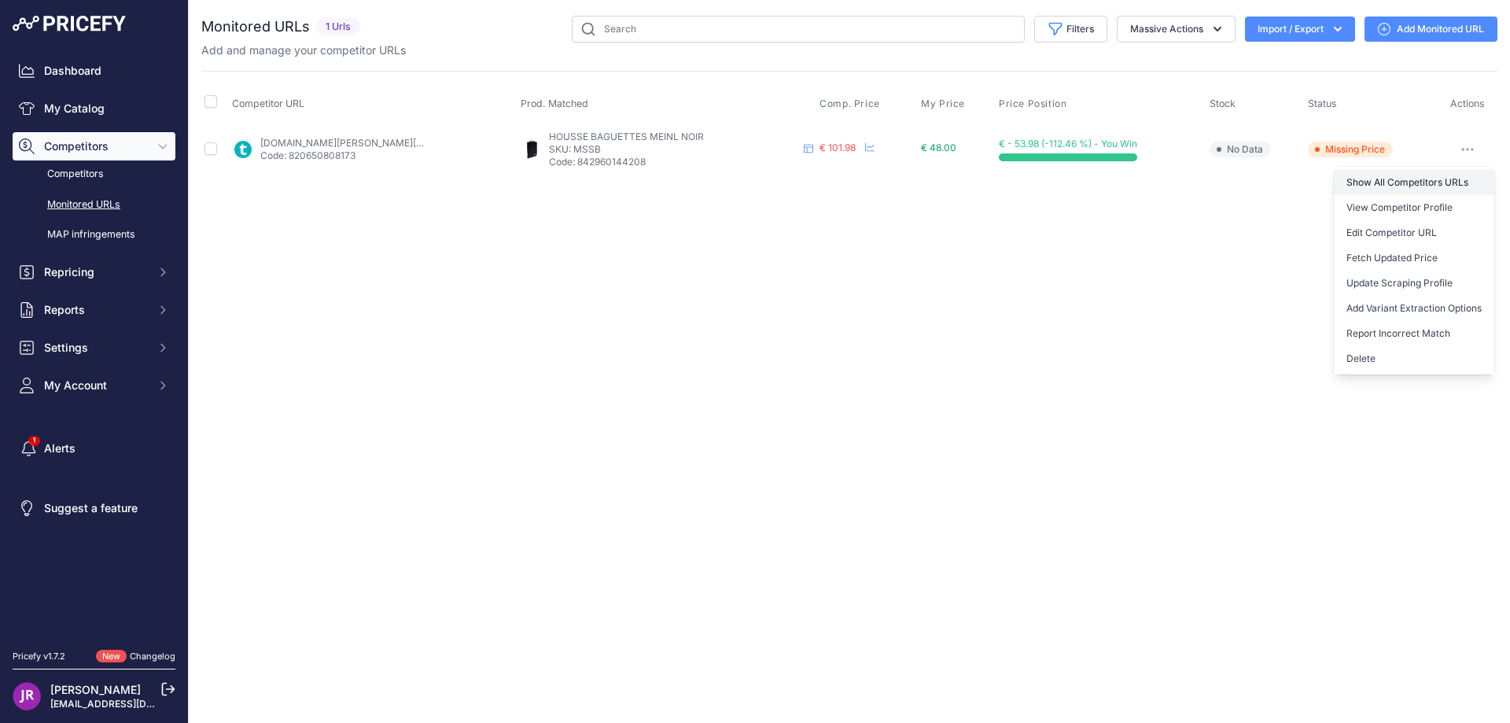
click at [1402, 183] on link "Show All Competitors URLs" at bounding box center [1414, 182] width 160 height 25
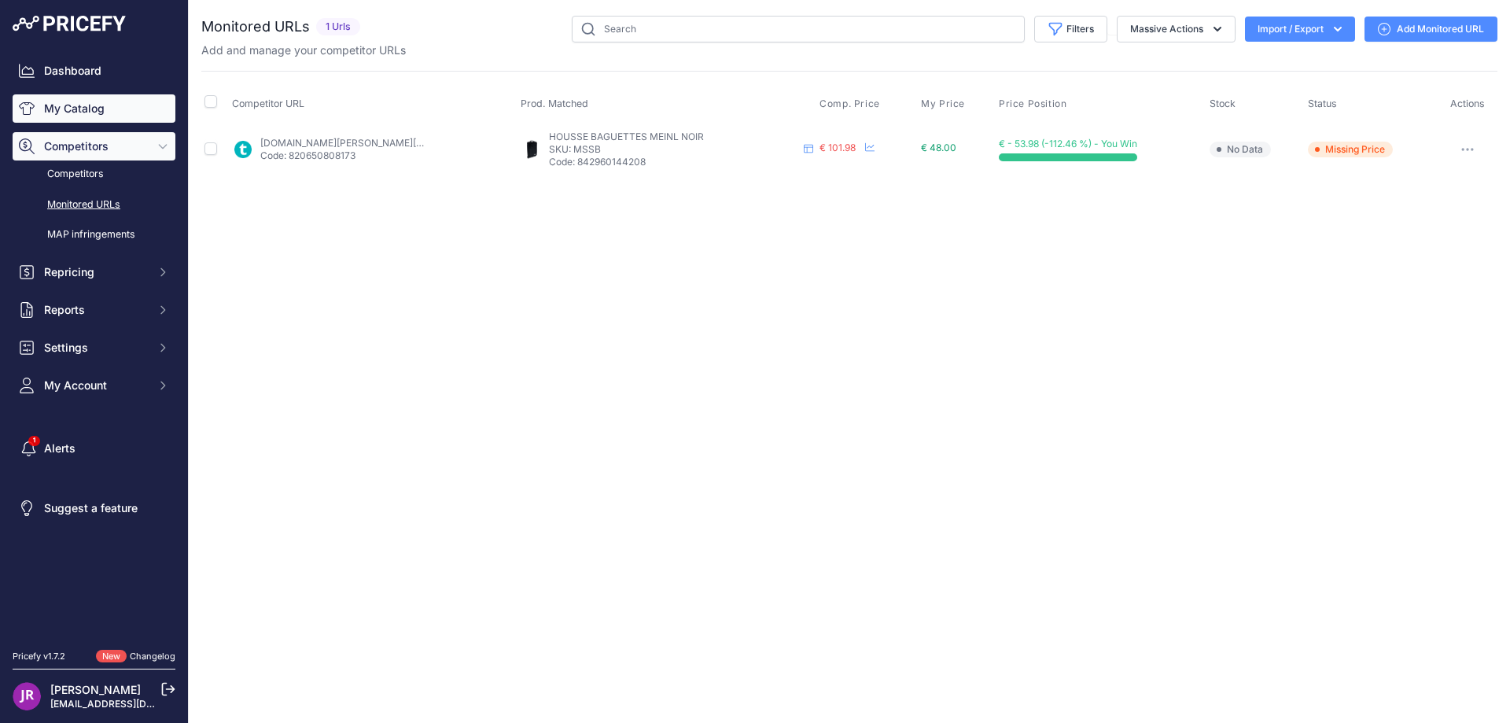
click at [79, 116] on link "My Catalog" at bounding box center [94, 108] width 163 height 28
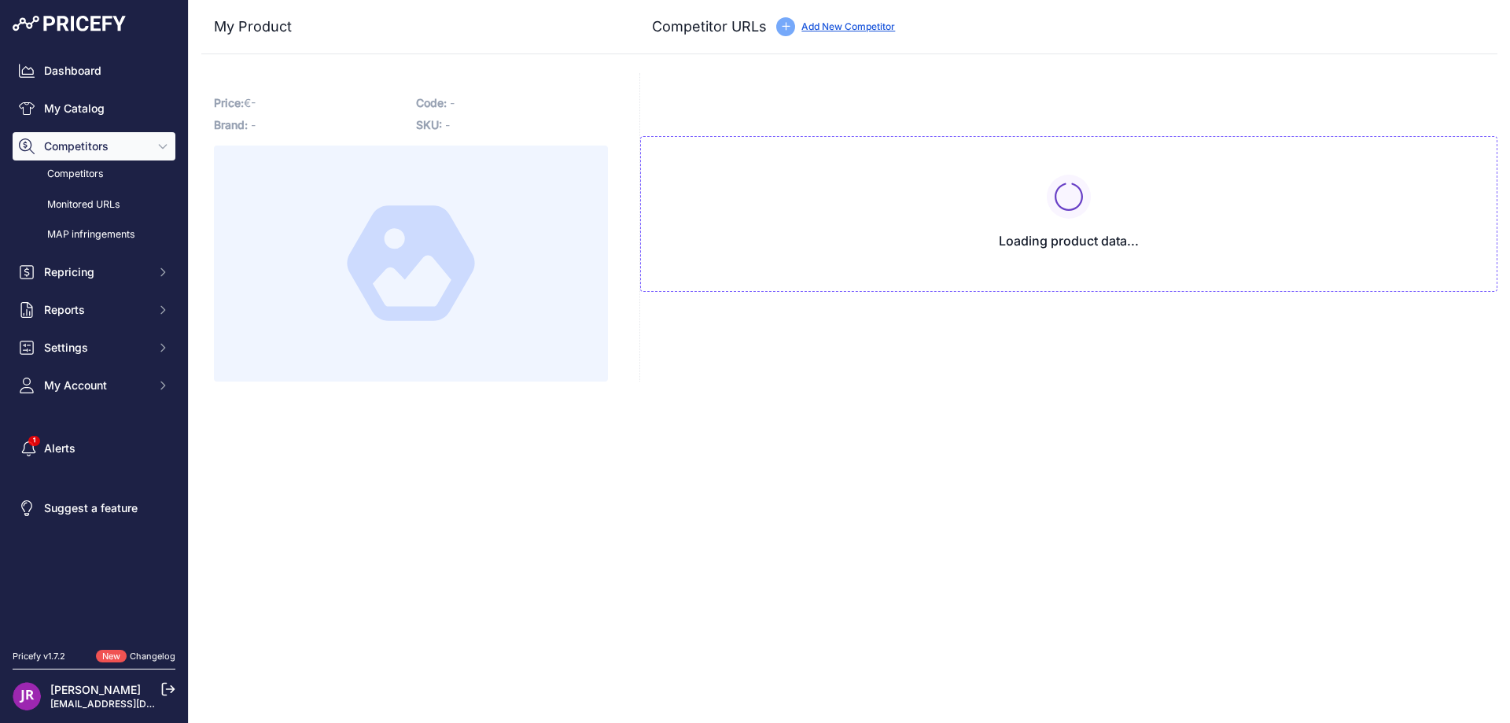
type input "[DOMAIN_NAME][URL]"
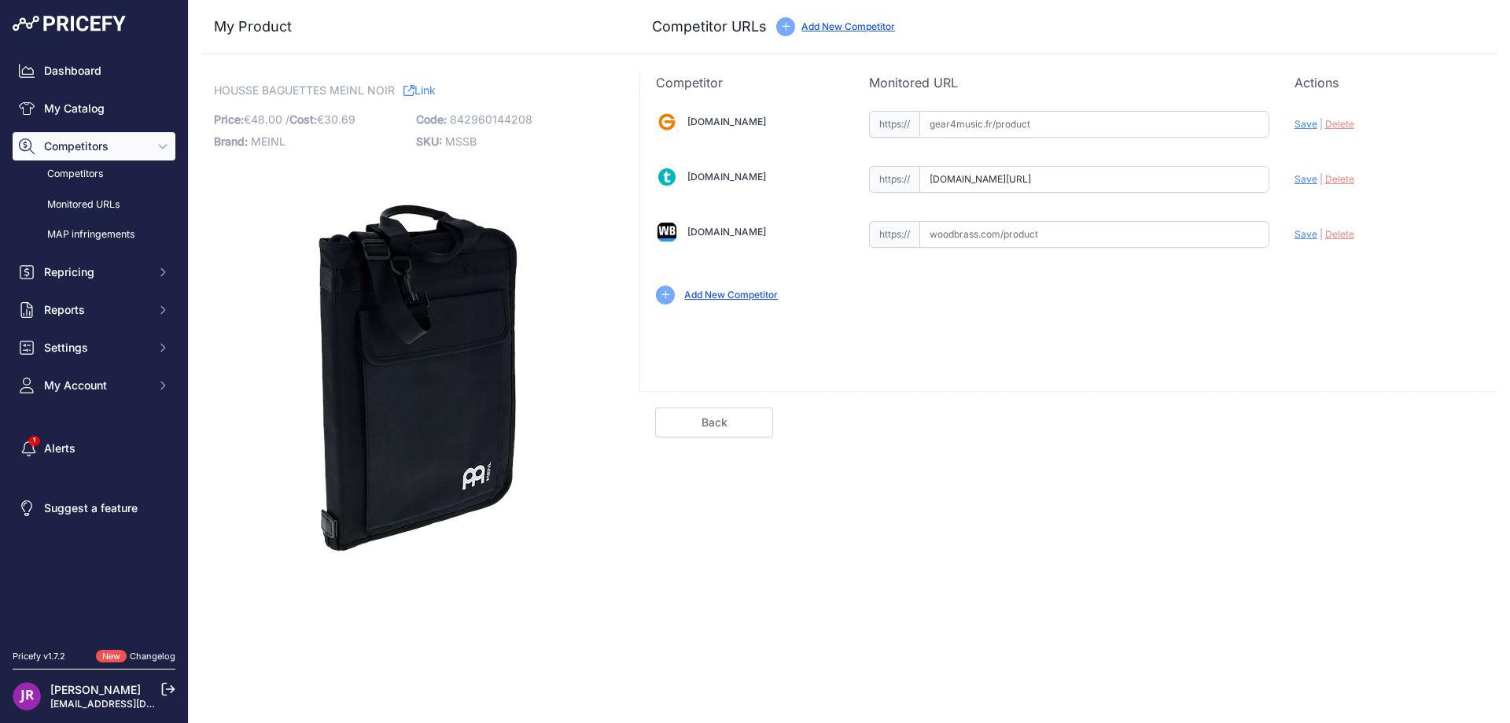
scroll to position [0, 1]
drag, startPoint x: 921, startPoint y: 178, endPoint x: 1297, endPoint y: 197, distance: 376.5
click at [1297, 197] on div "Gear4music.fr Valid Invalid" at bounding box center [1068, 206] width 857 height 228
click at [1340, 180] on span "Delete" at bounding box center [1340, 179] width 29 height 12
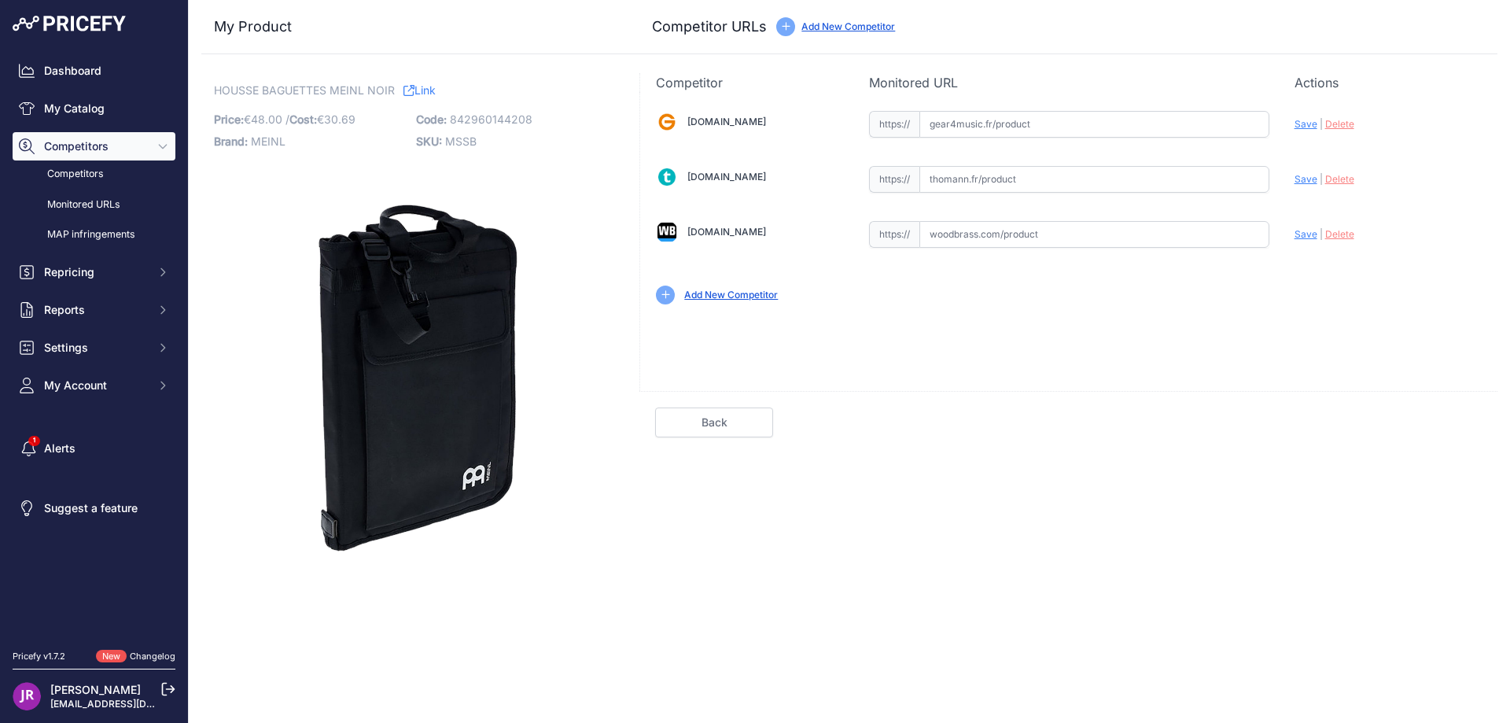
click at [957, 178] on input "text" at bounding box center [1095, 179] width 350 height 27
paste input "https://www.thomann.fr/meinl_mssb_stick_sling_bag.htm"
click at [1307, 175] on span "Save" at bounding box center [1306, 179] width 23 height 12
type input "https://www.thomann.fr/meinl_mssb_stick_sling_bag.htm?prirule_jdsnikfkfjsd=9365"
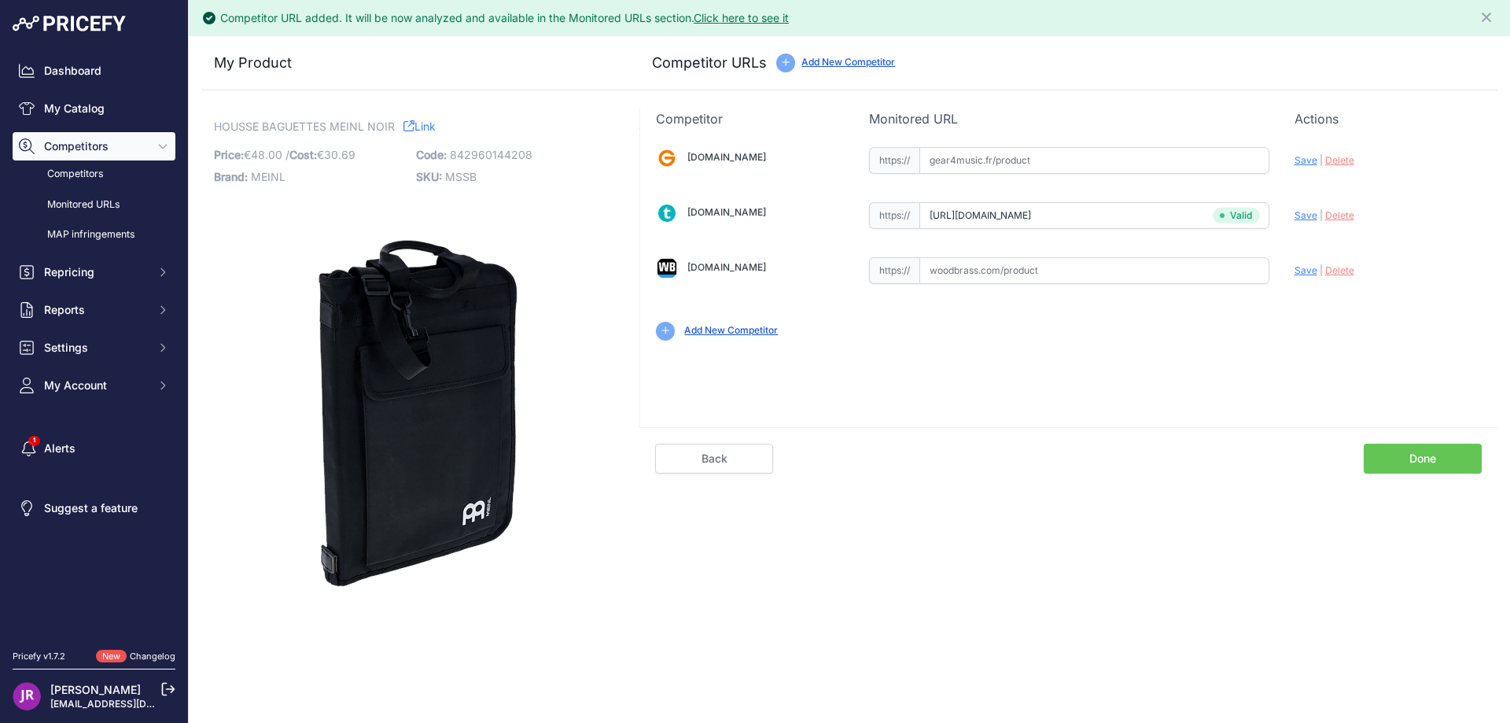
click at [459, 175] on span "MSSB" at bounding box center [460, 176] width 31 height 13
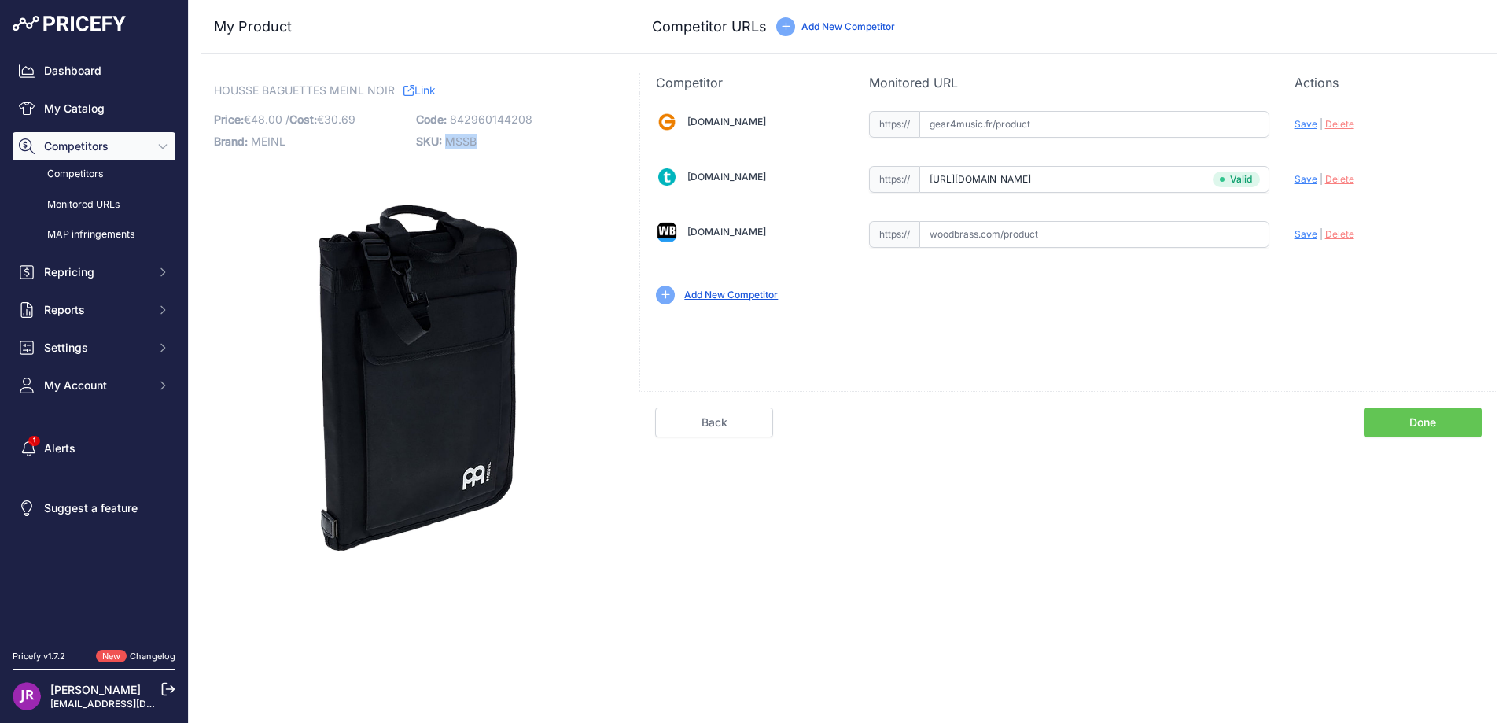
drag, startPoint x: 459, startPoint y: 175, endPoint x: 452, endPoint y: 141, distance: 35.3
click at [452, 141] on span "MSSB" at bounding box center [460, 141] width 31 height 13
click at [949, 130] on input "text" at bounding box center [1095, 124] width 350 height 27
paste input "https://www.gear4music.fr/fr/Batterie-and-Percussion/Meinl-Stick-Sling-Housse/3…"
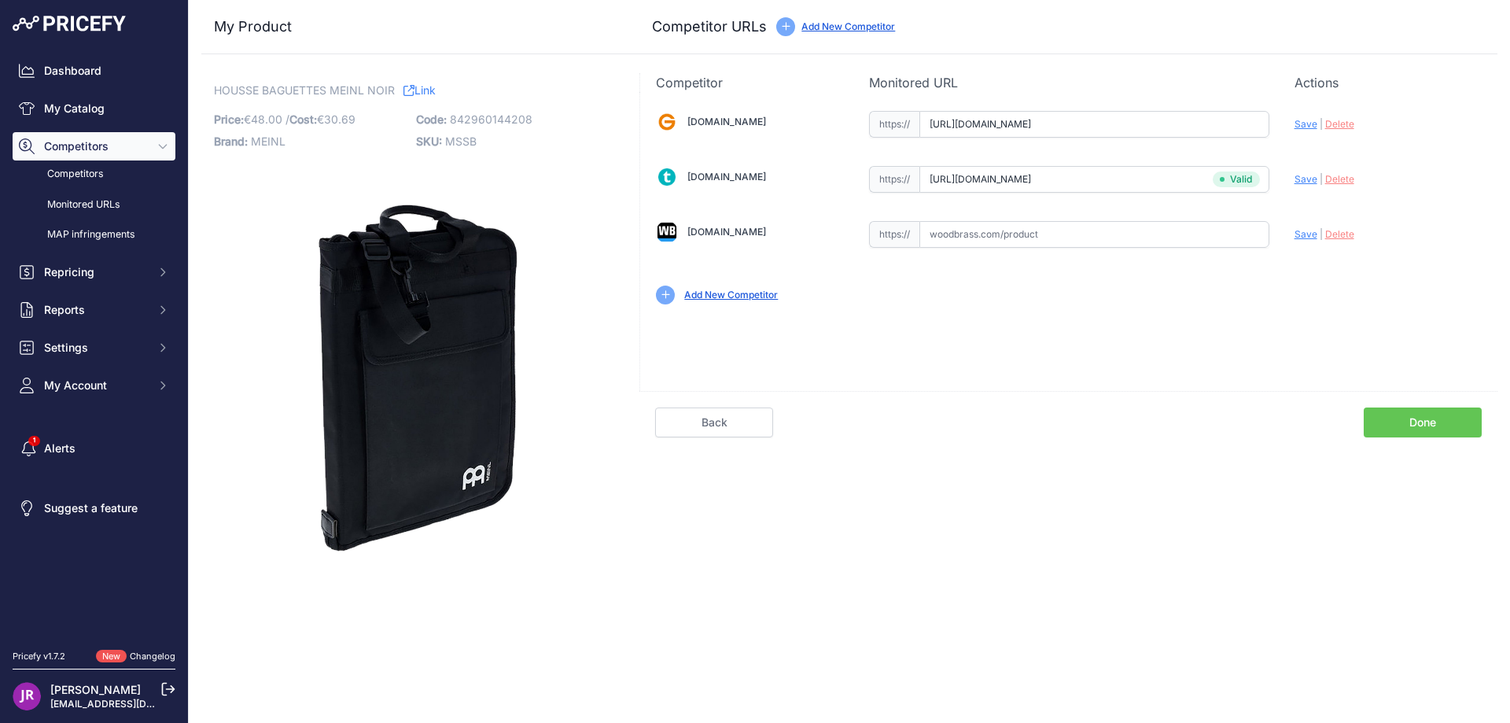
scroll to position [0, 1879]
click at [1298, 127] on span "Save" at bounding box center [1306, 124] width 23 height 12
type input "https://www.gear4music.fr/fr/Batterie-and-Percussion/Meinl-Stick-Sling-Housse/3…"
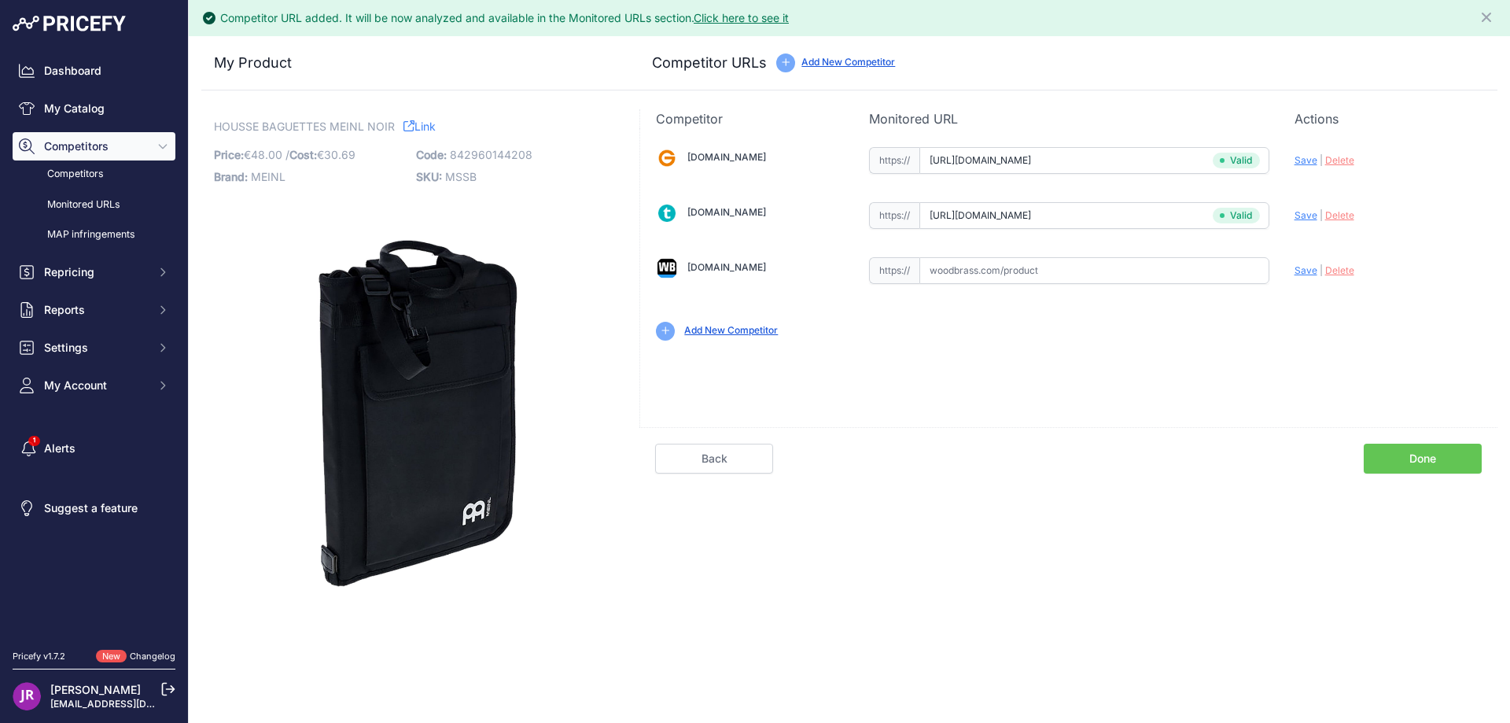
click at [459, 175] on span "MSSB" at bounding box center [460, 176] width 31 height 13
copy span "MSSB"
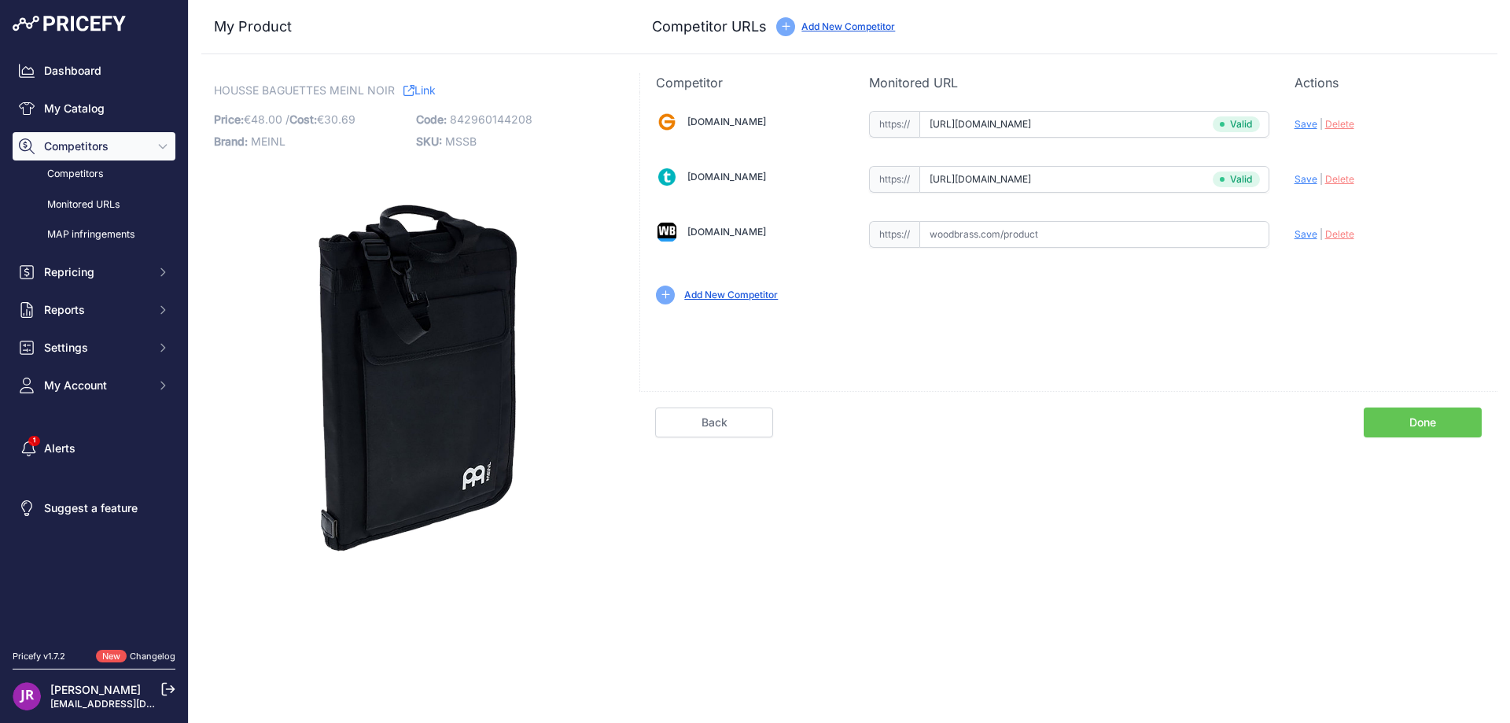
click at [974, 231] on input "text" at bounding box center [1095, 234] width 350 height 27
paste input "https://www.woodbrass.com/sac-pour-baguettes-meinl-housse-baguettes-meinl-noir-…"
click at [1309, 231] on span "Save" at bounding box center [1306, 234] width 23 height 12
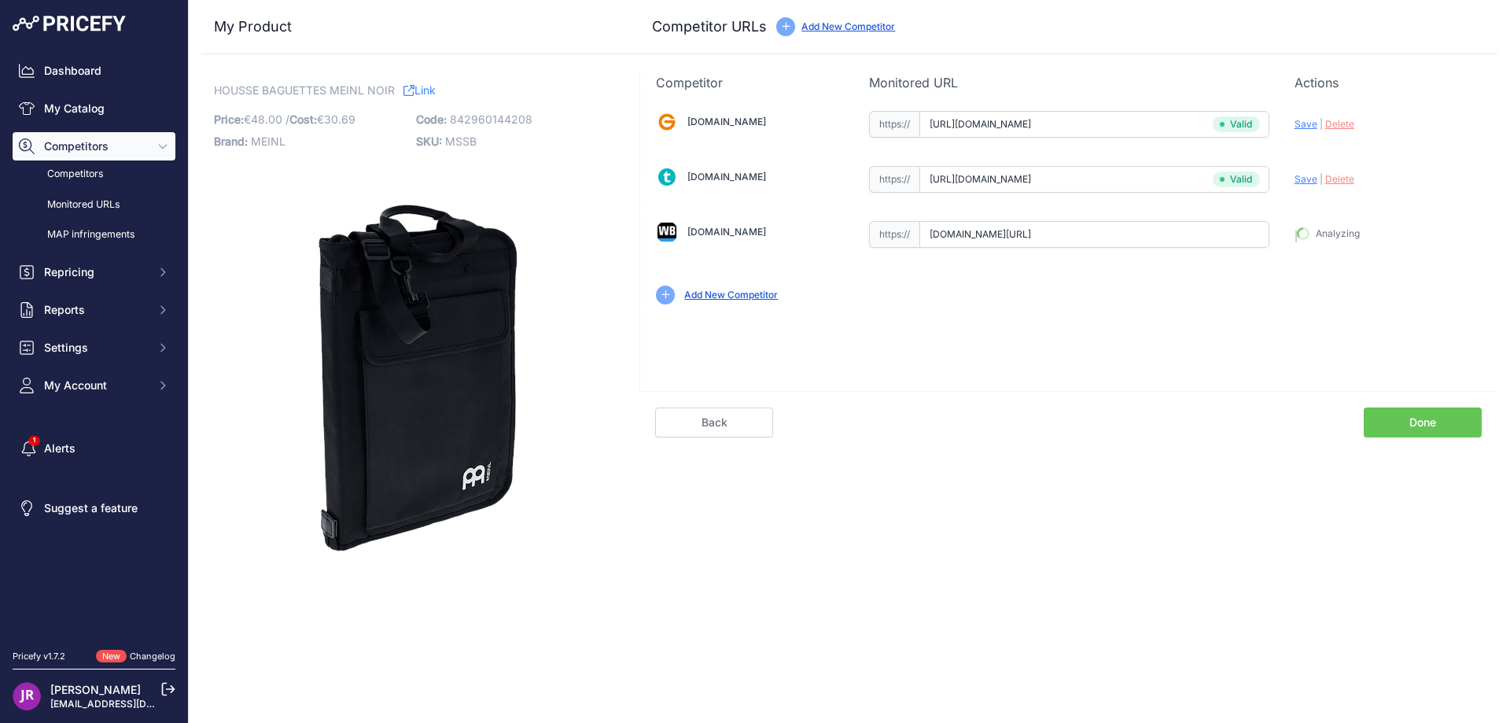
type input "https://www.woodbrass.com/sac-pour-baguettes-meinl-housse-baguettes-meinl-noir-…"
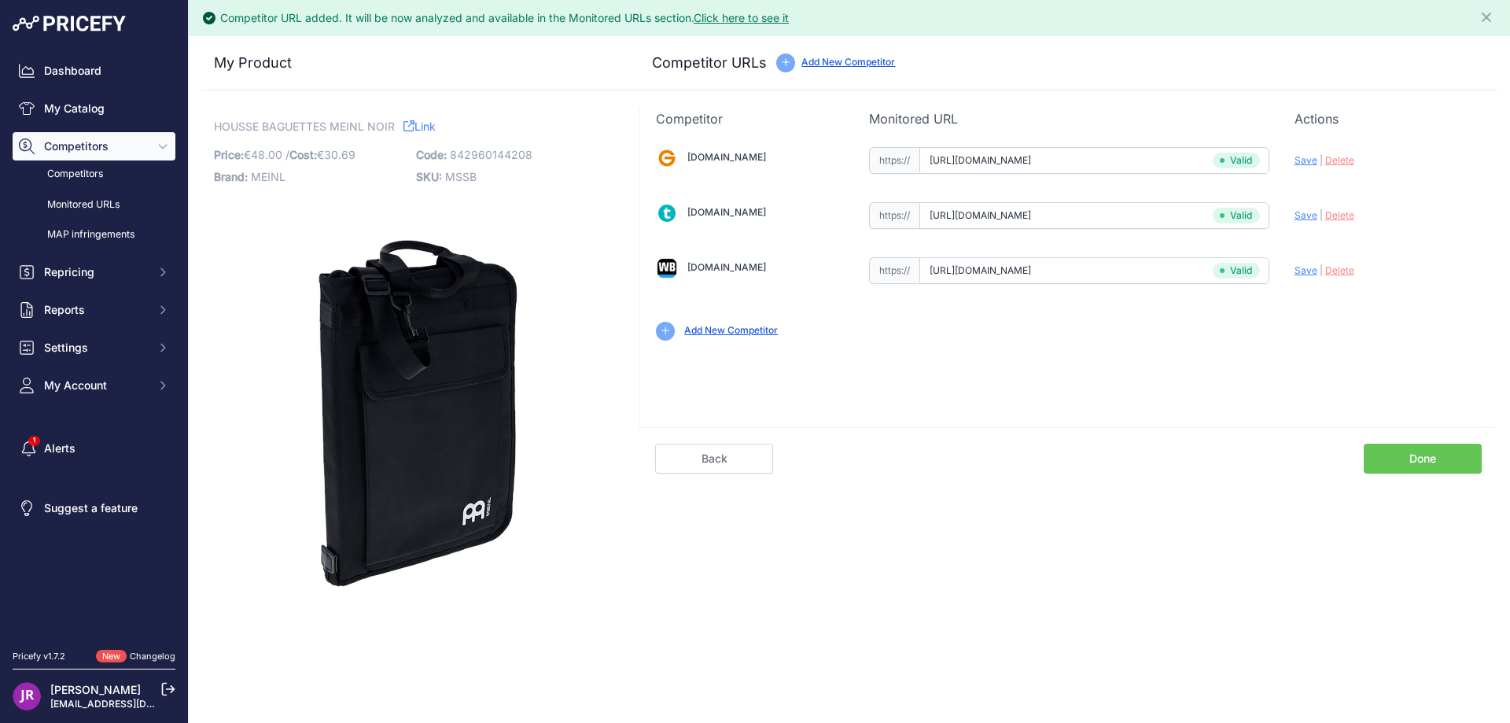
click at [1396, 459] on link "Done" at bounding box center [1423, 459] width 118 height 30
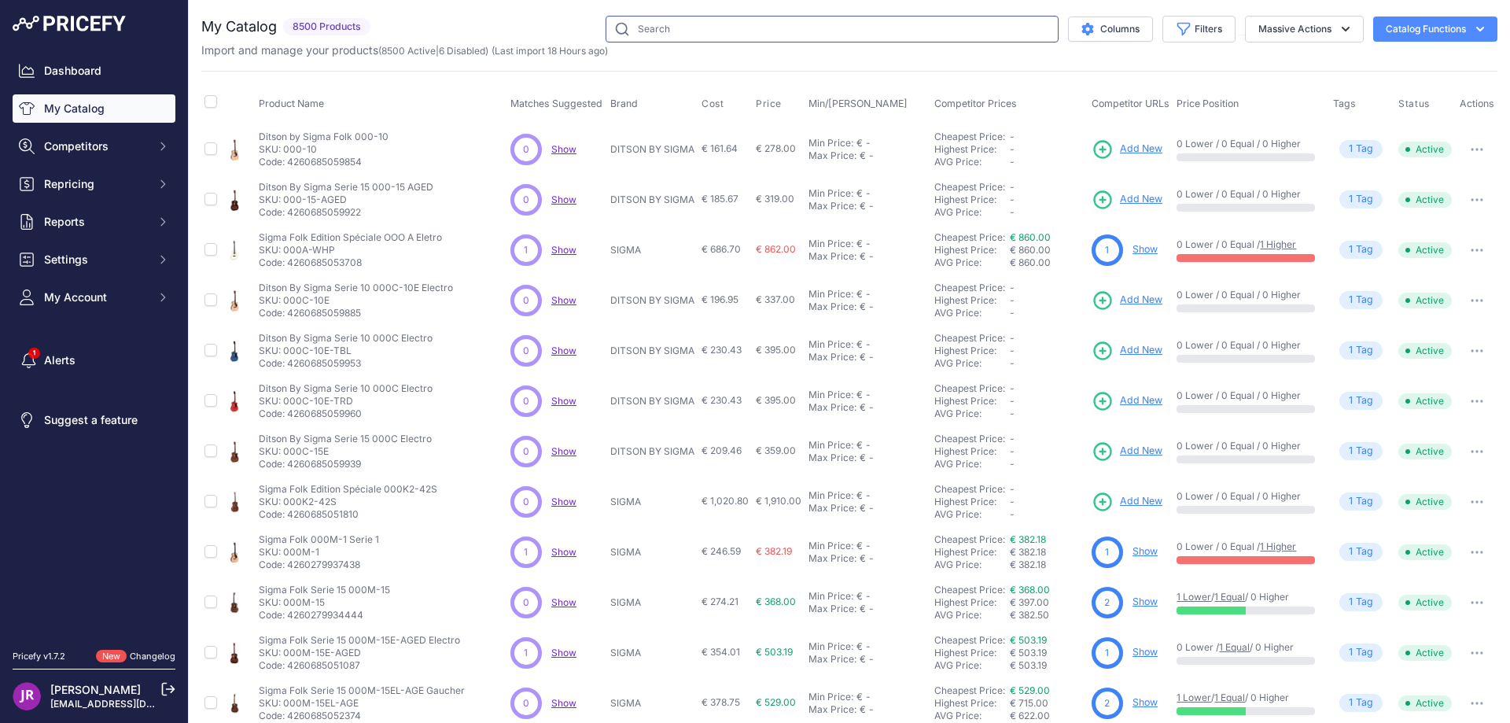
click at [666, 33] on input "text" at bounding box center [832, 29] width 453 height 27
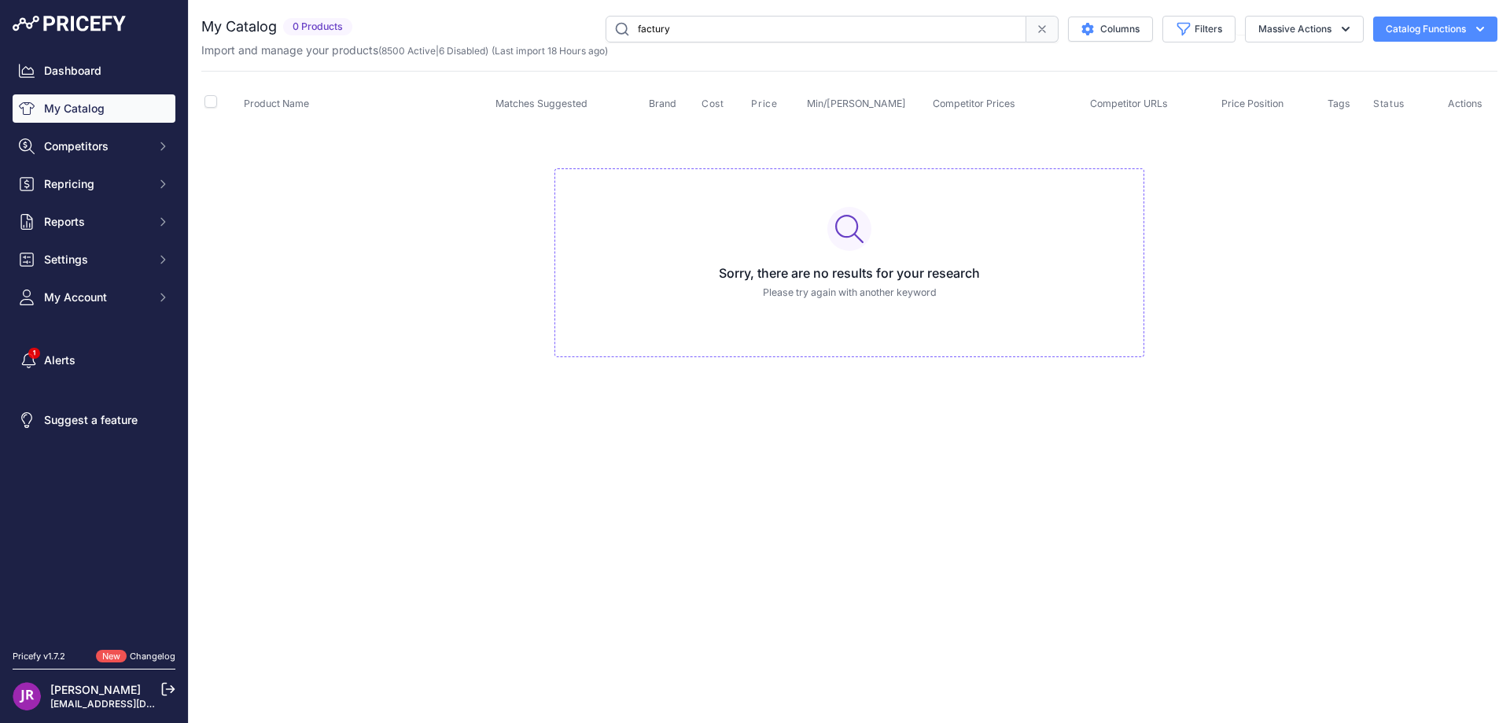
click at [666, 33] on input "factury" at bounding box center [816, 29] width 421 height 27
type input "factory"
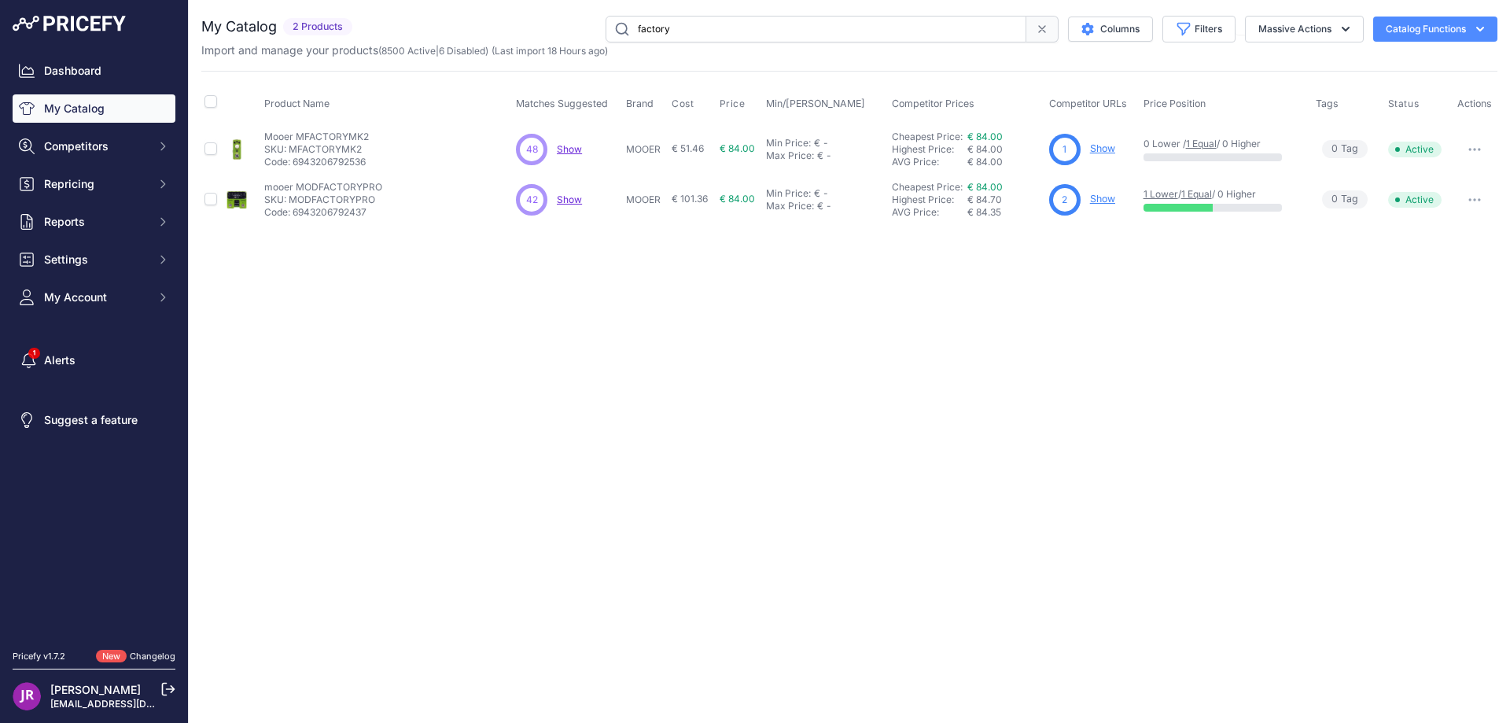
click at [1103, 202] on link "Show" at bounding box center [1102, 199] width 25 height 12
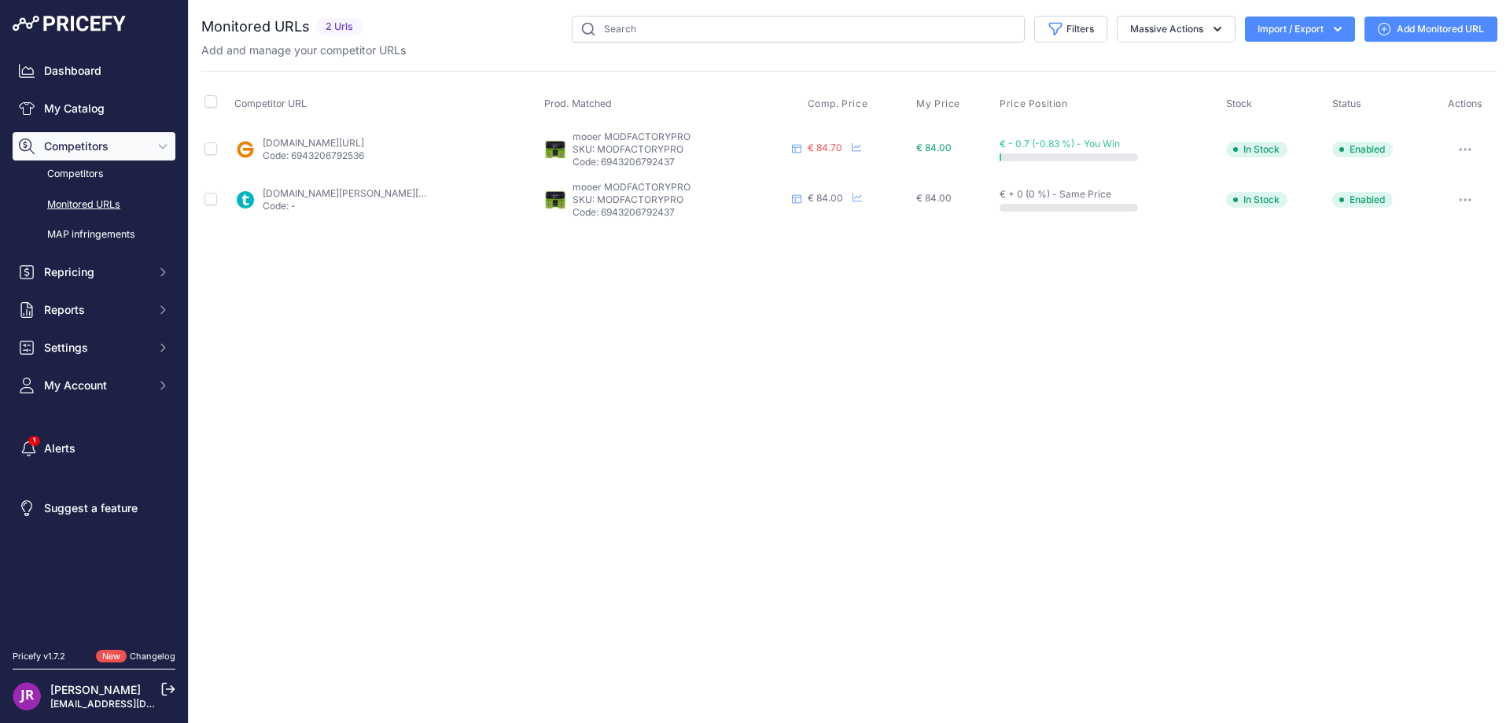
click at [1462, 148] on icon "button" at bounding box center [1465, 149] width 13 height 3
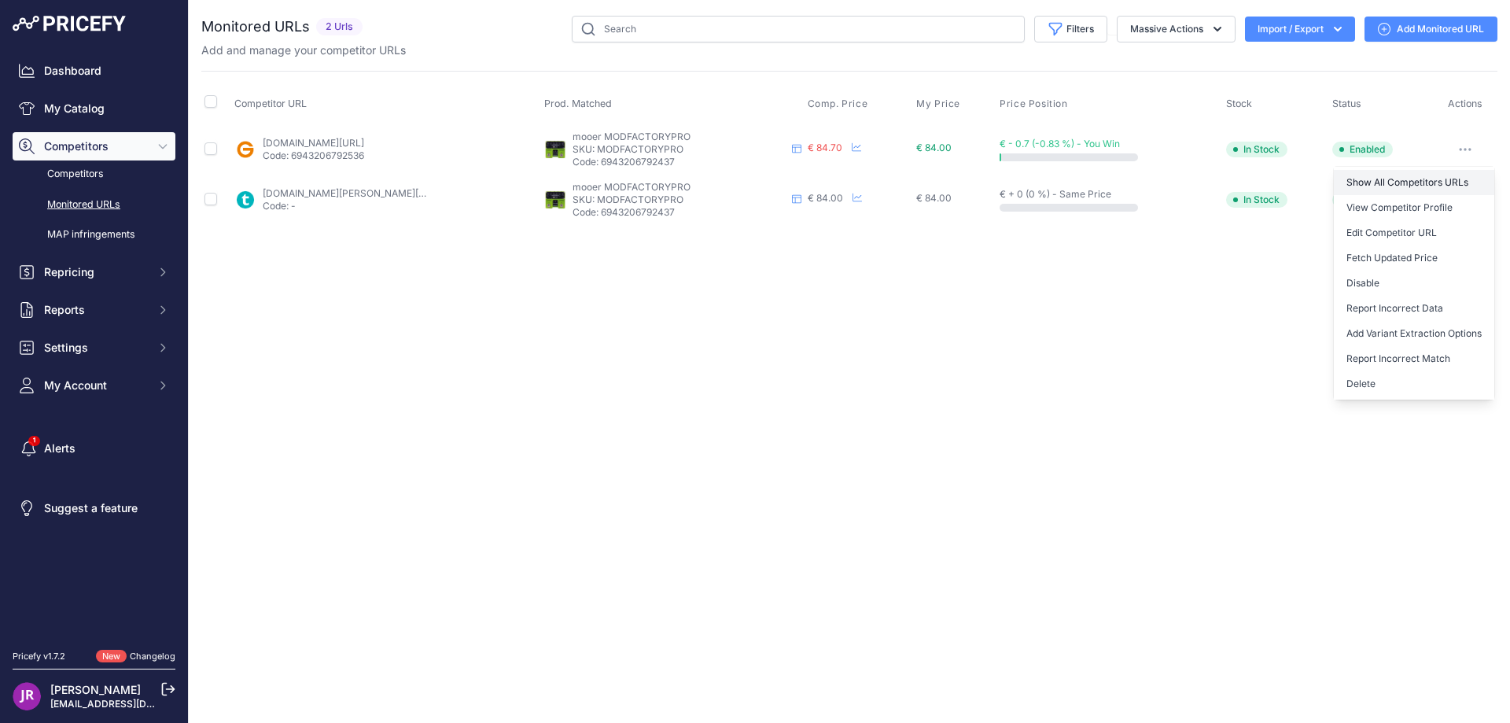
click at [1373, 180] on link "Show All Competitors URLs" at bounding box center [1414, 182] width 160 height 25
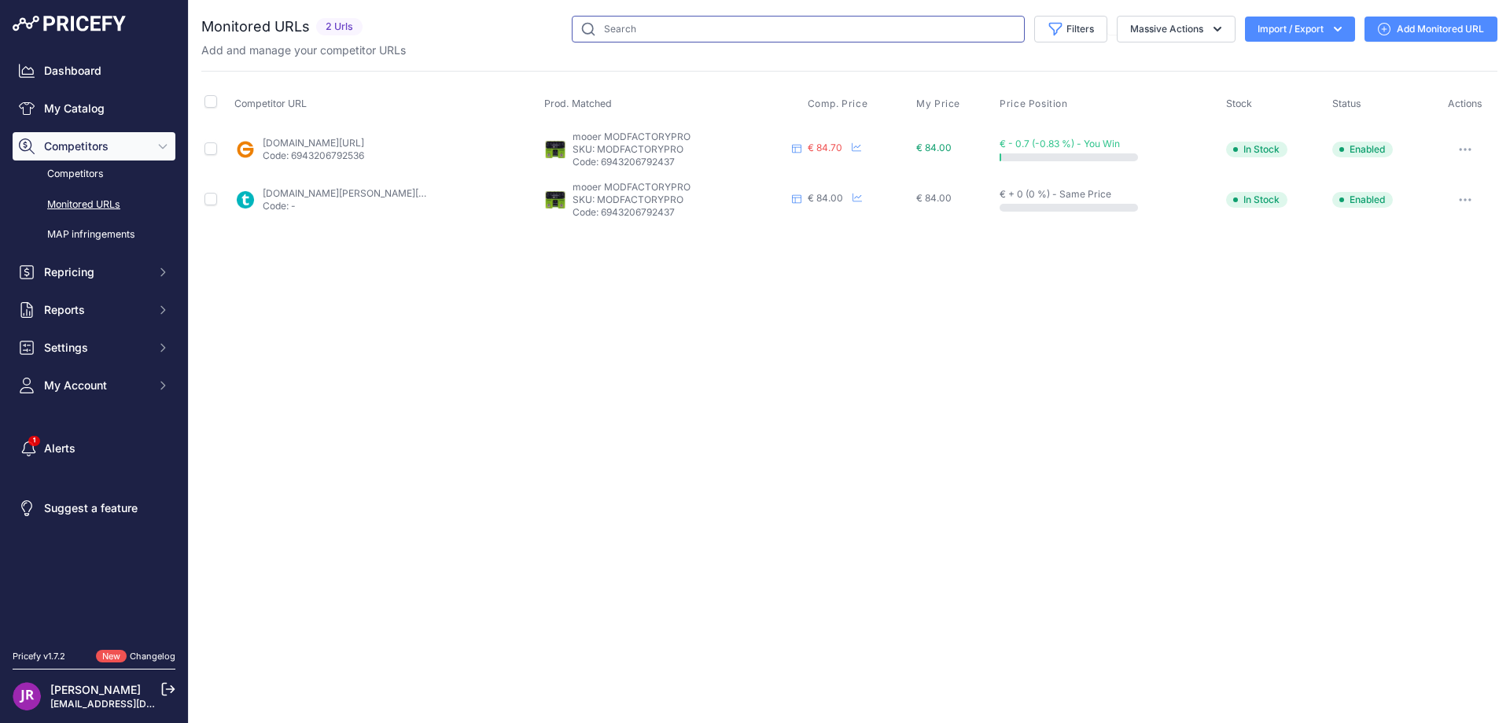
click at [639, 28] on input "text" at bounding box center [798, 29] width 453 height 27
paste input "MMC44B"
type input "MMC44B"
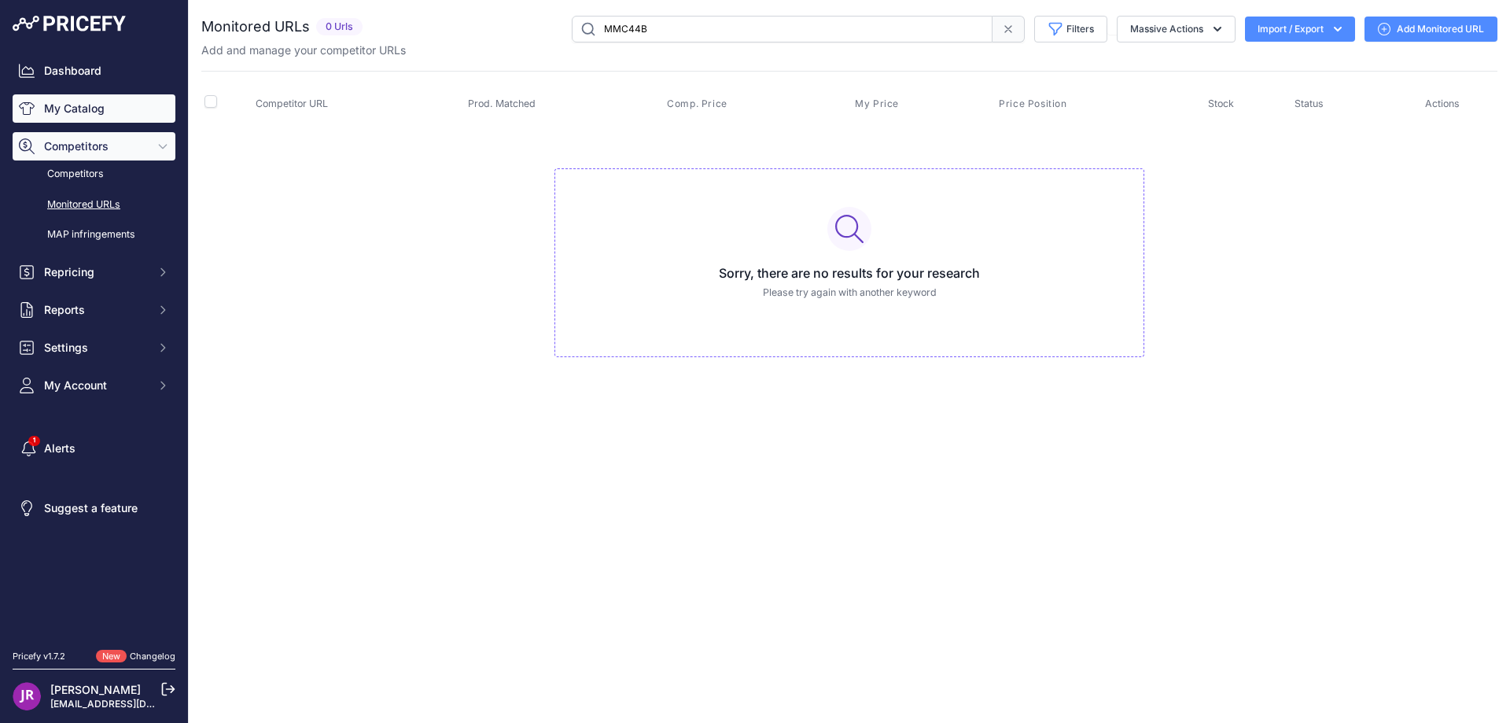
click at [90, 105] on link "My Catalog" at bounding box center [94, 108] width 163 height 28
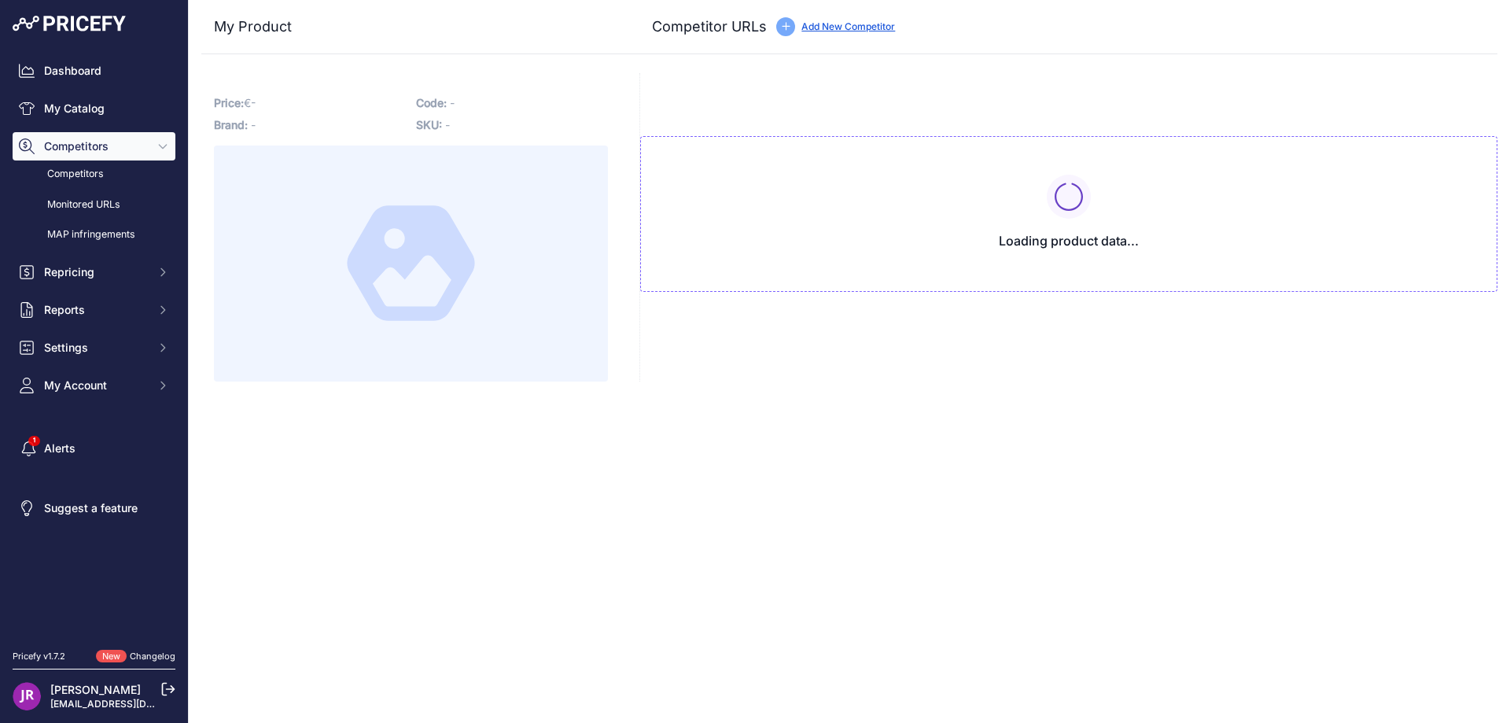
type input "[DOMAIN_NAME][URL]"
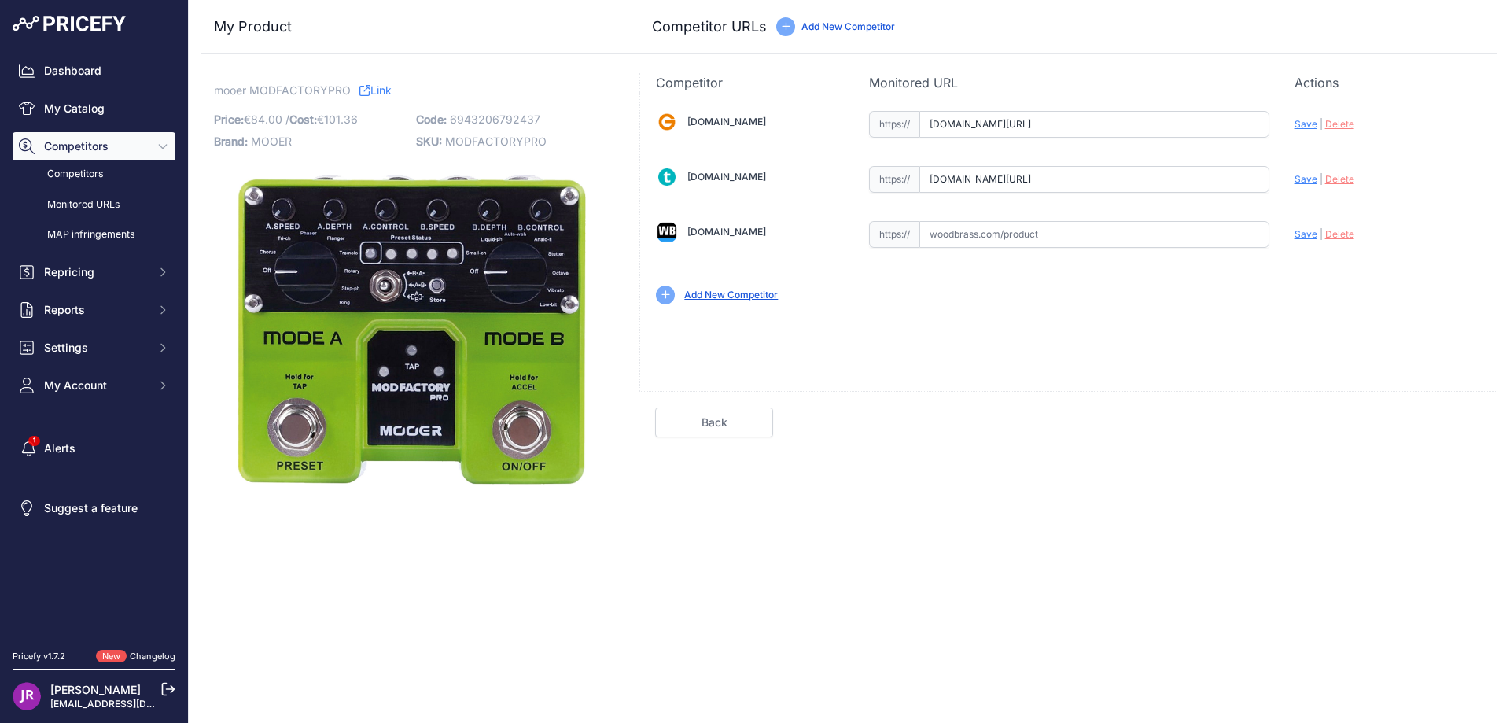
click at [500, 141] on span "MODFACTORYPRO" at bounding box center [495, 141] width 101 height 13
copy span "MODFACTORYPRO"
drag, startPoint x: 929, startPoint y: 128, endPoint x: 1307, endPoint y: 125, distance: 377.6
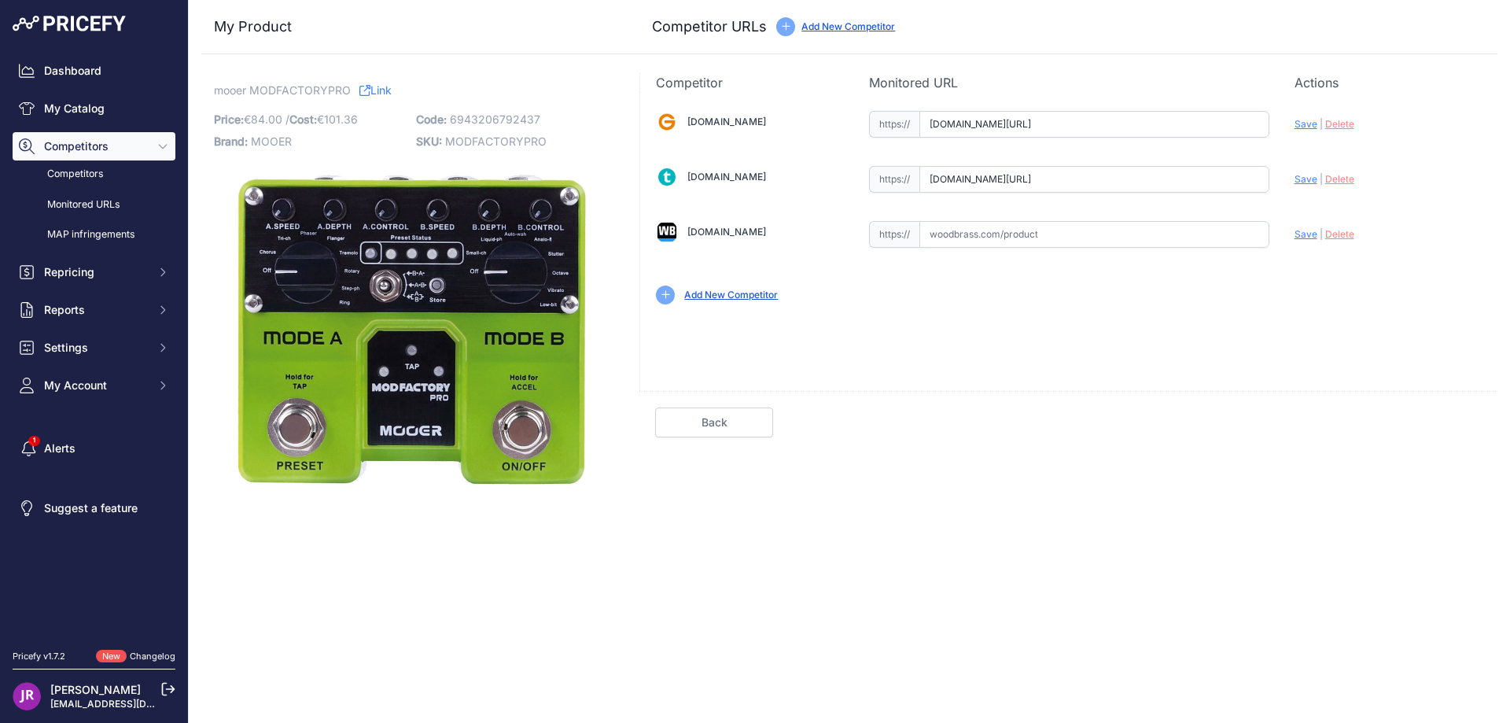
click at [1307, 125] on div "[DOMAIN_NAME] Valid Invalid" at bounding box center [1068, 206] width 857 height 228
click at [1339, 129] on span "Delete" at bounding box center [1340, 124] width 29 height 12
drag, startPoint x: 924, startPoint y: 183, endPoint x: 1326, endPoint y: 179, distance: 402.8
click at [1326, 179] on div "[DOMAIN_NAME] Valid Invalid" at bounding box center [1068, 206] width 857 height 228
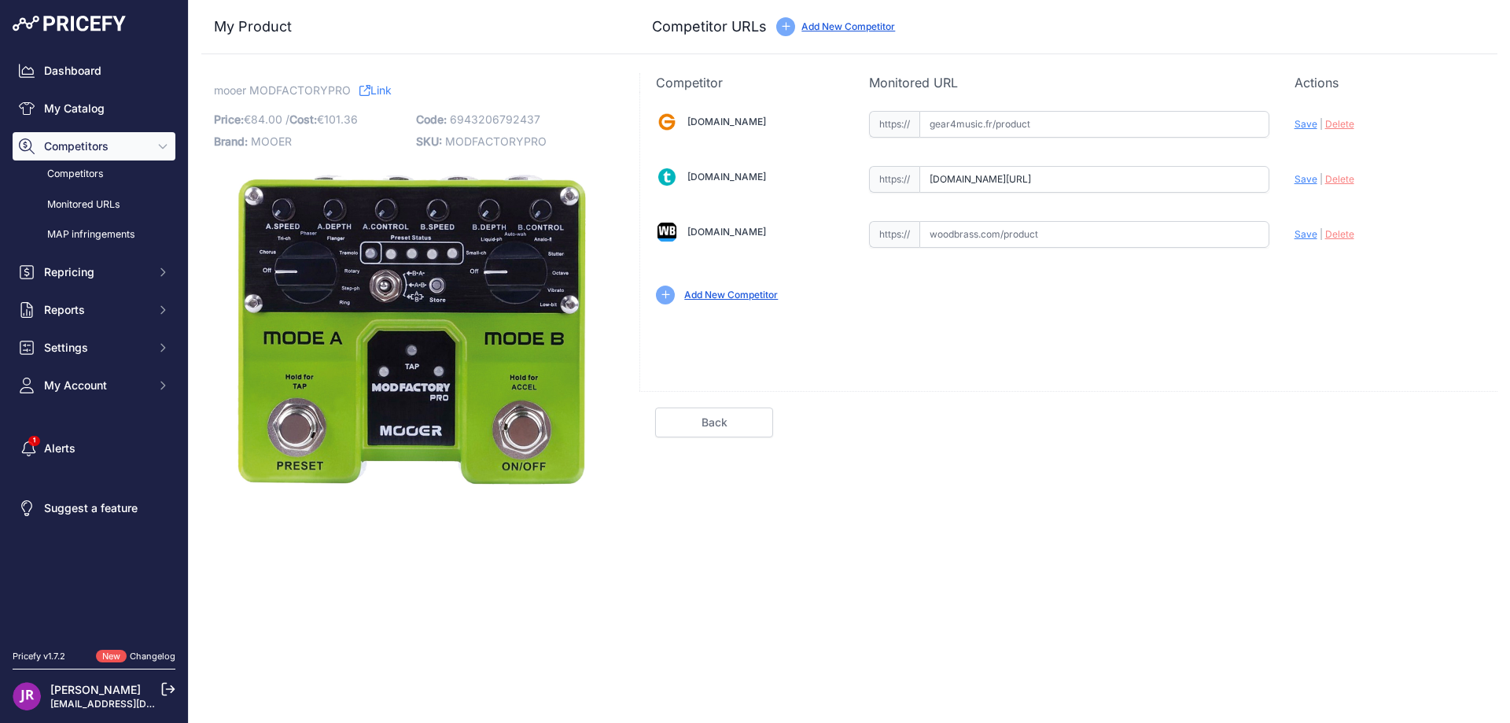
click at [1341, 183] on span "Delete" at bounding box center [1340, 179] width 29 height 12
click at [501, 140] on span "MODFACTORYPRO" at bounding box center [495, 141] width 101 height 13
copy span "MODFACTORYPRO"
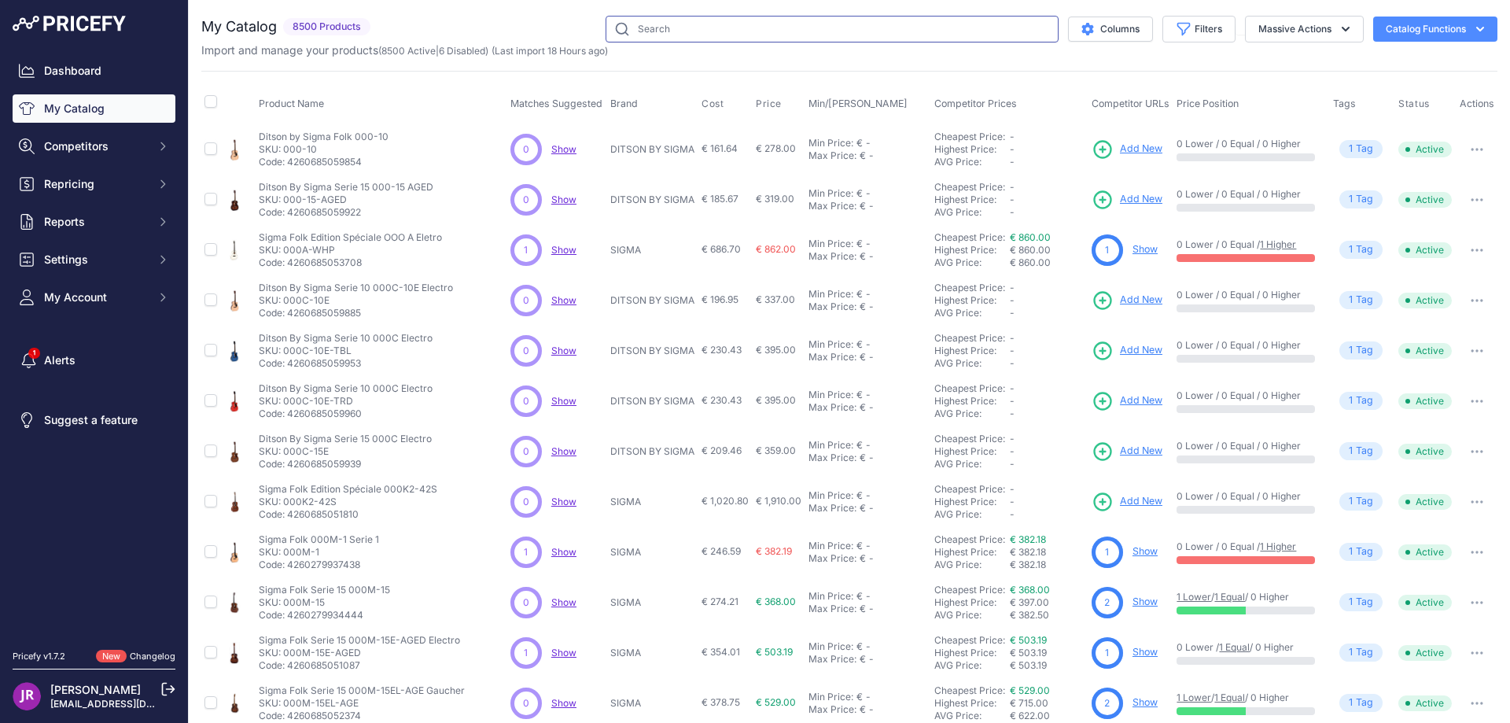
click at [642, 38] on input "text" at bounding box center [832, 29] width 453 height 27
paste input "MMC44B"
type input "MMC44B"
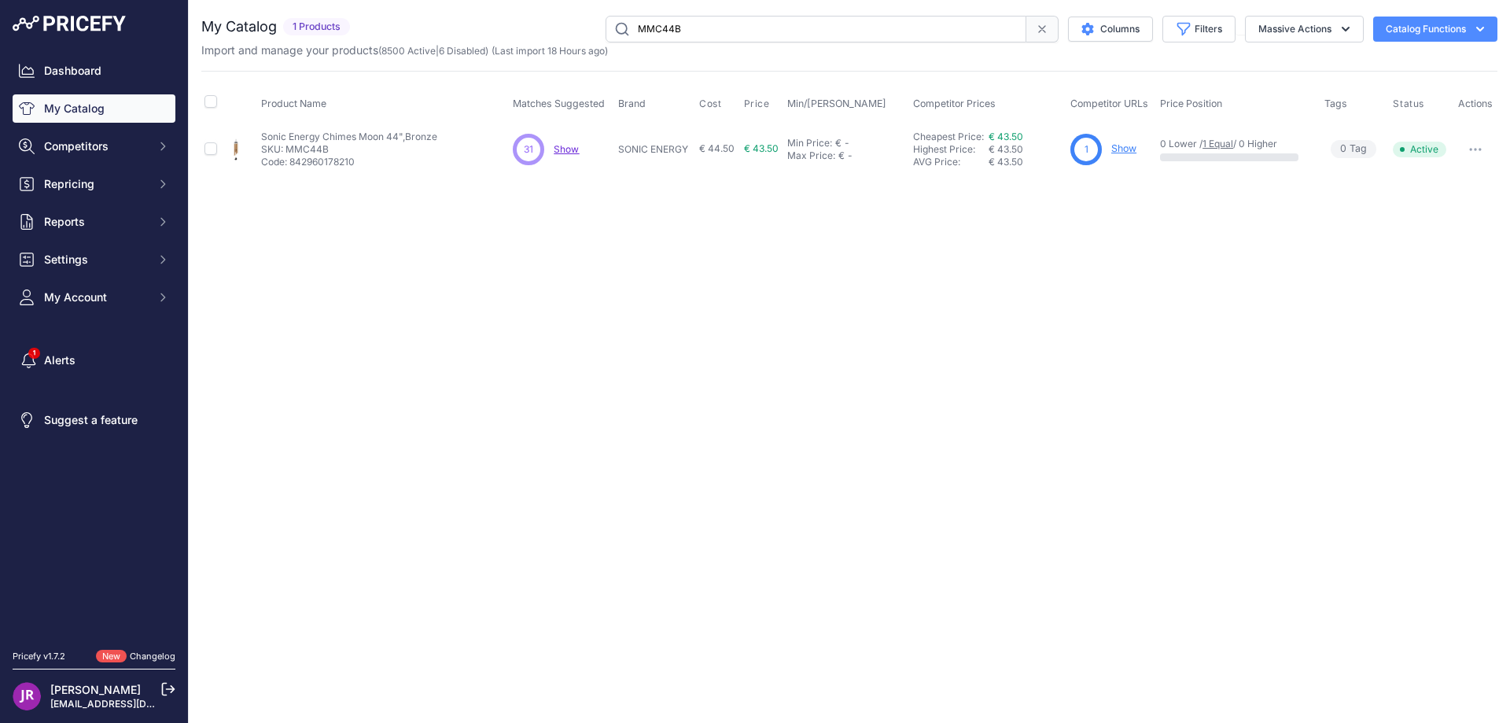
click at [1477, 153] on button "button" at bounding box center [1475, 149] width 31 height 22
click at [1215, 329] on div "Close You are not connected to the internet." at bounding box center [850, 361] width 1322 height 723
click at [1117, 149] on link "Show" at bounding box center [1124, 148] width 25 height 12
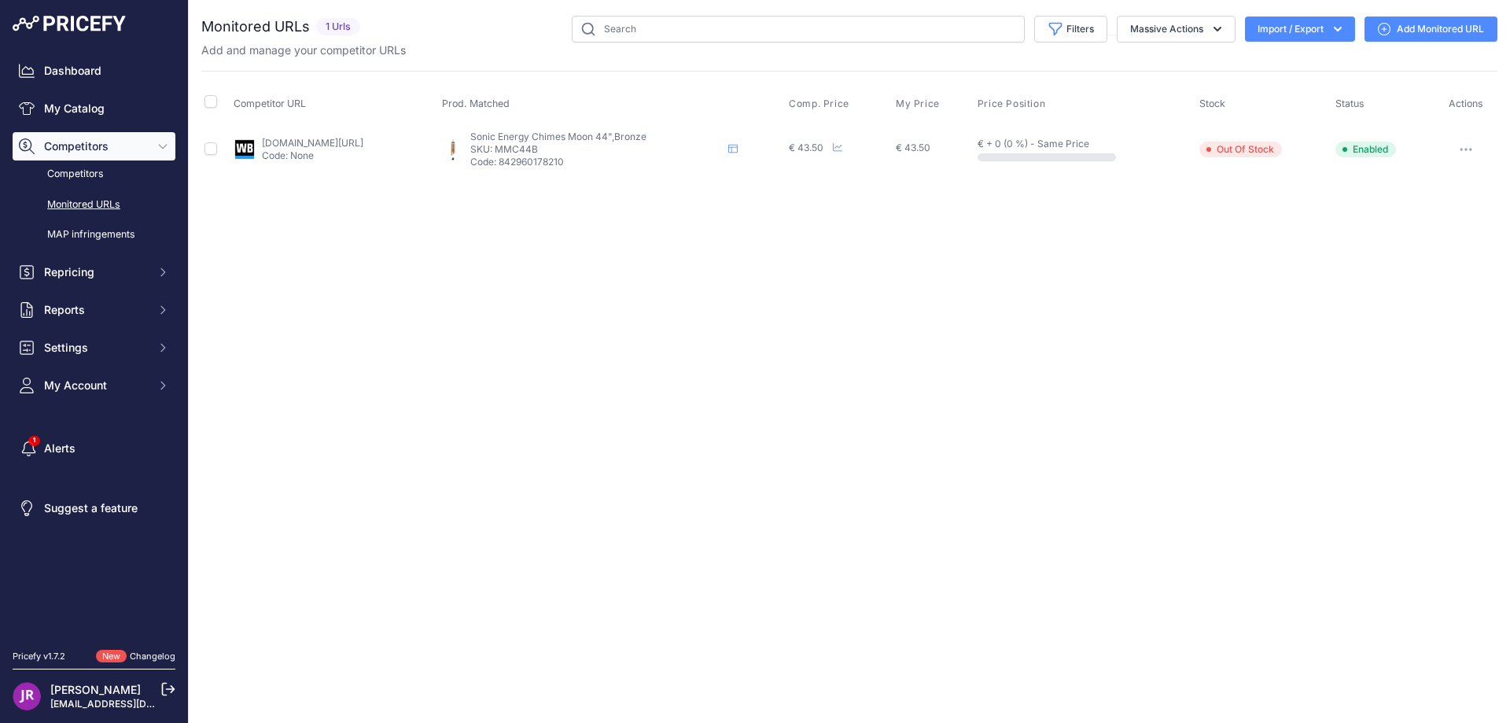
click at [1472, 149] on icon "button" at bounding box center [1471, 150] width 2 height 2
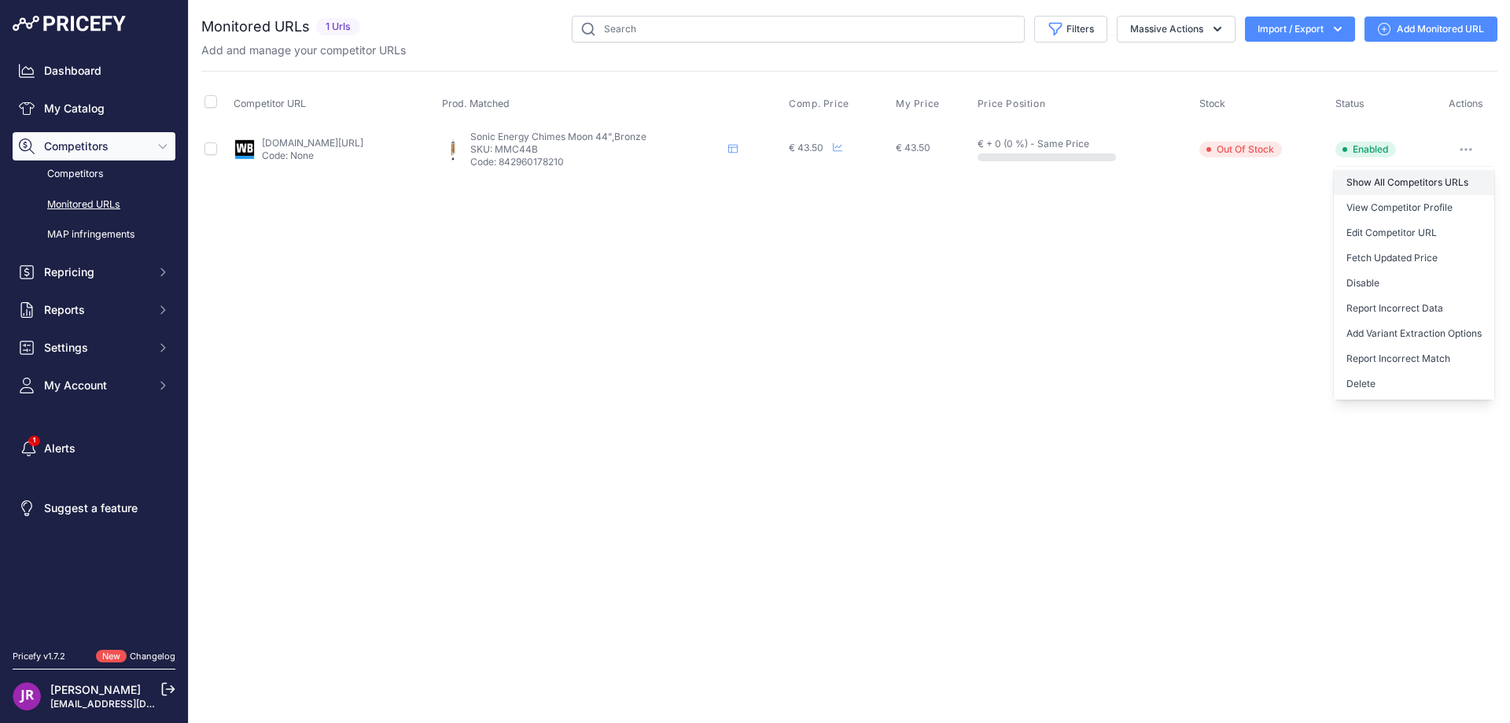
click at [1399, 179] on link "Show All Competitors URLs" at bounding box center [1414, 182] width 160 height 25
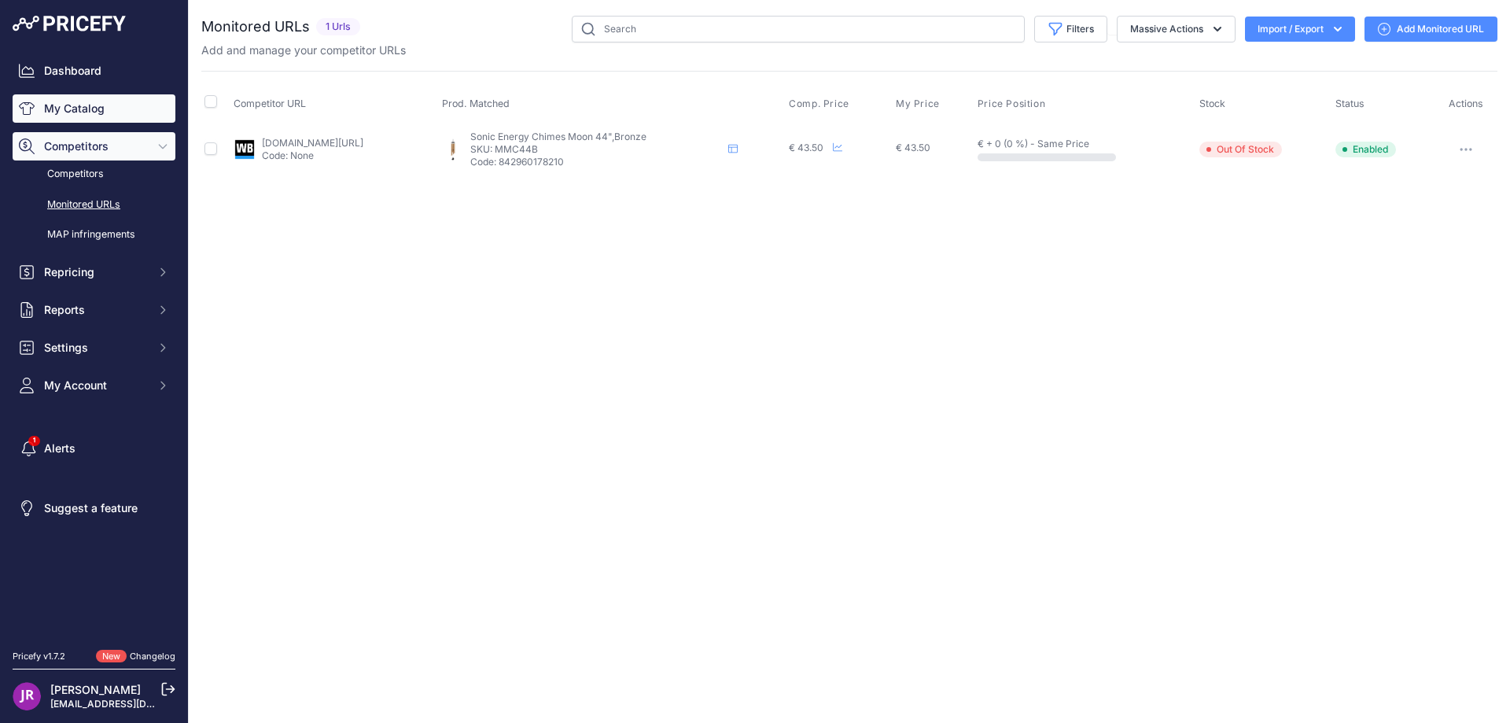
click at [62, 105] on link "My Catalog" at bounding box center [94, 108] width 163 height 28
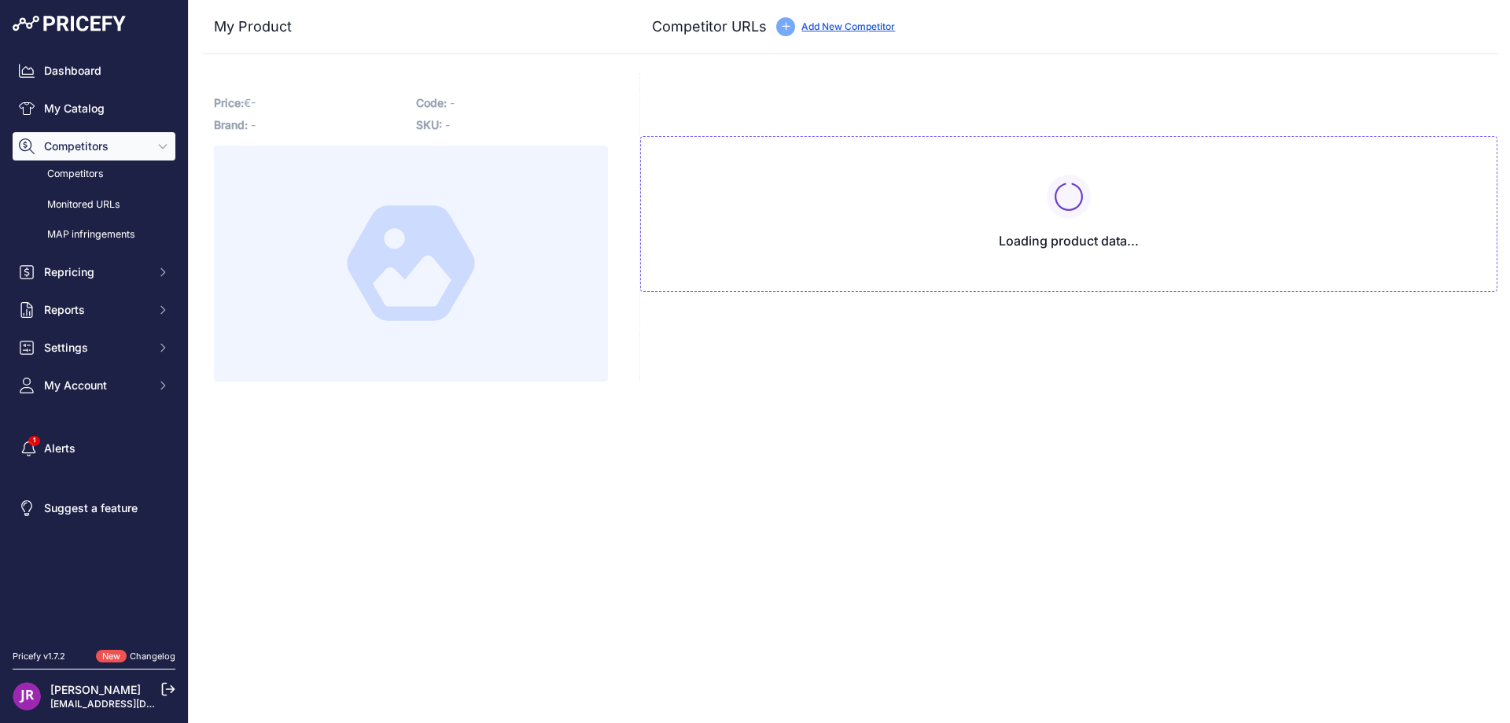
type input "[DOMAIN_NAME][URL]"
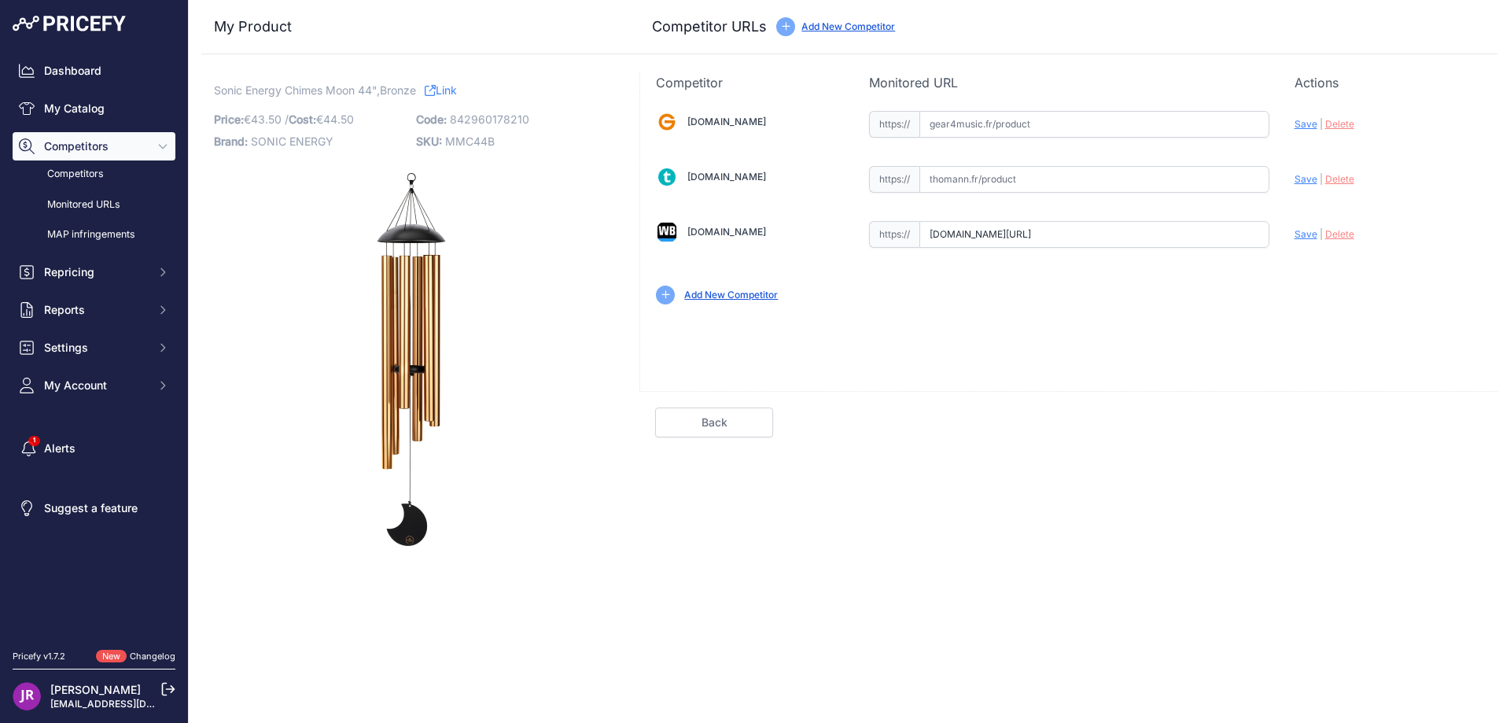
scroll to position [0, 231]
drag, startPoint x: 932, startPoint y: 232, endPoint x: 1322, endPoint y: 233, distance: 389.4
click at [1322, 233] on div "Gear4music.fr Valid Invalid" at bounding box center [1068, 206] width 857 height 228
click at [1341, 233] on span "Delete" at bounding box center [1340, 234] width 29 height 12
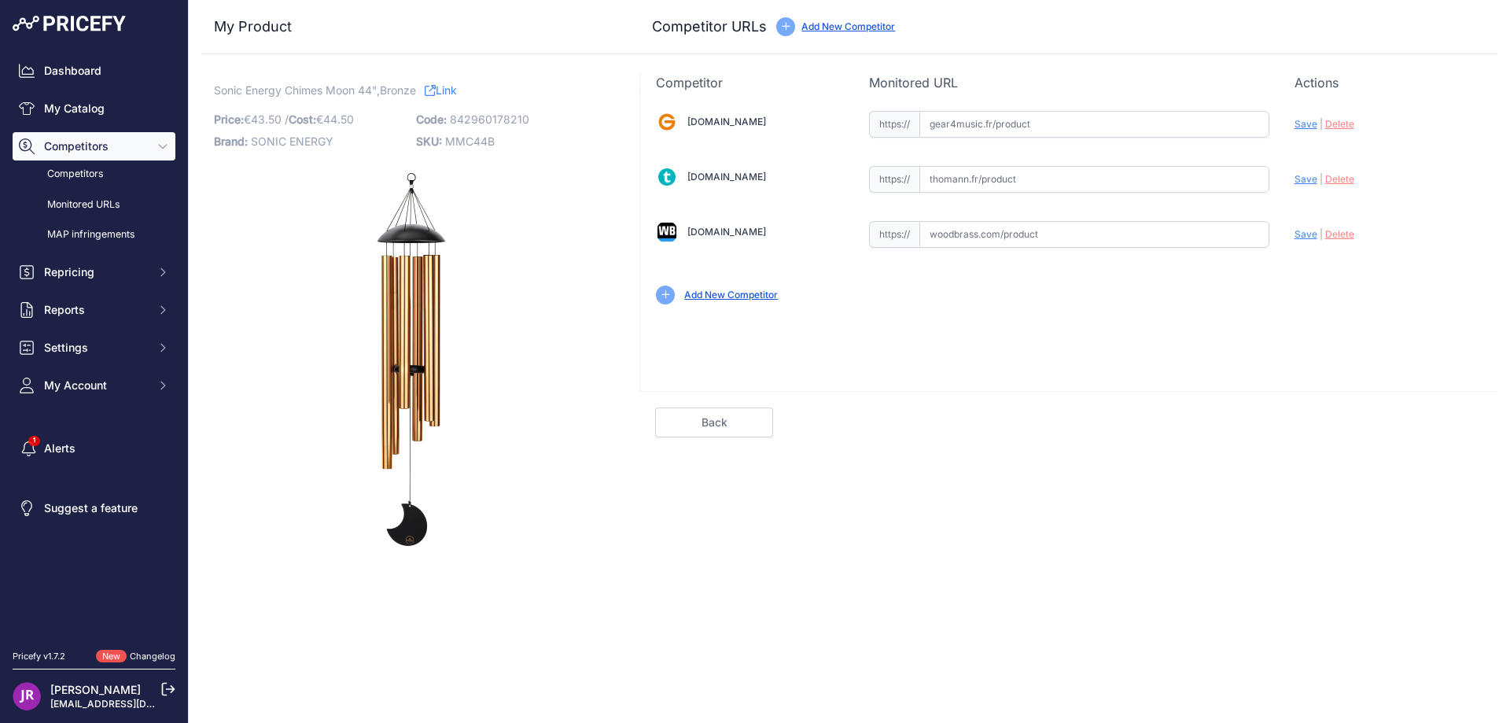
click at [471, 142] on span "MMC44B" at bounding box center [470, 141] width 50 height 13
copy span "MMC44B"
click at [960, 121] on input "text" at bounding box center [1095, 124] width 350 height 27
paste input "https://www.gear4music.fr/fr/Batterie-and-Percussion/Meinl-Sonic-Energy-Moon-Me…"
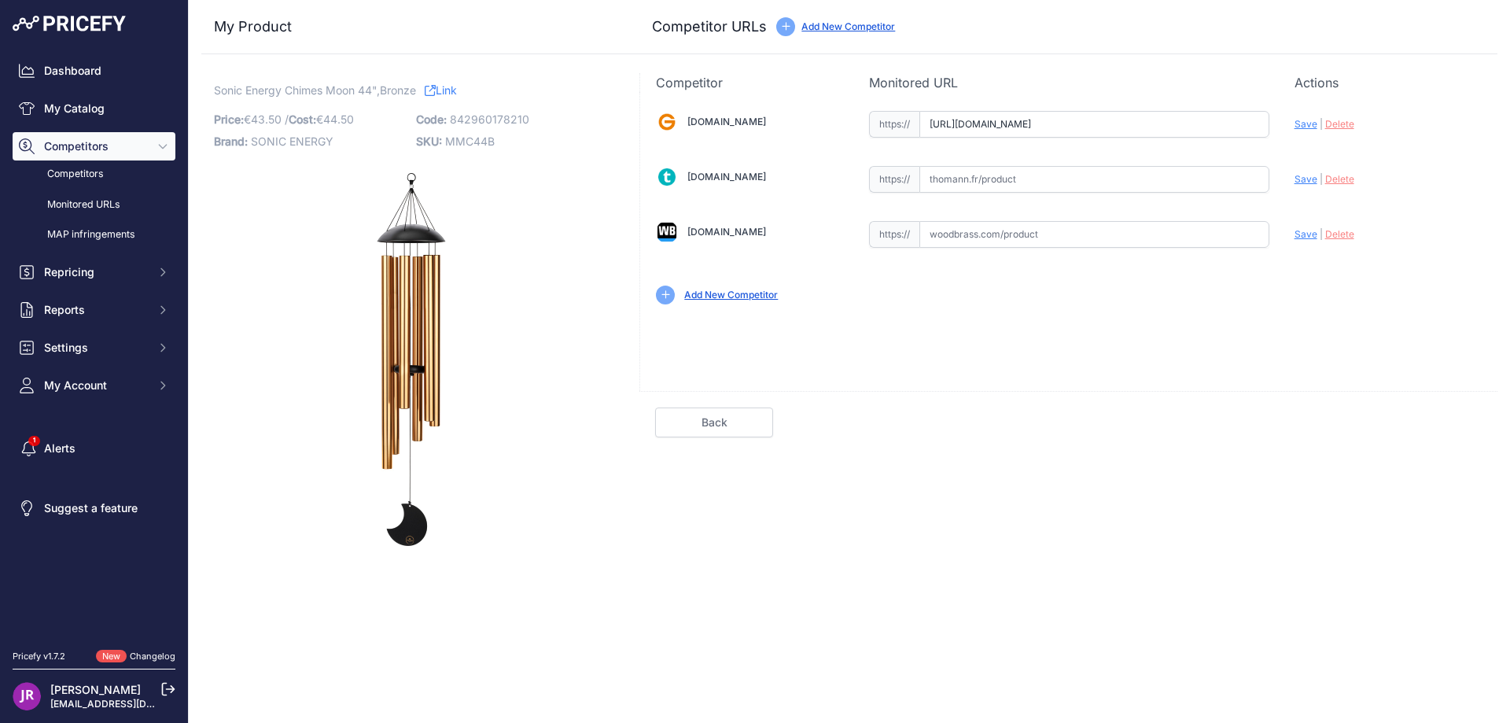
paste input "https://www.gear4music.fr/fr/Batterie-and-Percussion/Meinl-Sonic-Energy-Moon-Me…"
click at [1313, 127] on span "Save" at bounding box center [1306, 124] width 23 height 12
type input "https://www.gear4music.fr/fr/Batterie-and-Percussion/Meinl-Sonic-Energy-Moon-Me…"
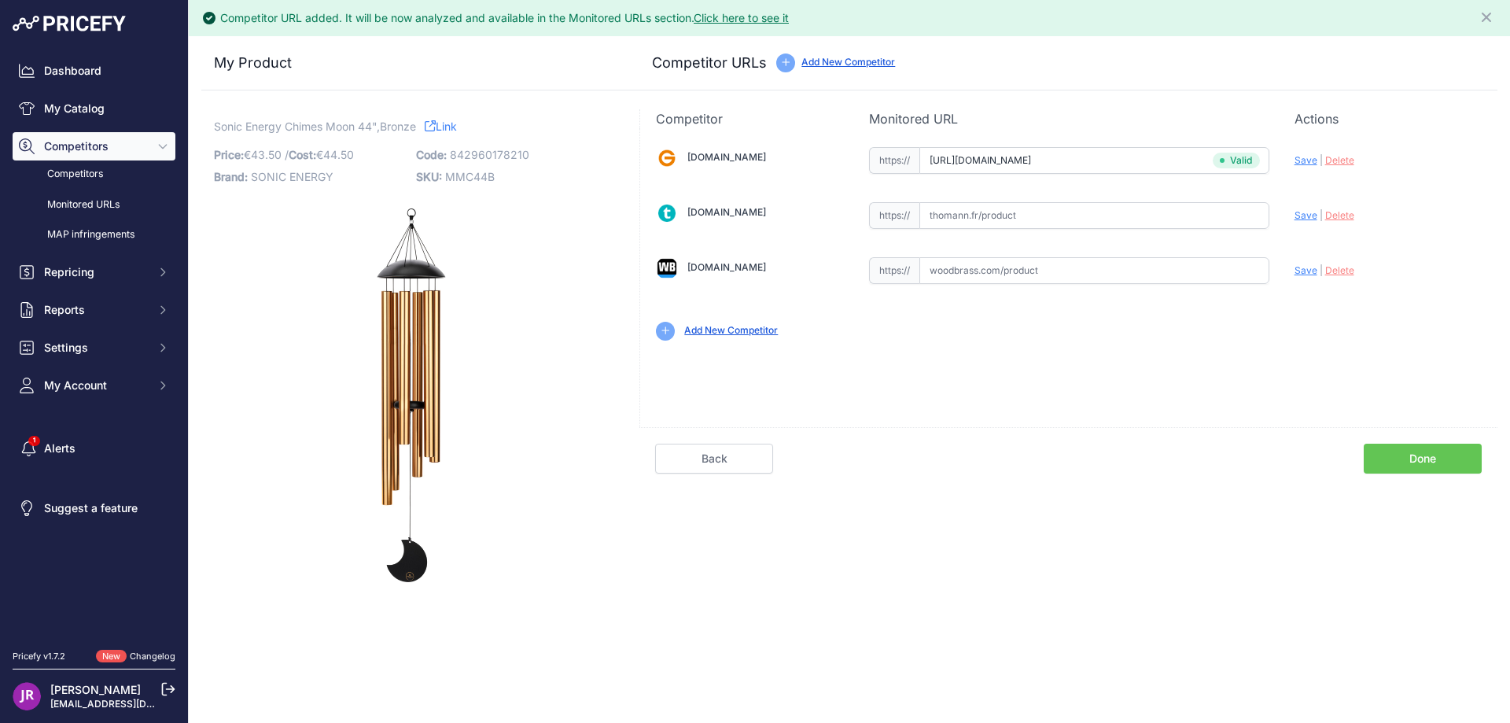
click at [1419, 452] on link "Done" at bounding box center [1423, 459] width 118 height 30
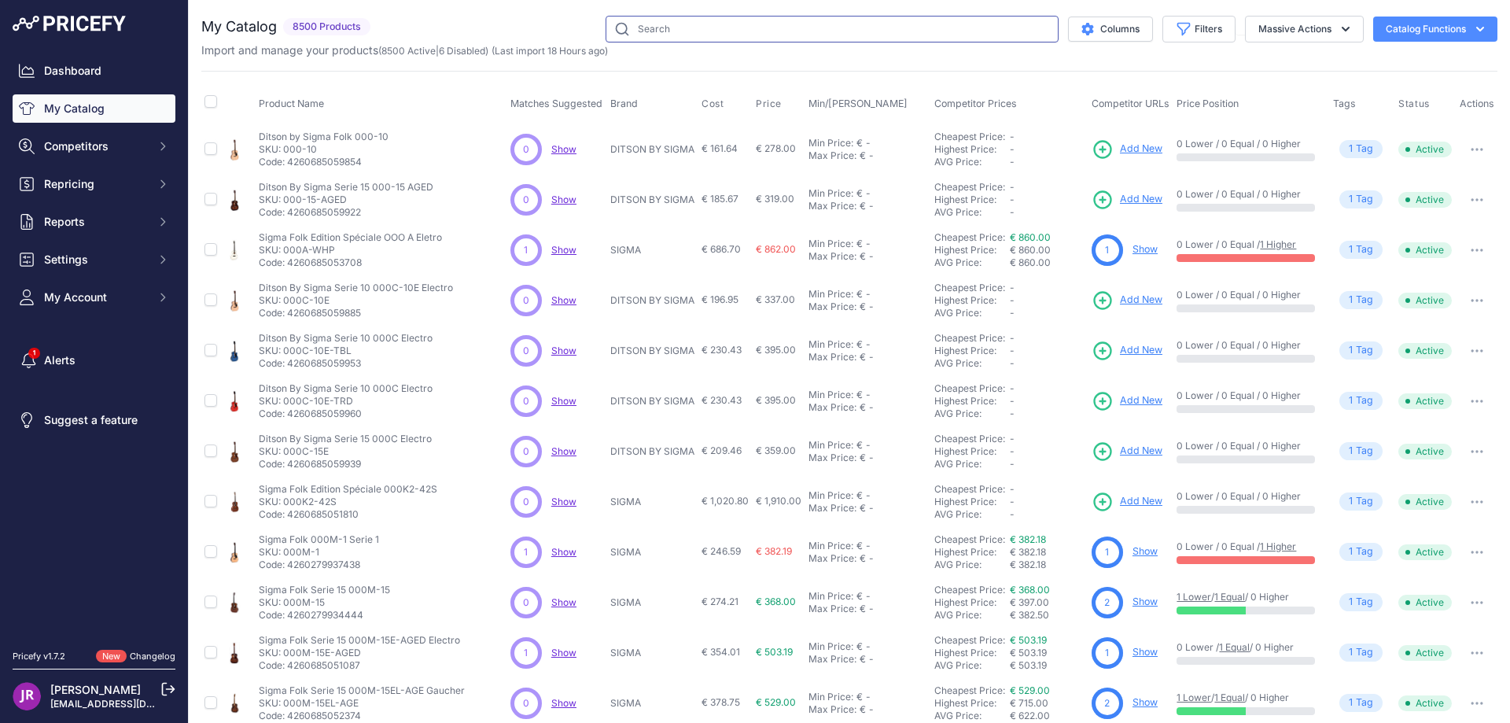
click at [669, 25] on input "text" at bounding box center [832, 29] width 453 height 27
paste input "MHHEAD12W"
type input "MHHEAD12W"
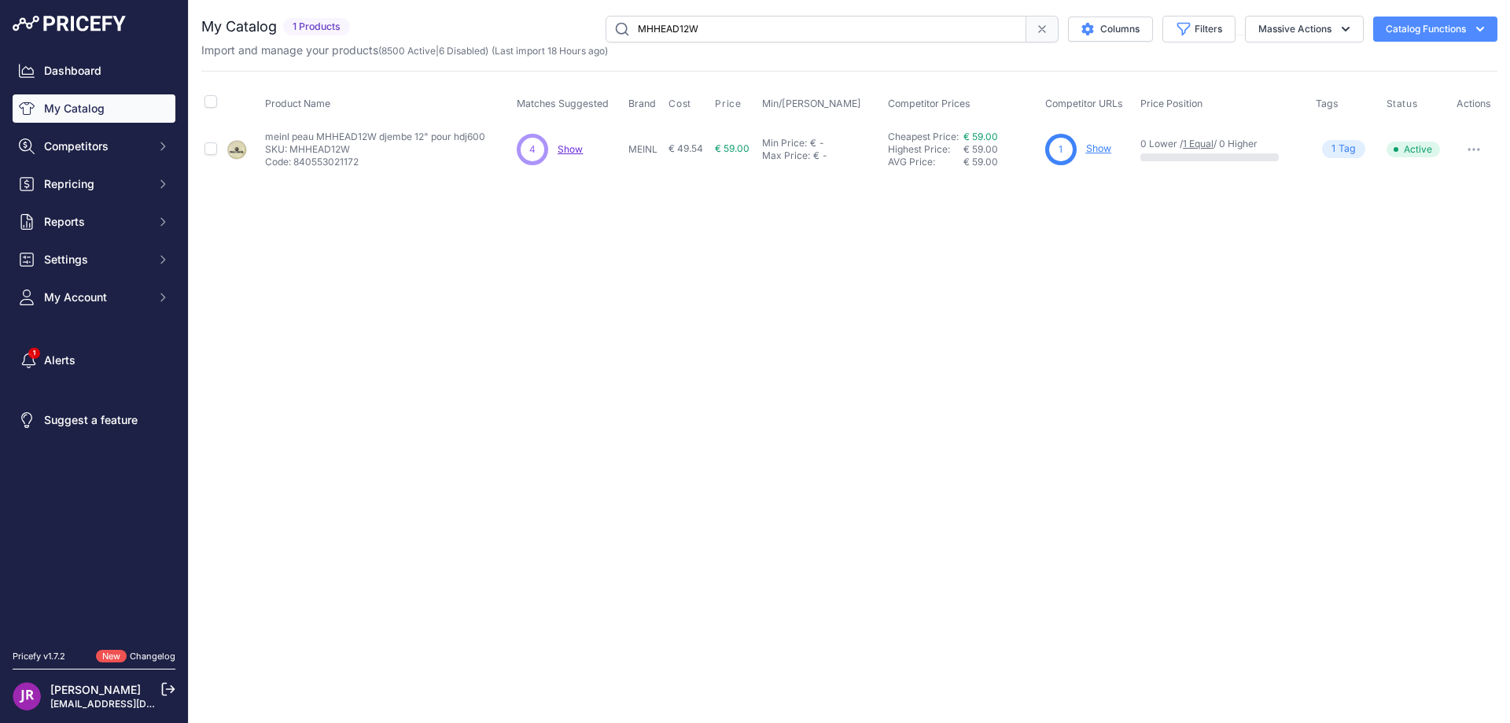
click at [1097, 147] on link "Show" at bounding box center [1098, 148] width 25 height 12
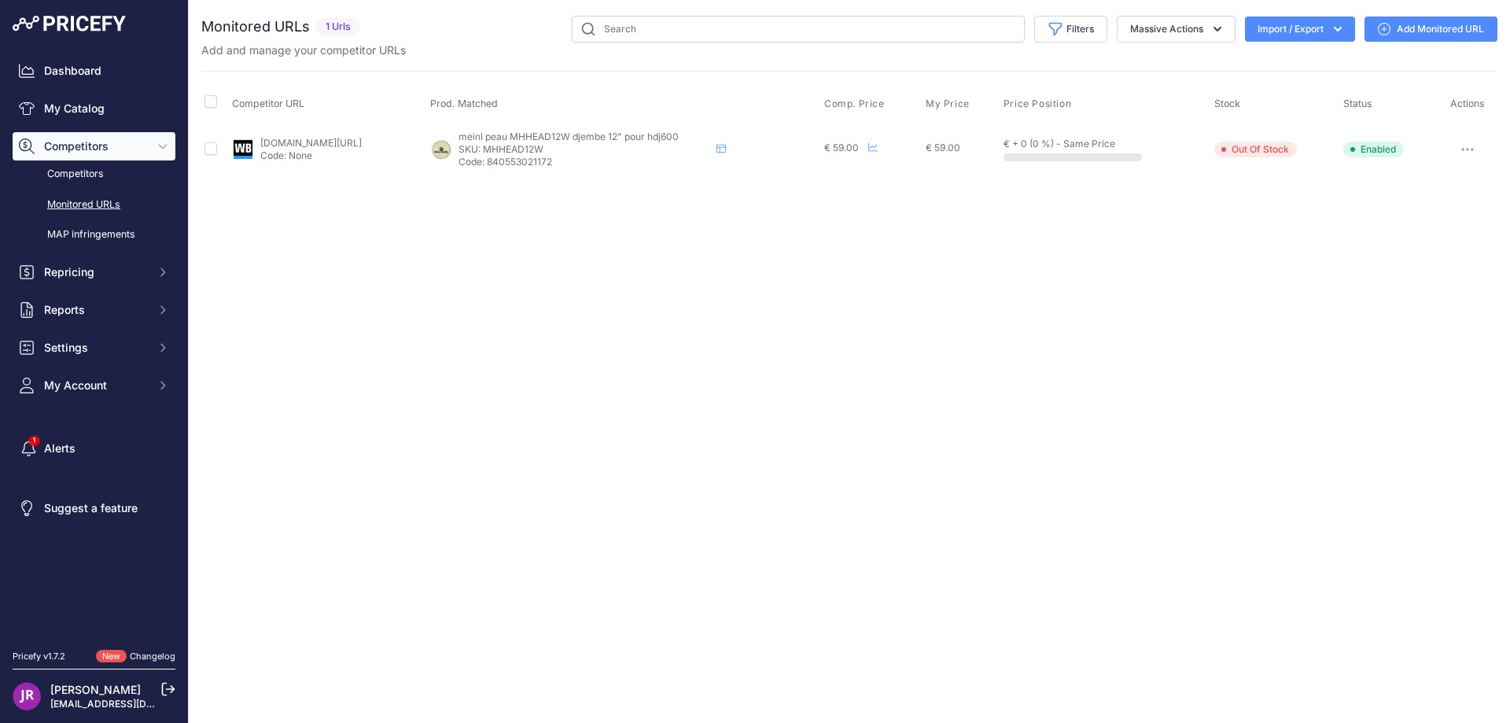
click at [1468, 146] on button "button" at bounding box center [1467, 149] width 31 height 22
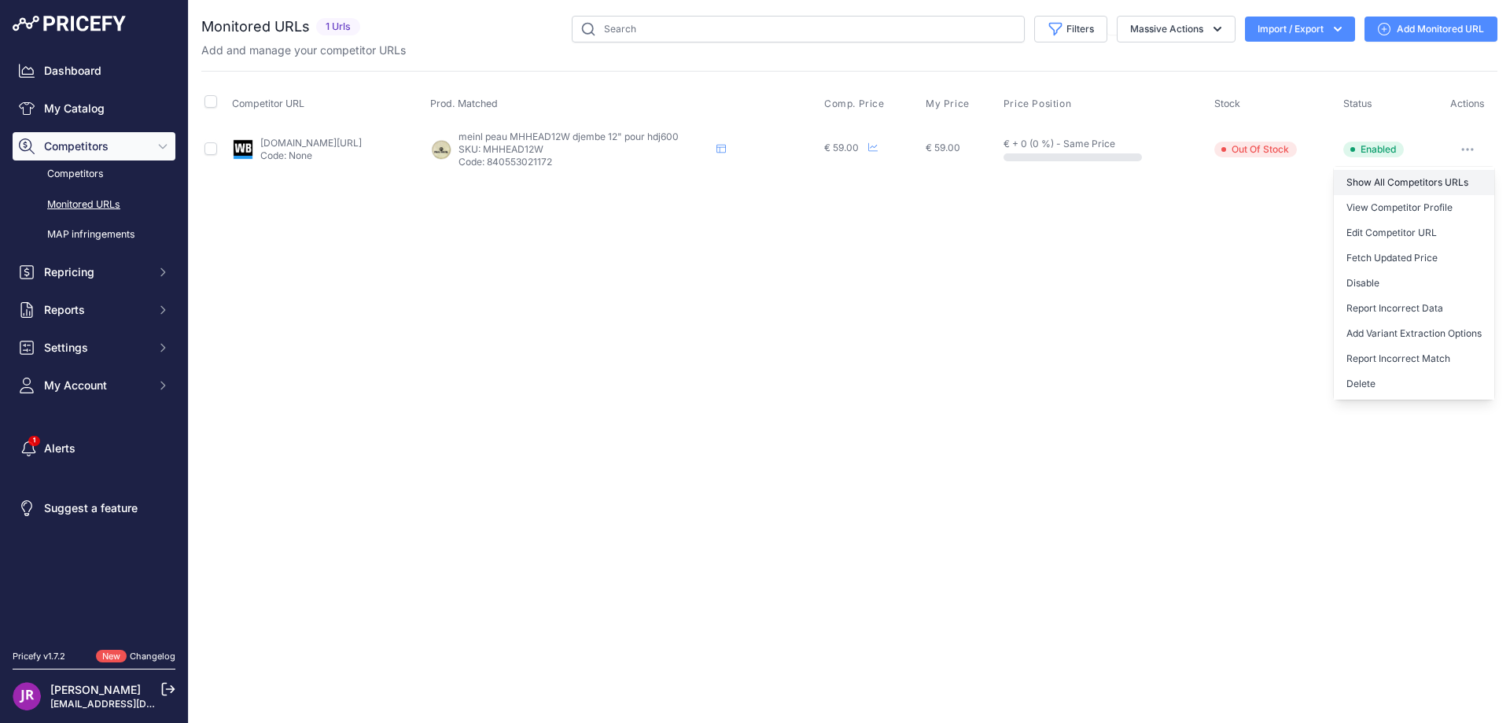
click at [1425, 177] on link "Show All Competitors URLs" at bounding box center [1414, 182] width 160 height 25
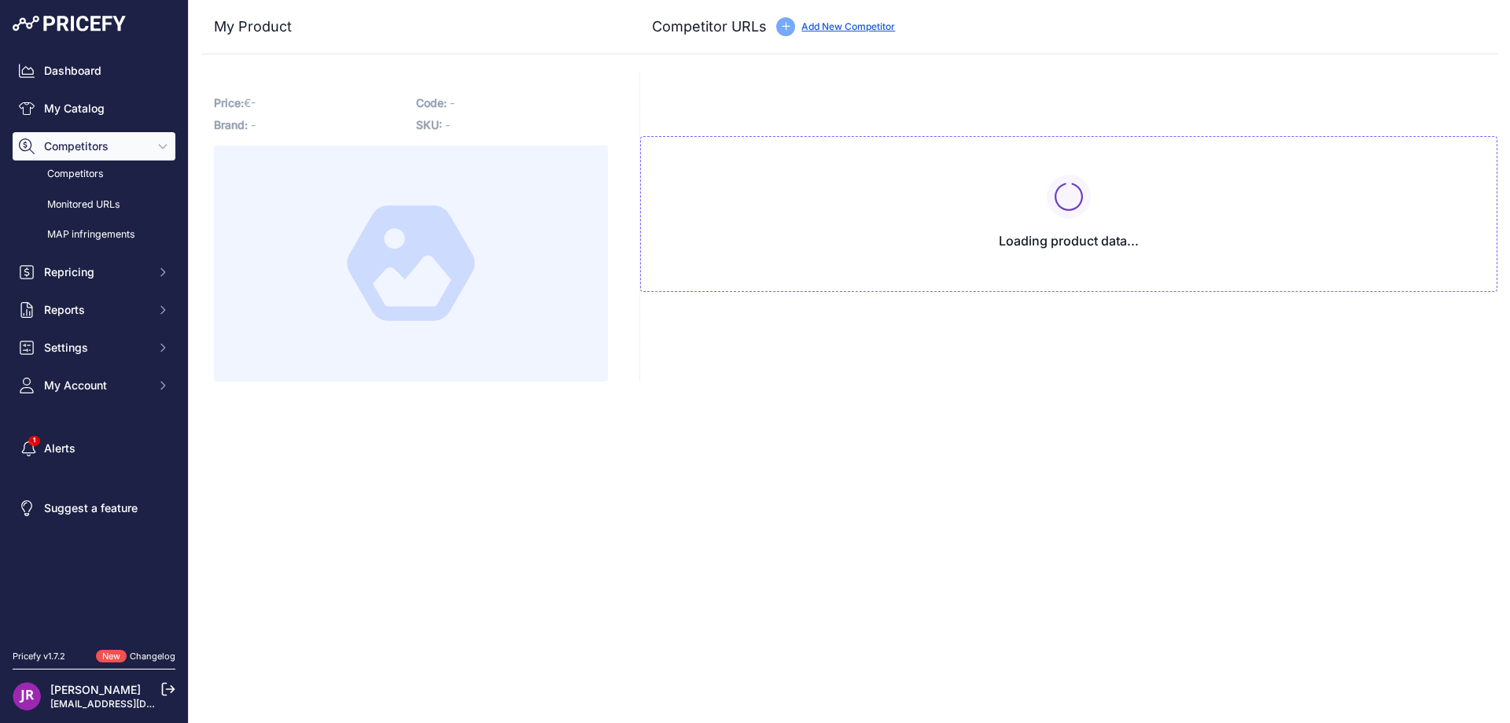
type input "[DOMAIN_NAME][URL]"
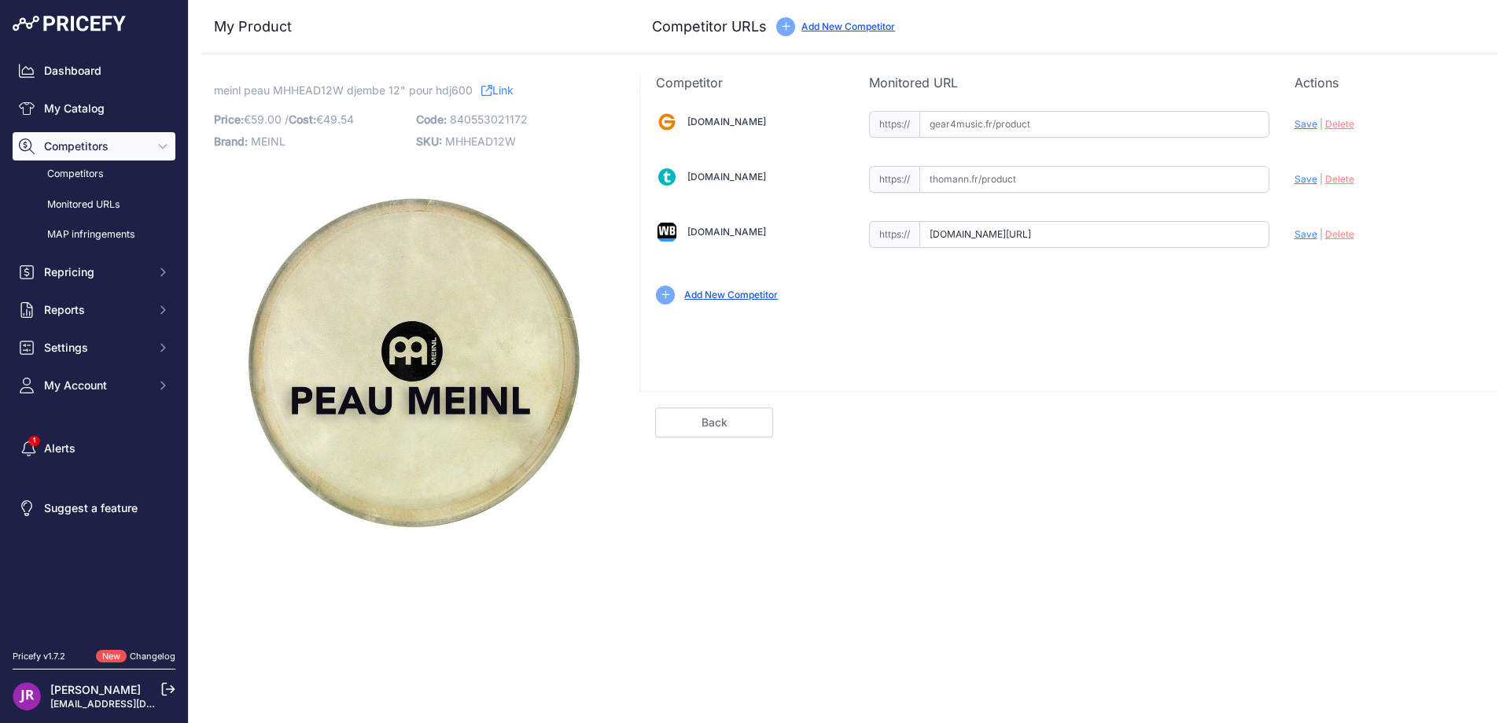
scroll to position [0, 152]
drag, startPoint x: 929, startPoint y: 234, endPoint x: 1339, endPoint y: 256, distance: 410.4
click at [1339, 256] on div "Gear4music.fr Valid Invalid" at bounding box center [1068, 206] width 857 height 228
click at [447, 142] on span "MHHEAD12W" at bounding box center [480, 141] width 71 height 13
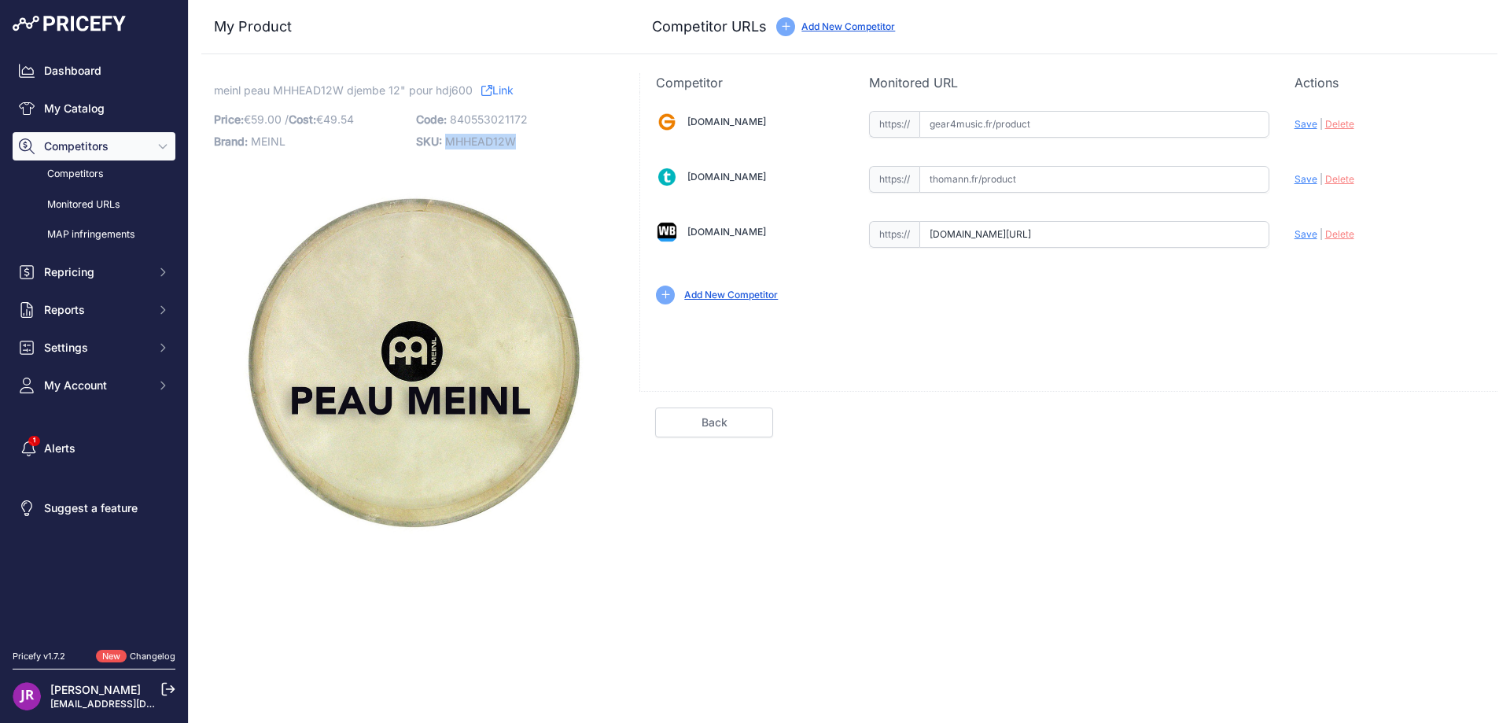
click at [447, 142] on span "MHHEAD12W" at bounding box center [480, 141] width 71 height 13
copy span "MHHEAD12W"
click at [948, 186] on input "text" at bounding box center [1095, 179] width 350 height 27
paste input "https://www.thomann.fr/meinl_hhead12w_12_djemben_fell.htm"
type input "www.thomann.fr/meinl_hhead12w_12_djemben_fell.htm"
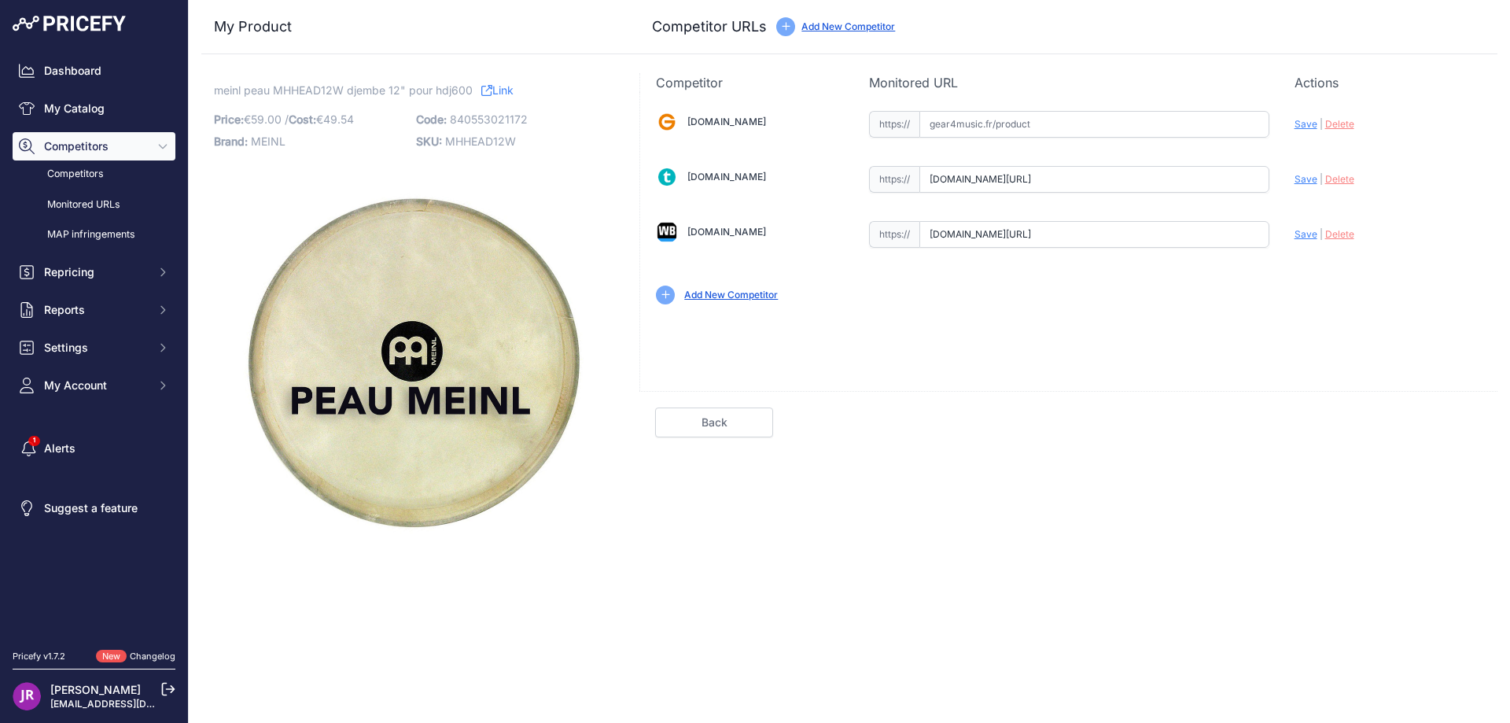
click at [1333, 233] on span "Delete" at bounding box center [1340, 234] width 29 height 12
click at [1304, 180] on span "Save" at bounding box center [1306, 179] width 23 height 12
type input "https://www.thomann.fr/meinl_hhead12w_12_djemben_fell.htm?prirule_jdsnikfkfjsd=…"
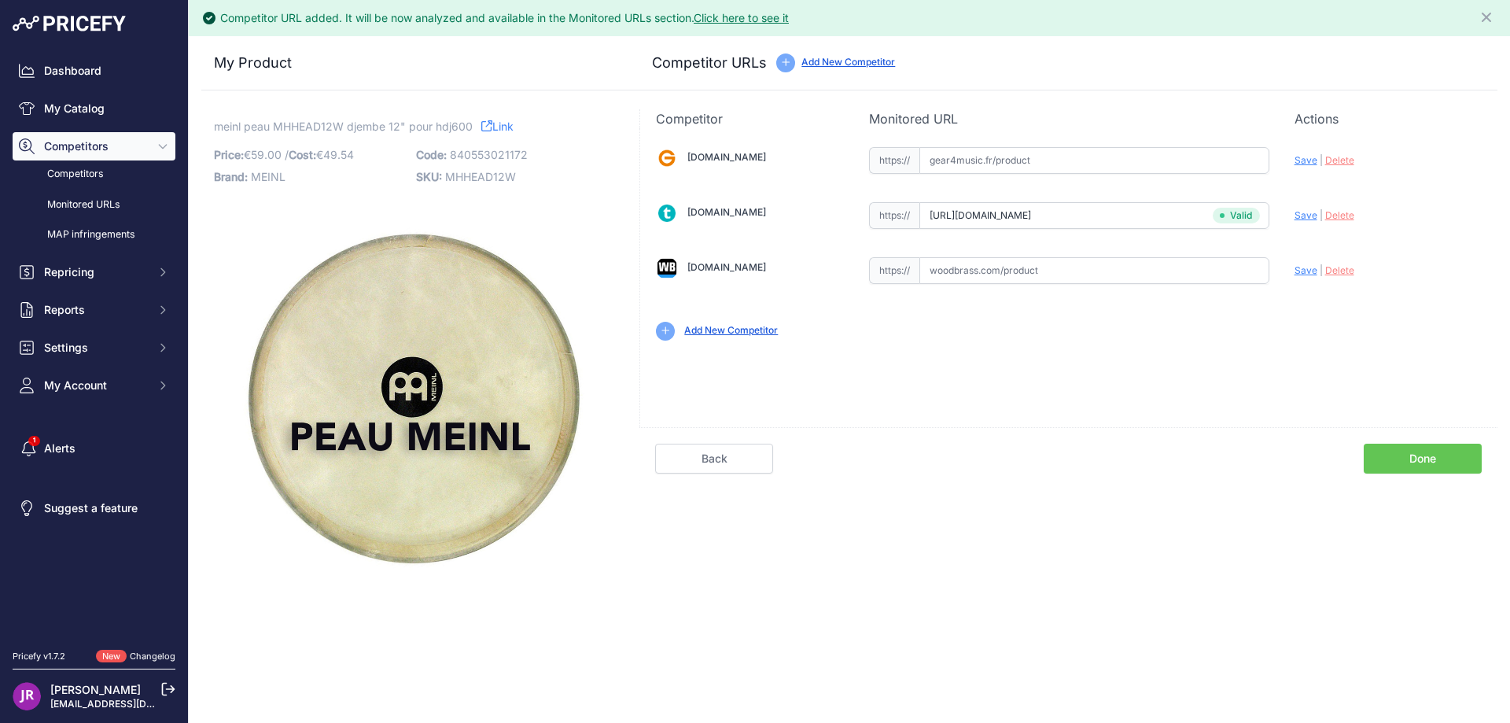
click at [1426, 457] on link "Done" at bounding box center [1423, 459] width 118 height 30
